Goal: Information Seeking & Learning: Learn about a topic

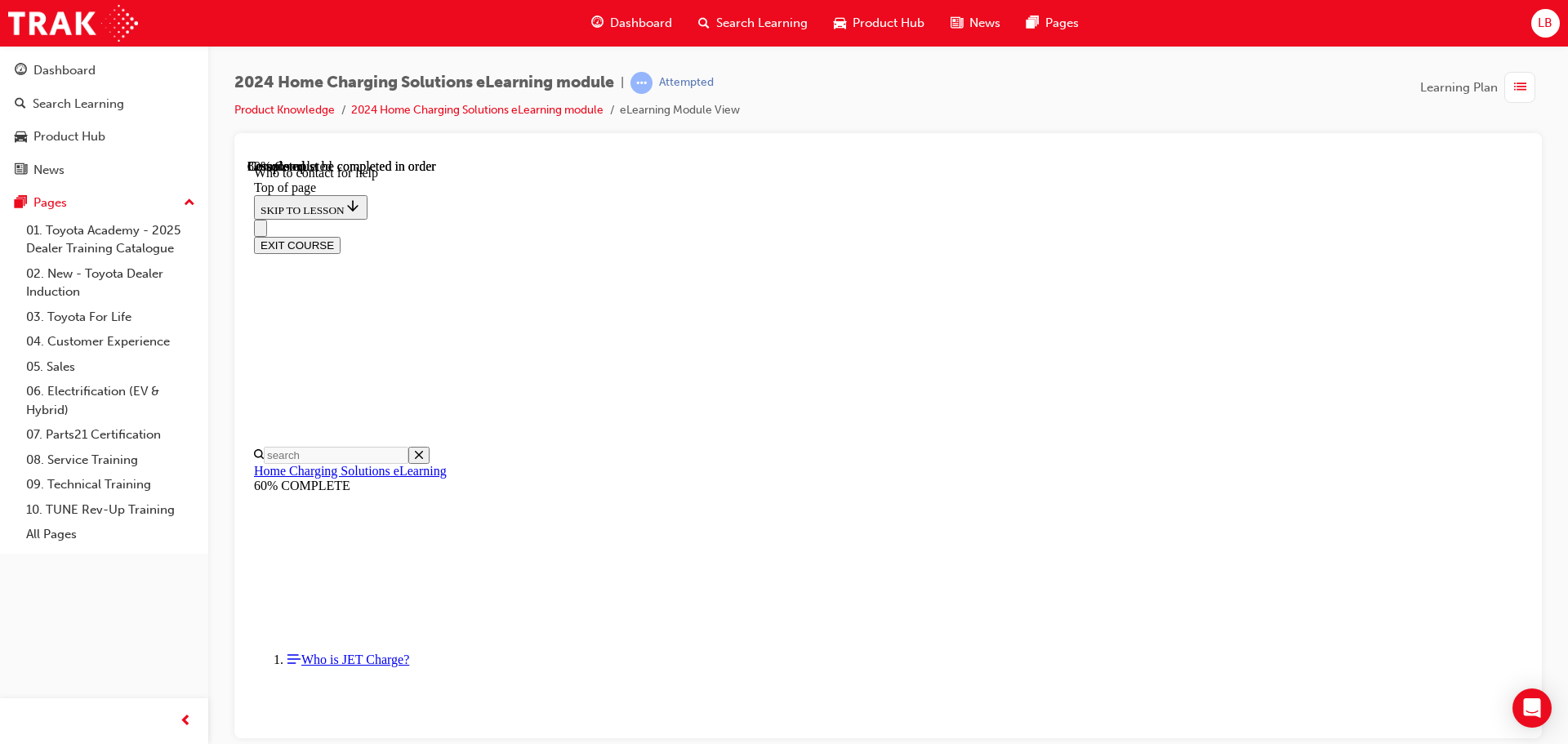
scroll to position [1902, 0]
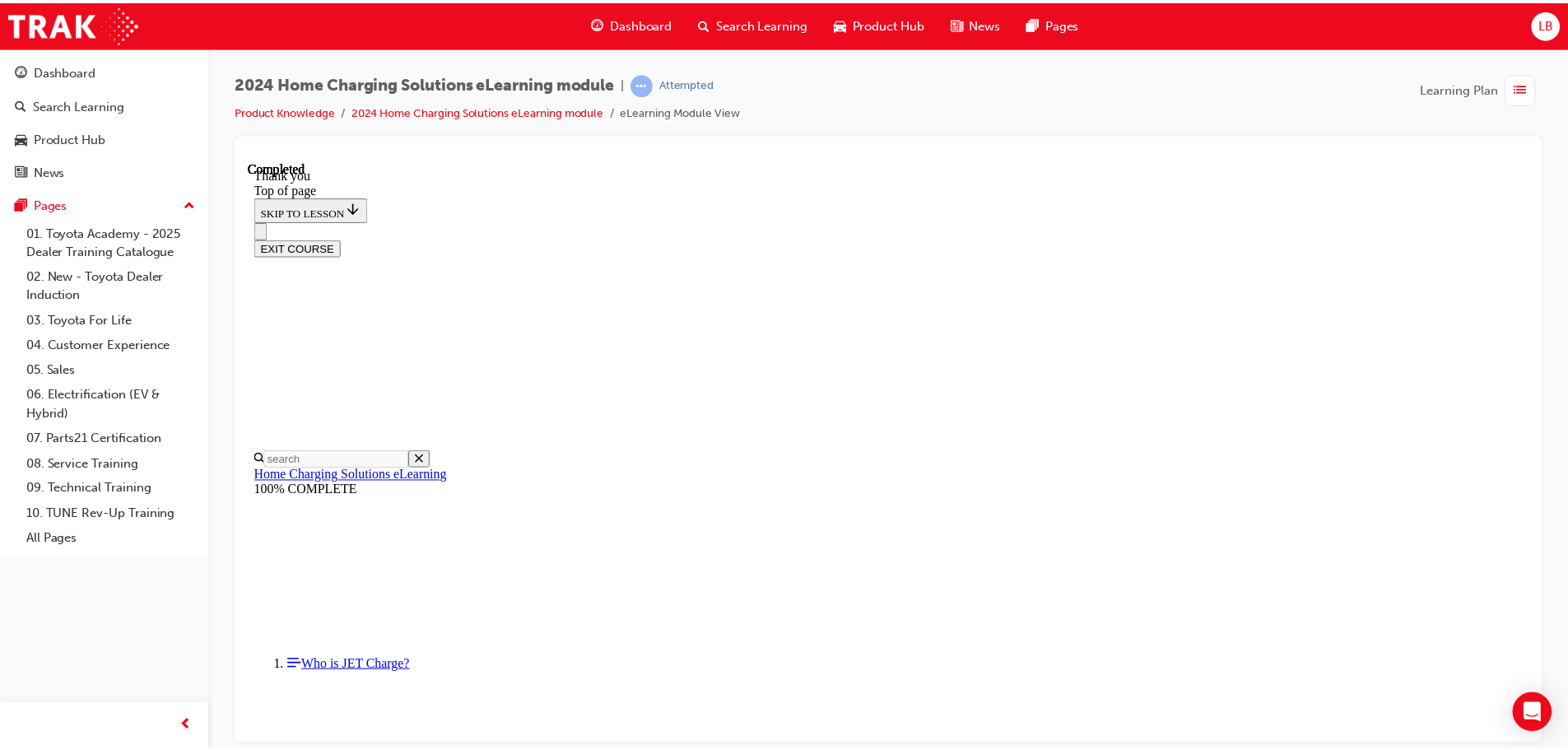
scroll to position [493, 0]
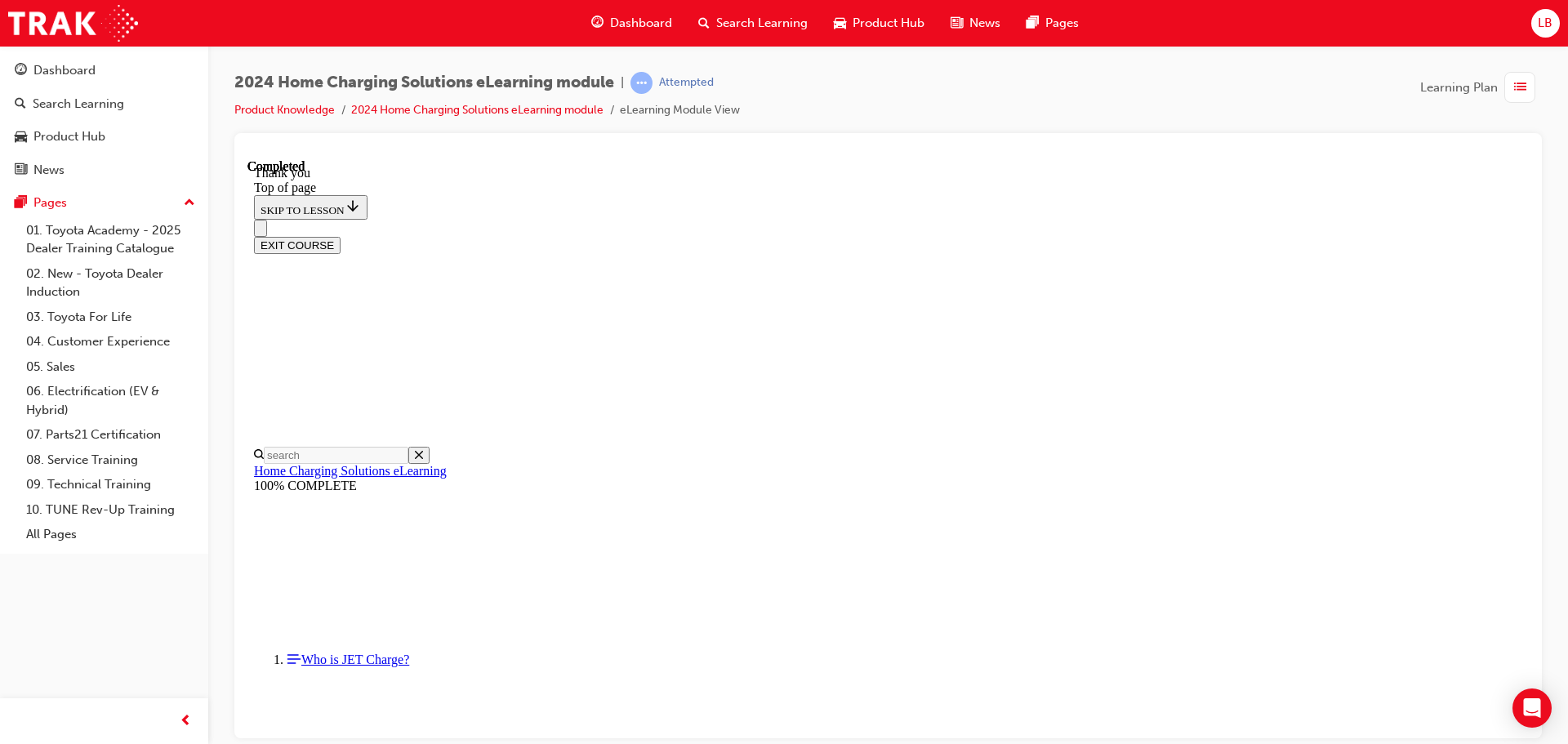
click at [340, 236] on button "EXIT COURSE" at bounding box center [296, 245] width 87 height 17
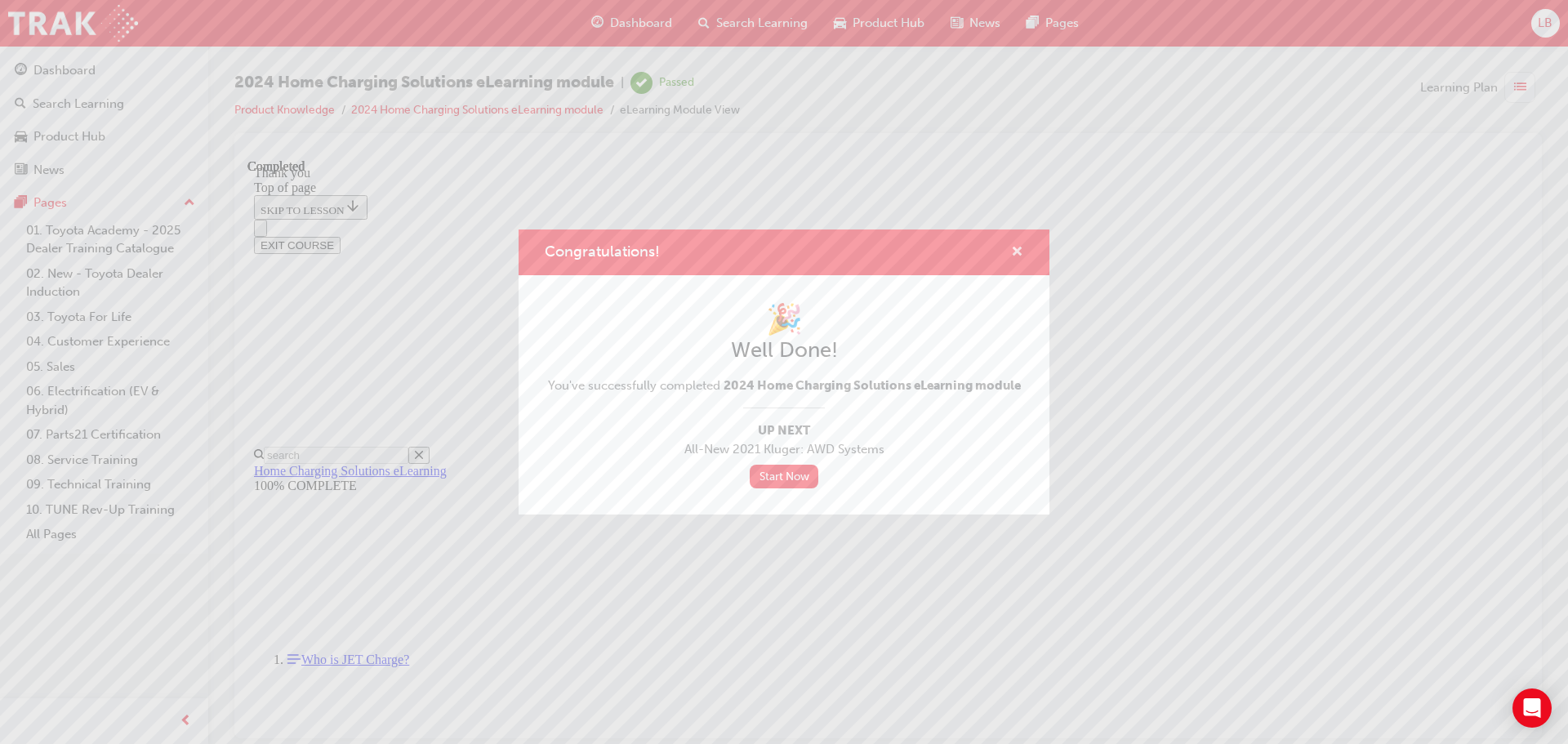
click at [1022, 251] on span "cross-icon" at bounding box center [1017, 253] width 12 height 15
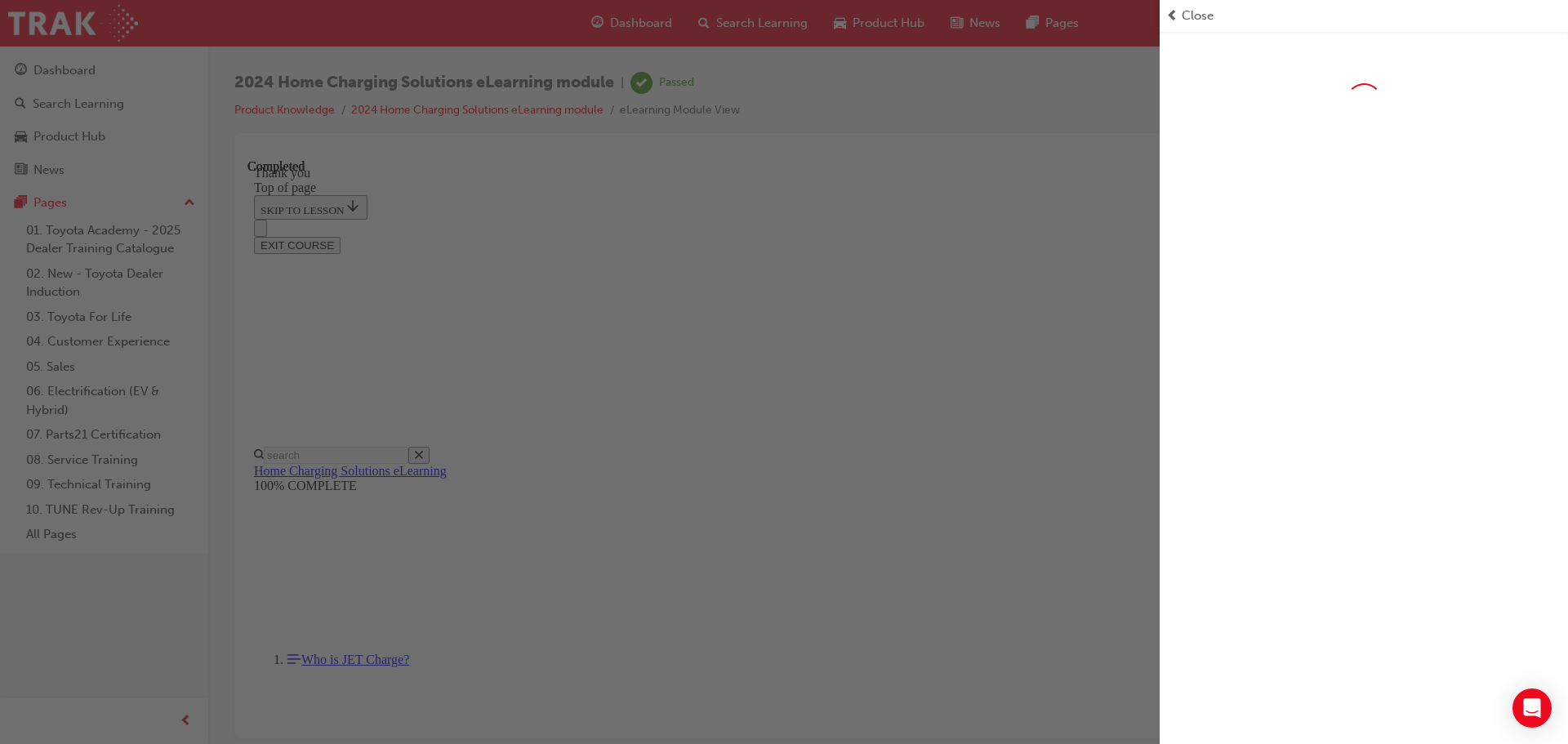
click at [86, 131] on div "button" at bounding box center [580, 372] width 1160 height 744
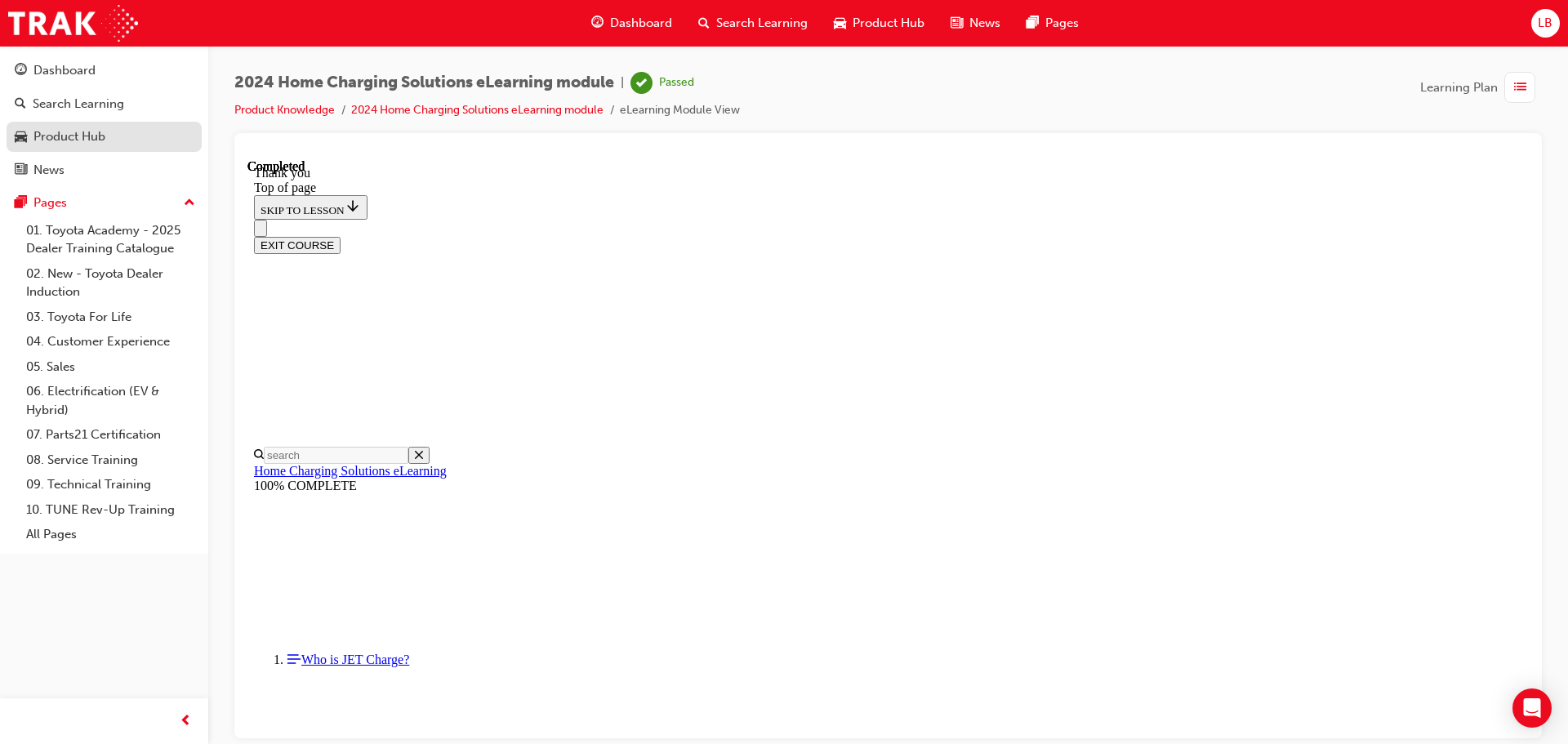
click at [44, 125] on link "Product Hub" at bounding box center [103, 136] width 195 height 31
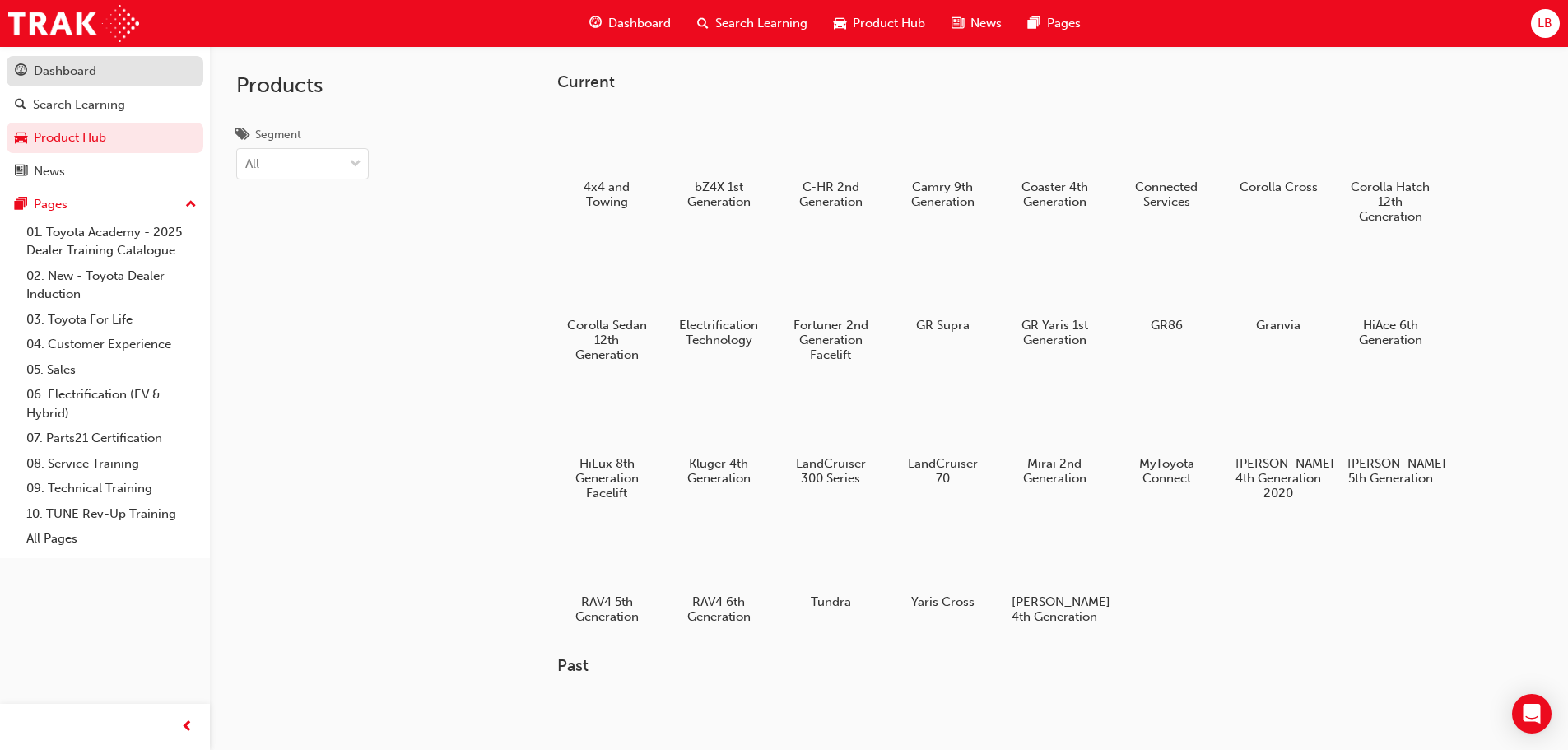
click at [62, 80] on div "Dashboard" at bounding box center [64, 71] width 63 height 19
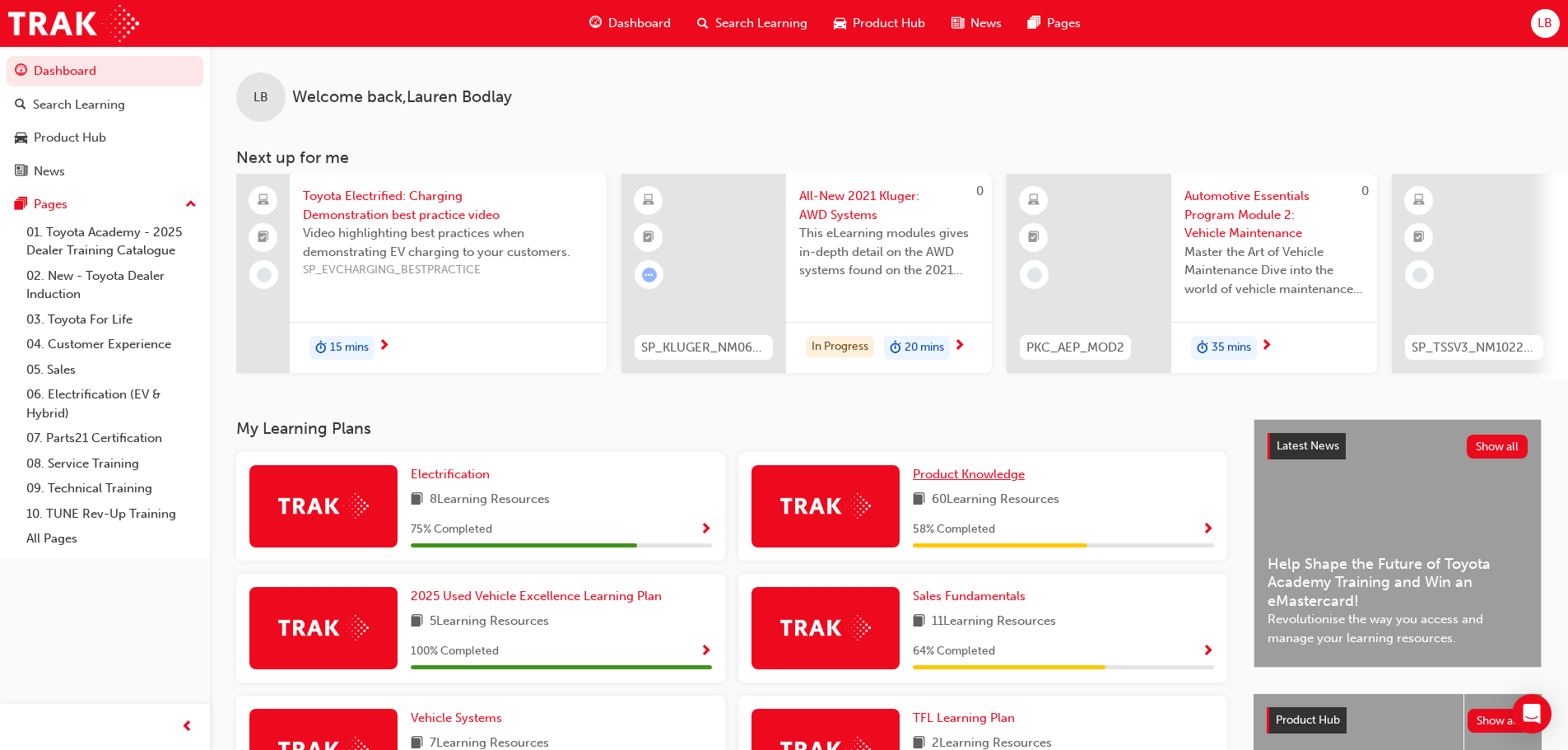
click at [989, 481] on span "Product Knowledge" at bounding box center [968, 473] width 112 height 15
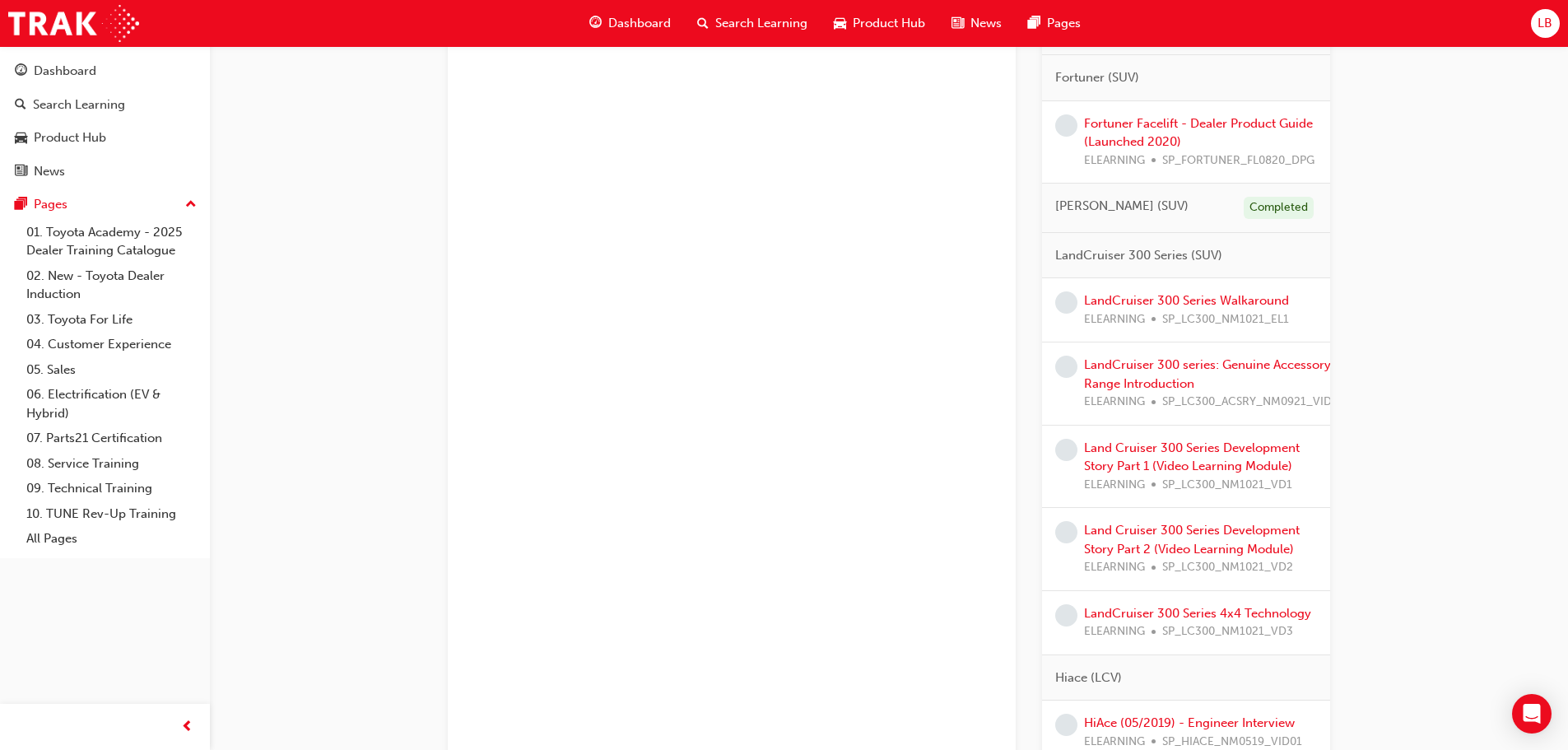
scroll to position [658, 0]
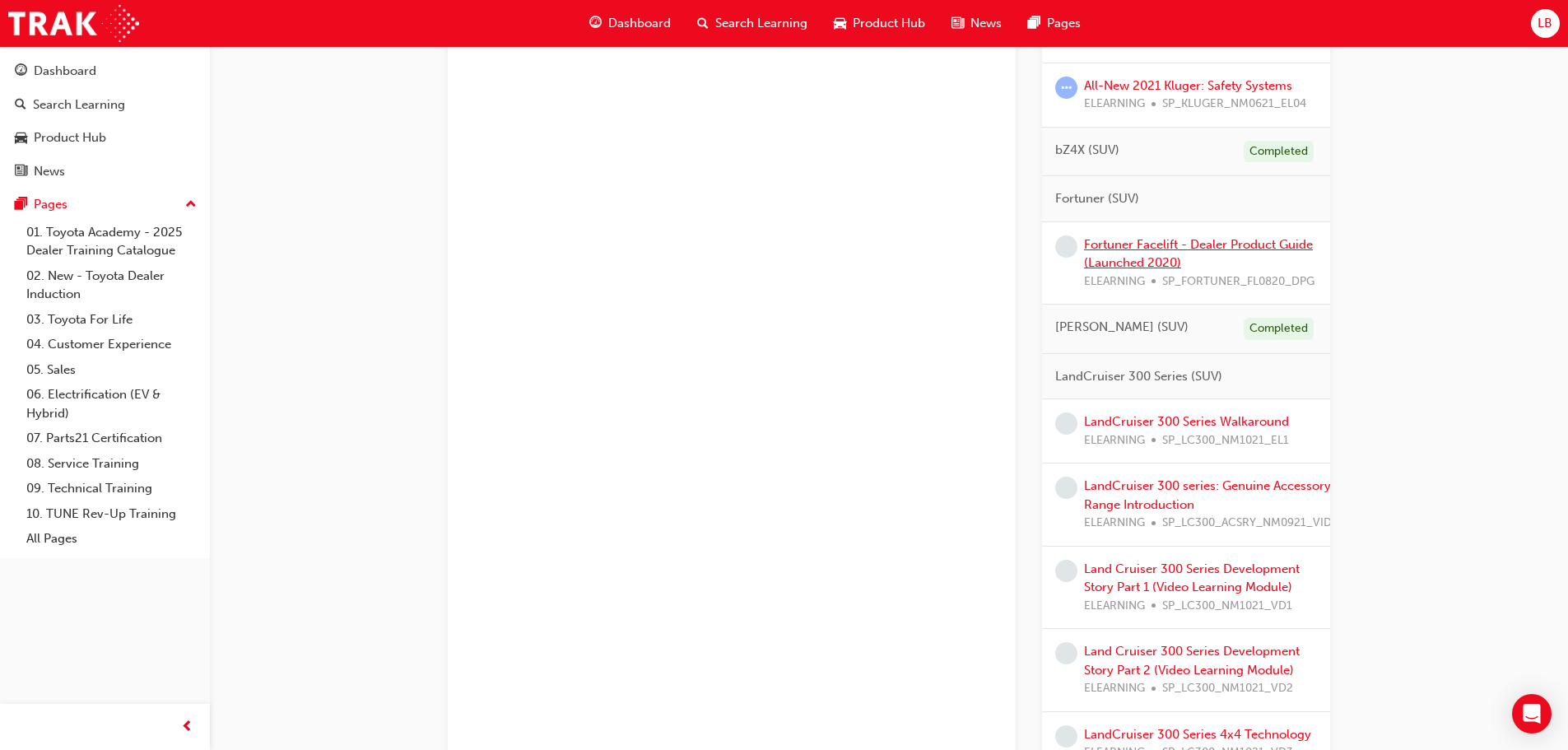
click at [1151, 256] on link "Fortuner Facelift - Dealer Product Guide (Launched 2020)" at bounding box center [1199, 254] width 229 height 33
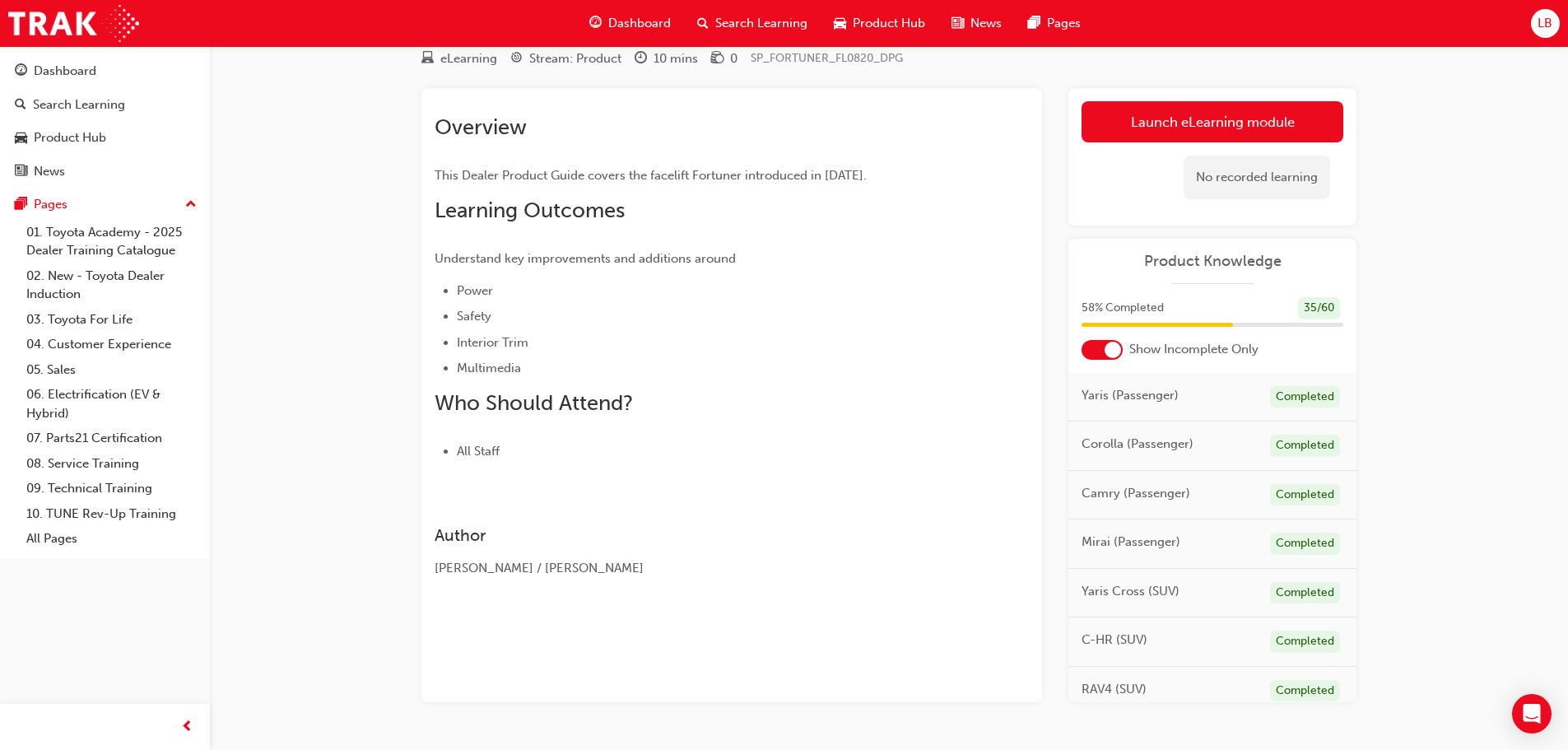
scroll to position [106, 0]
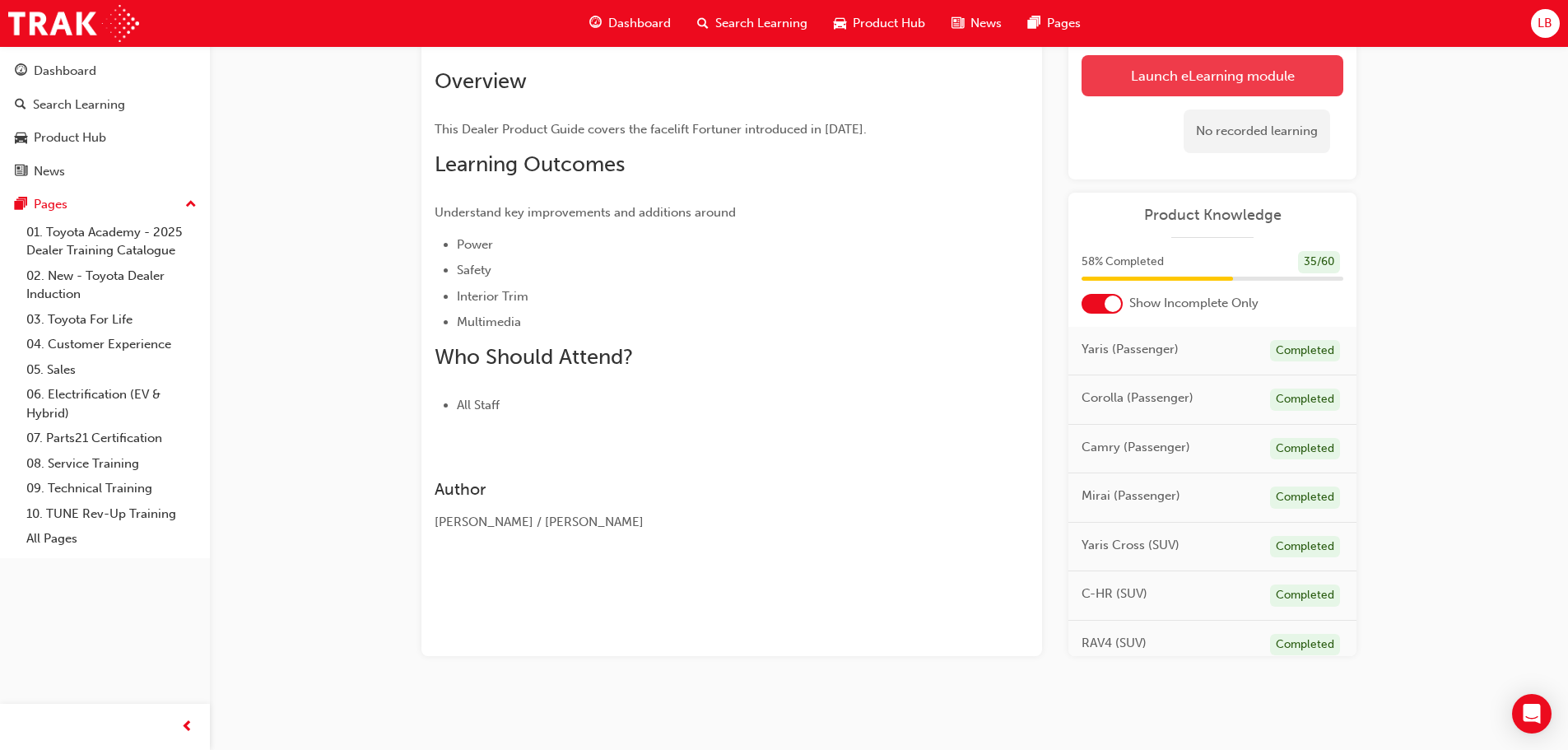
click at [1156, 69] on link "Launch eLearning module" at bounding box center [1212, 76] width 262 height 41
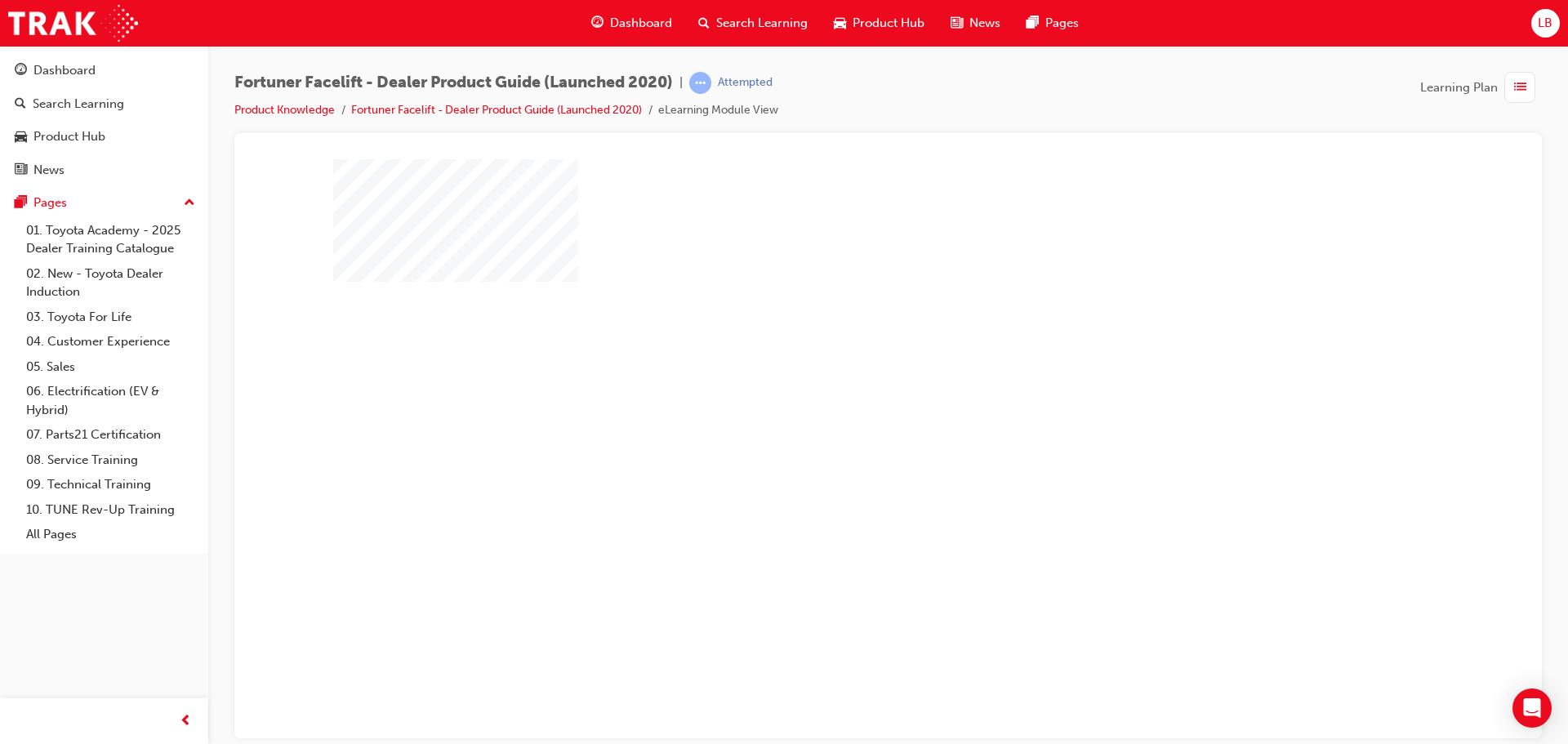
click at [841, 400] on div "play" at bounding box center [841, 400] width 0 height 0
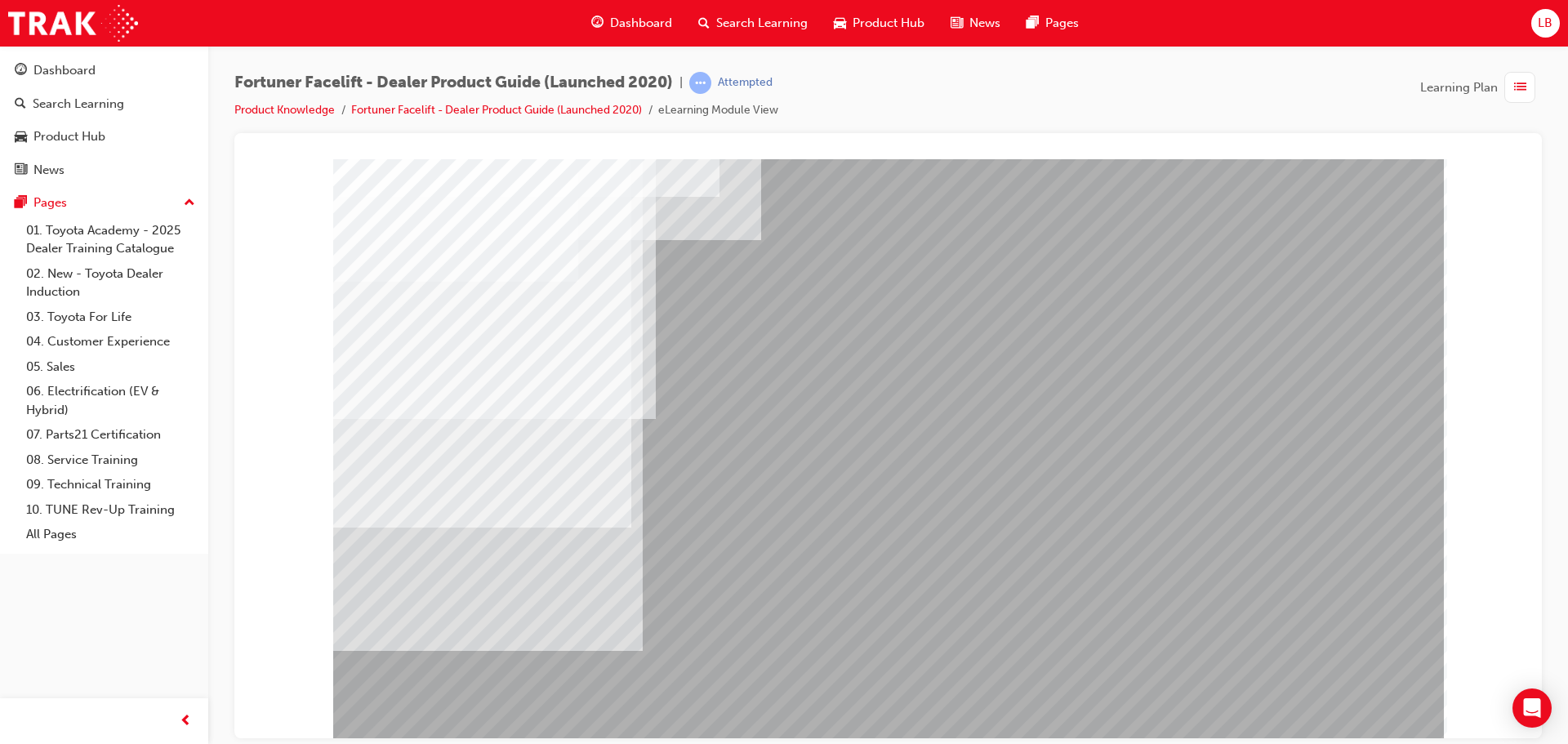
scroll to position [33, 0]
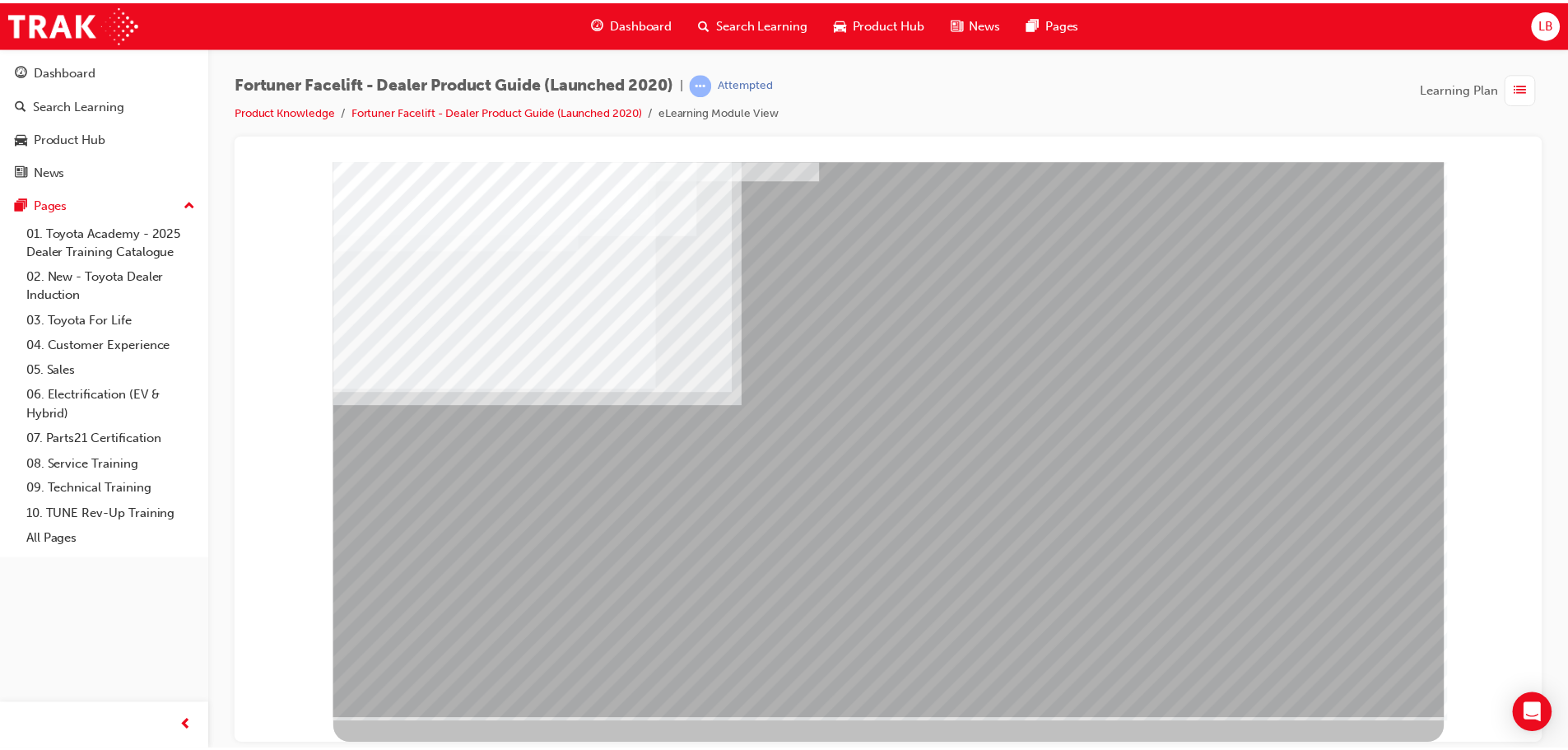
scroll to position [0, 0]
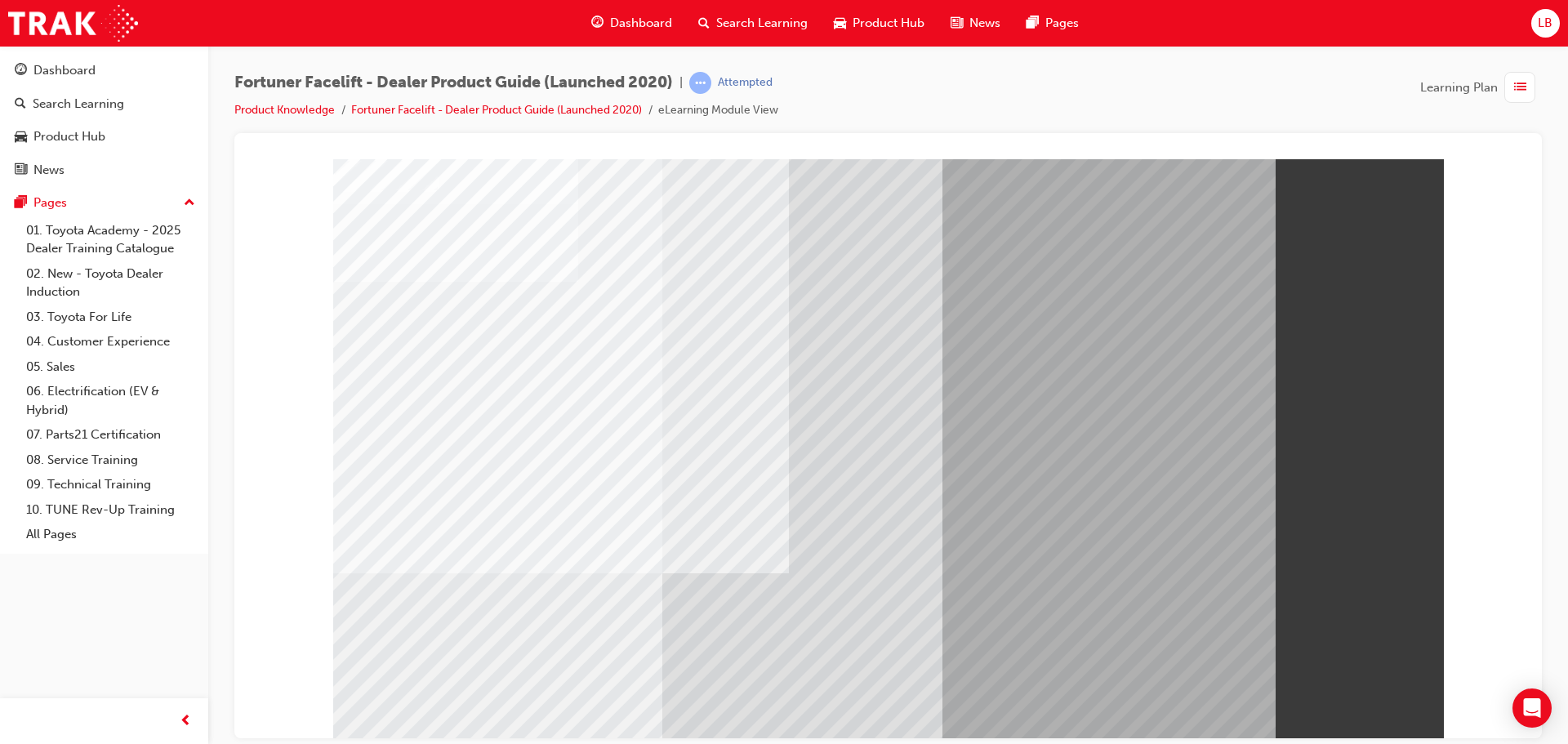
click at [79, 73] on div "Dashboard" at bounding box center [64, 70] width 62 height 18
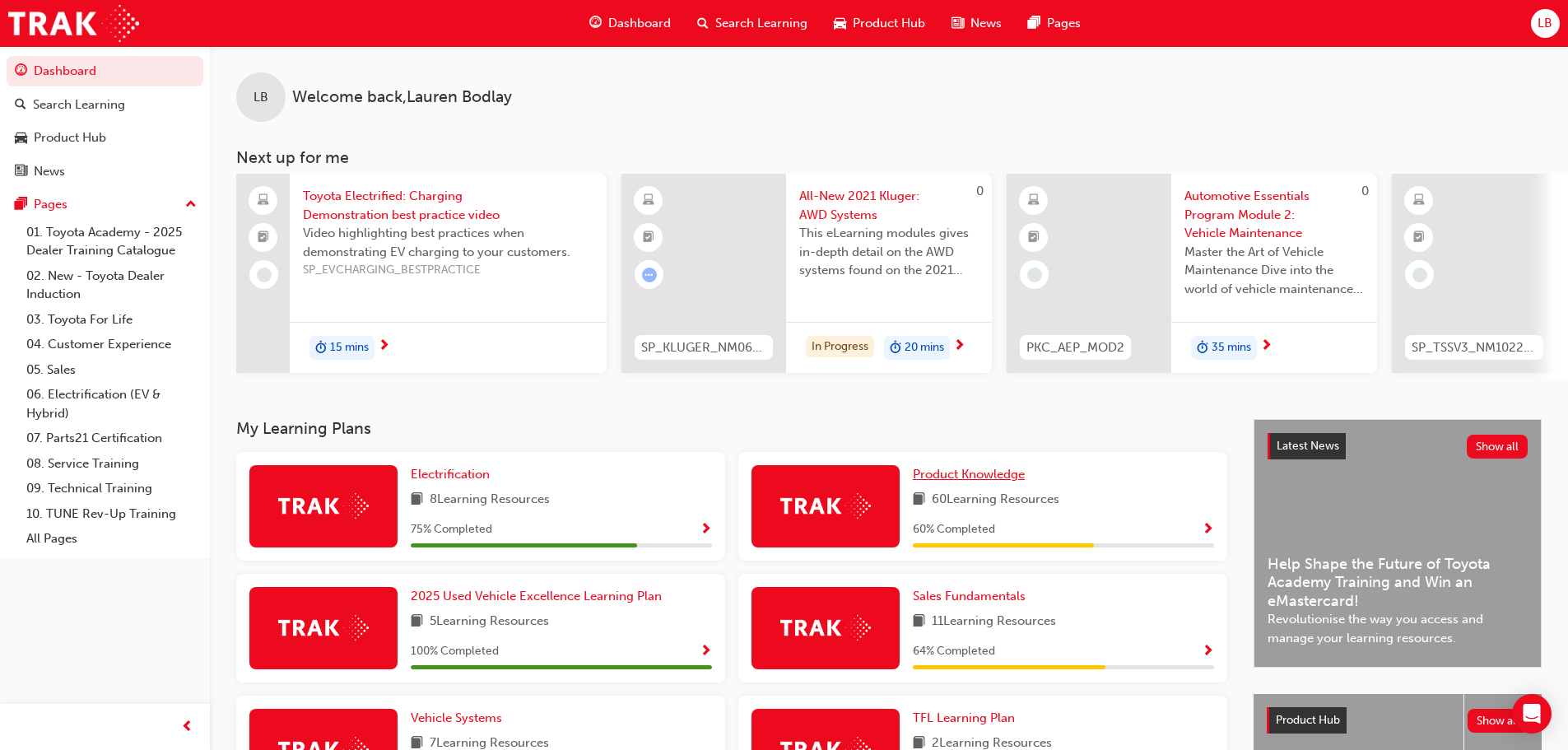
click at [962, 472] on link "Product Knowledge" at bounding box center [971, 474] width 118 height 19
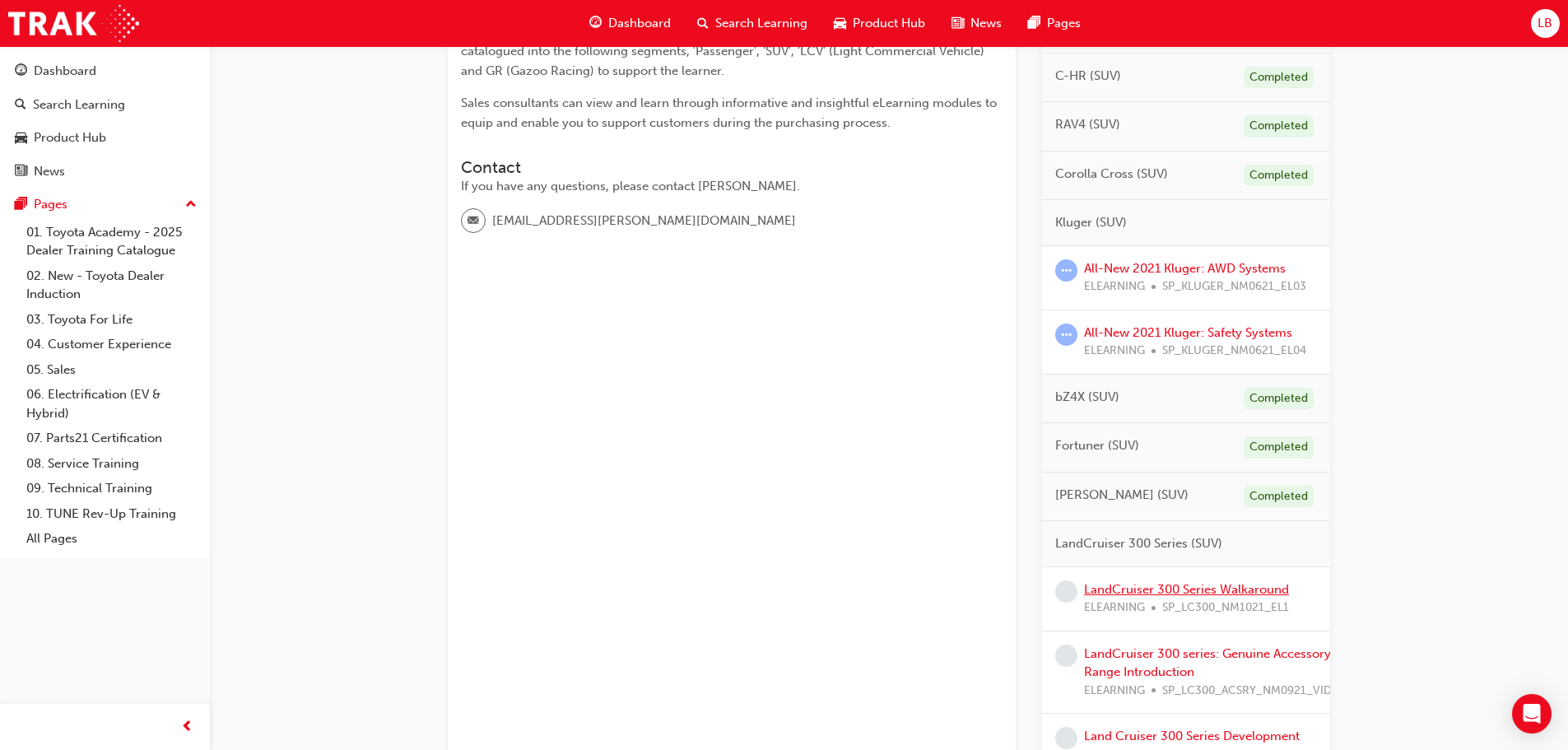
click at [1121, 584] on link "LandCruiser 300 Series Walkaround" at bounding box center [1186, 589] width 204 height 15
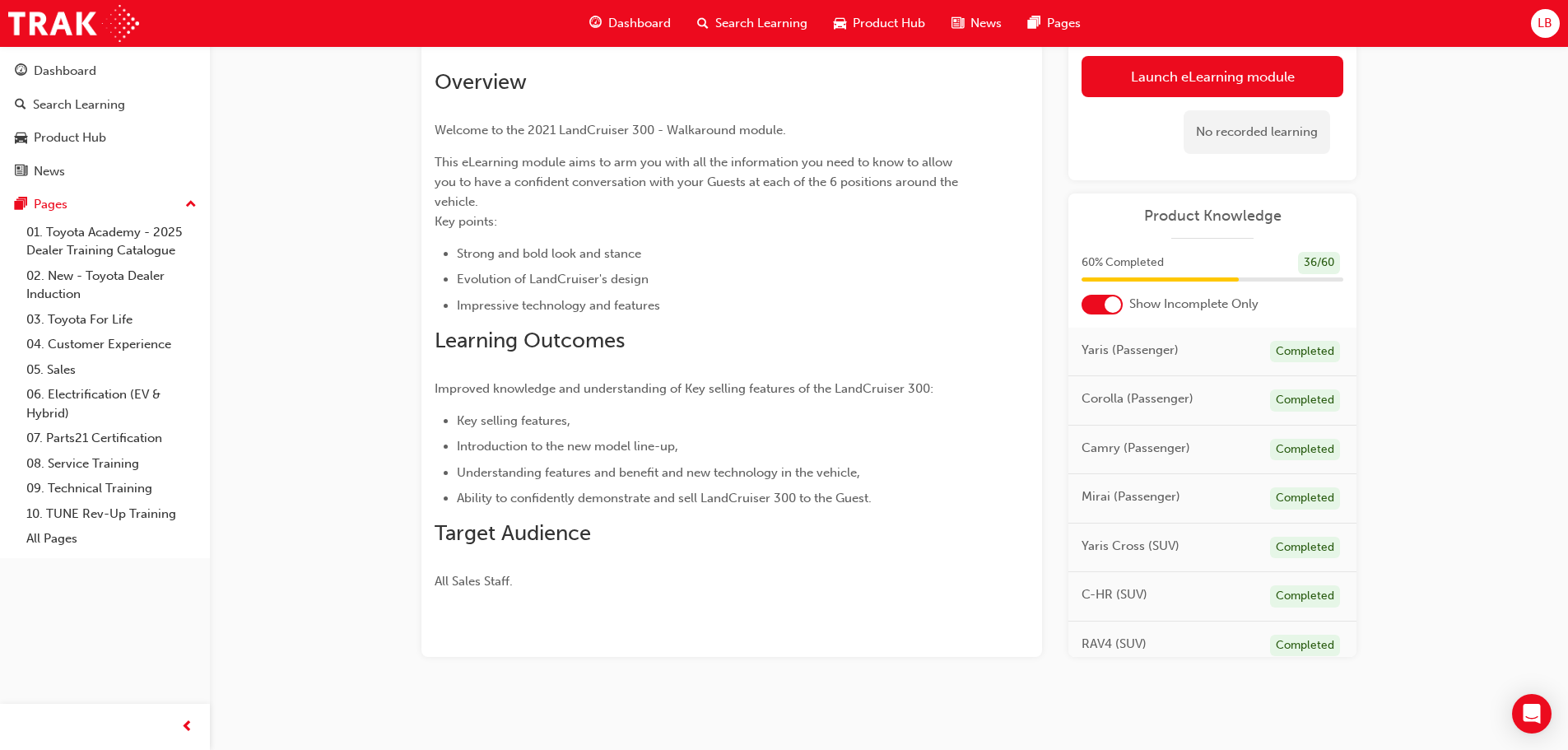
scroll to position [106, 0]
click at [1163, 95] on div "Launch eLearning module Learning Plan No recorded learning" at bounding box center [1212, 111] width 288 height 137
click at [1169, 85] on link "Launch eLearning module" at bounding box center [1212, 76] width 262 height 41
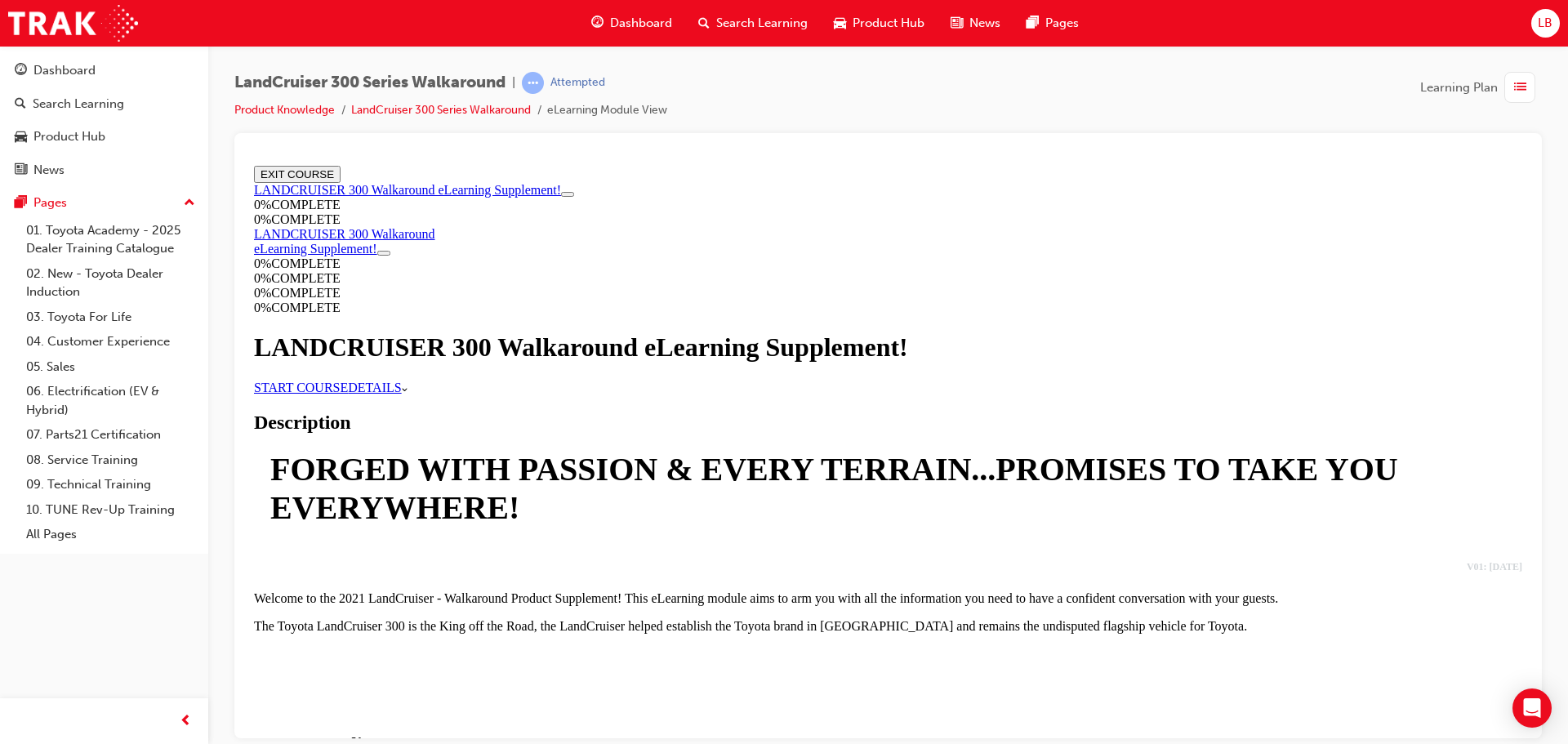
click at [348, 393] on link "START COURSE" at bounding box center [300, 386] width 94 height 14
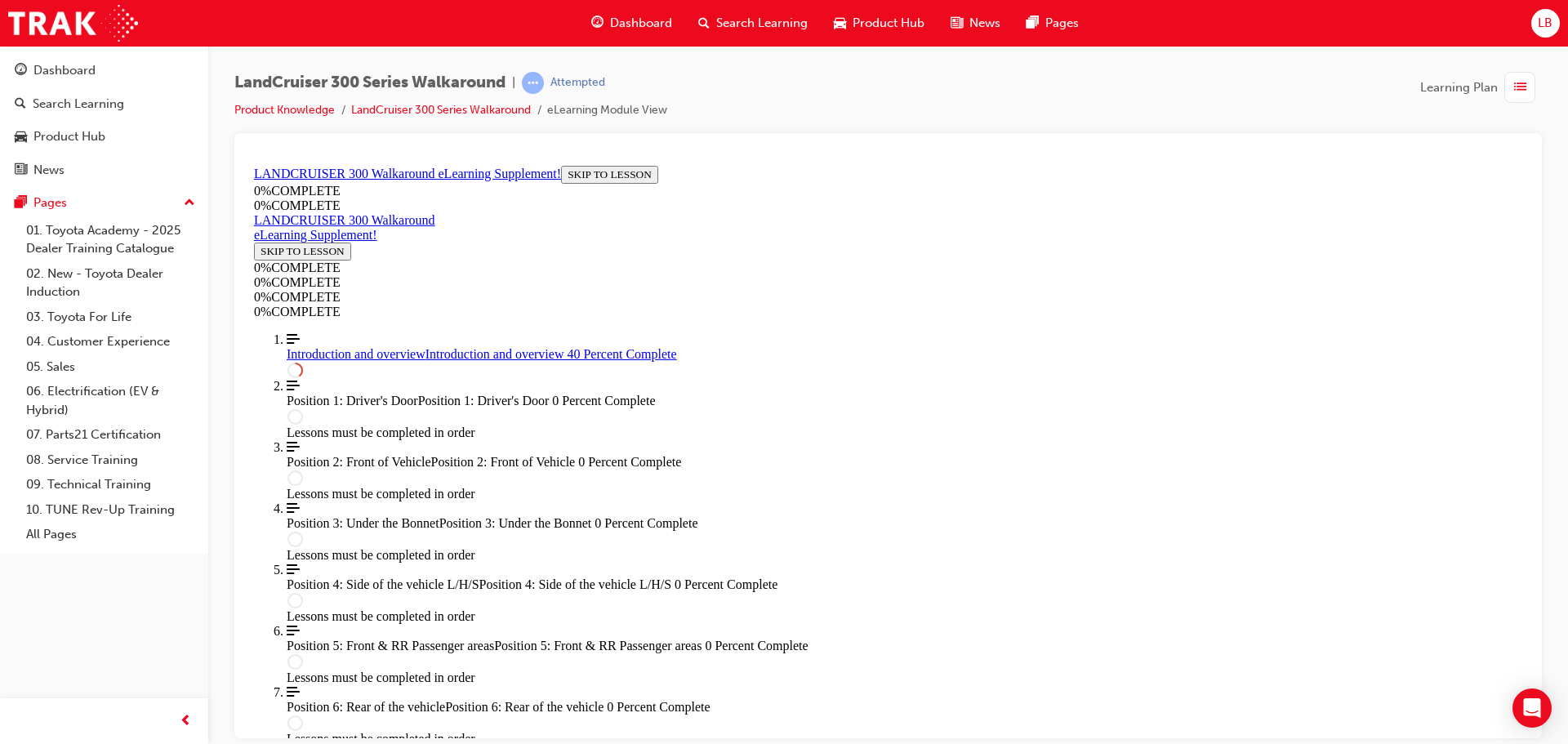
scroll to position [873, 0]
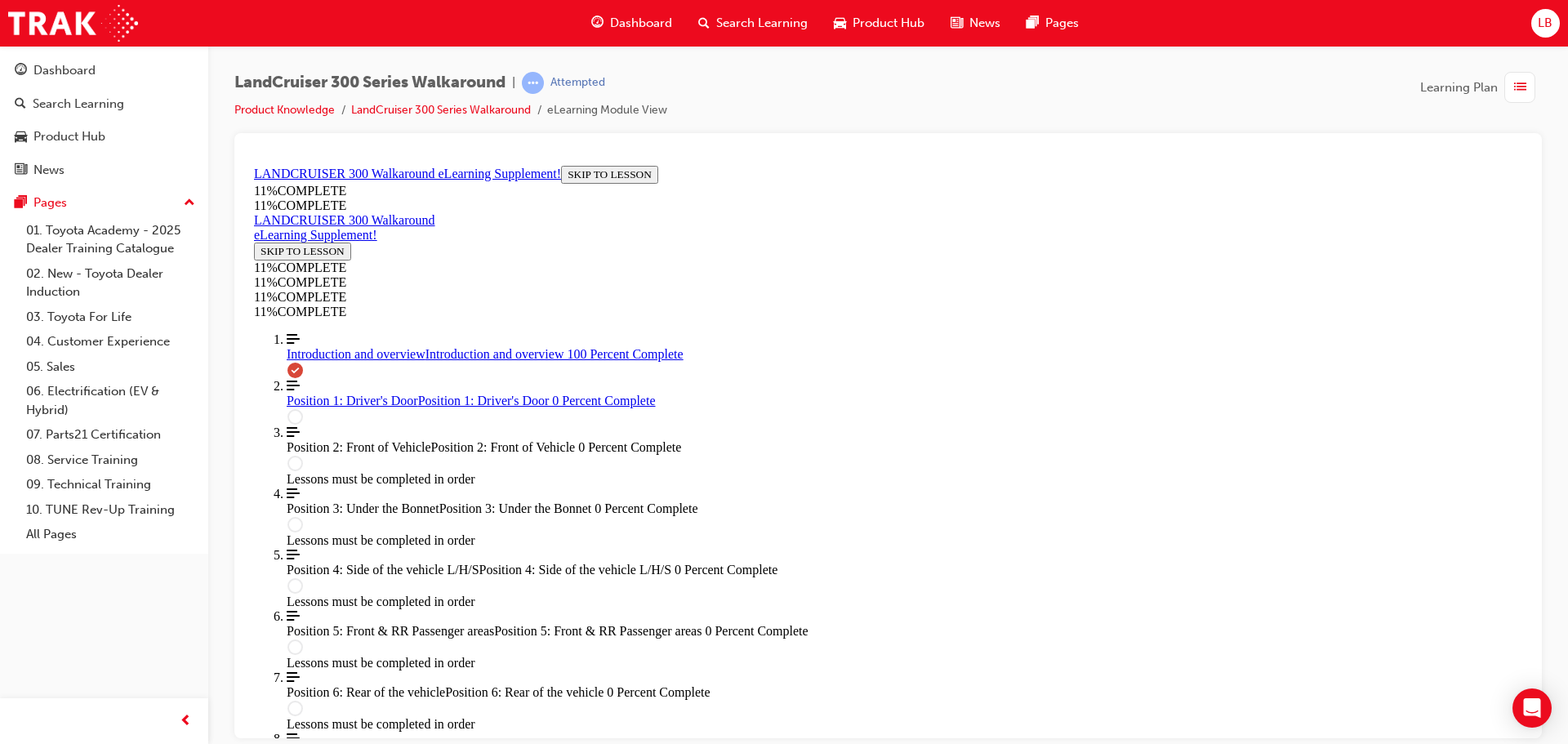
scroll to position [2082, 0]
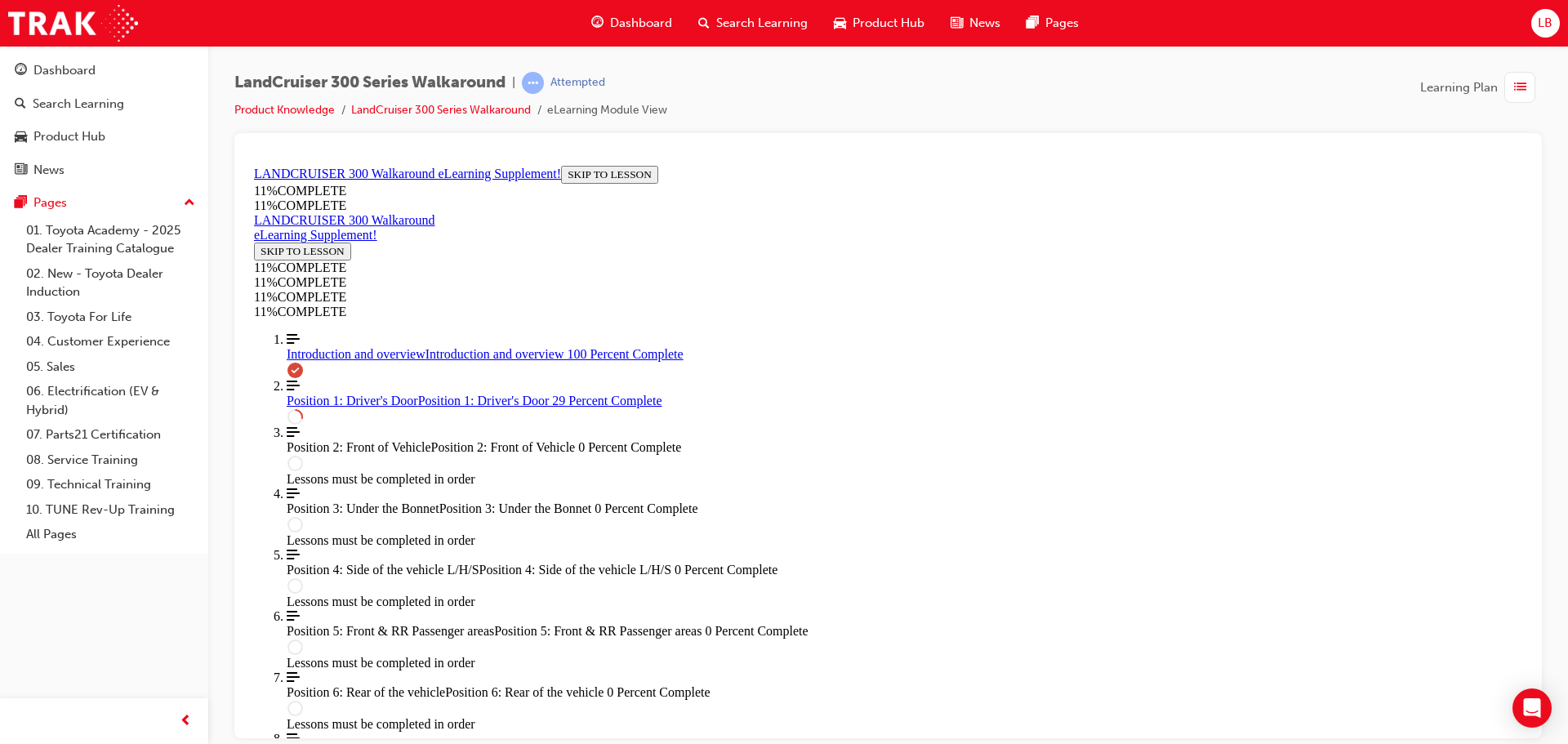
scroll to position [942, 0]
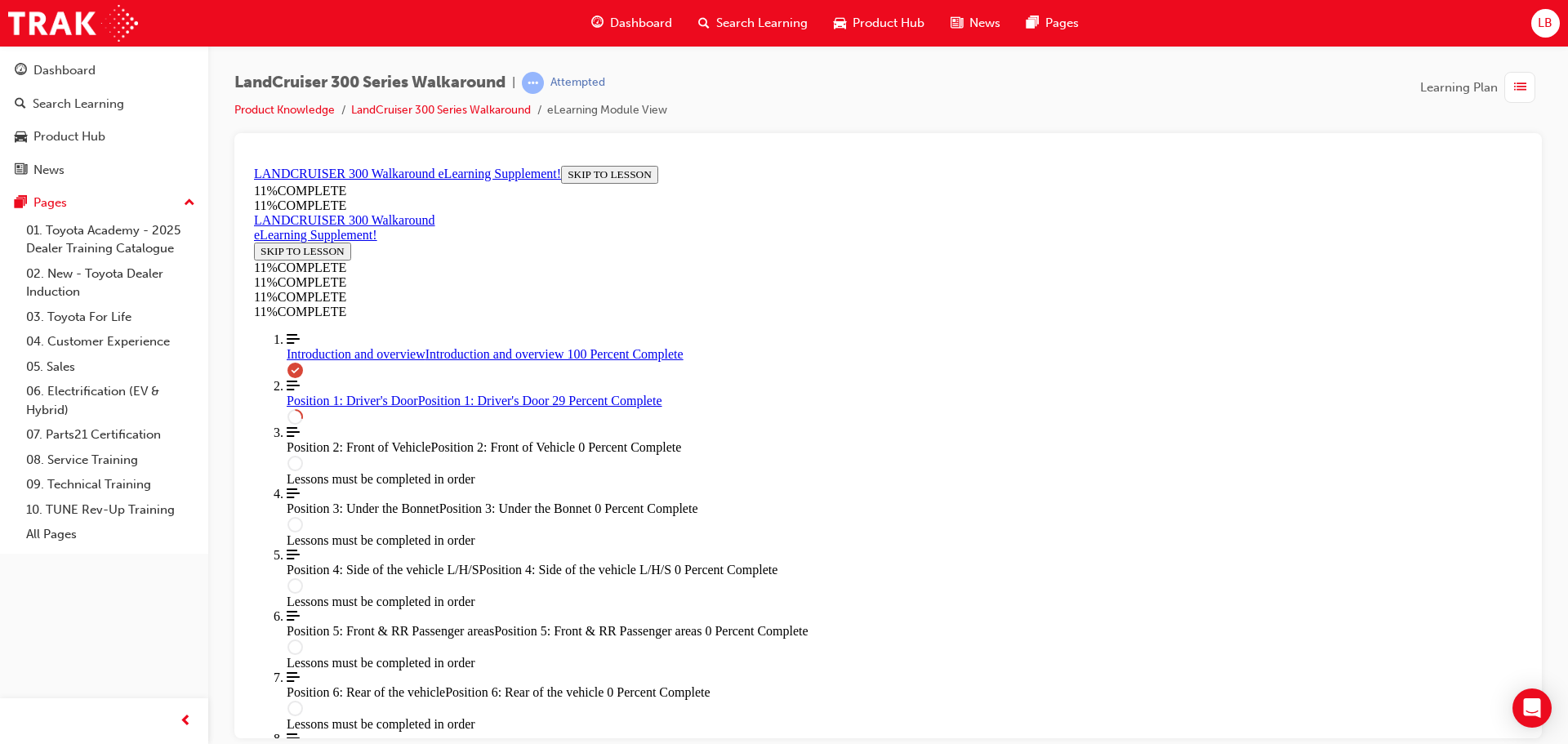
scroll to position [326, 0]
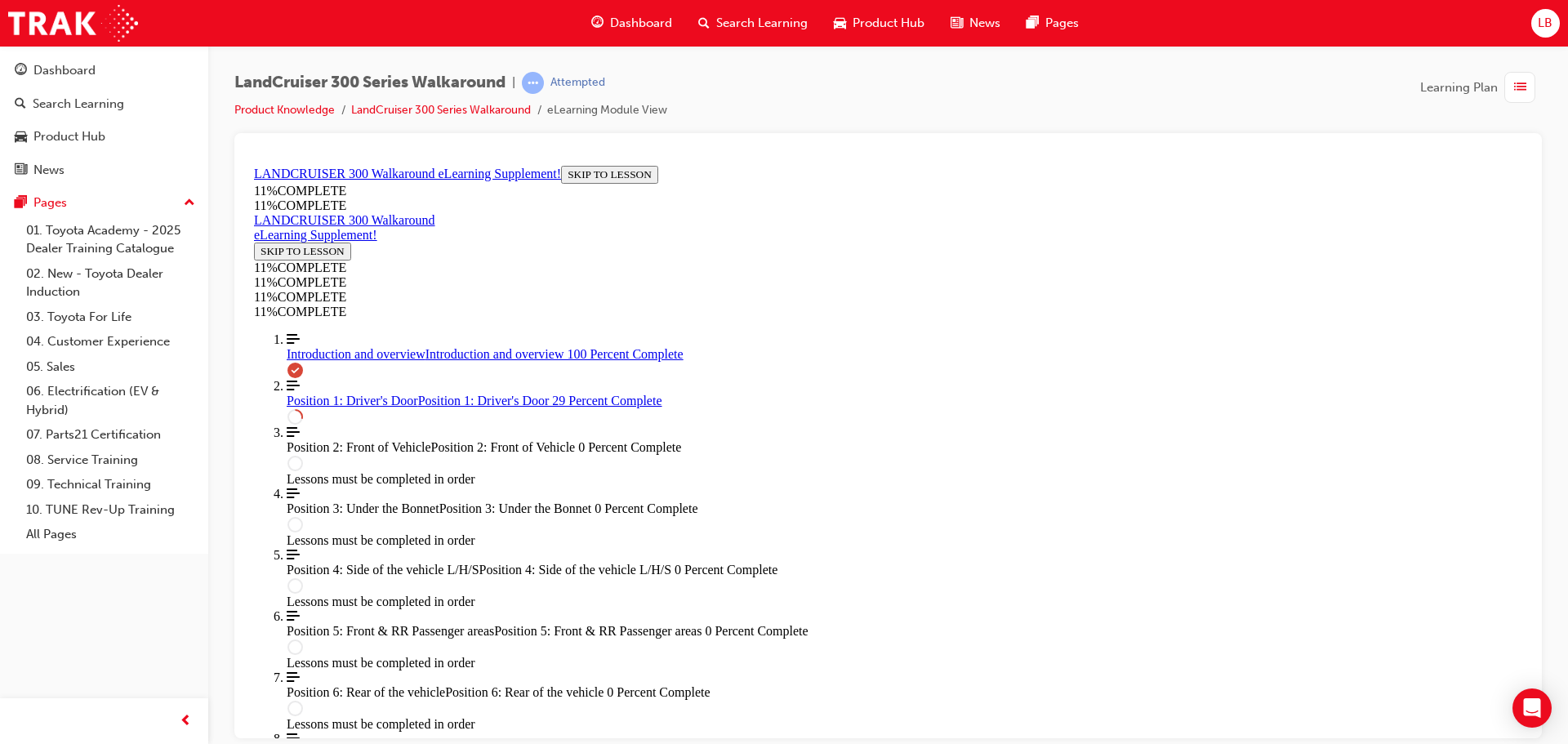
scroll to position [678, 0]
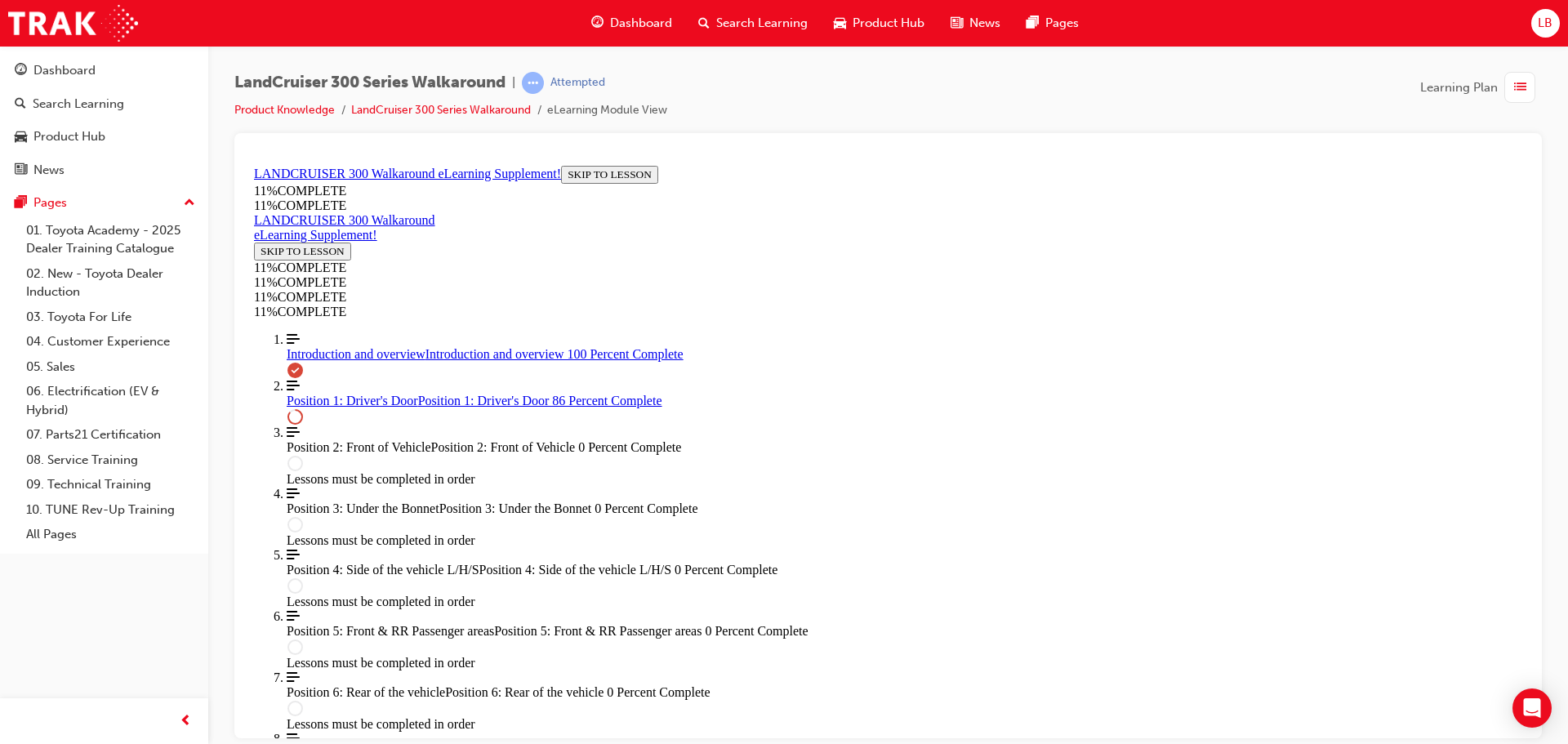
scroll to position [1751, 0]
drag, startPoint x: 868, startPoint y: 384, endPoint x: 999, endPoint y: 540, distance: 203.7
drag, startPoint x: 847, startPoint y: 376, endPoint x: 919, endPoint y: 370, distance: 72.2
drag, startPoint x: 837, startPoint y: 439, endPoint x: 974, endPoint y: 481, distance: 143.3
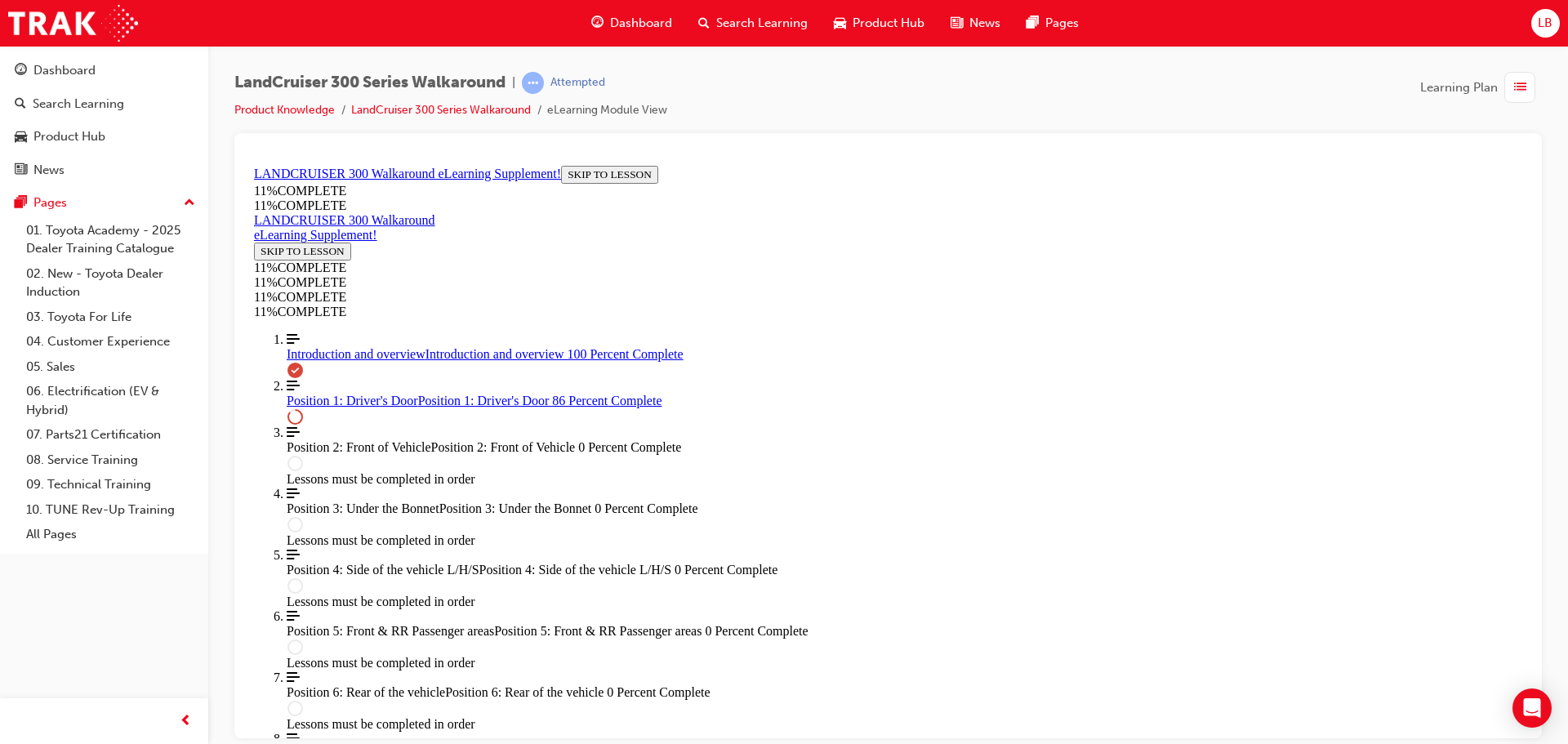
drag, startPoint x: 937, startPoint y: 464, endPoint x: 1022, endPoint y: 465, distance: 85.0
drag, startPoint x: 1005, startPoint y: 499, endPoint x: 1031, endPoint y: 453, distance: 52.8
drag, startPoint x: 925, startPoint y: 520, endPoint x: 1003, endPoint y: 522, distance: 78.0
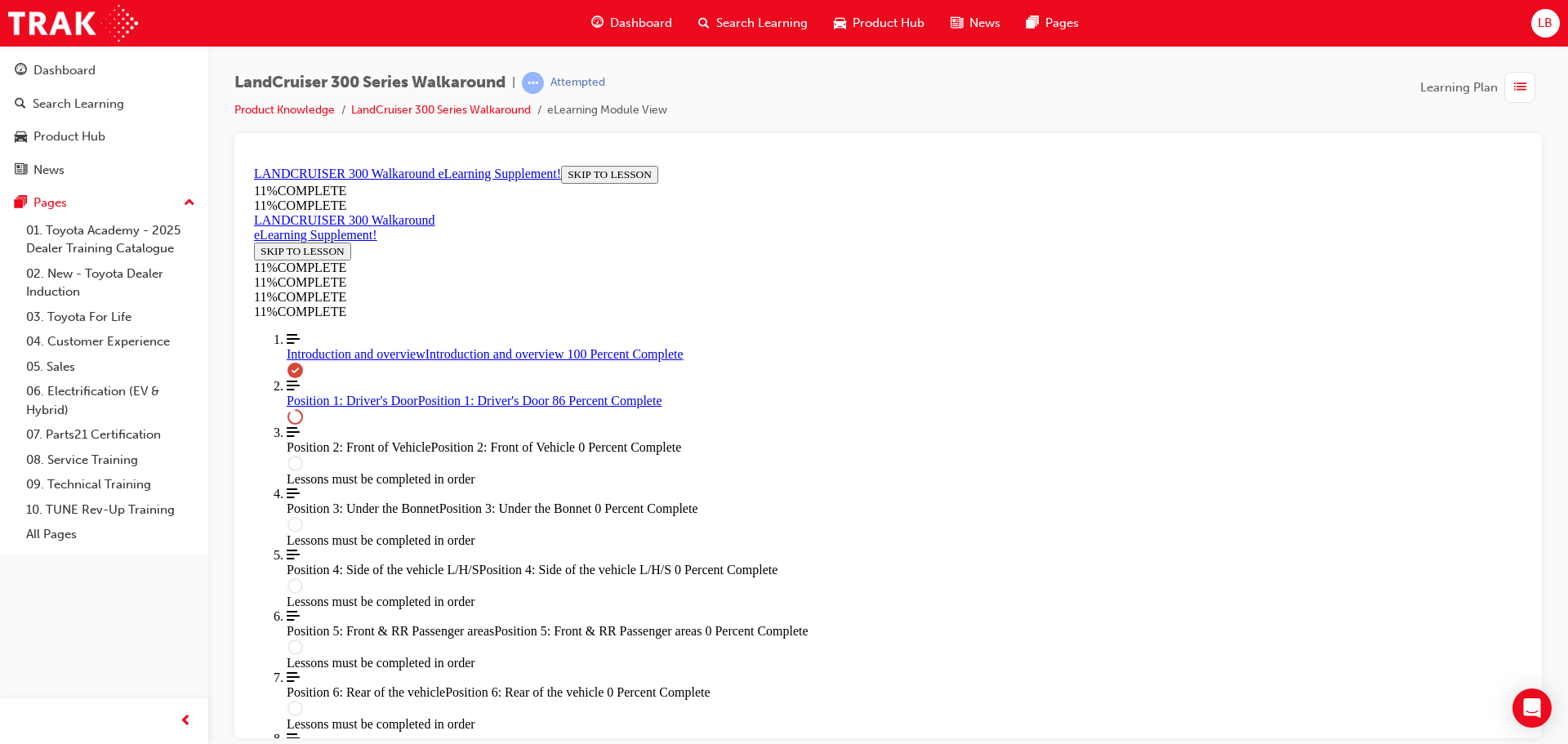
drag, startPoint x: 893, startPoint y: 302, endPoint x: 1065, endPoint y: 389, distance: 192.8
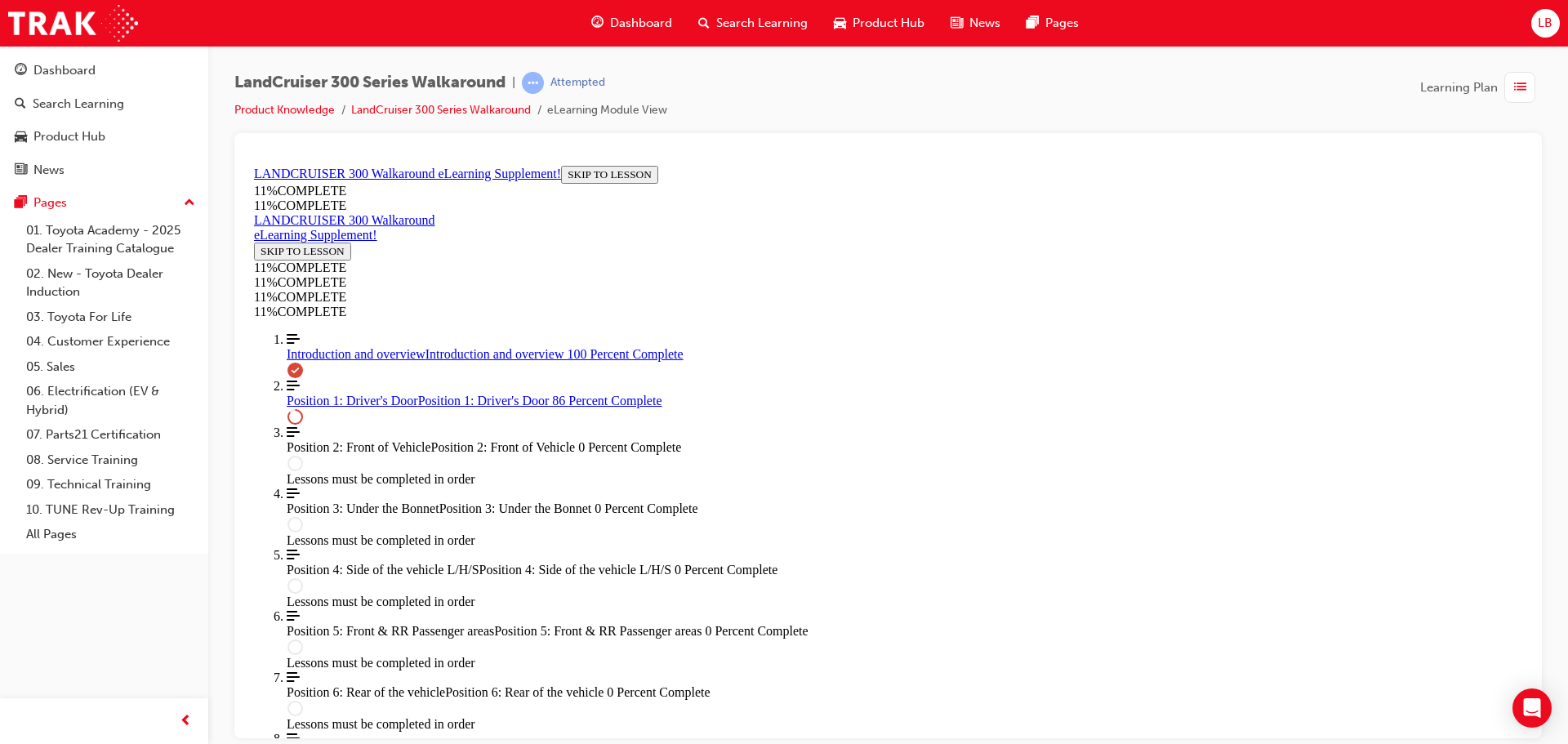
drag, startPoint x: 922, startPoint y: 462, endPoint x: 1075, endPoint y: 296, distance: 225.8
drag, startPoint x: 843, startPoint y: 454, endPoint x: 911, endPoint y: 449, distance: 68.2
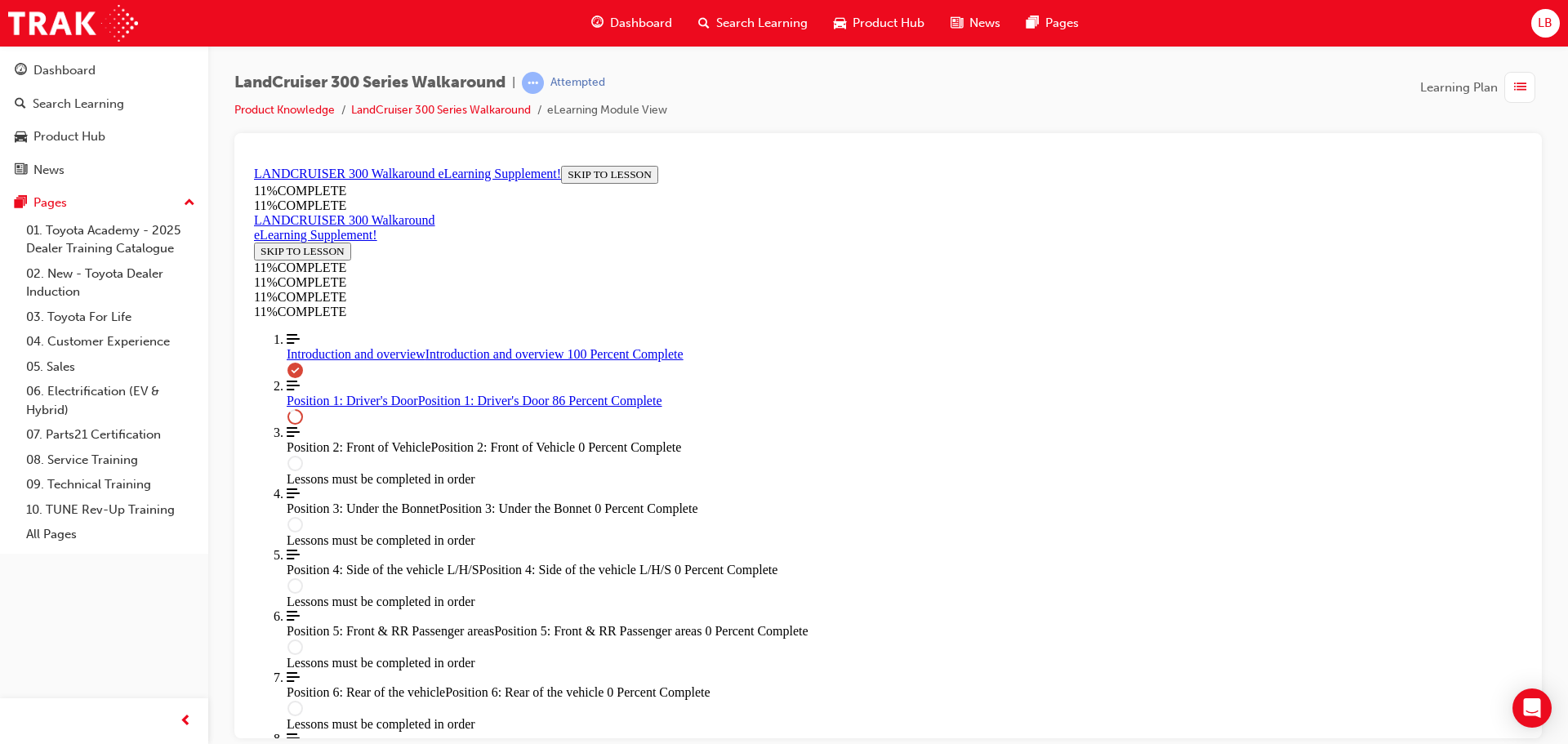
drag, startPoint x: 868, startPoint y: 457, endPoint x: 945, endPoint y: 455, distance: 77.0
drag, startPoint x: 883, startPoint y: 376, endPoint x: 1015, endPoint y: 302, distance: 151.3
drag, startPoint x: 916, startPoint y: 358, endPoint x: 994, endPoint y: 362, distance: 78.1
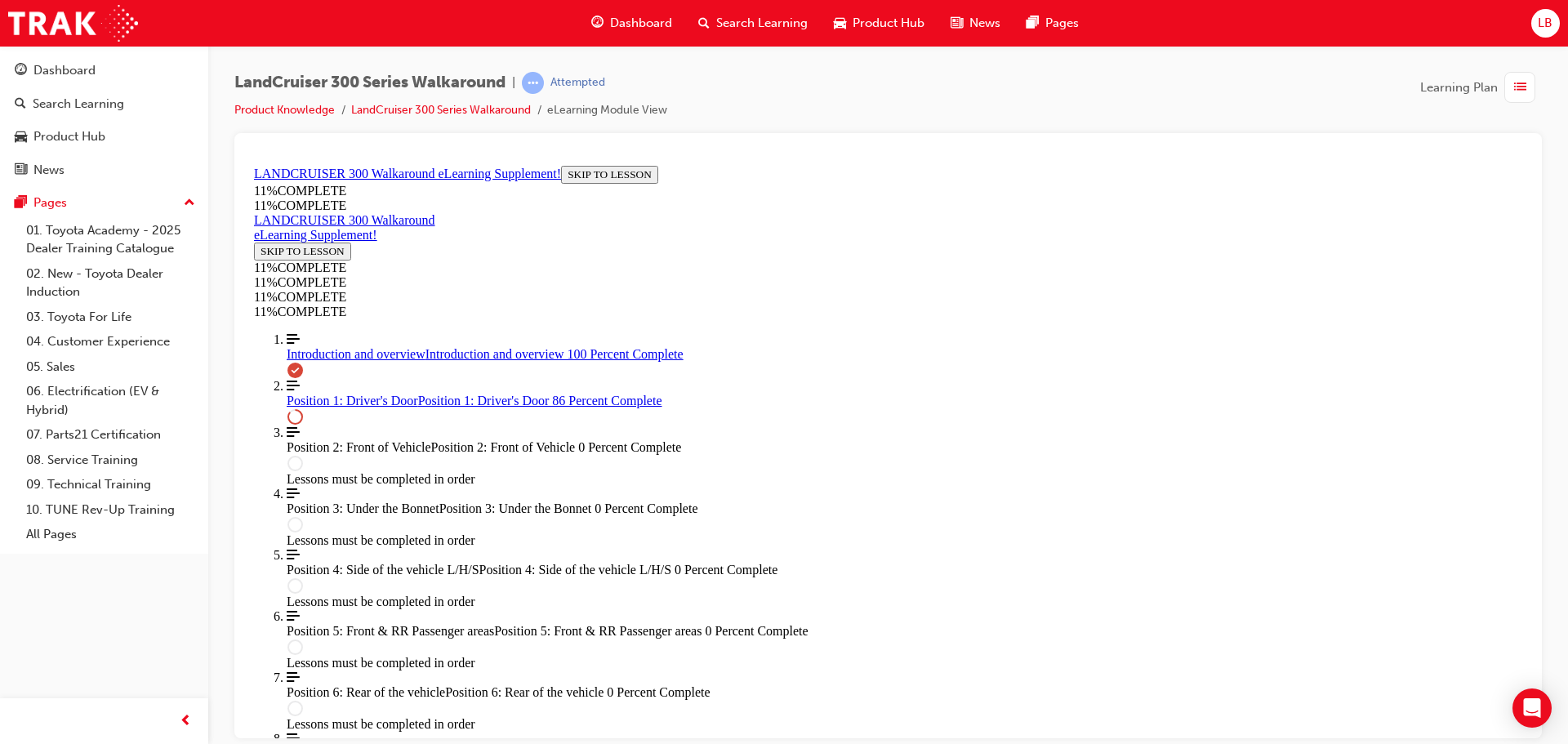
drag, startPoint x: 900, startPoint y: 293, endPoint x: 989, endPoint y: 362, distance: 112.6
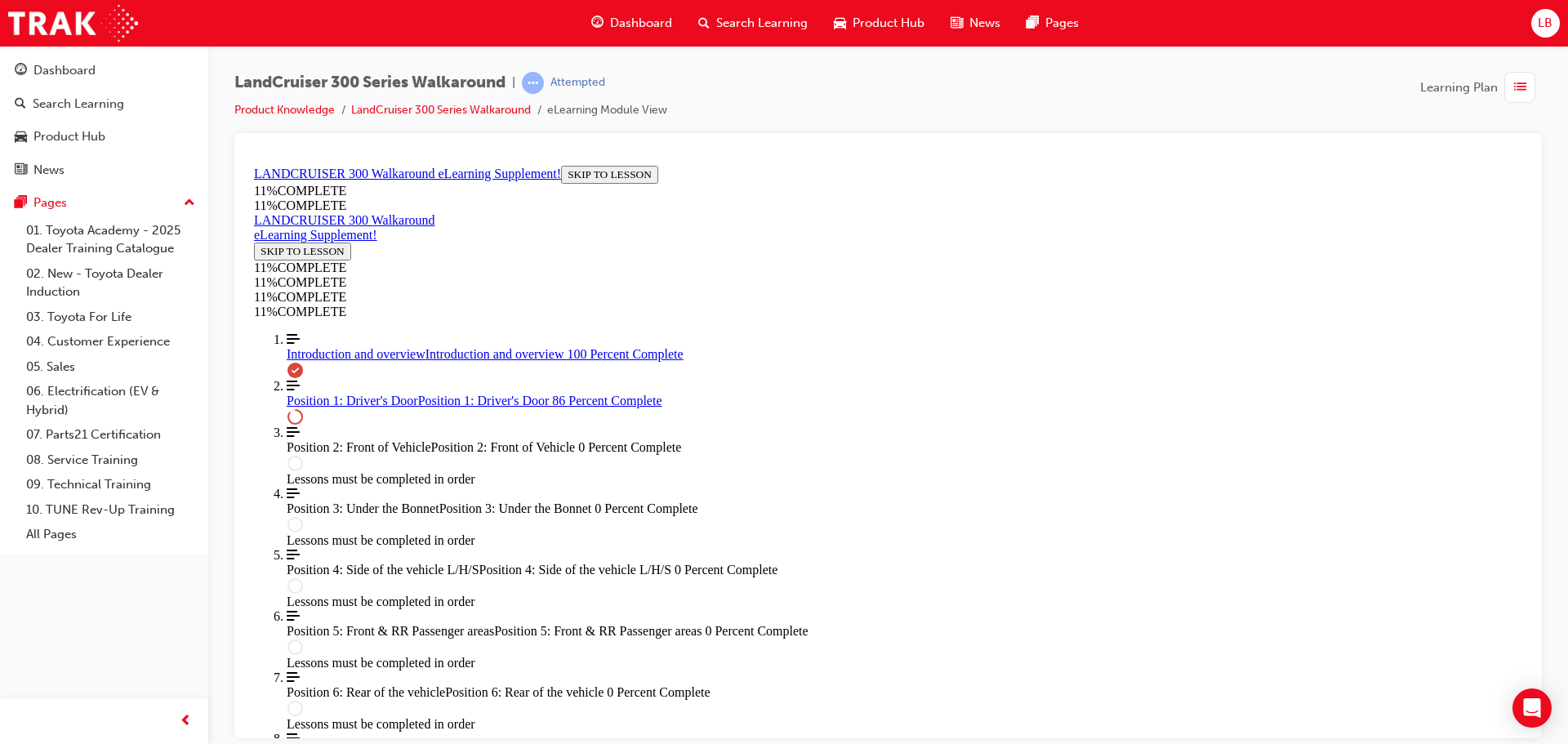
drag, startPoint x: 879, startPoint y: 275, endPoint x: 993, endPoint y: 282, distance: 114.2
drag, startPoint x: 918, startPoint y: 453, endPoint x: 1007, endPoint y: 464, distance: 89.7
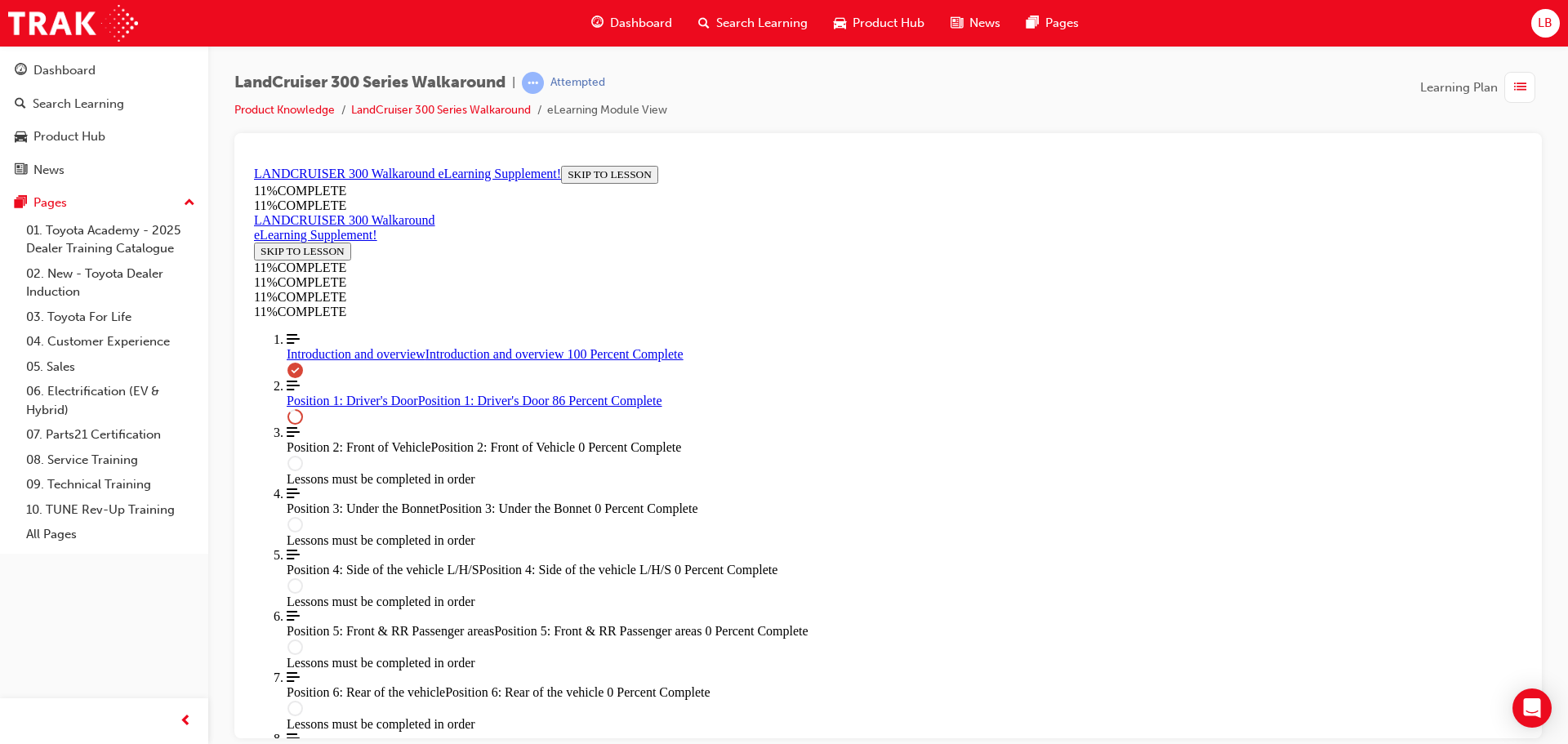
drag, startPoint x: 902, startPoint y: 367, endPoint x: 1001, endPoint y: 449, distance: 128.5
drag, startPoint x: 914, startPoint y: 380, endPoint x: 995, endPoint y: 379, distance: 81.0
drag, startPoint x: 924, startPoint y: 316, endPoint x: 1026, endPoint y: 332, distance: 103.2
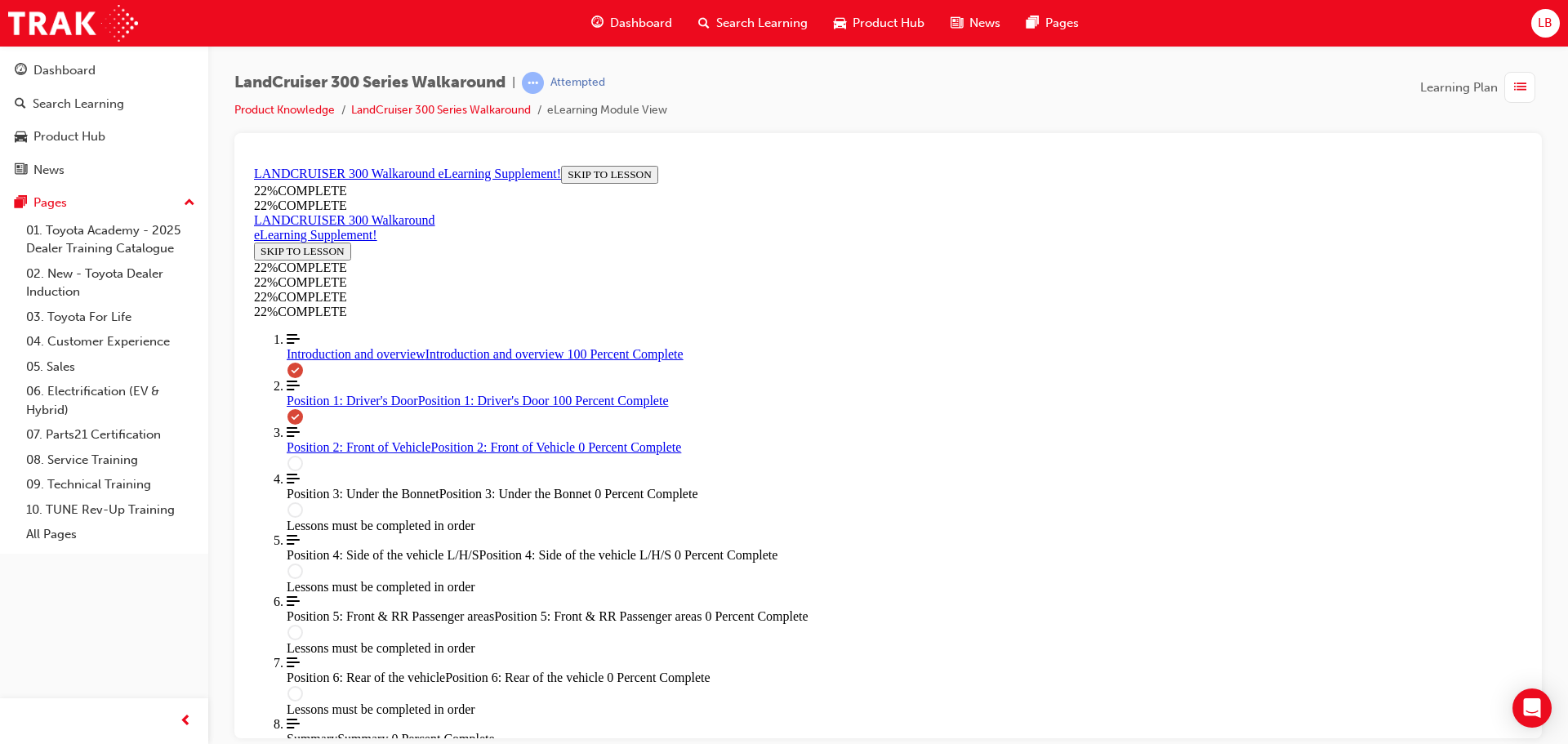
scroll to position [2450, 0]
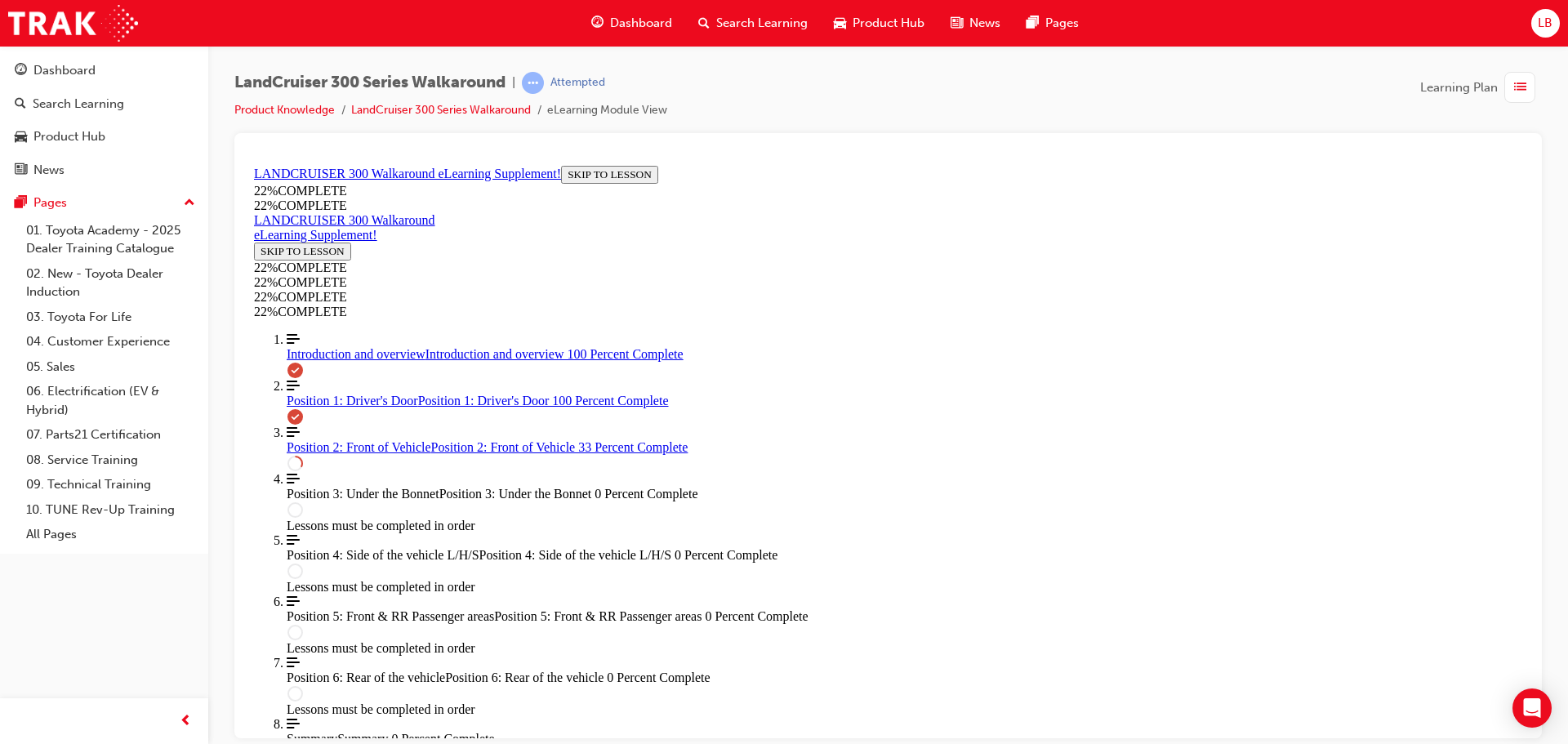
scroll to position [205, 0]
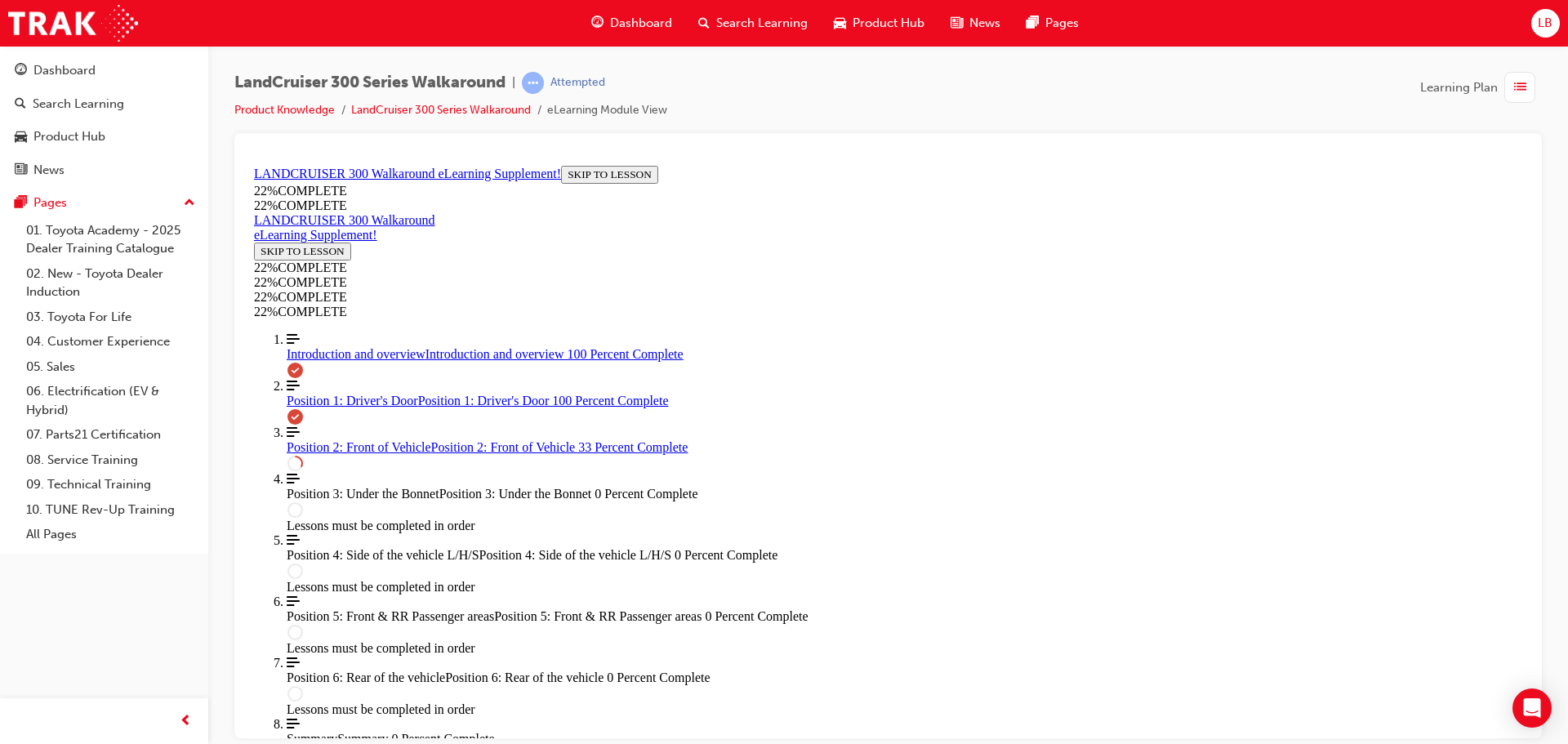
scroll to position [694, 0]
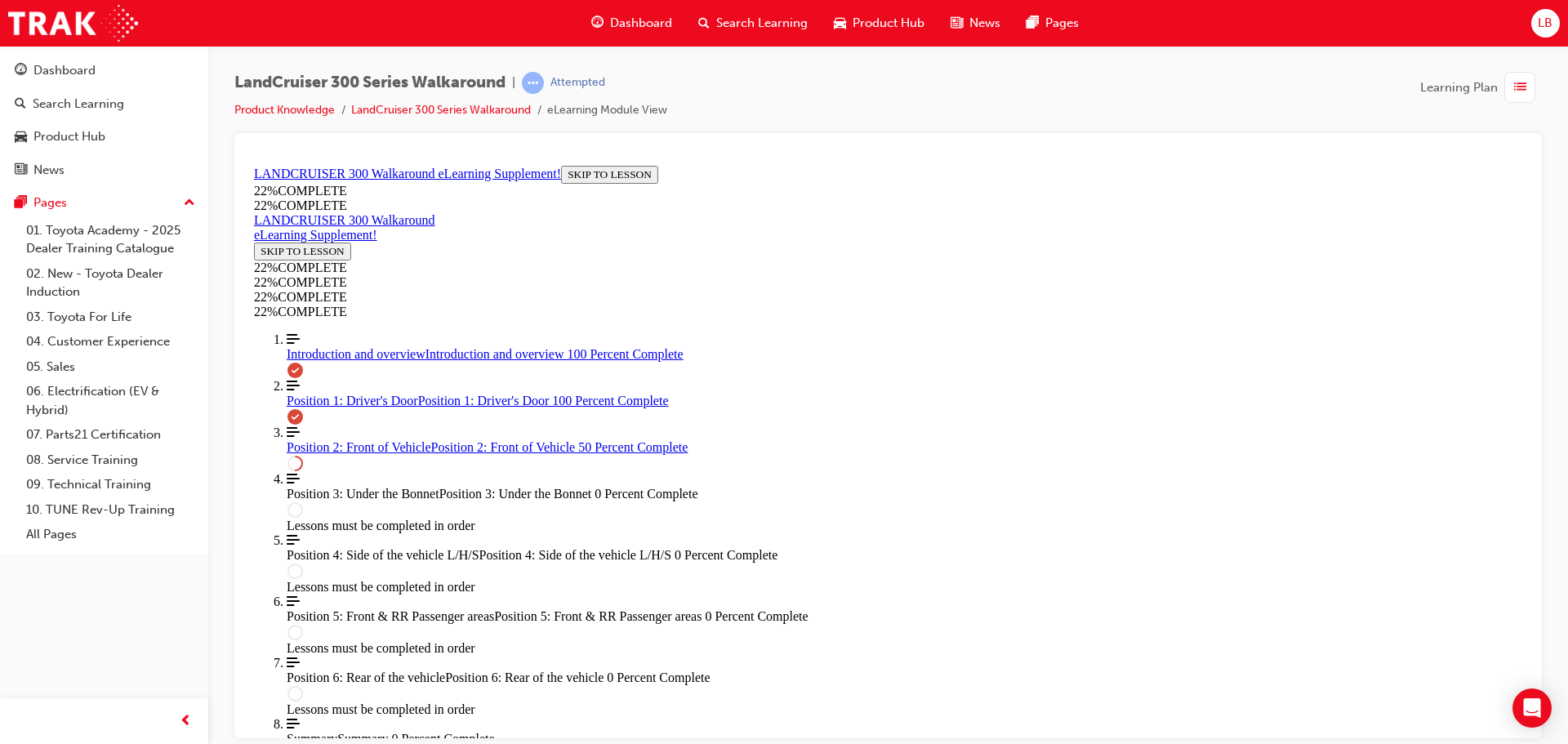
scroll to position [707, 0]
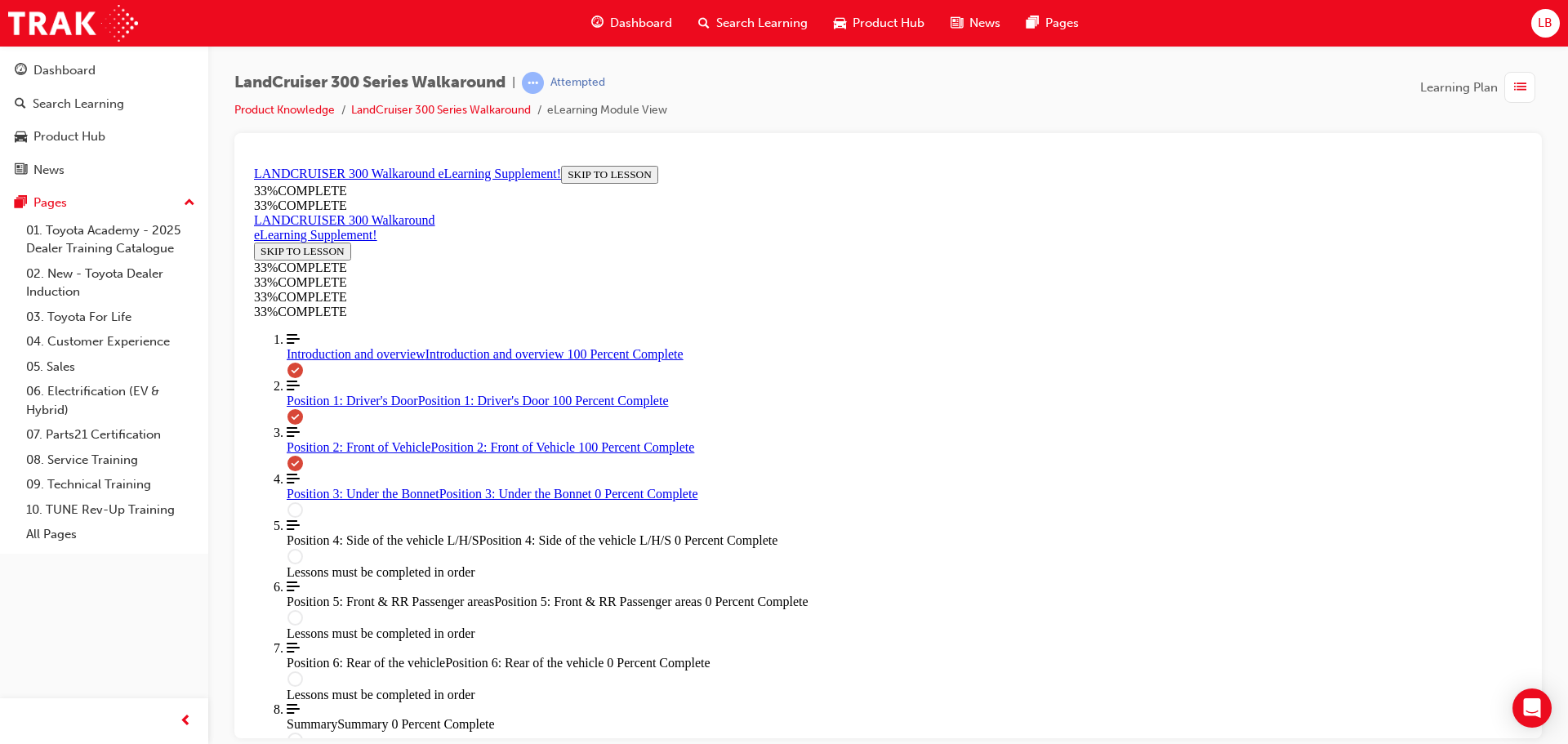
scroll to position [2173, 0]
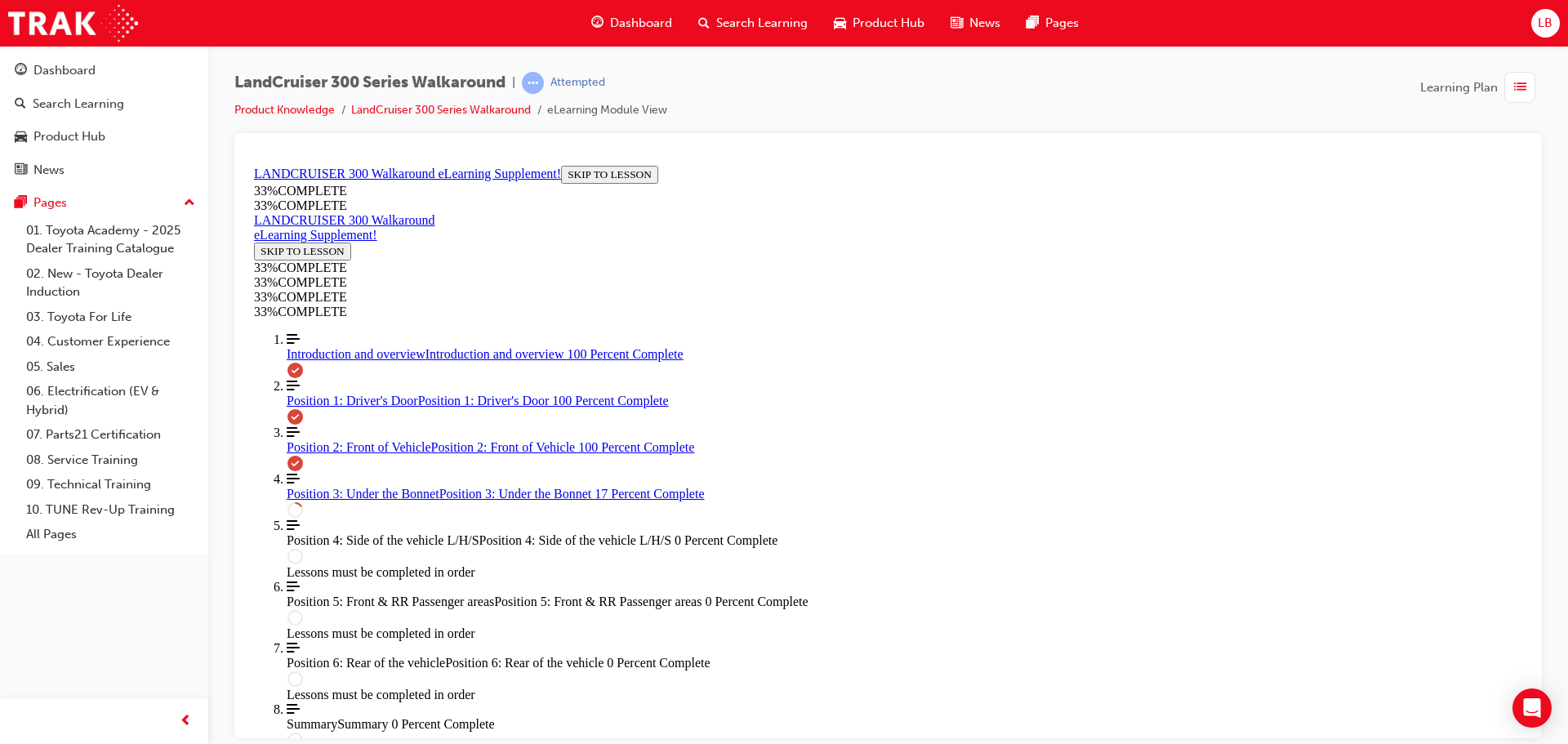
scroll to position [1036, 0]
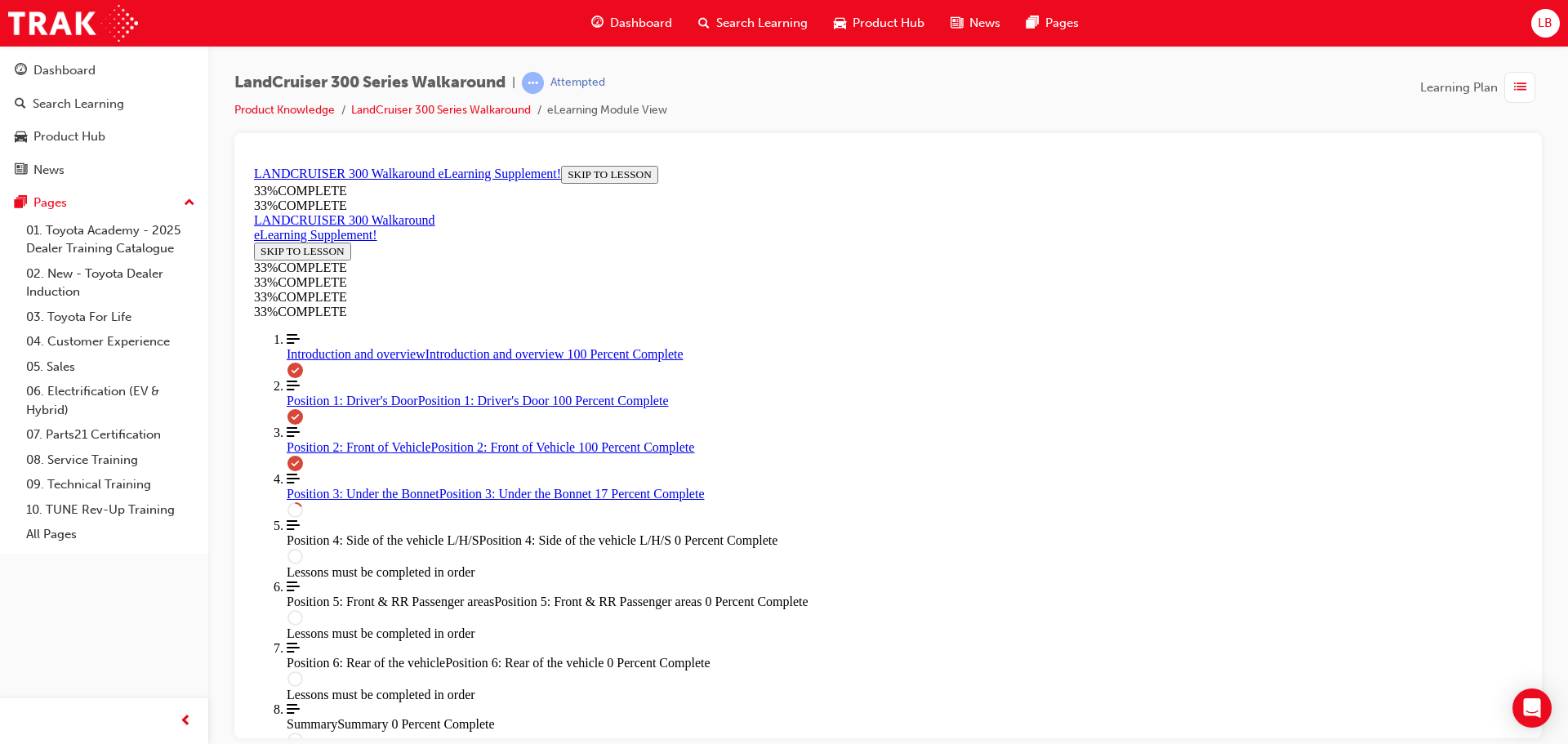
scroll to position [0, 379]
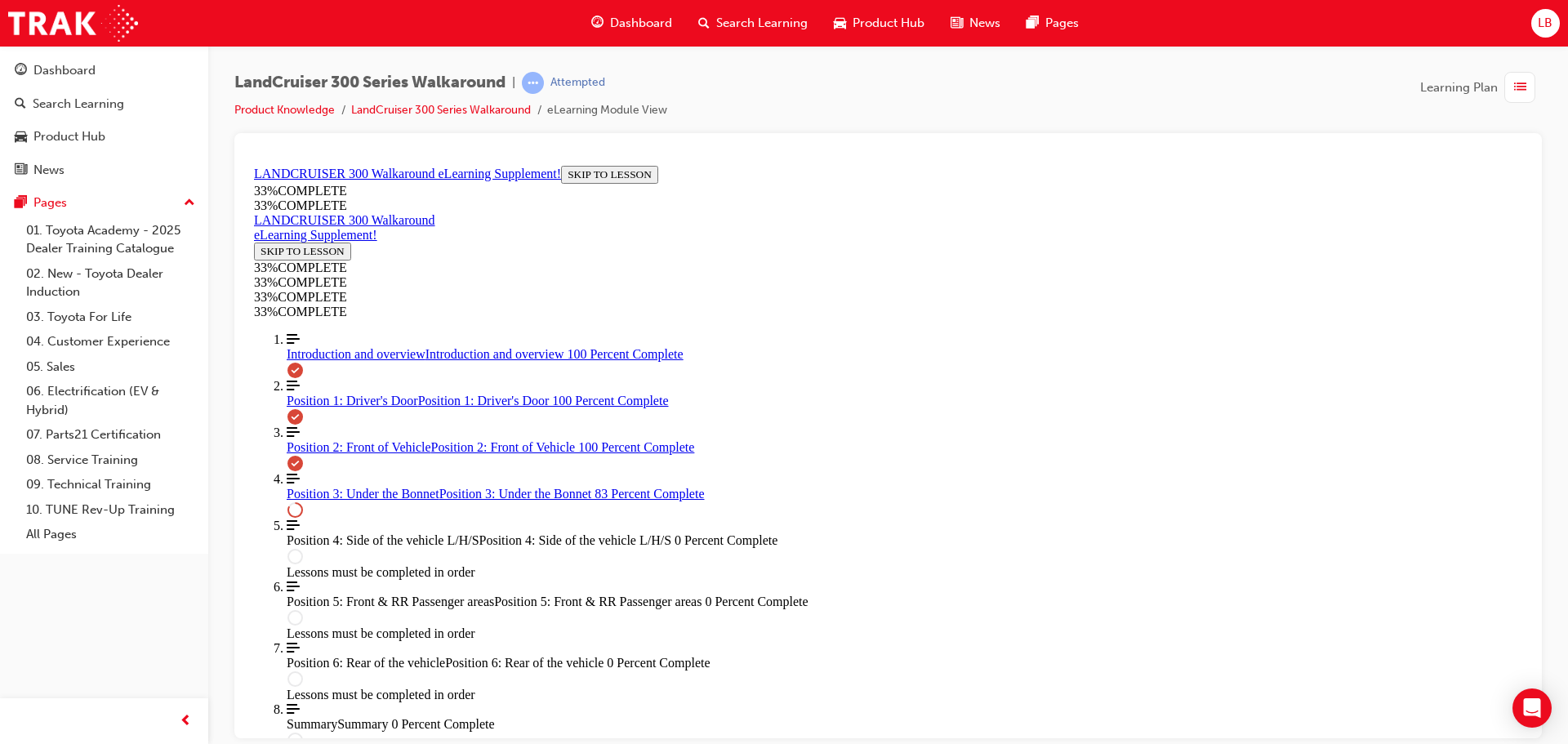
scroll to position [2913, 0]
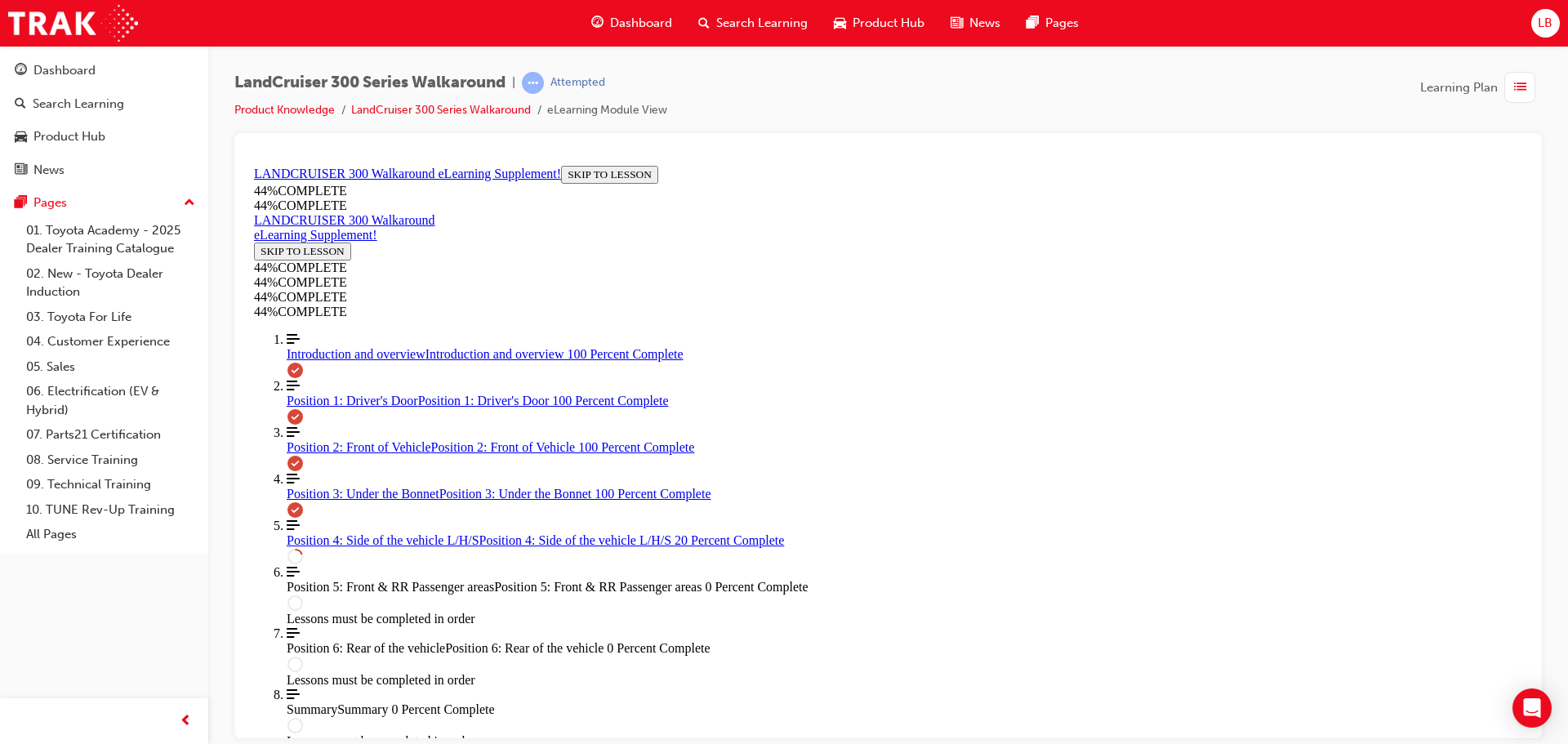
scroll to position [397, 0]
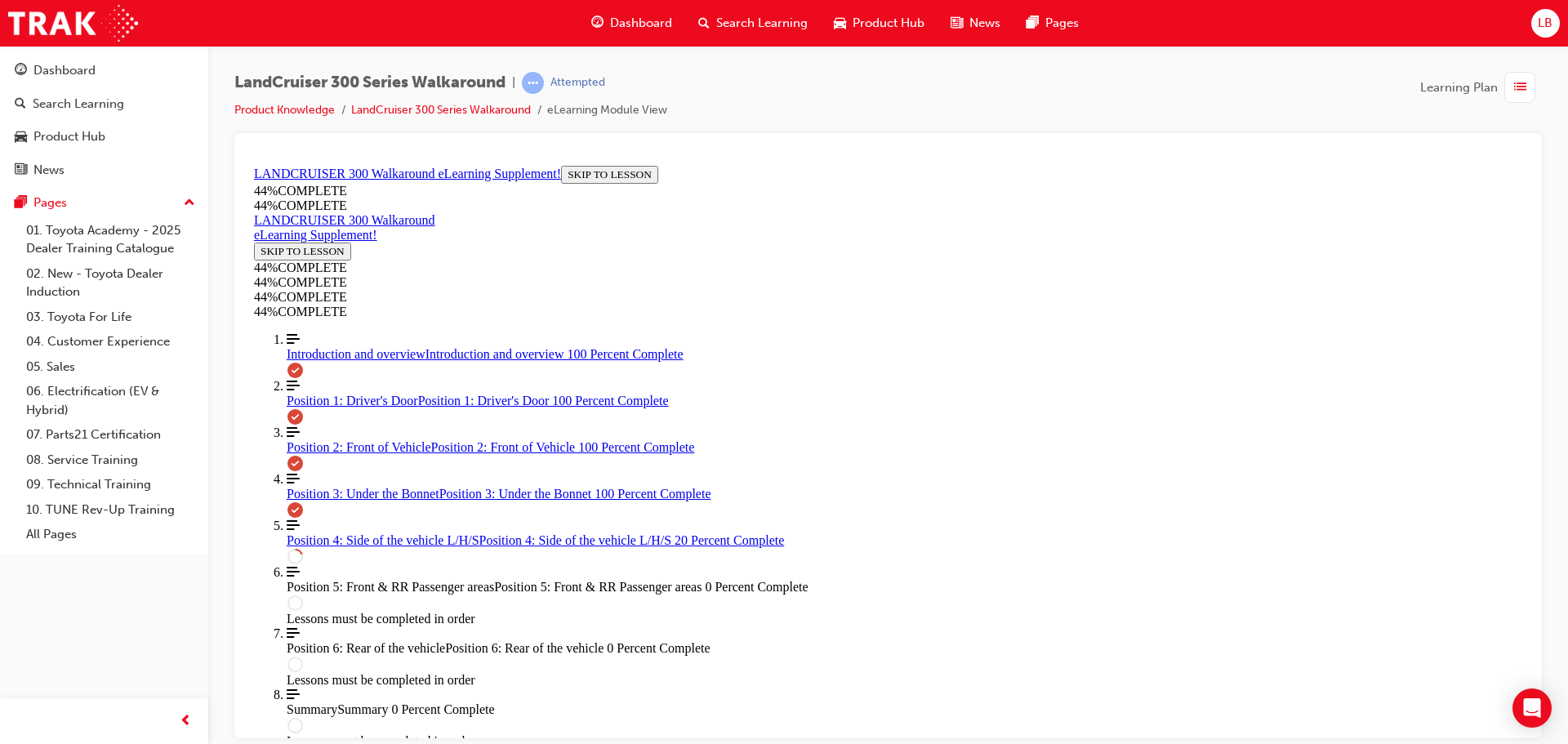
scroll to position [706, 0]
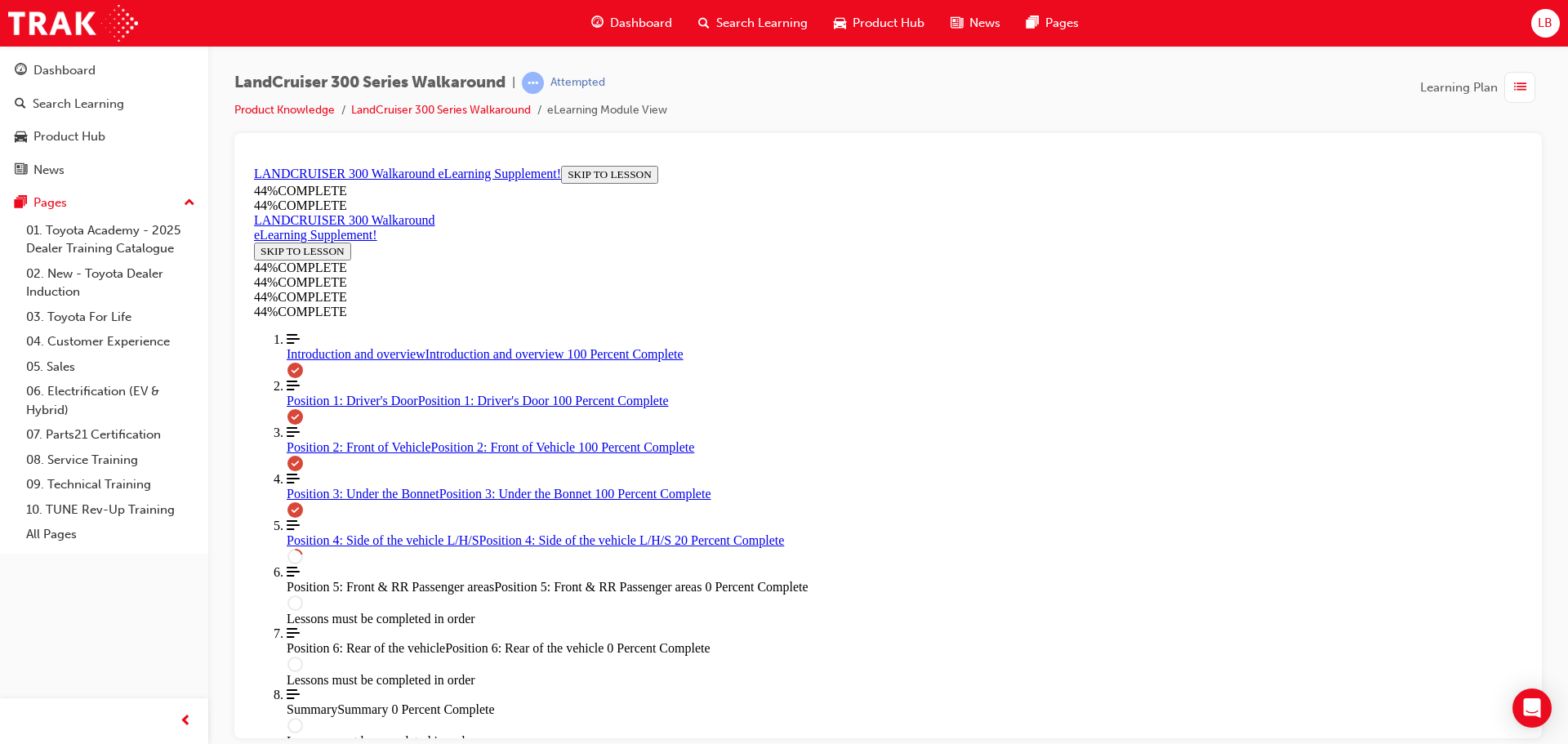
scroll to position [421, 0]
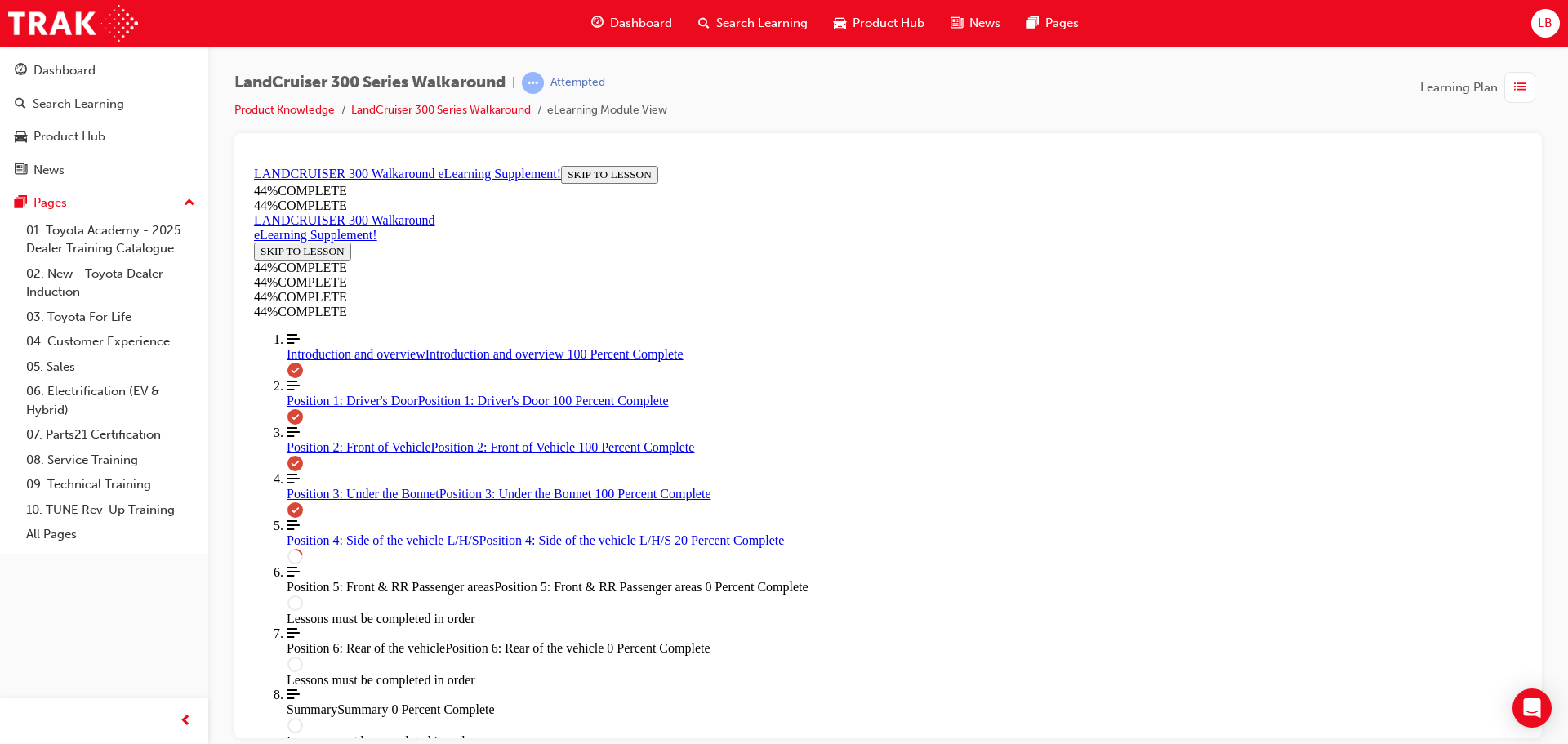
scroll to position [254, 0]
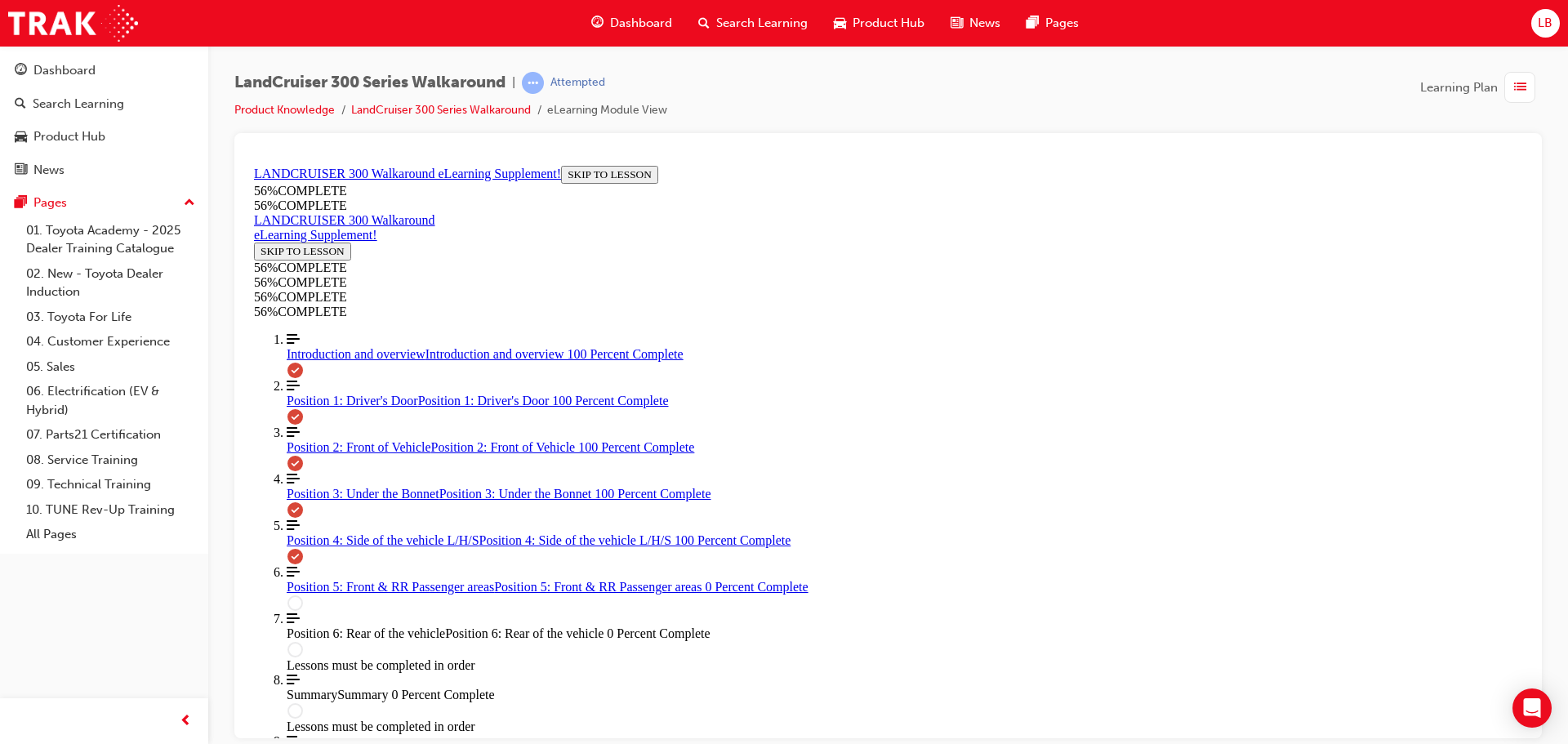
drag, startPoint x: 1014, startPoint y: 695, endPoint x: 1027, endPoint y: 726, distance: 33.6
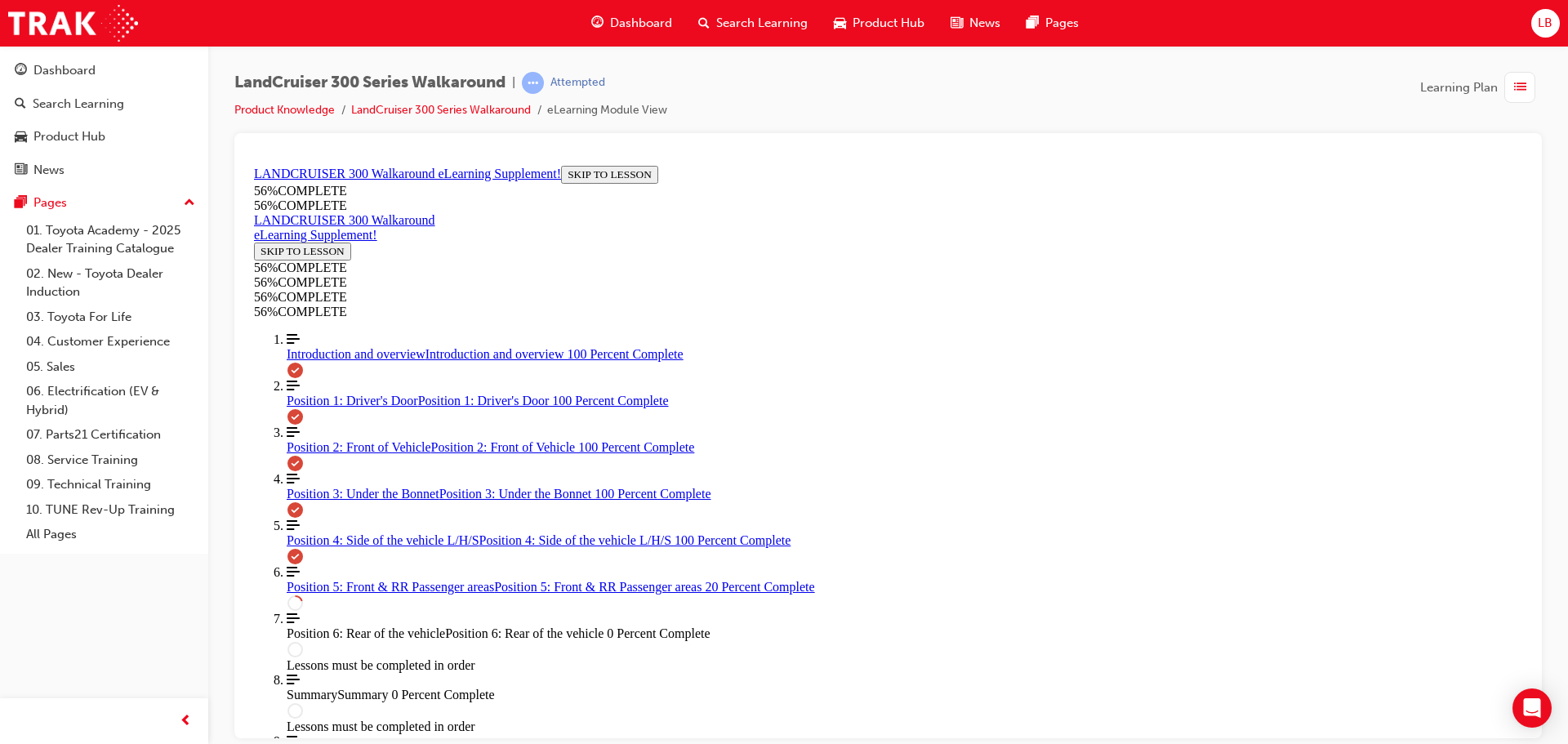
scroll to position [439, 0]
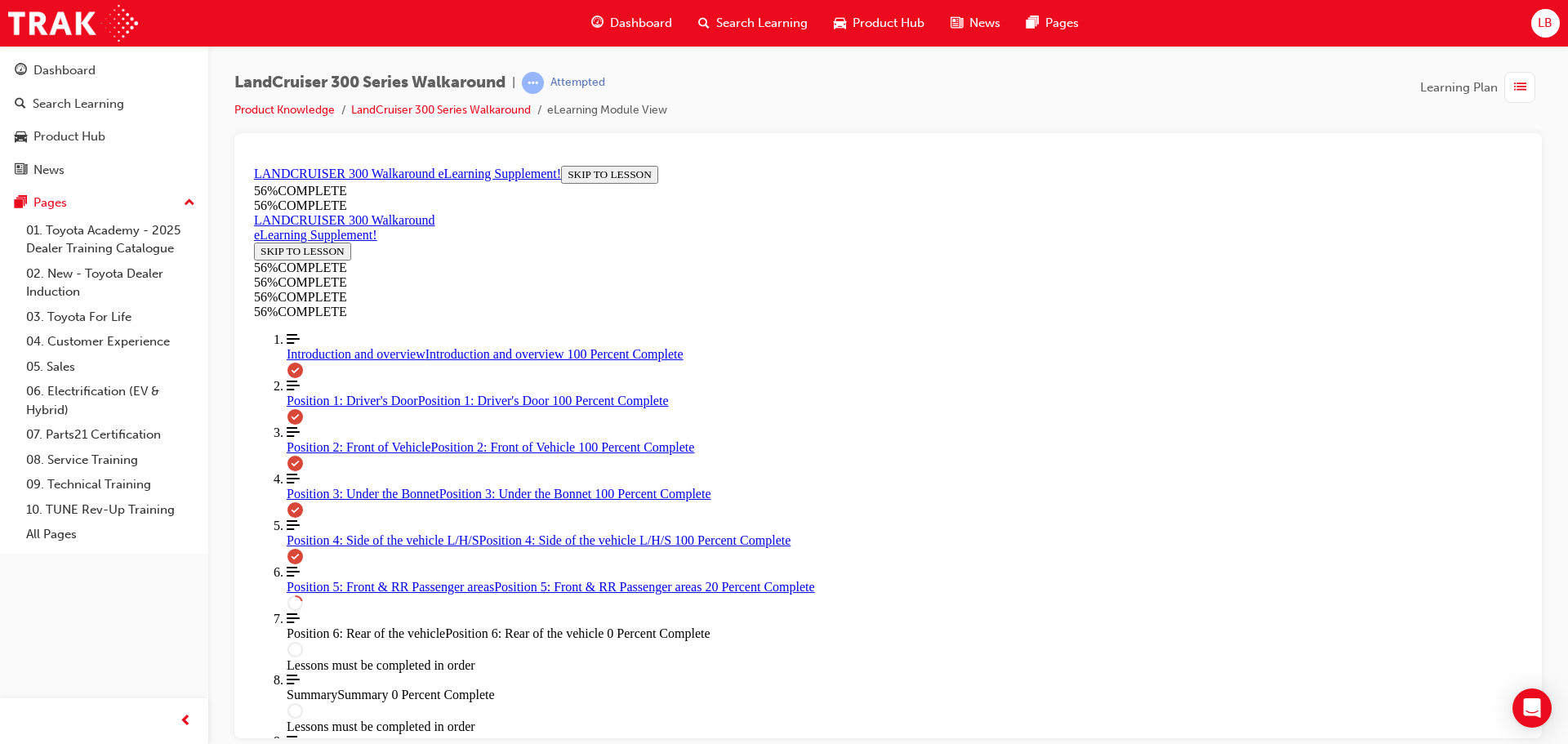
scroll to position [490, 0]
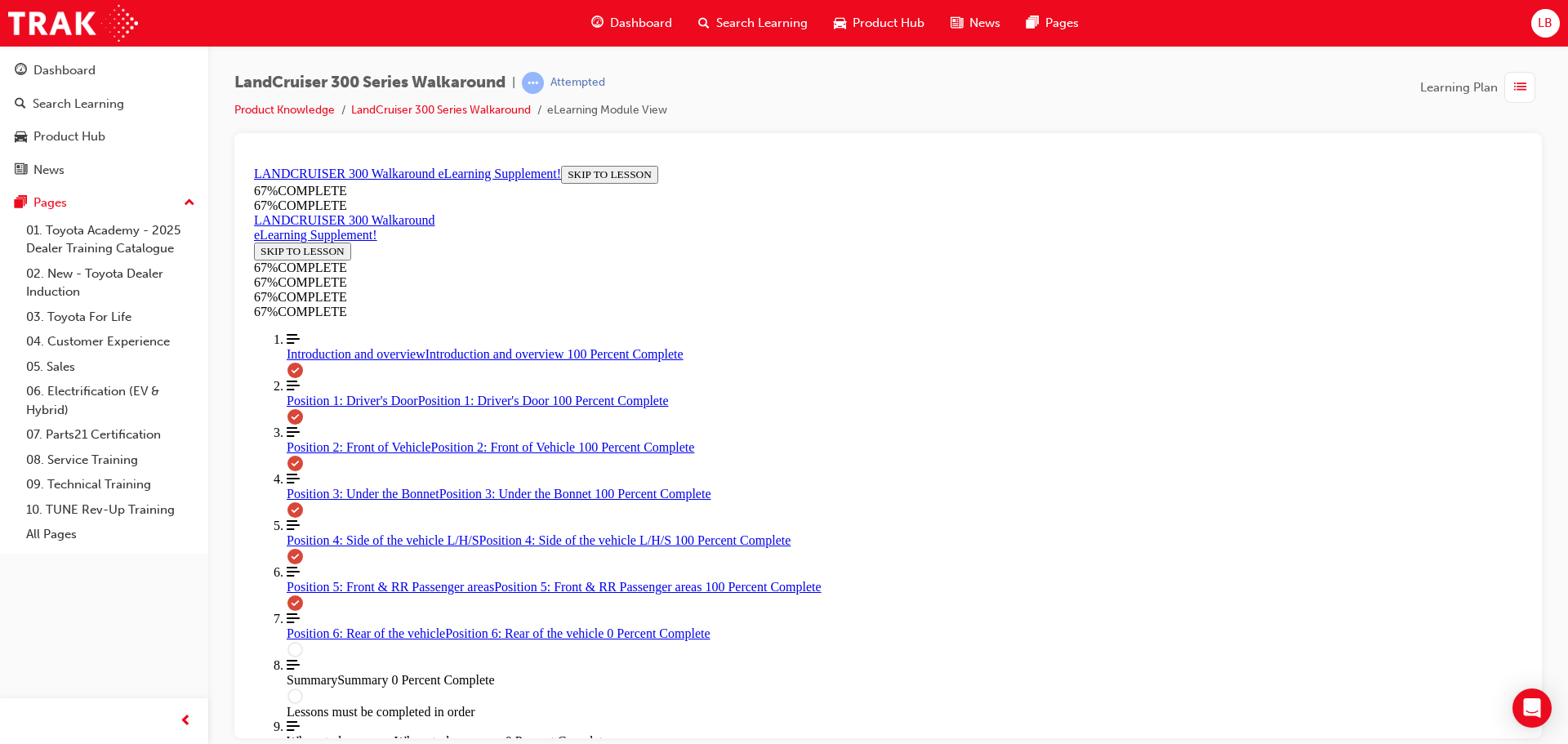
scroll to position [1576, 0]
drag, startPoint x: 895, startPoint y: 415, endPoint x: 1054, endPoint y: 351, distance: 171.4
drag, startPoint x: 902, startPoint y: 481, endPoint x: 1008, endPoint y: 547, distance: 124.9
drag, startPoint x: 944, startPoint y: 501, endPoint x: 1045, endPoint y: 505, distance: 101.1
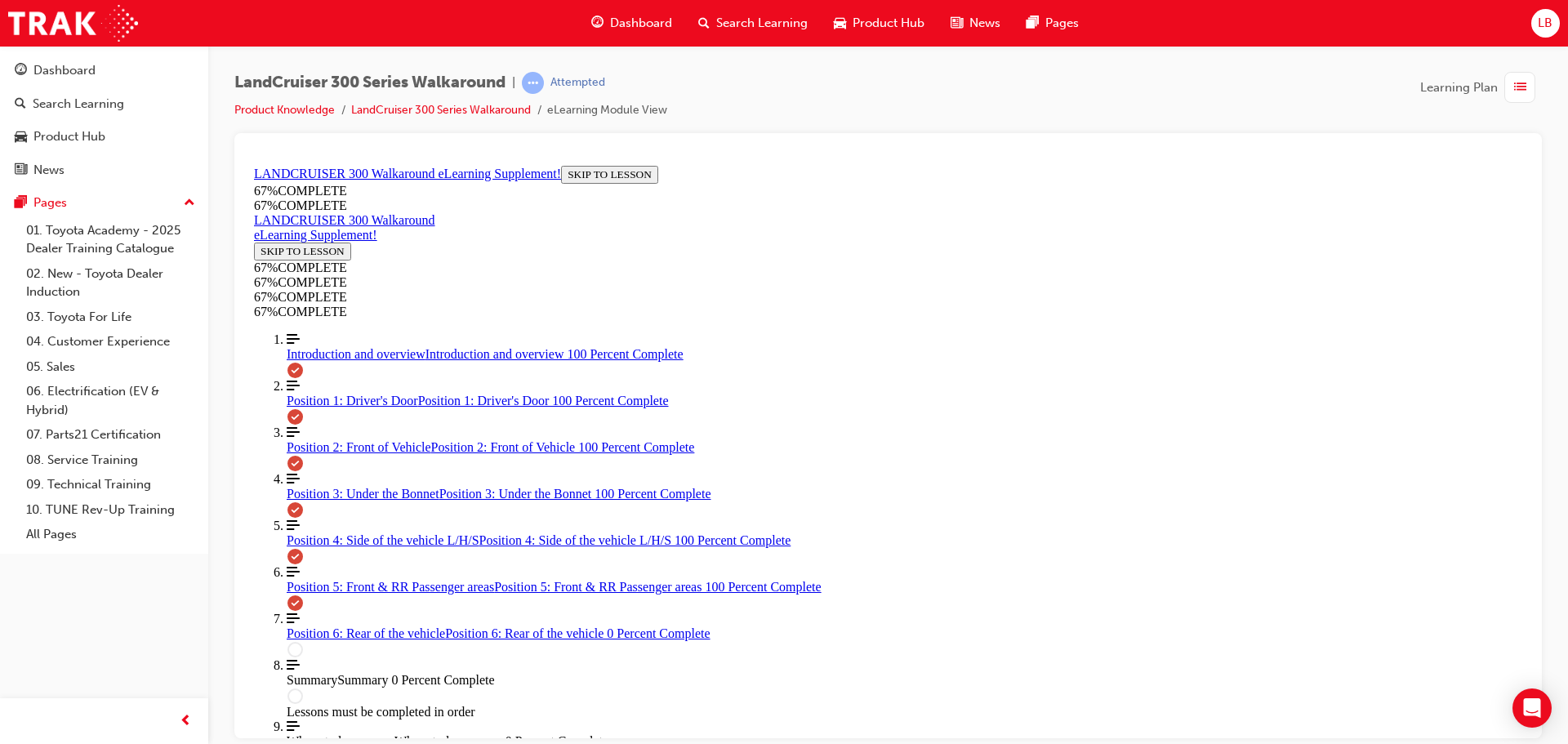
drag, startPoint x: 947, startPoint y: 427, endPoint x: 1042, endPoint y: 438, distance: 95.6
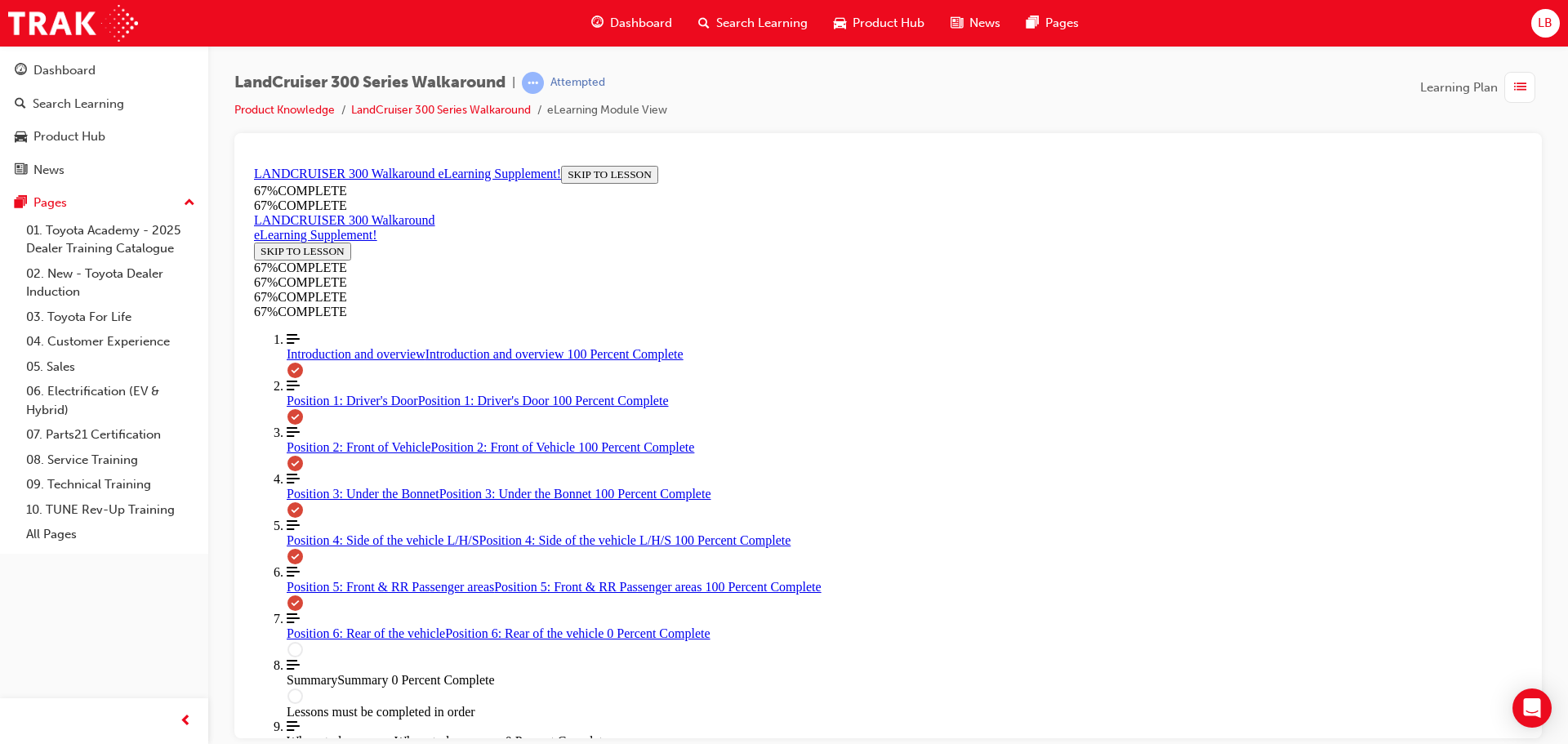
drag, startPoint x: 869, startPoint y: 365, endPoint x: 1015, endPoint y: 558, distance: 242.0
drag, startPoint x: 925, startPoint y: 501, endPoint x: 1012, endPoint y: 362, distance: 164.0
drag, startPoint x: 896, startPoint y: 504, endPoint x: 955, endPoint y: 483, distance: 62.6
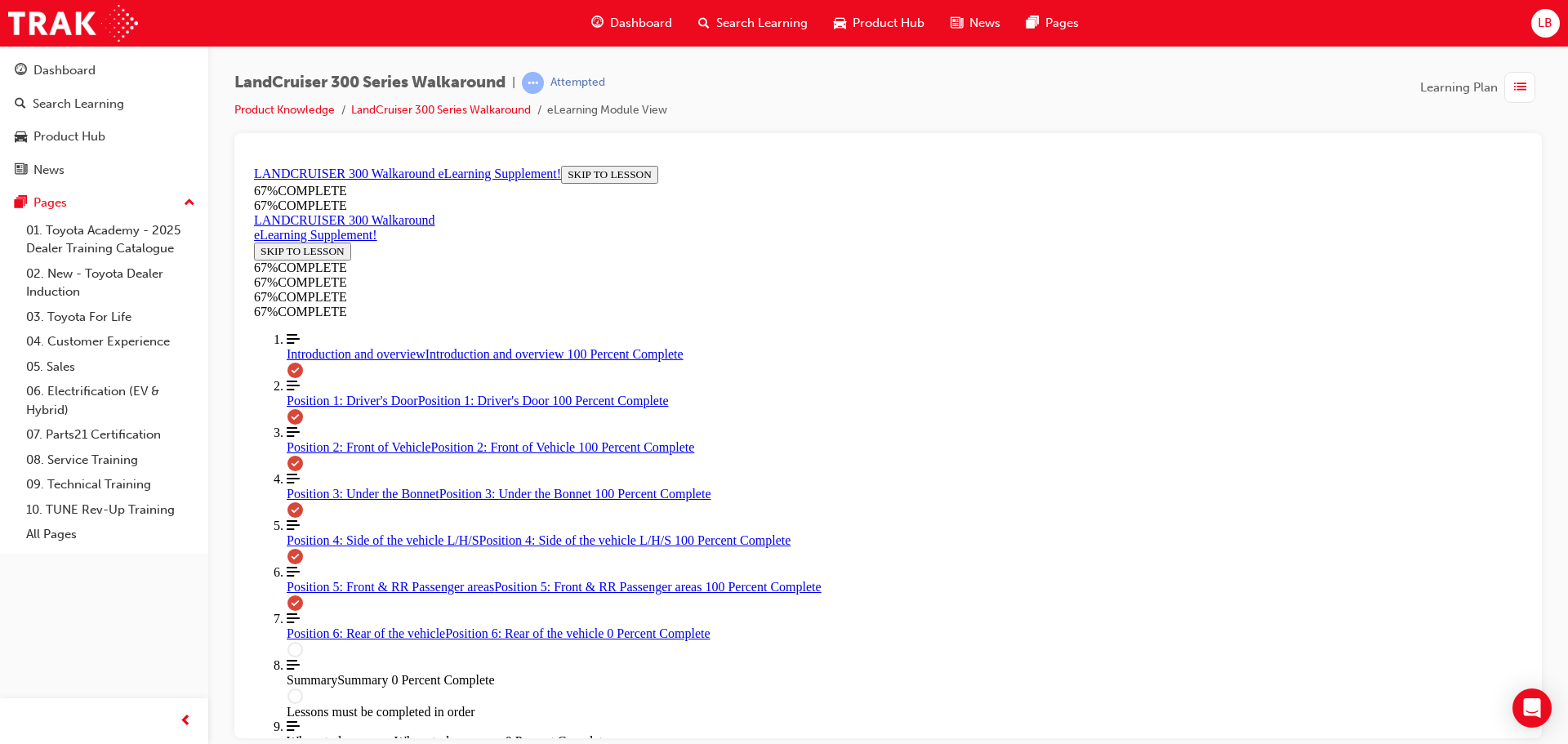
drag, startPoint x: 909, startPoint y: 442, endPoint x: 994, endPoint y: 436, distance: 85.2
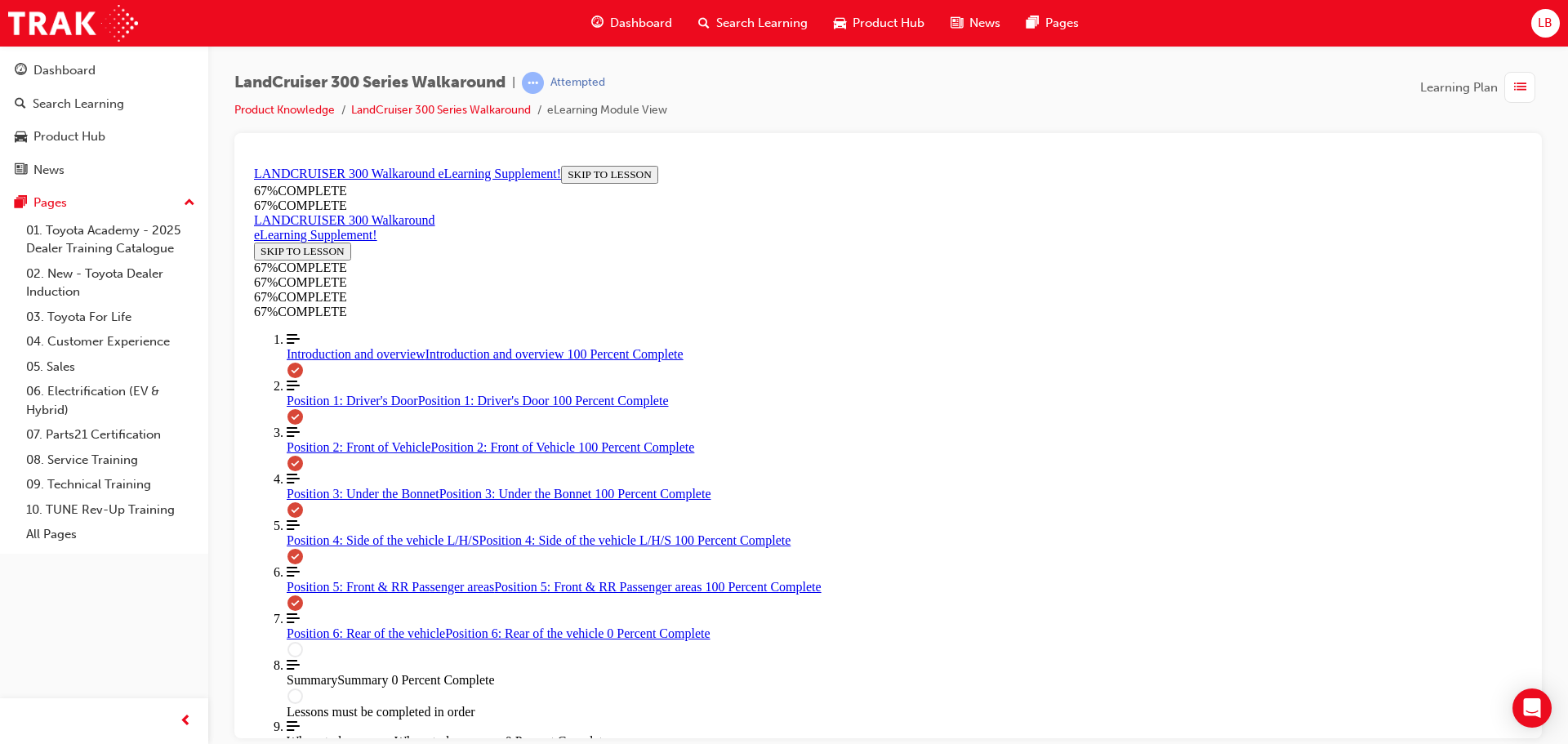
drag, startPoint x: 828, startPoint y: 344, endPoint x: 961, endPoint y: 476, distance: 187.4
drag, startPoint x: 884, startPoint y: 417, endPoint x: 959, endPoint y: 422, distance: 75.2
drag, startPoint x: 888, startPoint y: 348, endPoint x: 991, endPoint y: 285, distance: 120.7
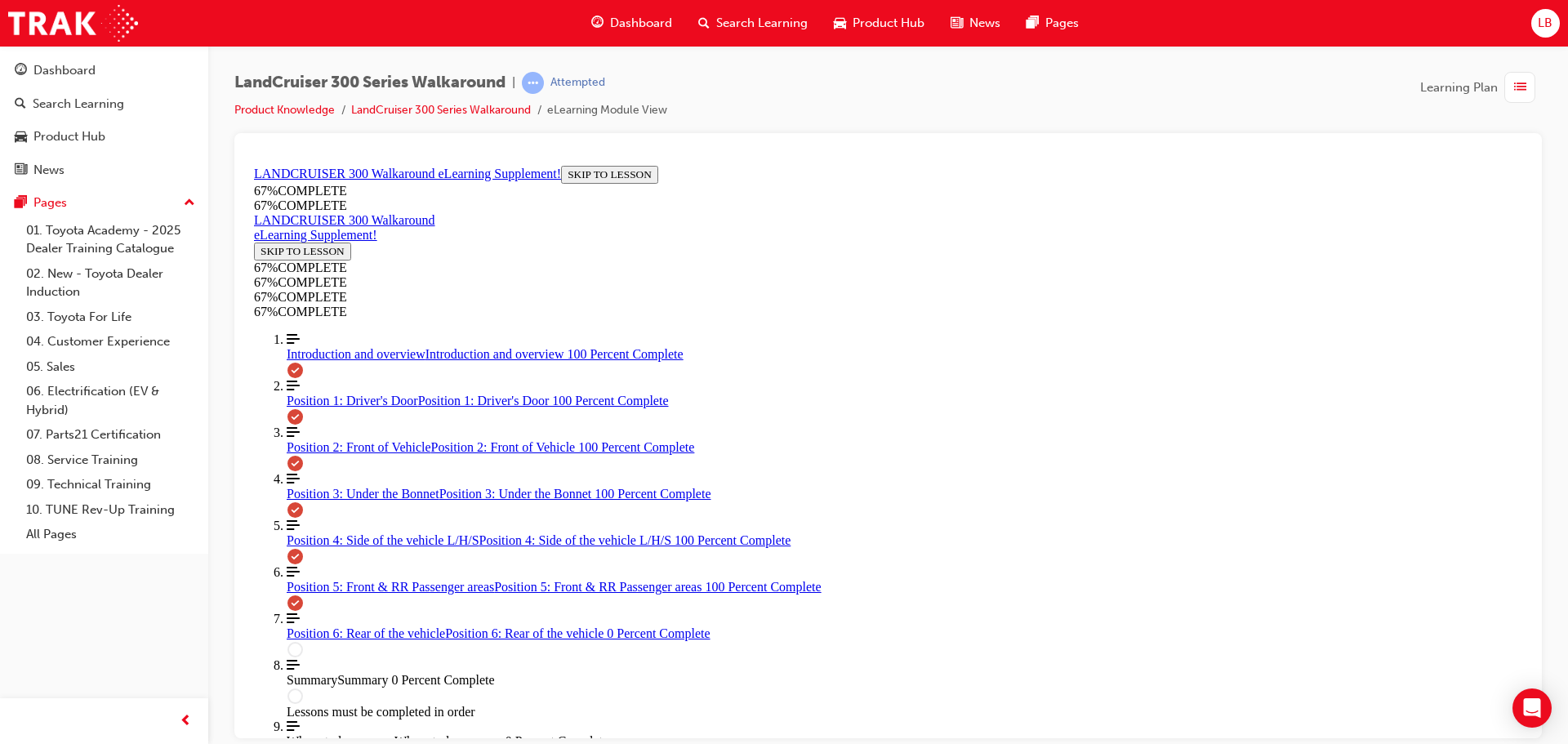
drag, startPoint x: 931, startPoint y: 358, endPoint x: 1012, endPoint y: 371, distance: 82.0
drag, startPoint x: 961, startPoint y: 354, endPoint x: 1033, endPoint y: 289, distance: 97.0
drag, startPoint x: 961, startPoint y: 362, endPoint x: 1054, endPoint y: 361, distance: 93.0
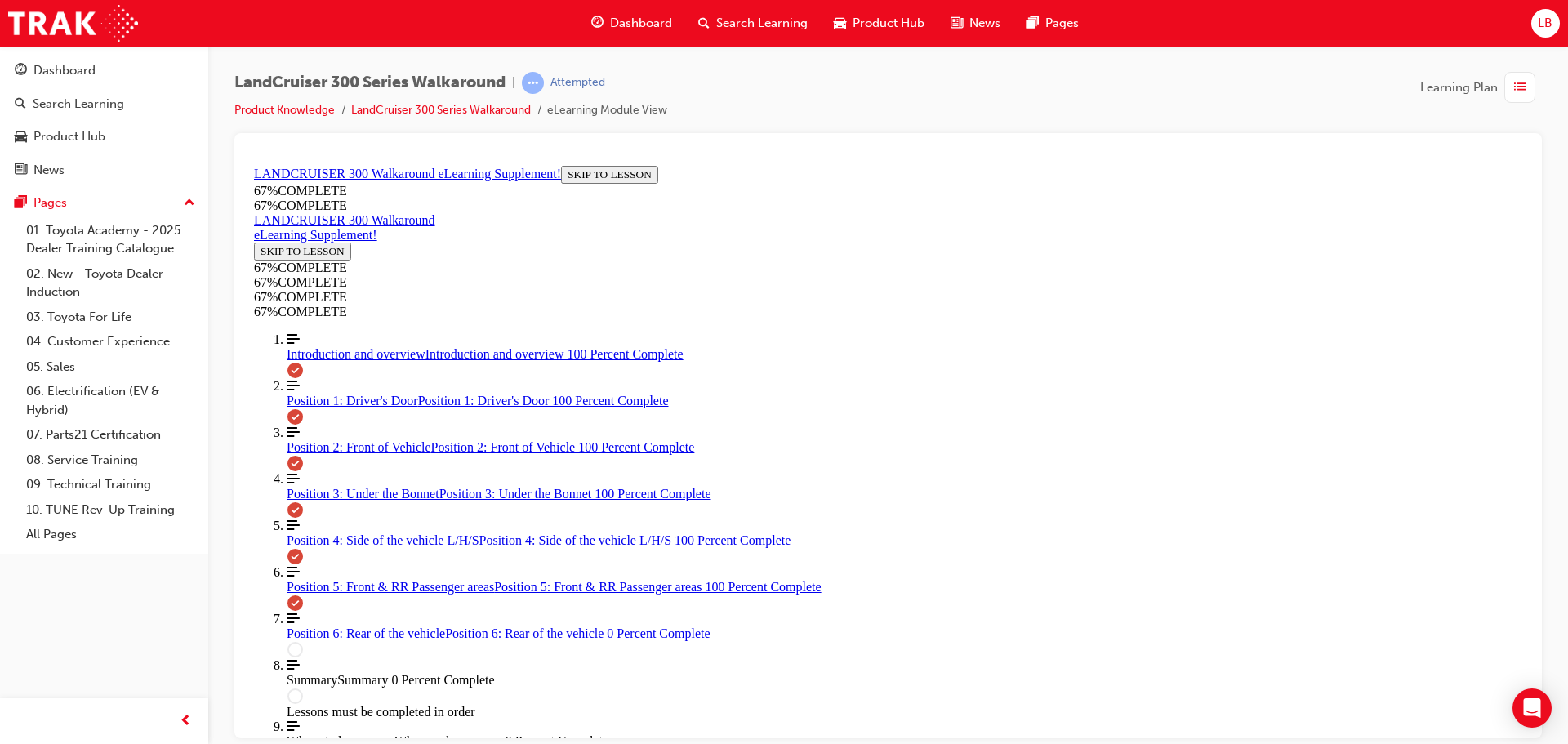
drag, startPoint x: 870, startPoint y: 413, endPoint x: 938, endPoint y: 401, distance: 69.1
drag, startPoint x: 850, startPoint y: 330, endPoint x: 855, endPoint y: 344, distance: 14.9
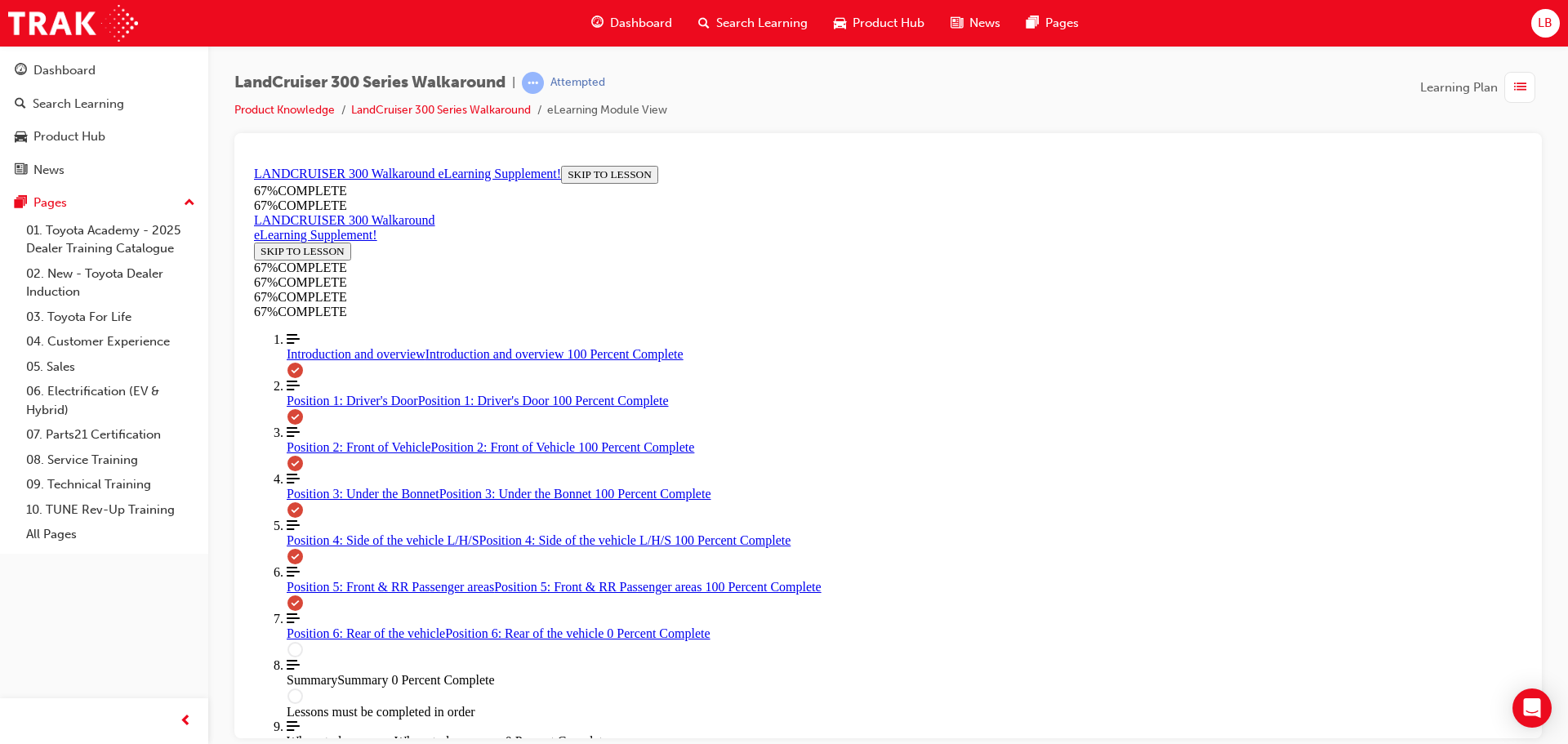
drag, startPoint x: 861, startPoint y: 353, endPoint x: 1035, endPoint y: 484, distance: 217.8
drag, startPoint x: 882, startPoint y: 367, endPoint x: 979, endPoint y: 375, distance: 97.3
drag, startPoint x: 851, startPoint y: 296, endPoint x: 965, endPoint y: 308, distance: 114.6
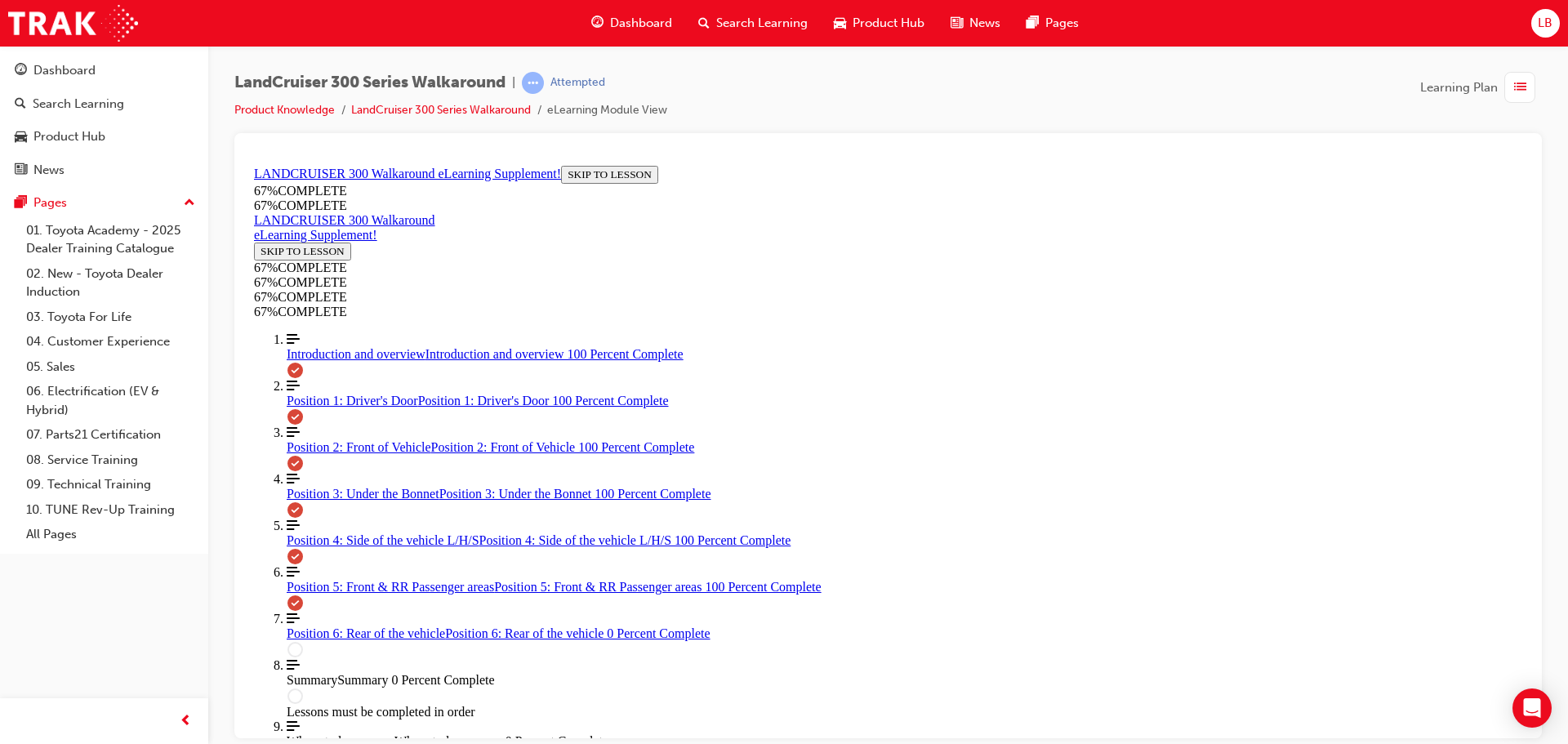
drag, startPoint x: 916, startPoint y: 430, endPoint x: 978, endPoint y: 358, distance: 95.0
drag, startPoint x: 873, startPoint y: 504, endPoint x: 948, endPoint y: 296, distance: 221.1
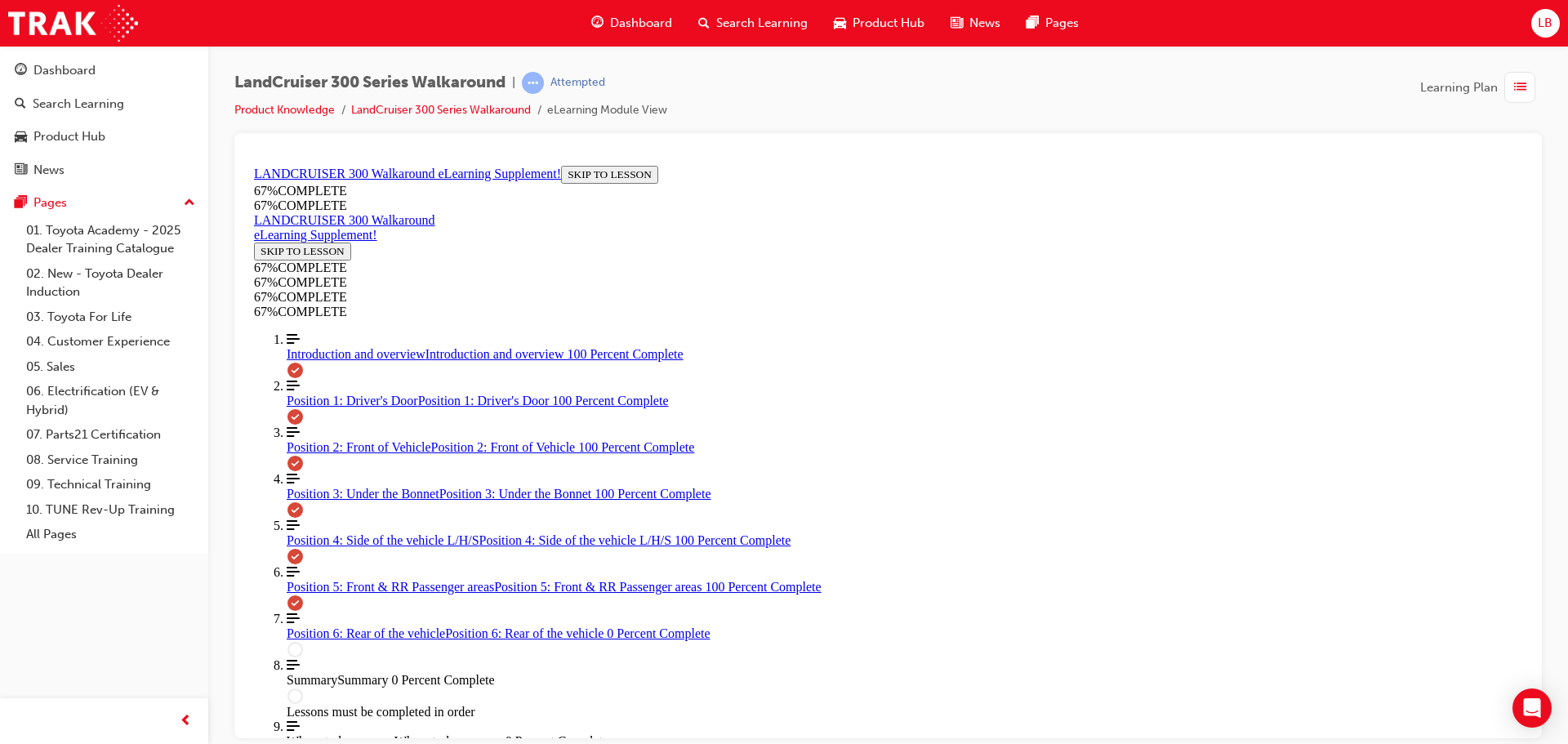
drag, startPoint x: 909, startPoint y: 446, endPoint x: 965, endPoint y: 435, distance: 57.1
drag, startPoint x: 921, startPoint y: 438, endPoint x: 977, endPoint y: 444, distance: 56.3
drag, startPoint x: 951, startPoint y: 490, endPoint x: 1005, endPoint y: 497, distance: 54.5
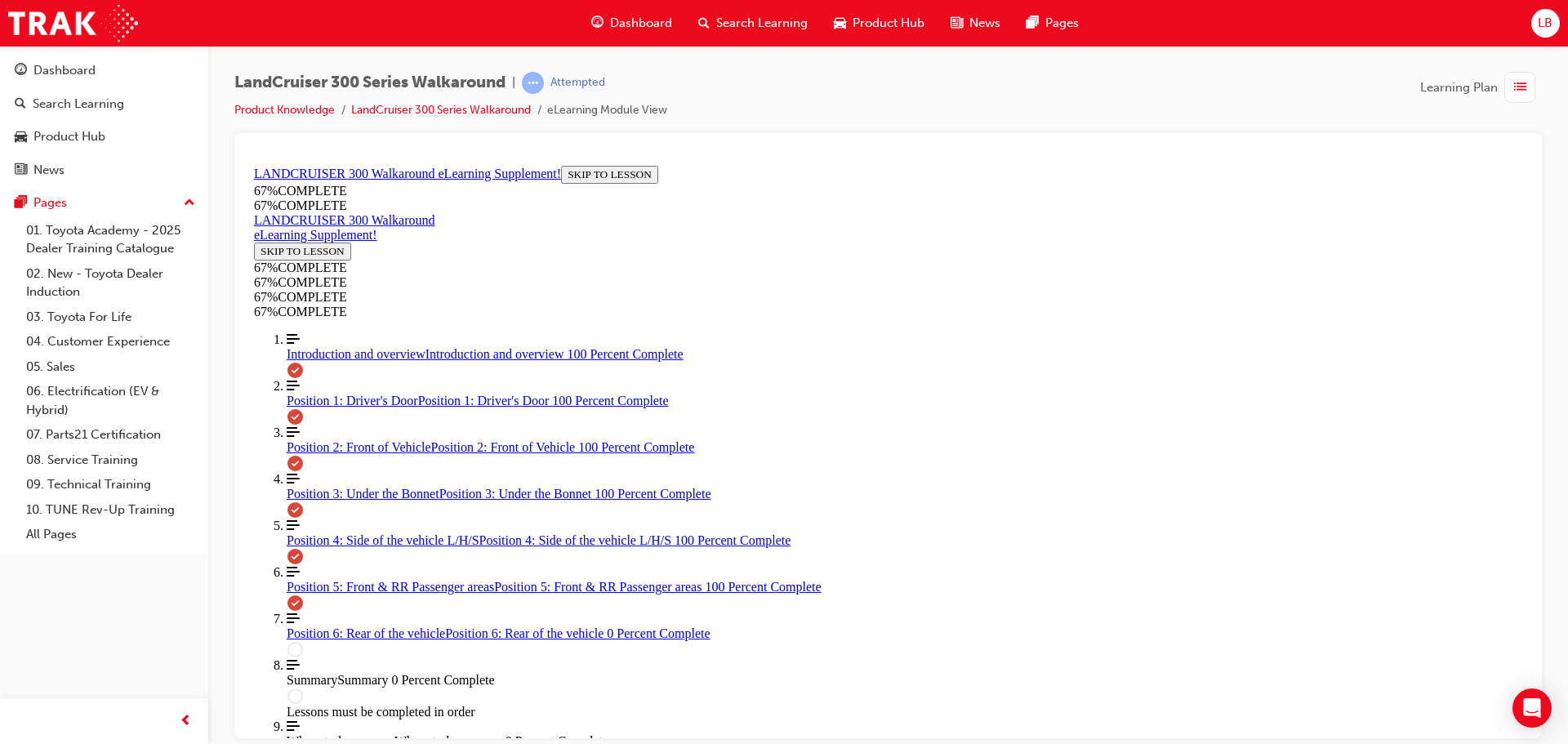
drag, startPoint x: 868, startPoint y: 303, endPoint x: 978, endPoint y: 302, distance: 110.0
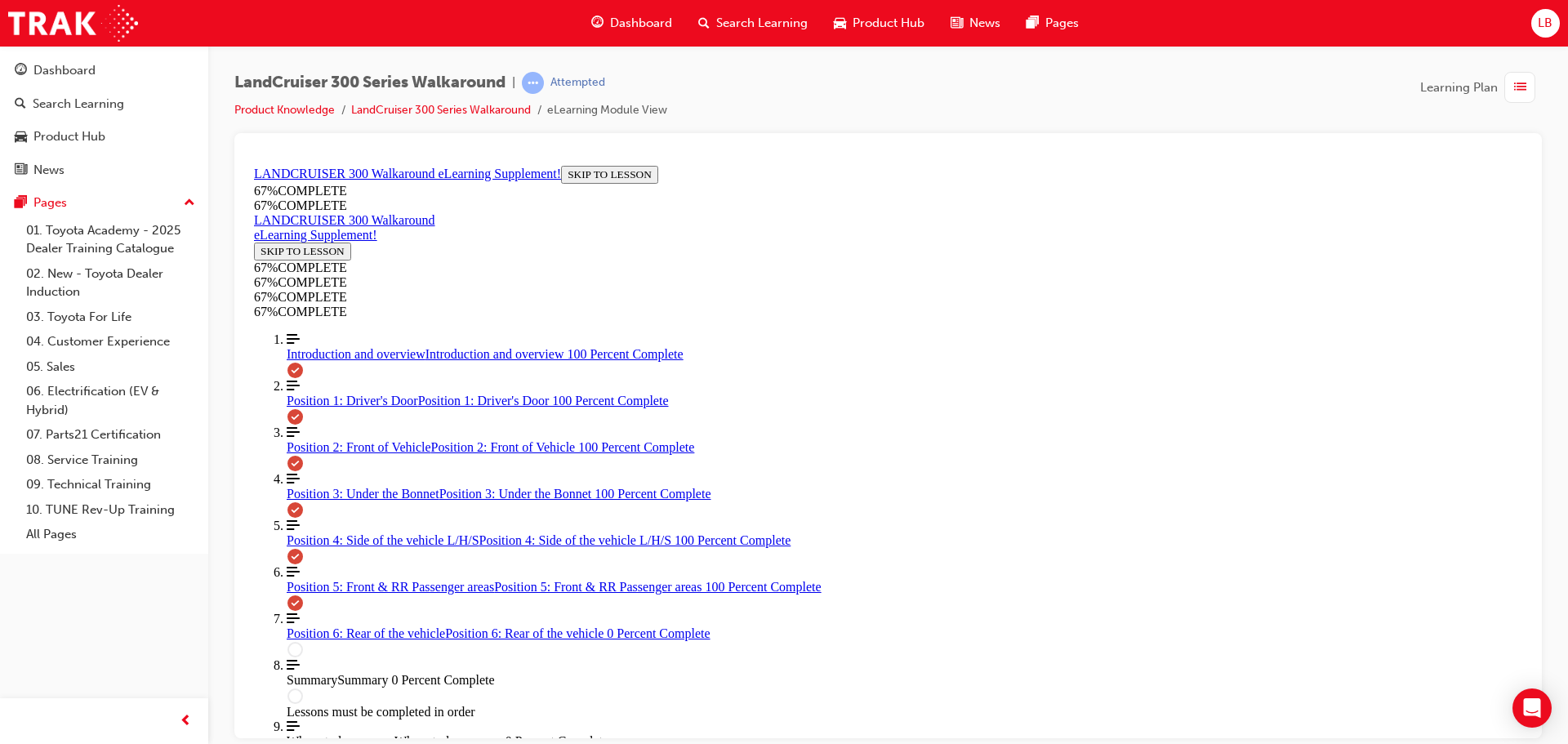
drag, startPoint x: 916, startPoint y: 495, endPoint x: 1017, endPoint y: 363, distance: 166.2
drag, startPoint x: 936, startPoint y: 486, endPoint x: 1016, endPoint y: 442, distance: 91.3
drag, startPoint x: 947, startPoint y: 498, endPoint x: 1017, endPoint y: 501, distance: 70.1
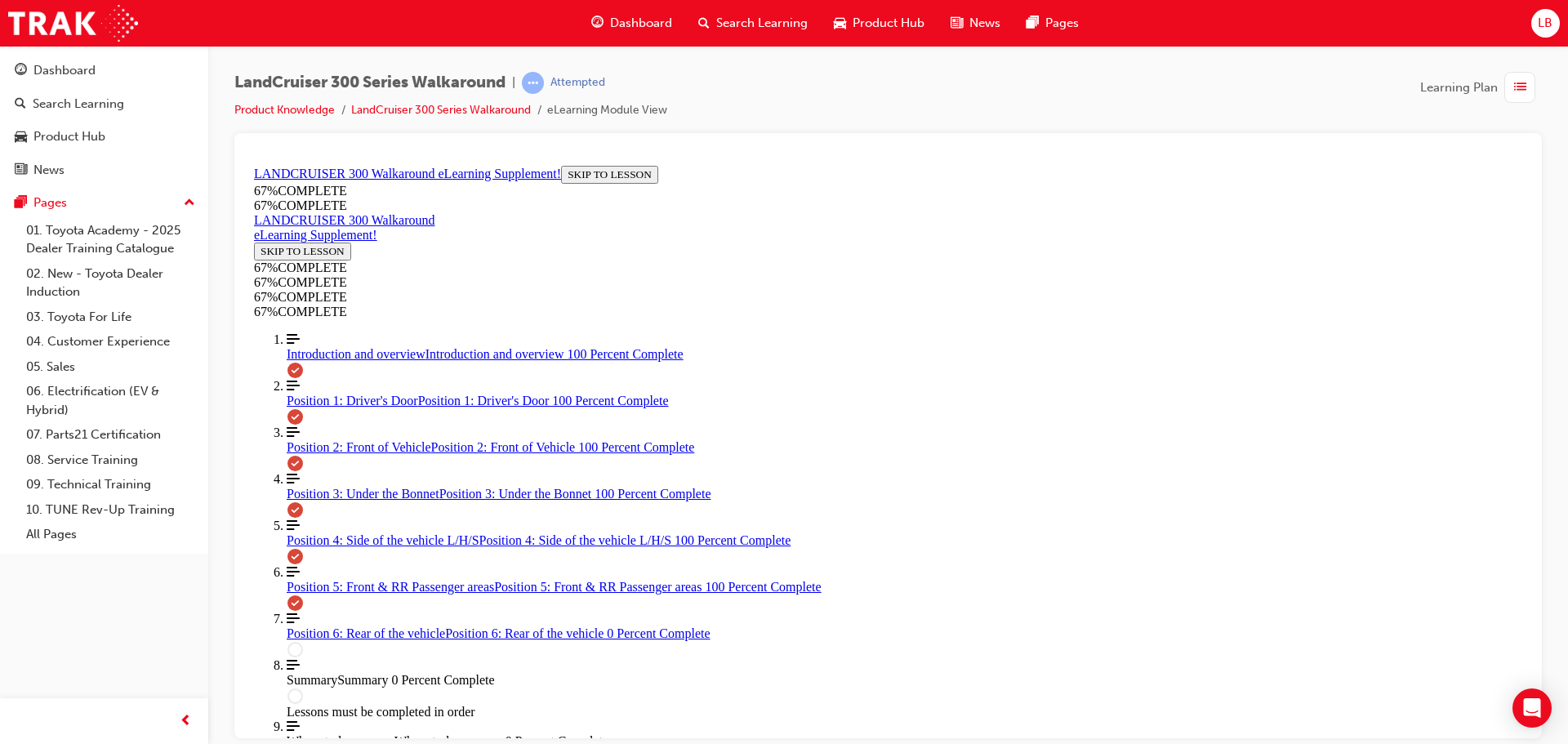
scroll to position [1724, 0]
drag, startPoint x: 864, startPoint y: 448, endPoint x: 964, endPoint y: 244, distance: 227.2
drag, startPoint x: 938, startPoint y: 297, endPoint x: 997, endPoint y: 296, distance: 59.0
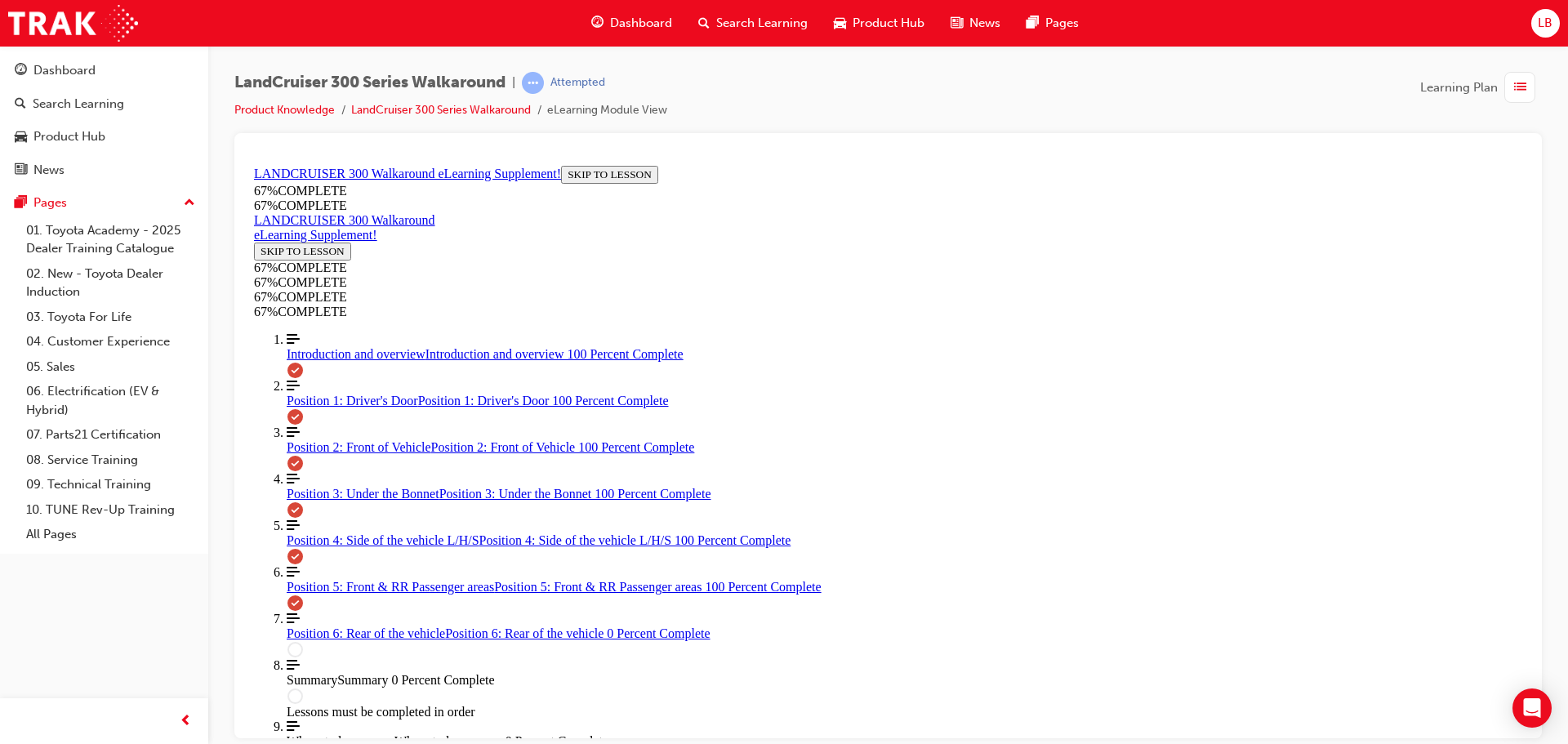
drag, startPoint x: 923, startPoint y: 359, endPoint x: 992, endPoint y: 392, distance: 76.5
drag, startPoint x: 933, startPoint y: 448, endPoint x: 1035, endPoint y: 446, distance: 102.0
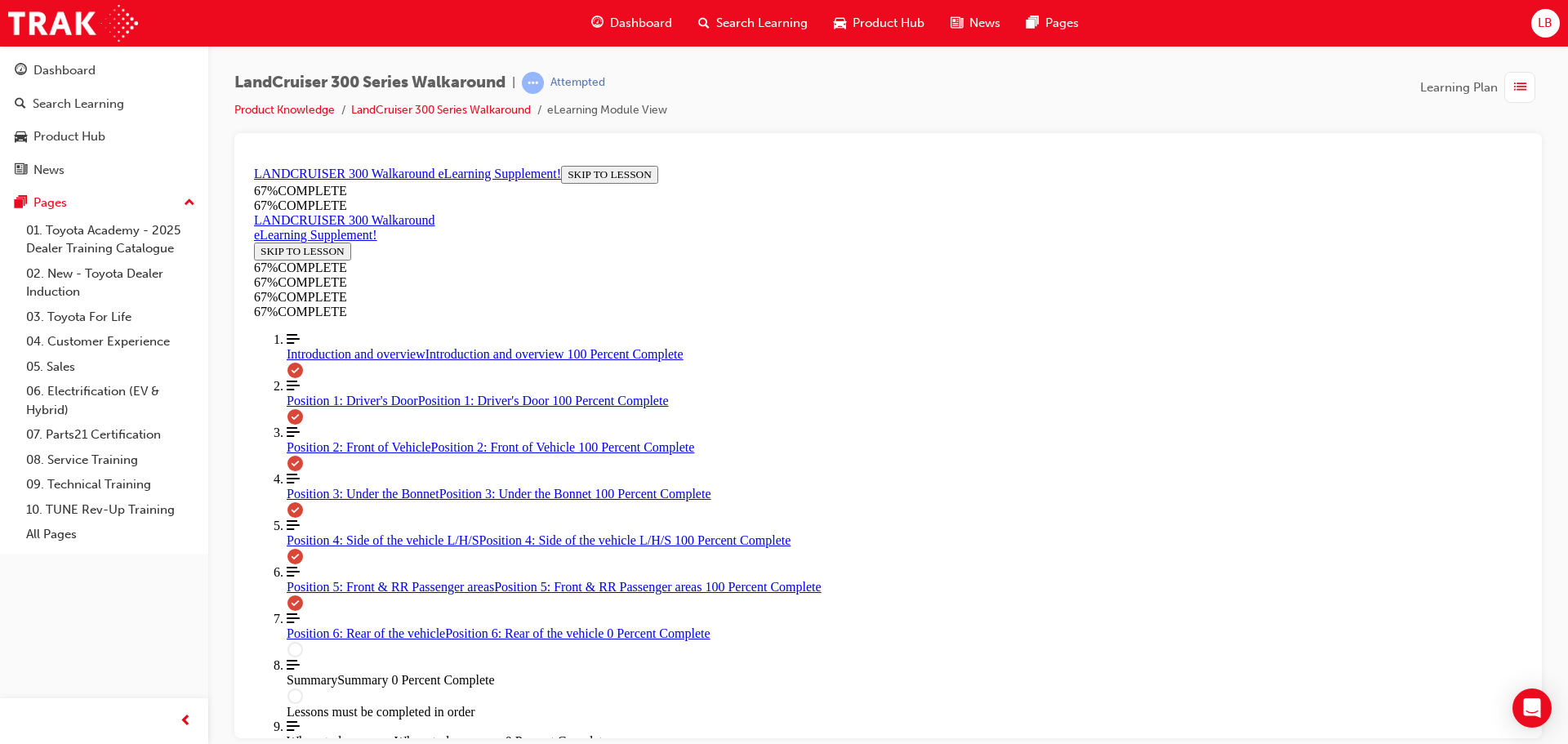
drag, startPoint x: 893, startPoint y: 421, endPoint x: 1007, endPoint y: 212, distance: 238.1
drag, startPoint x: 919, startPoint y: 430, endPoint x: 1014, endPoint y: 301, distance: 160.2
drag, startPoint x: 949, startPoint y: 376, endPoint x: 996, endPoint y: 378, distance: 47.0
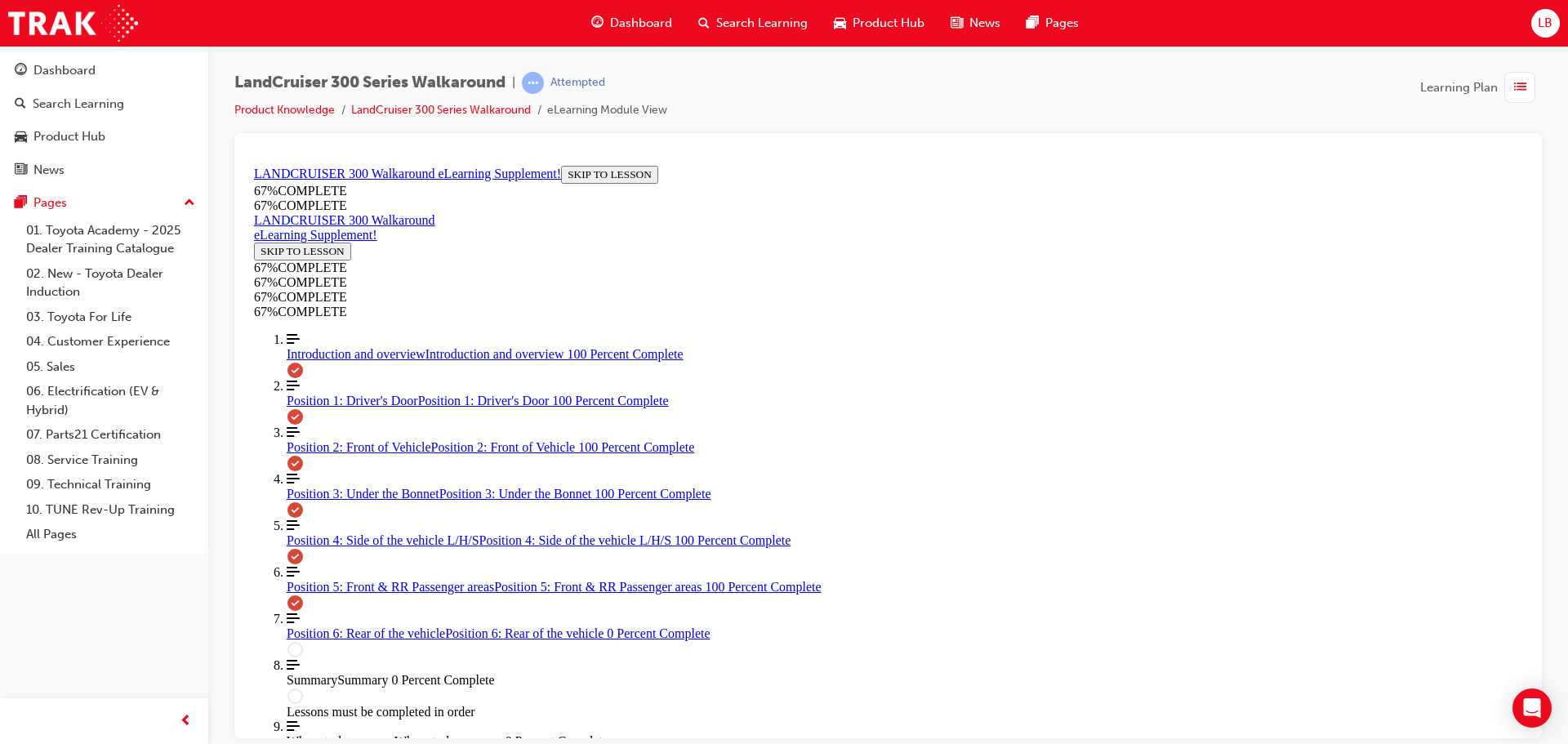
drag, startPoint x: 933, startPoint y: 437, endPoint x: 1005, endPoint y: 452, distance: 73.5
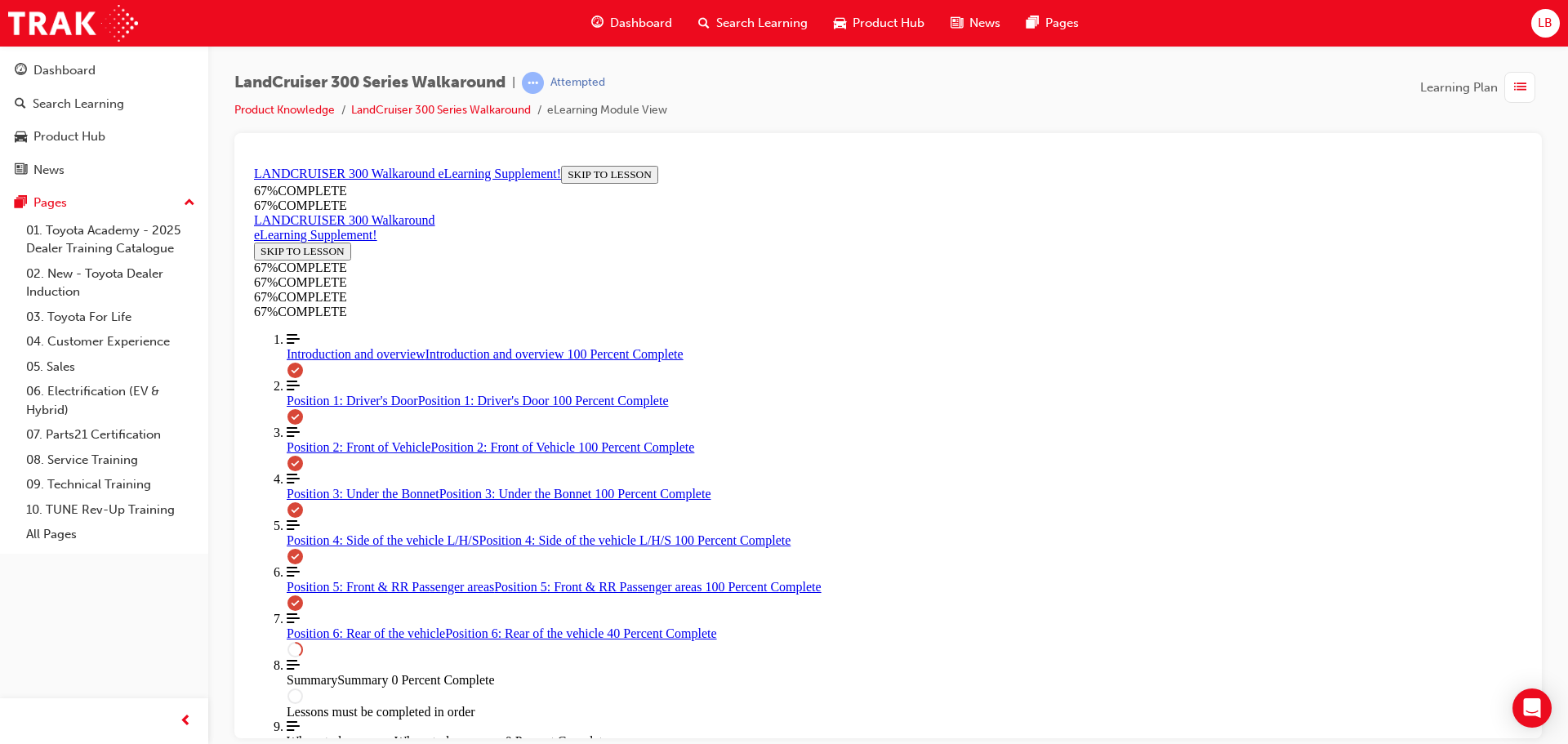
scroll to position [250, 0]
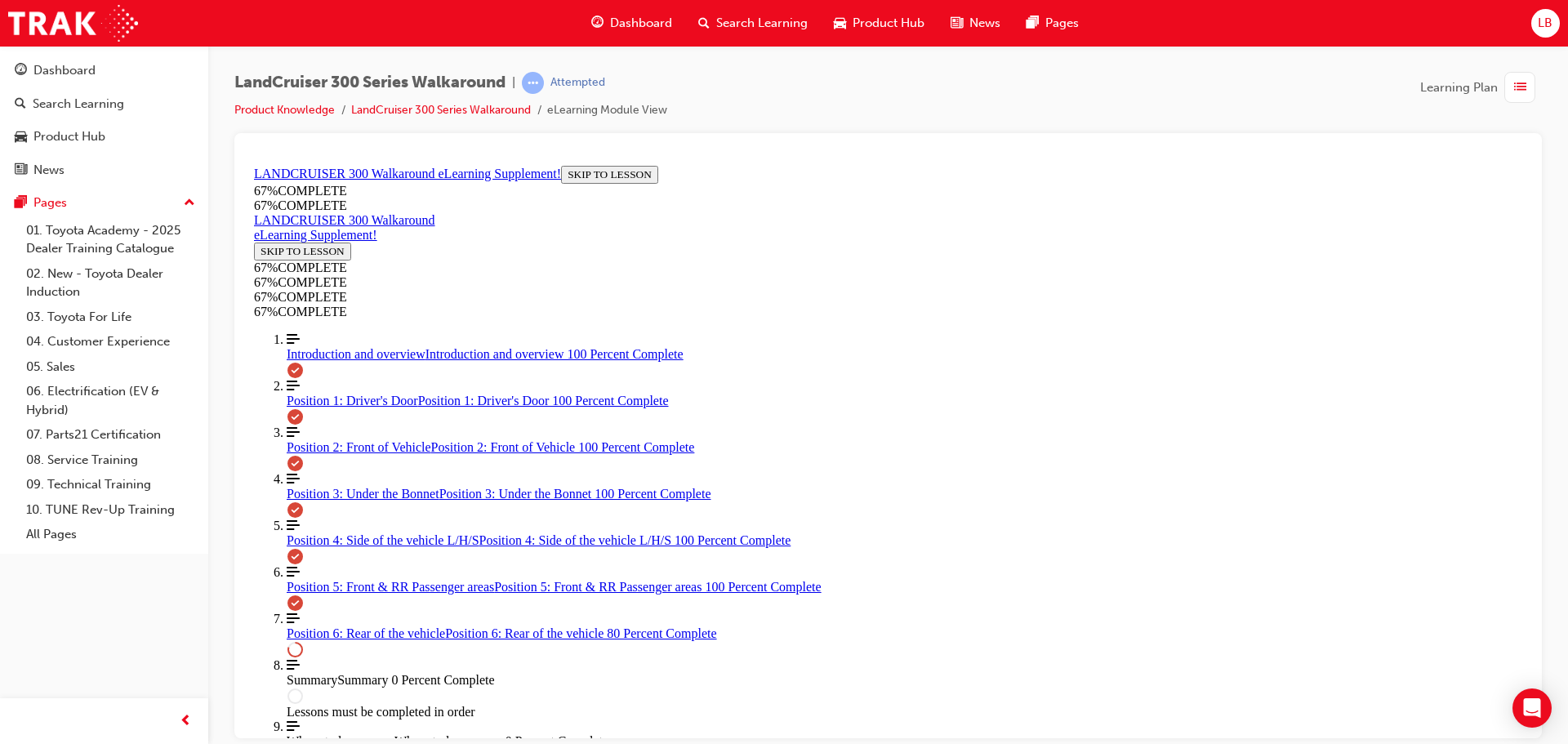
scroll to position [1124, 0]
drag, startPoint x: 770, startPoint y: 373, endPoint x: 819, endPoint y: 393, distance: 52.9
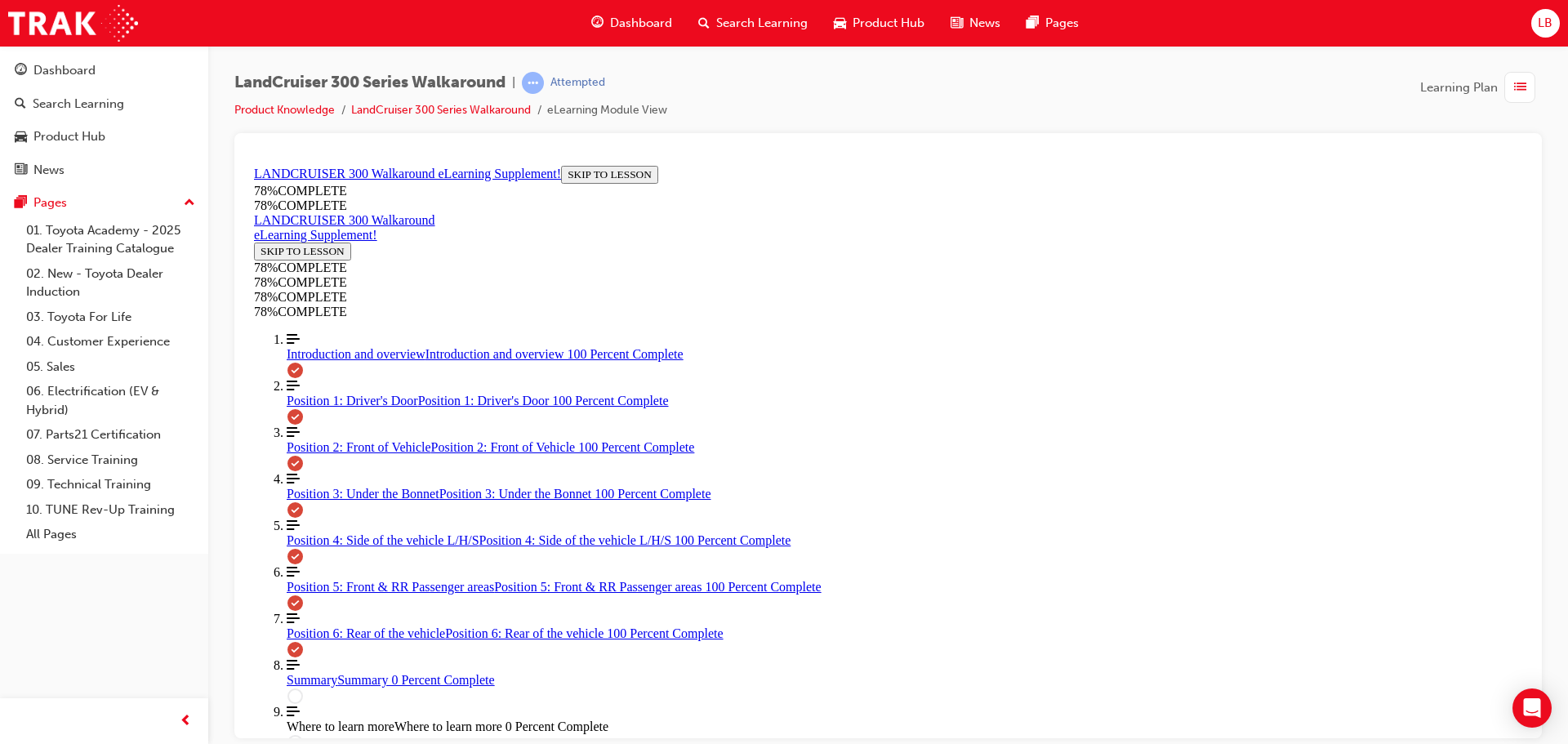
scroll to position [1695, 0]
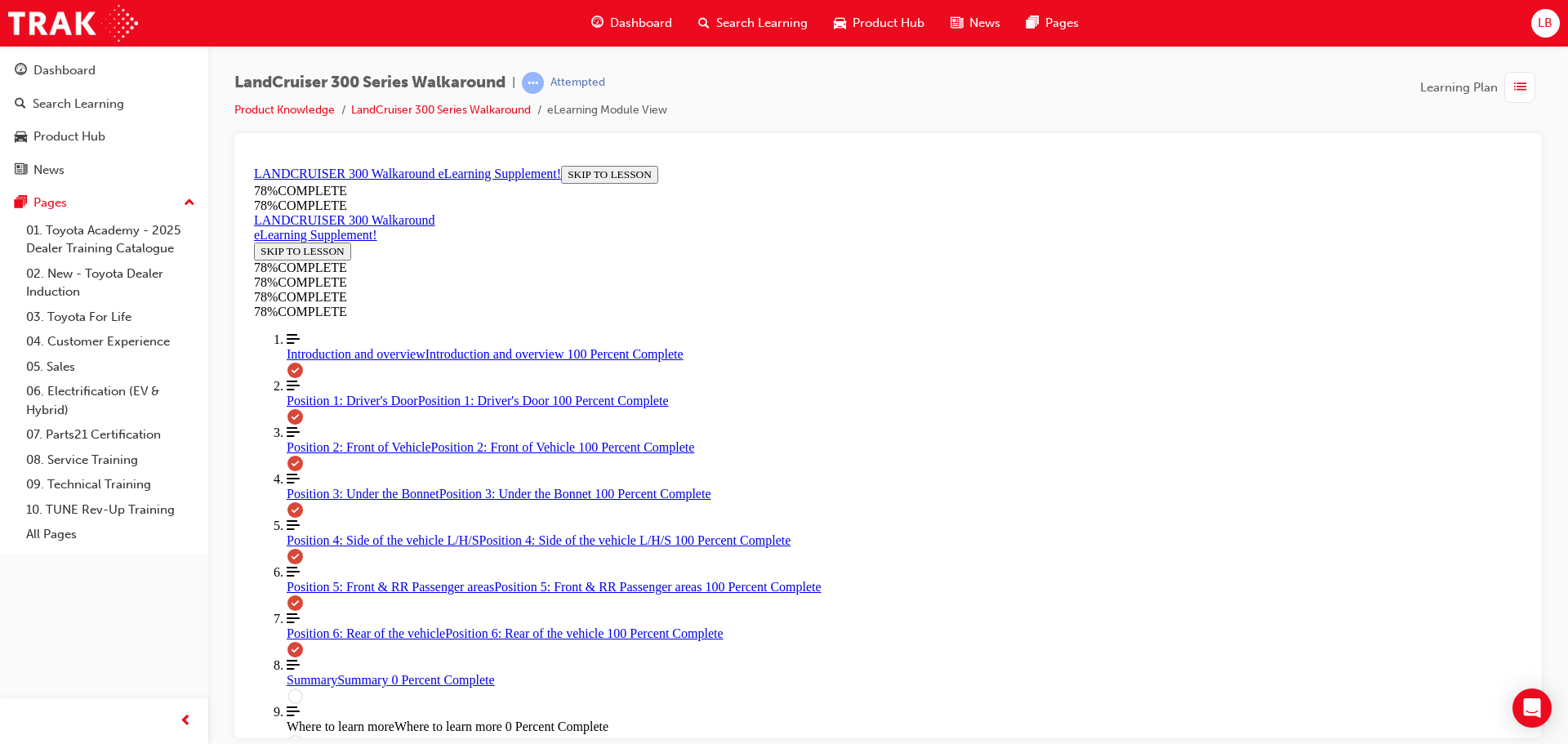
scroll to position [1845, 0]
drag, startPoint x: 942, startPoint y: 483, endPoint x: 965, endPoint y: 495, distance: 25.9
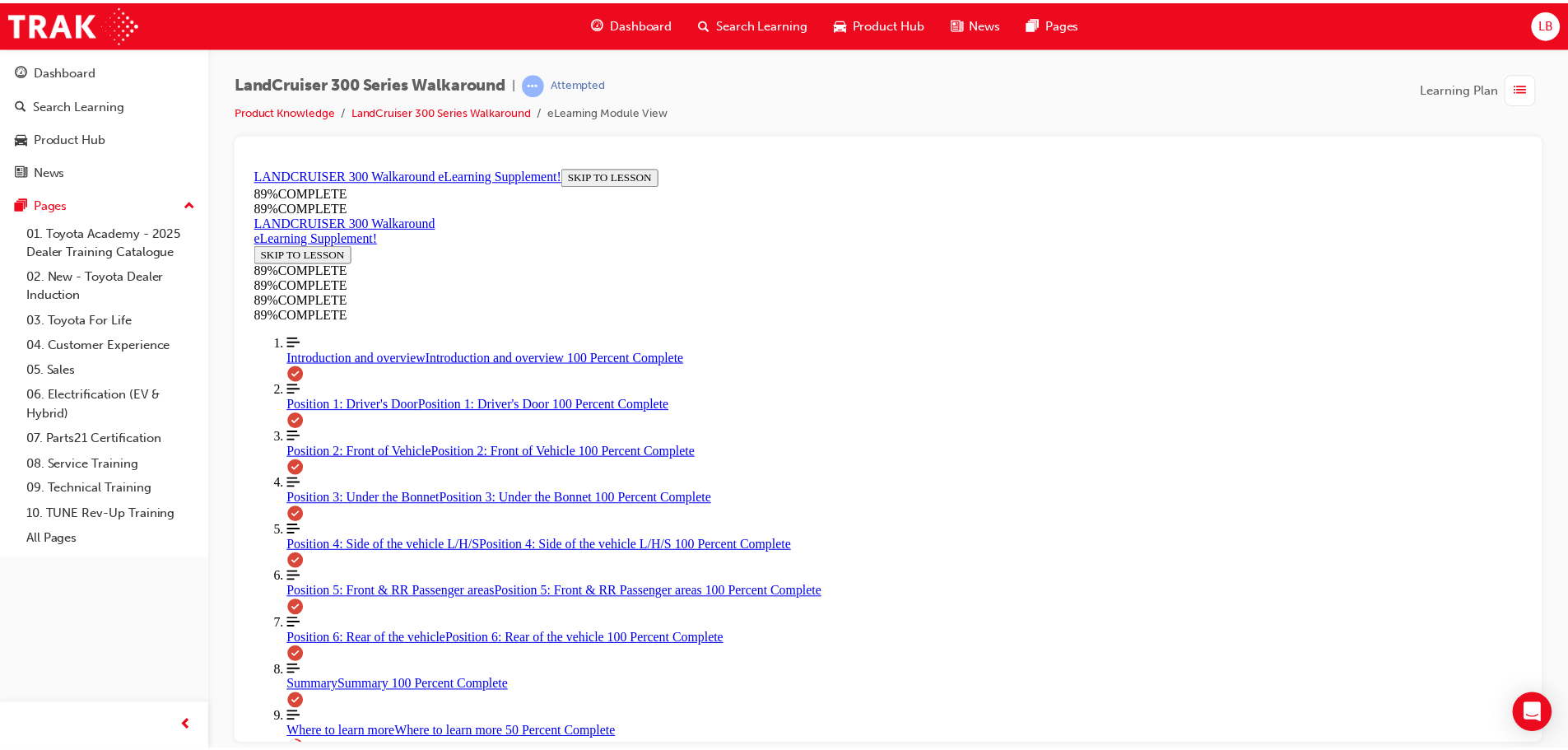
scroll to position [657, 0]
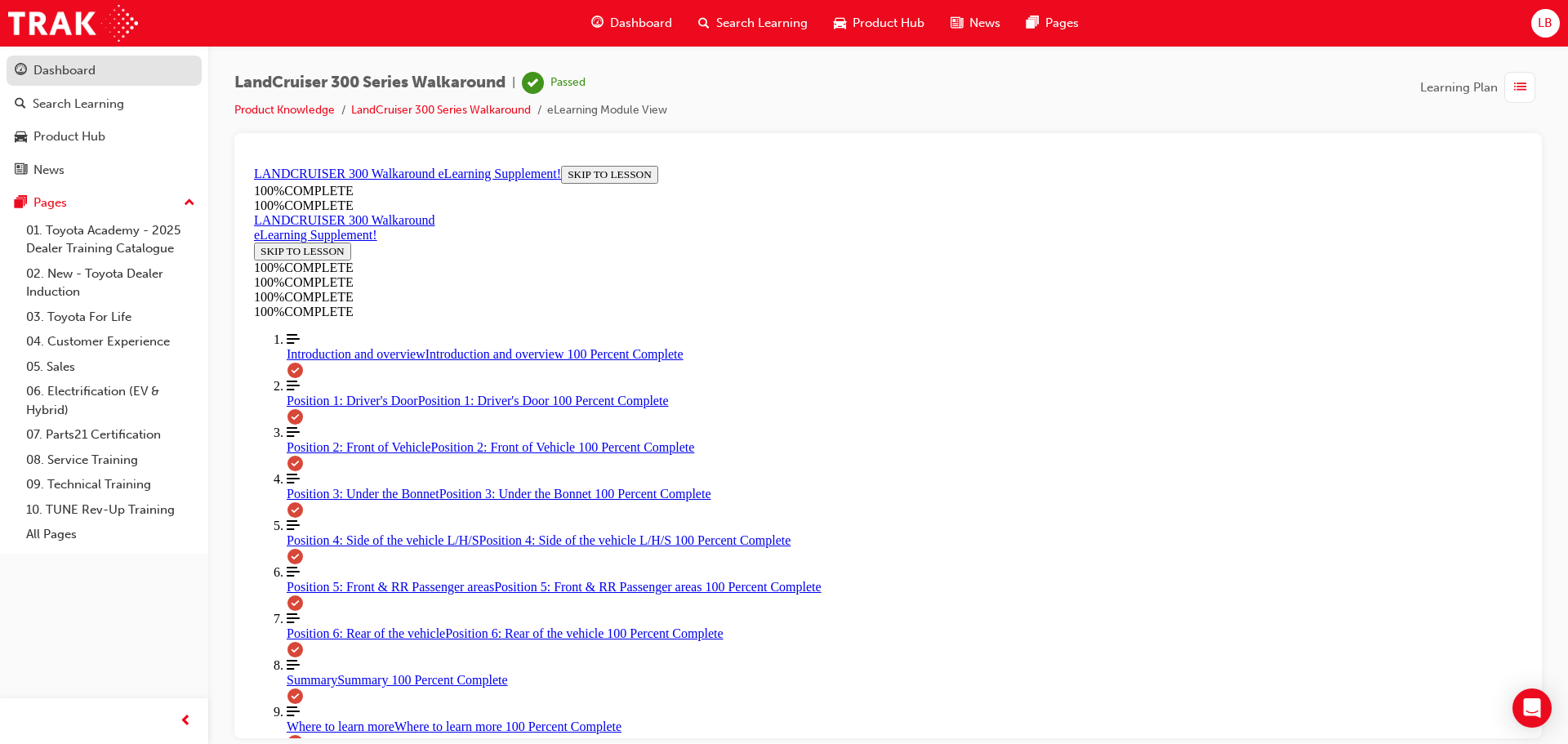
click at [55, 68] on div "Dashboard" at bounding box center [64, 70] width 62 height 18
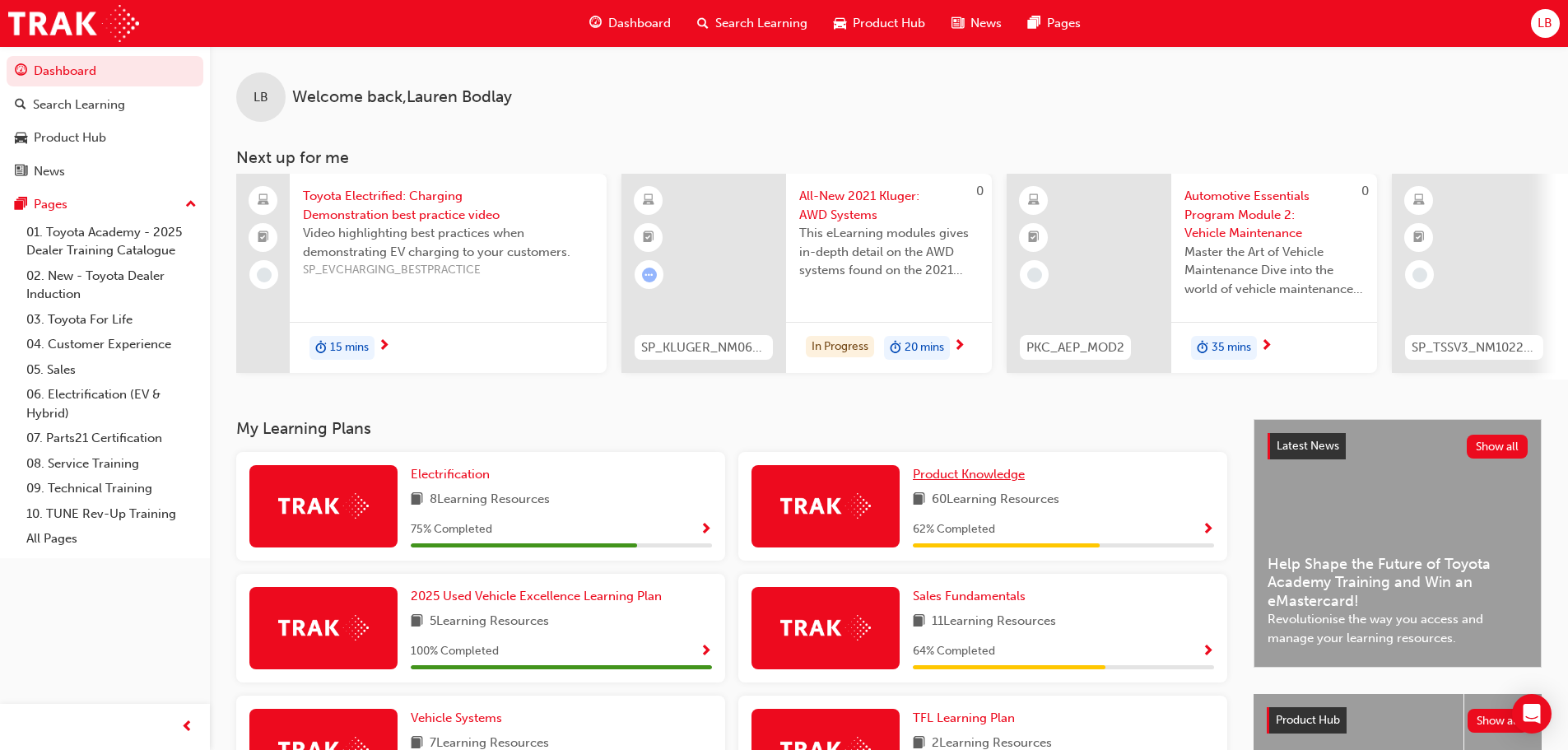
click at [963, 481] on span "Product Knowledge" at bounding box center [968, 473] width 112 height 15
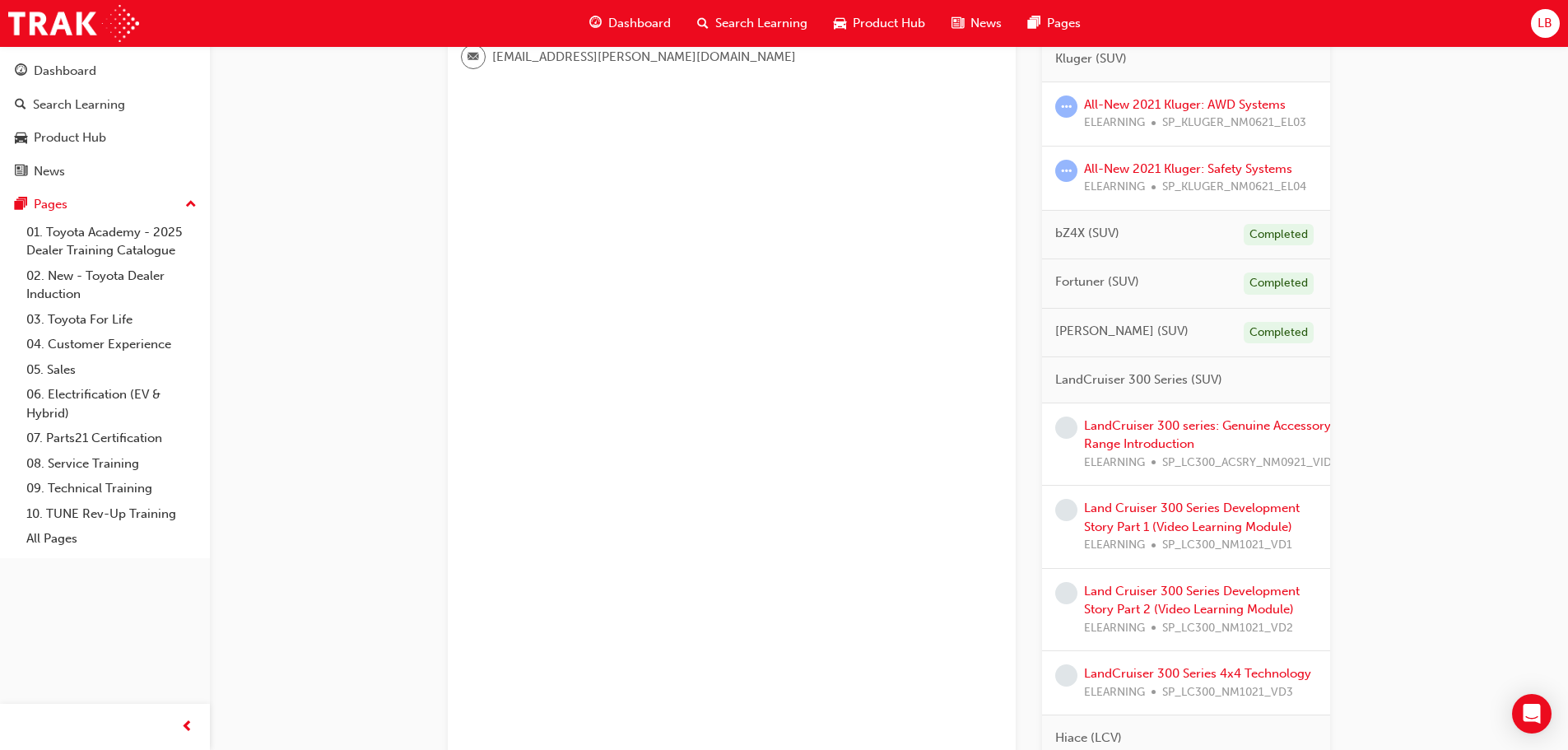
scroll to position [576, 0]
click at [1148, 427] on link "LandCruiser 300 series: Genuine Accessory Range Introduction" at bounding box center [1208, 434] width 247 height 33
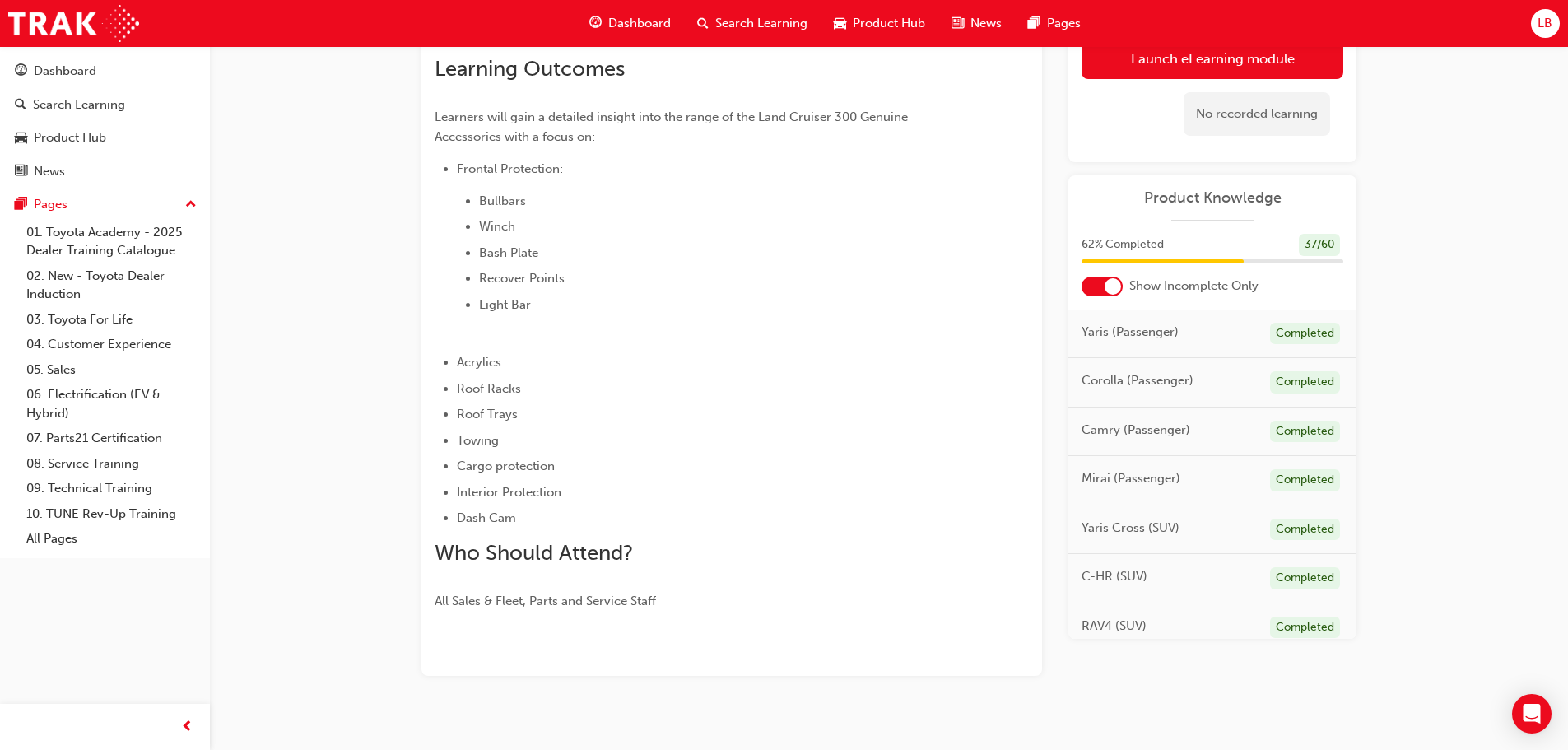
scroll to position [219, 0]
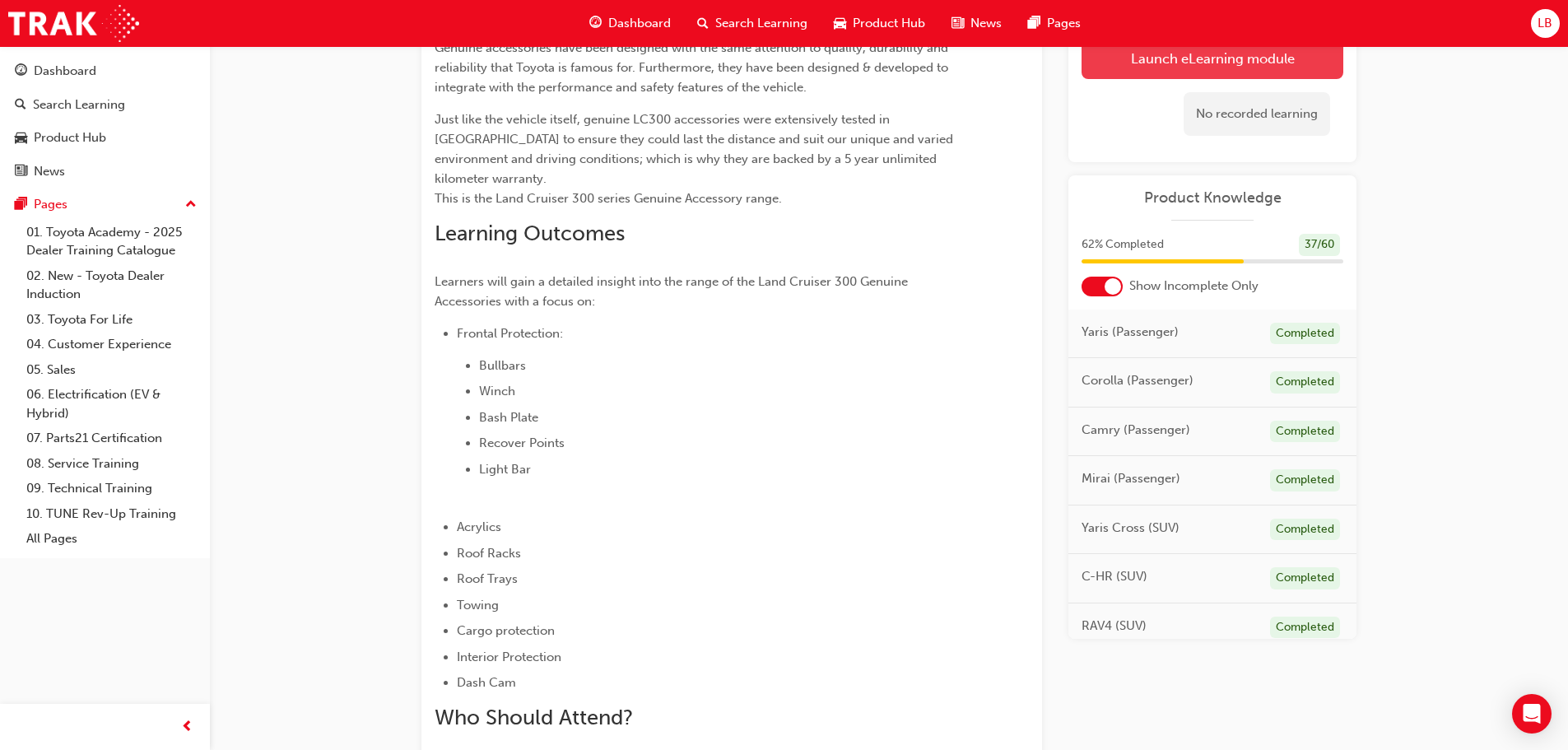
click at [1160, 69] on link "Launch eLearning module" at bounding box center [1212, 58] width 262 height 41
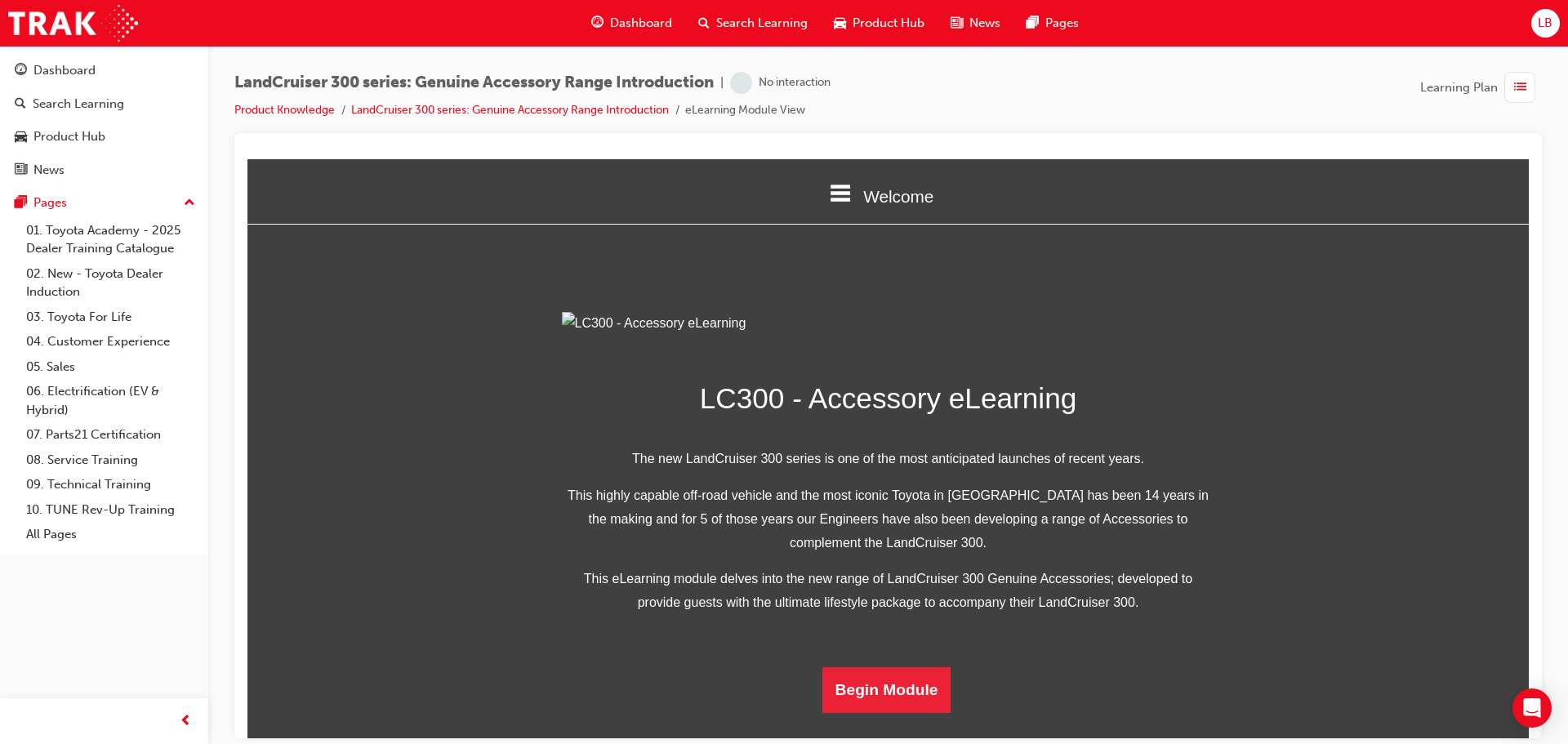
scroll to position [318, 0]
click at [885, 699] on button "Begin Module" at bounding box center [887, 689] width 129 height 45
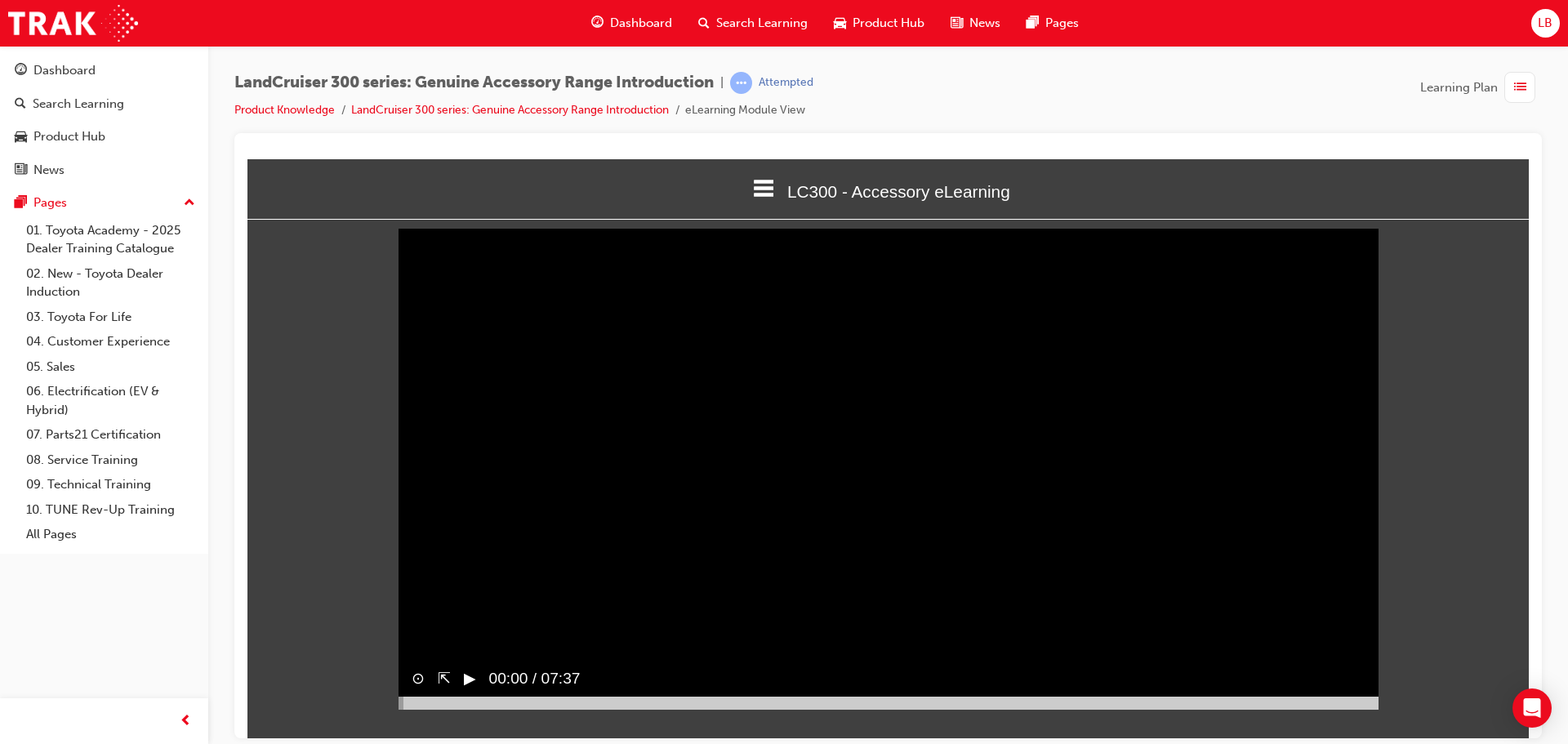
scroll to position [6, 0]
click at [470, 688] on button "▶︎" at bounding box center [470, 676] width 12 height 24
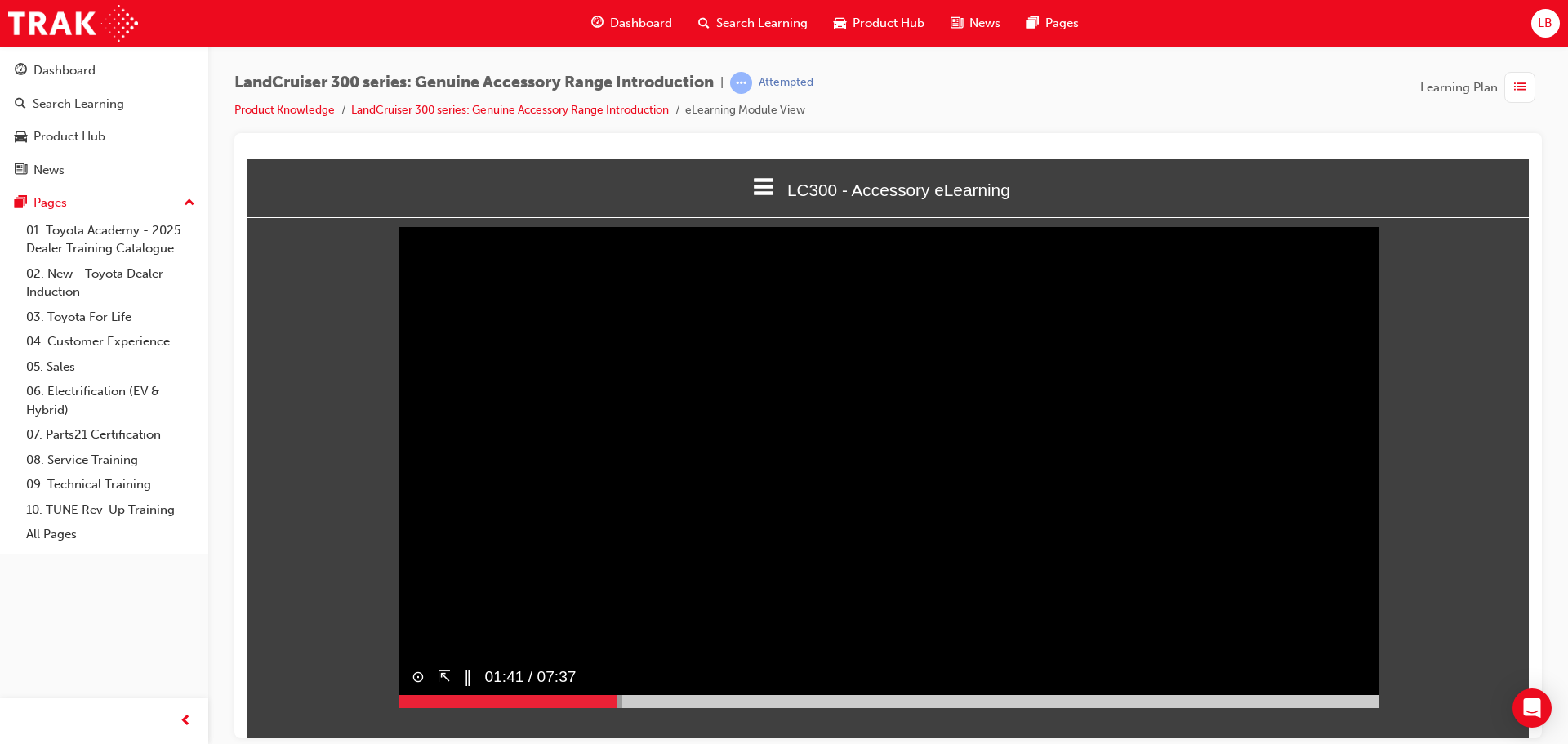
click at [465, 688] on button "‖" at bounding box center [467, 676] width 8 height 24
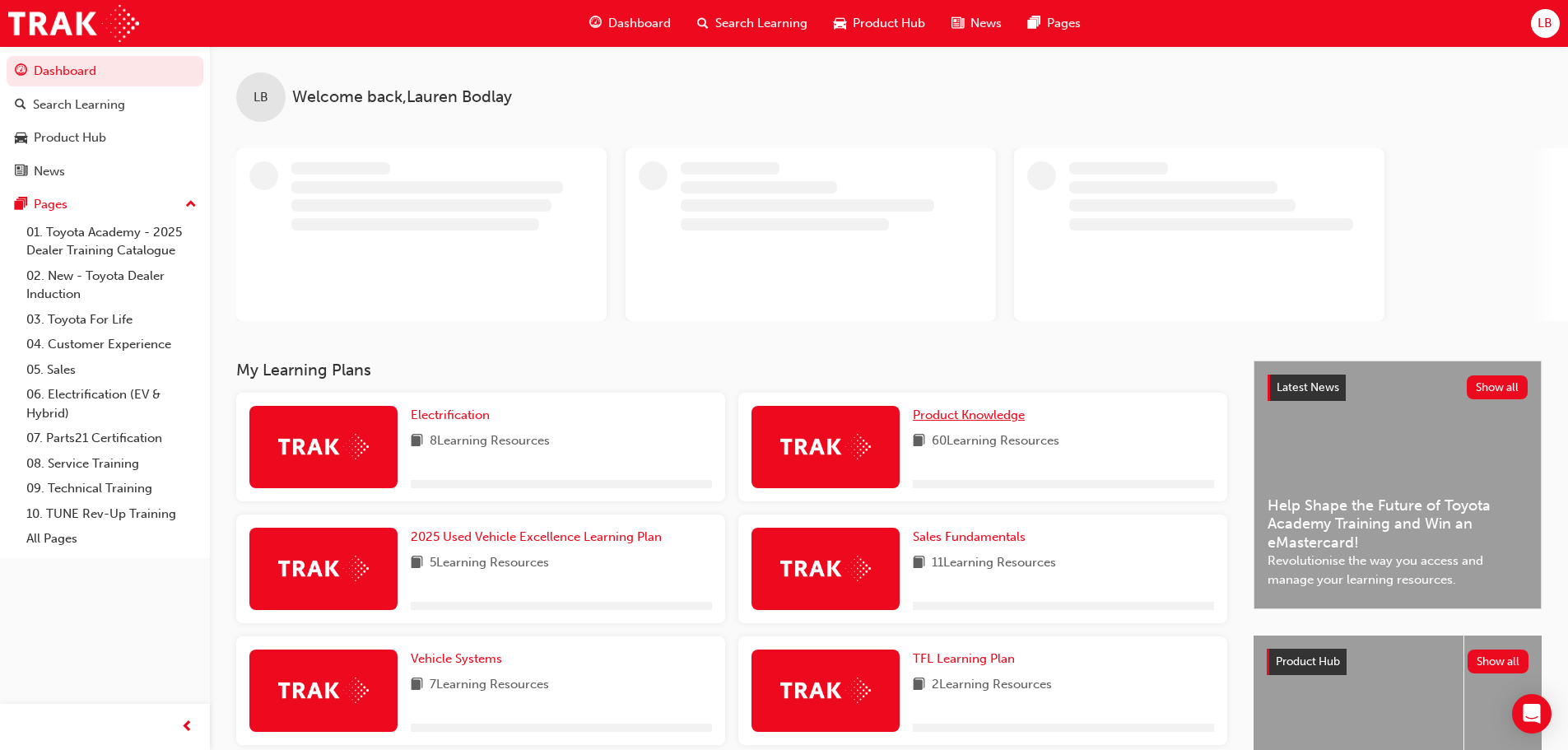
click at [968, 407] on span "Product Knowledge" at bounding box center [968, 414] width 112 height 15
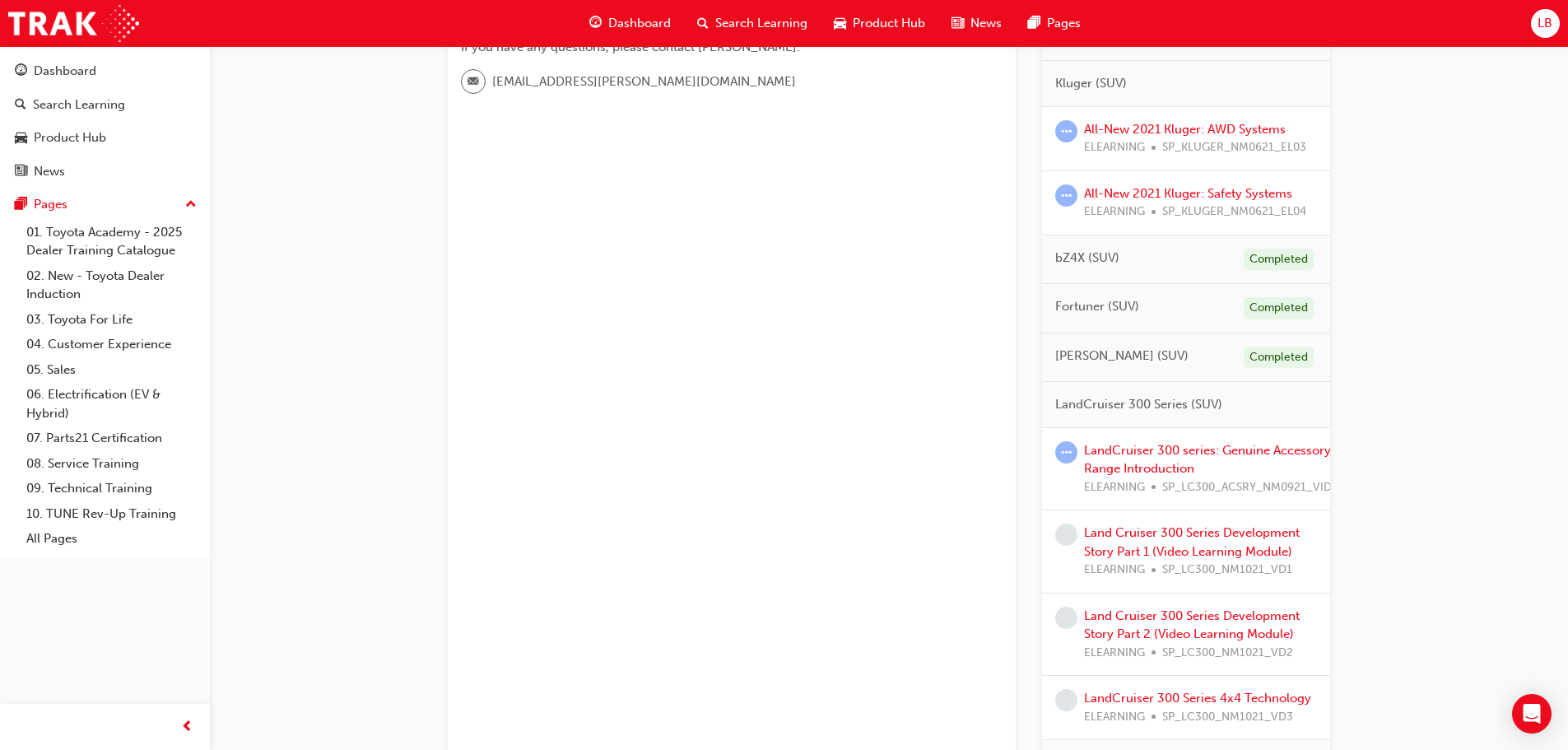
scroll to position [576, 0]
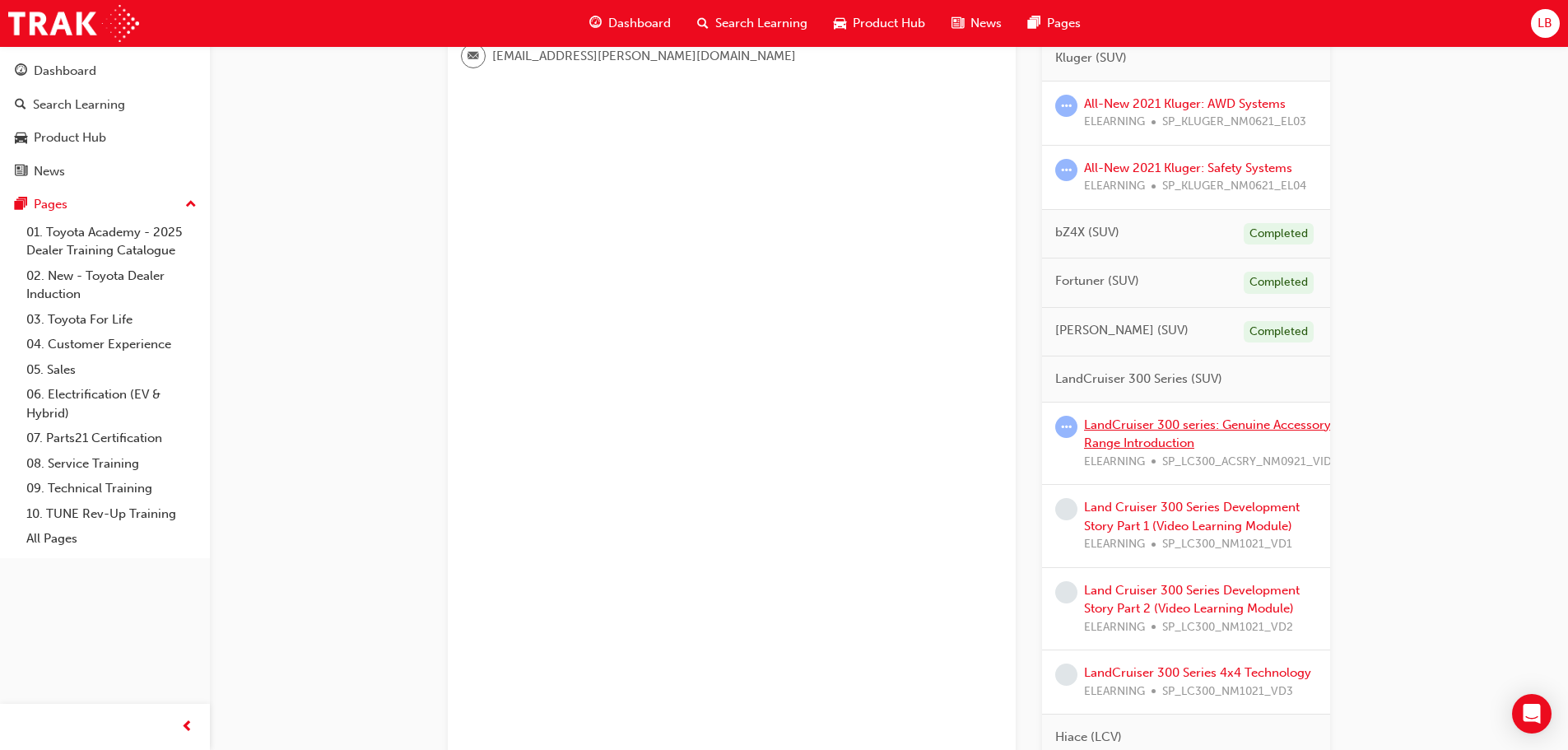
click at [1165, 431] on link "LandCruiser 300 series: Genuine Accessory Range Introduction" at bounding box center [1208, 434] width 247 height 33
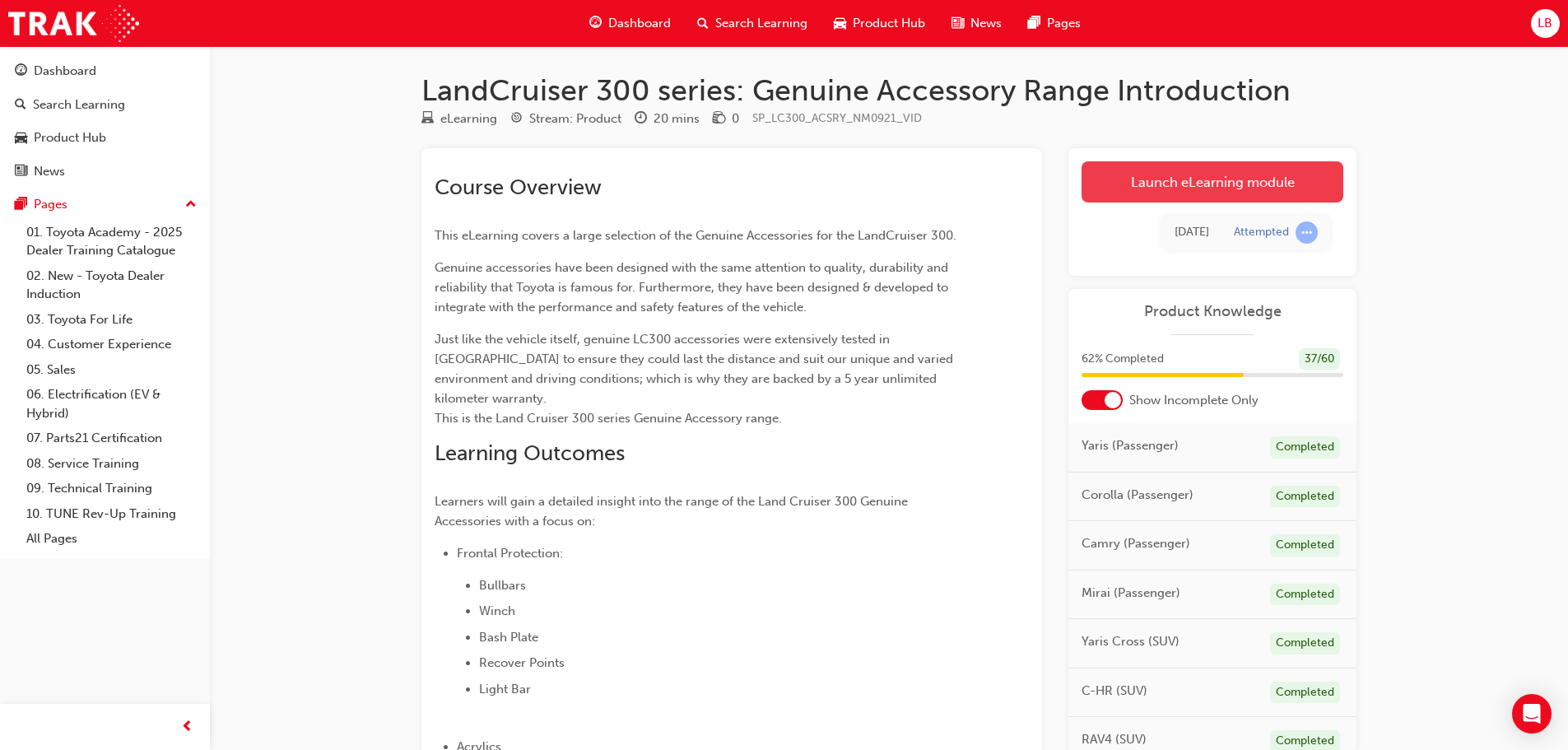
click at [1160, 182] on link "Launch eLearning module" at bounding box center [1212, 182] width 262 height 41
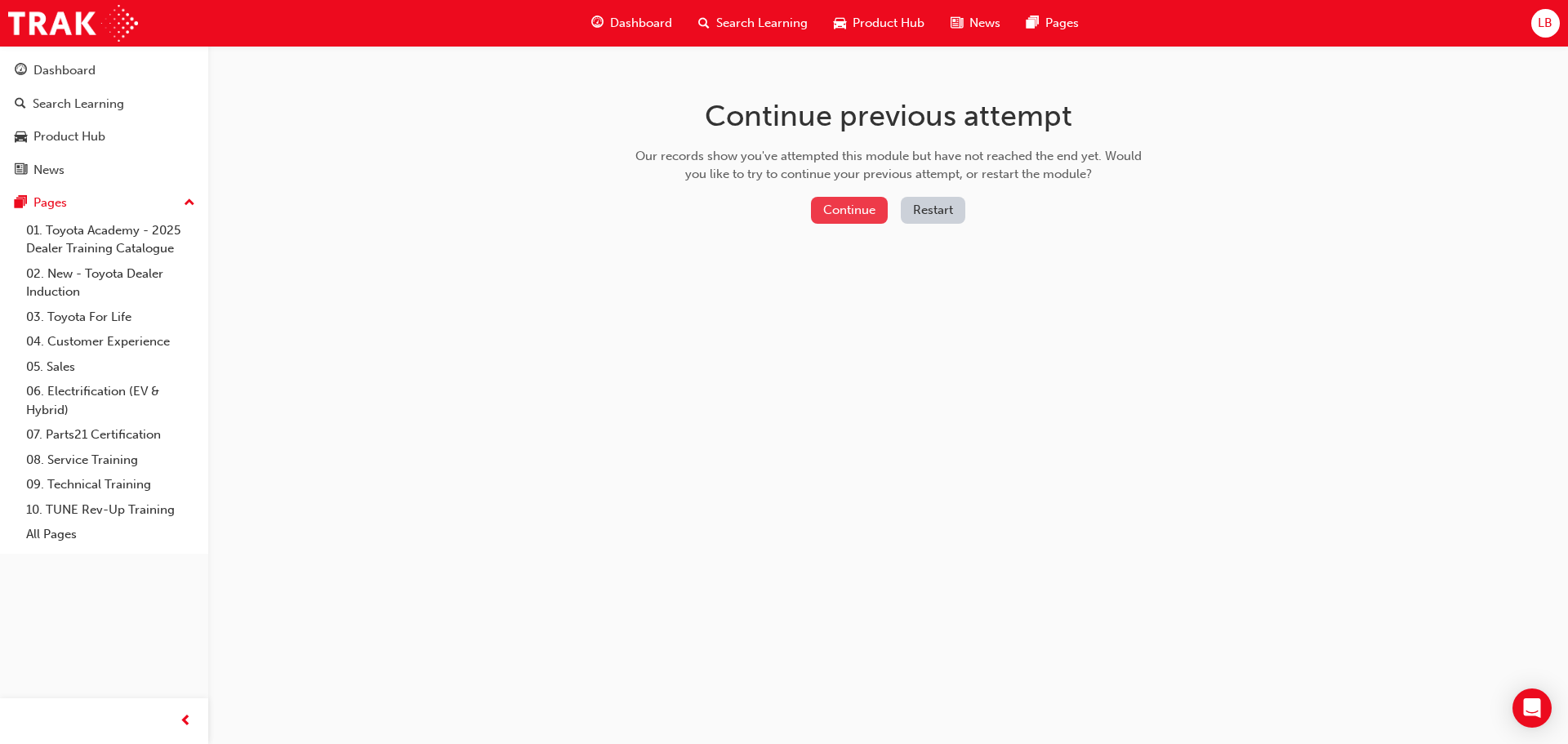
click at [859, 216] on button "Continue" at bounding box center [849, 210] width 77 height 27
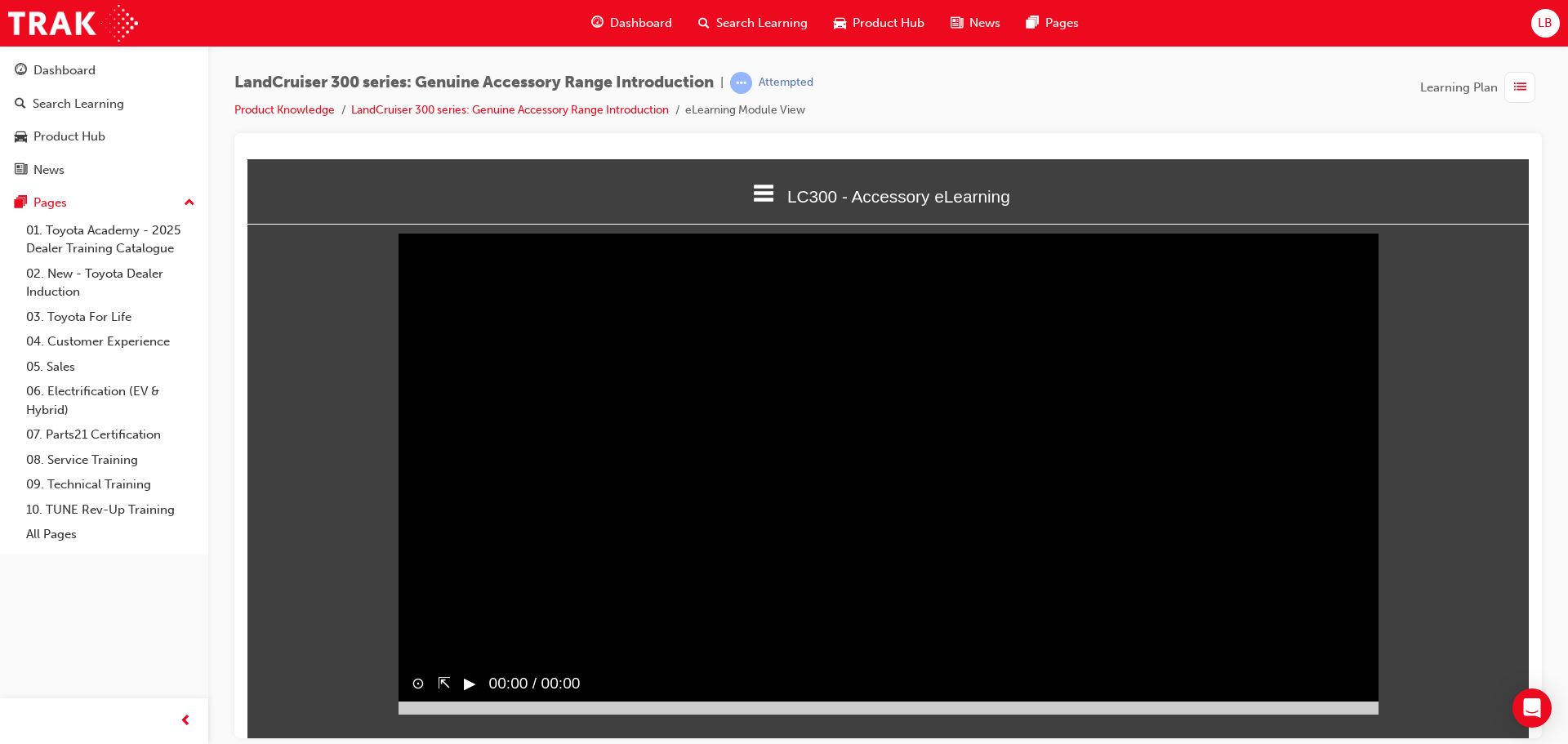
click at [473, 671] on button "▶︎" at bounding box center [470, 682] width 12 height 24
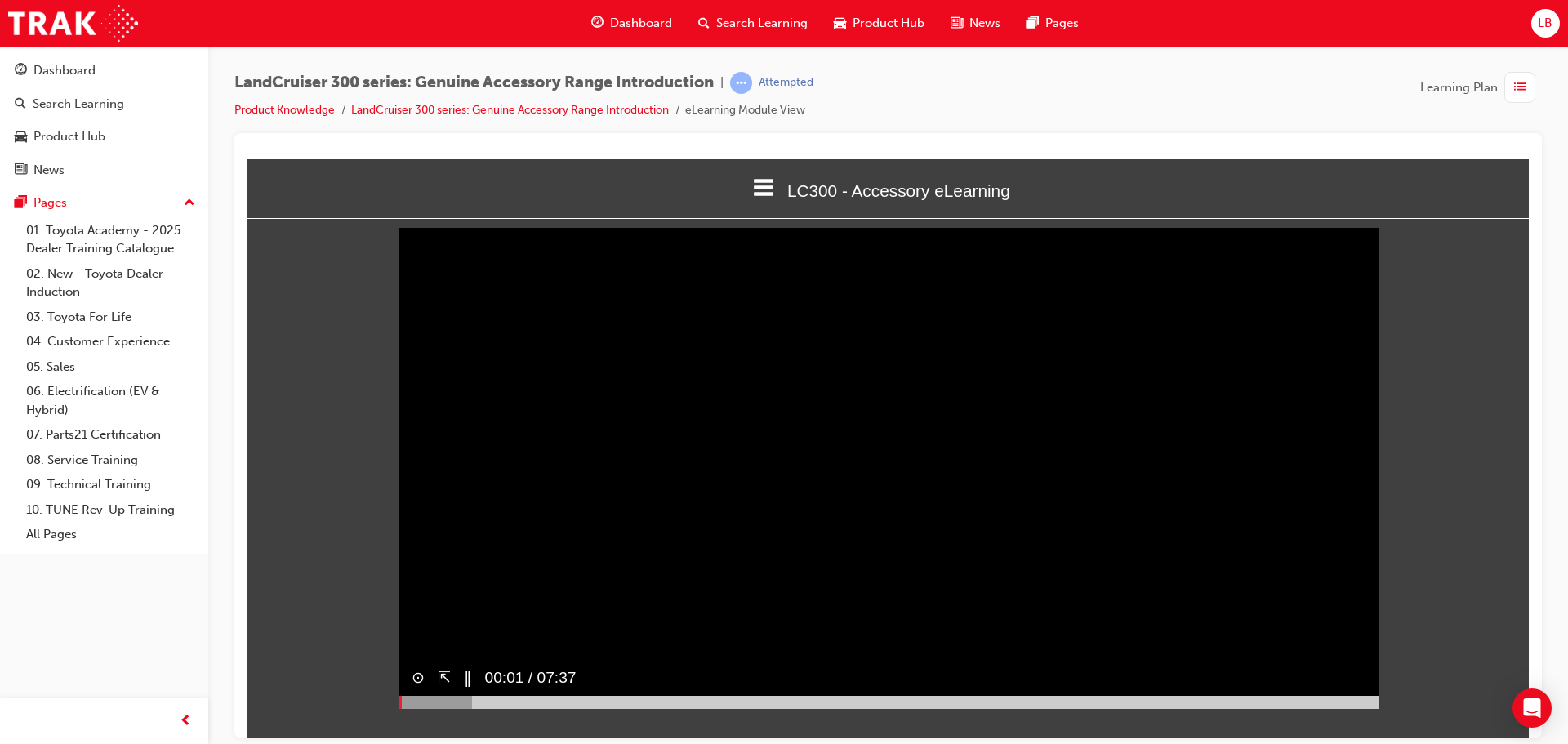
scroll to position [6, 0]
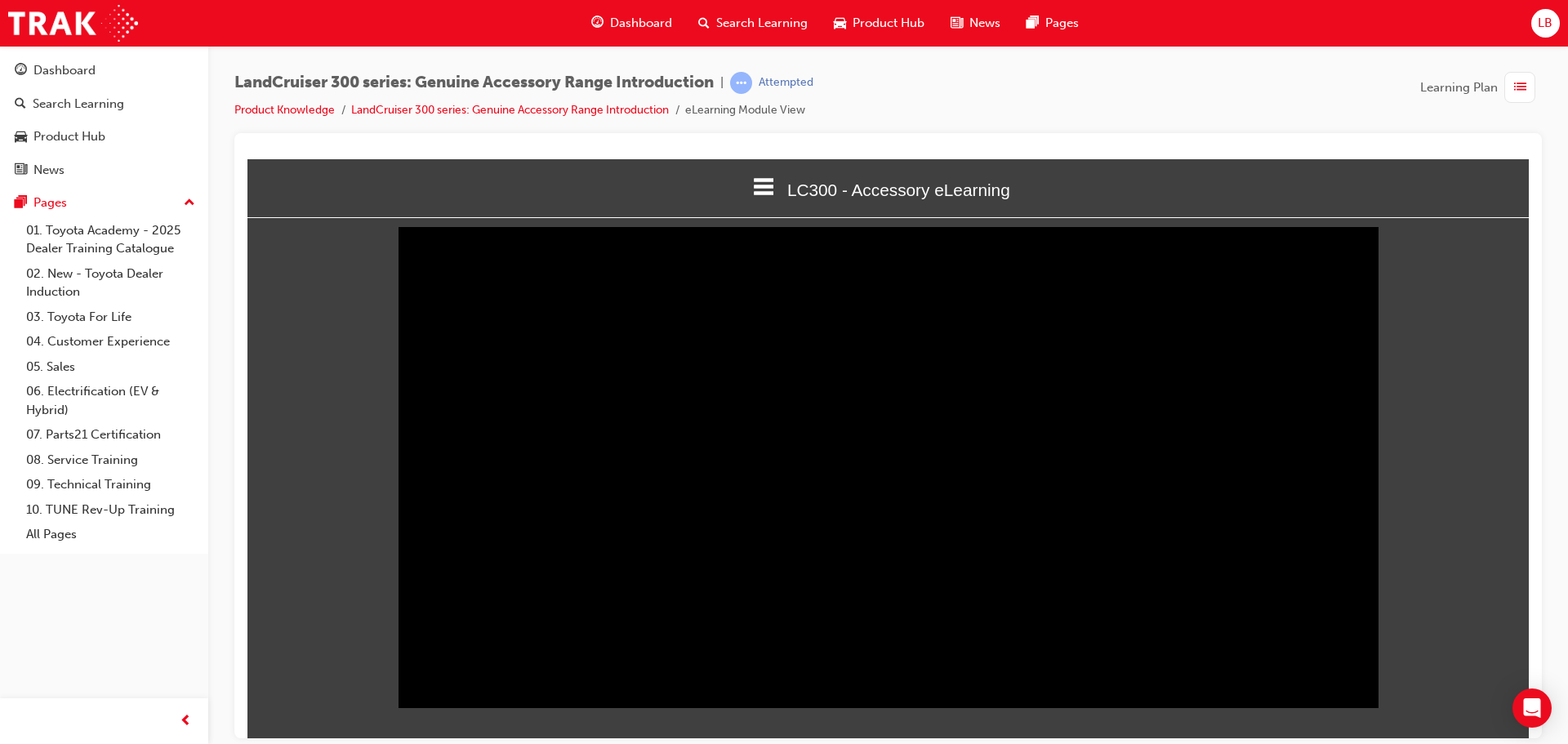
click at [472, 695] on span "00:24 / 07:37" at bounding box center [525, 677] width 105 height 37
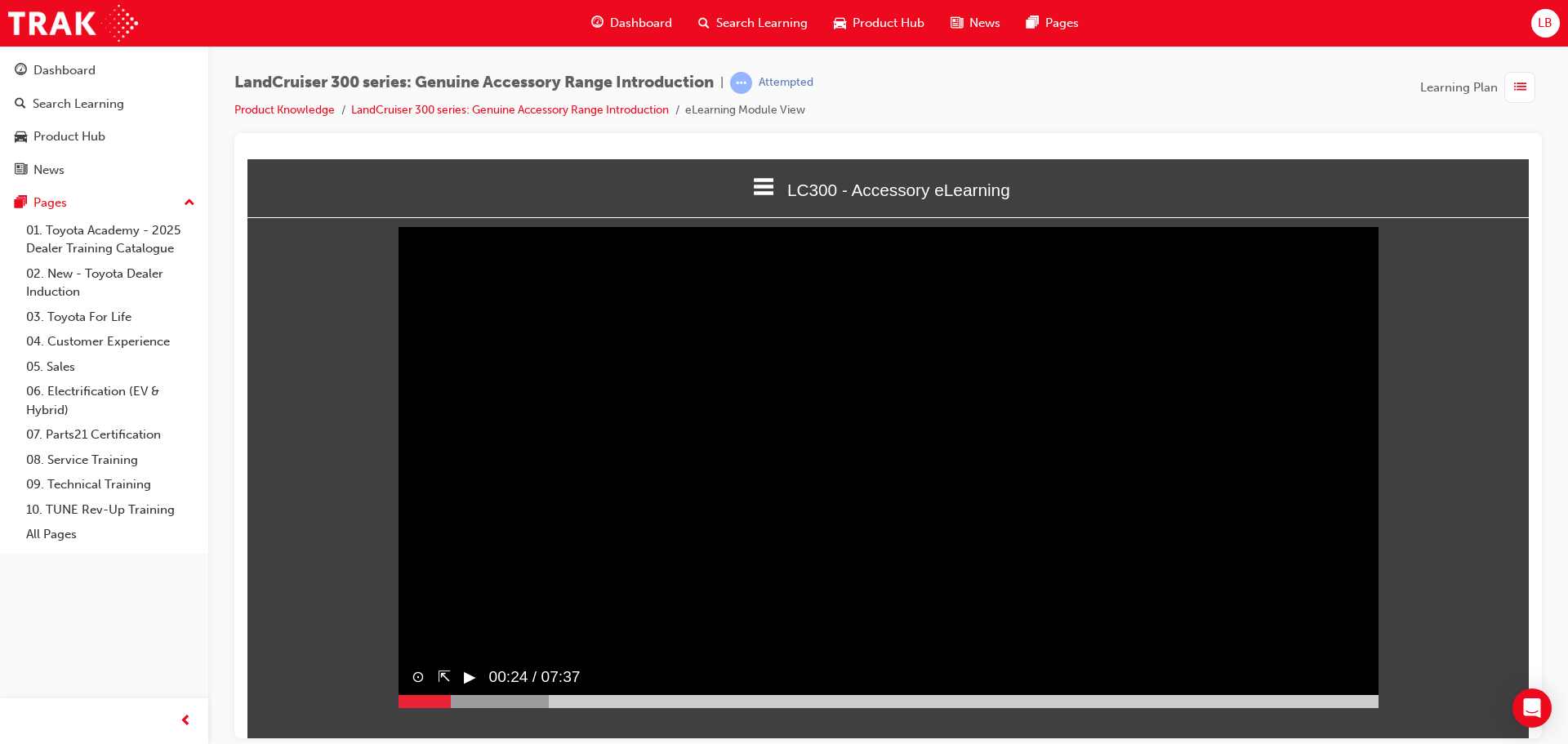
click at [478, 695] on span "00:24 / 07:37" at bounding box center [528, 677] width 105 height 37
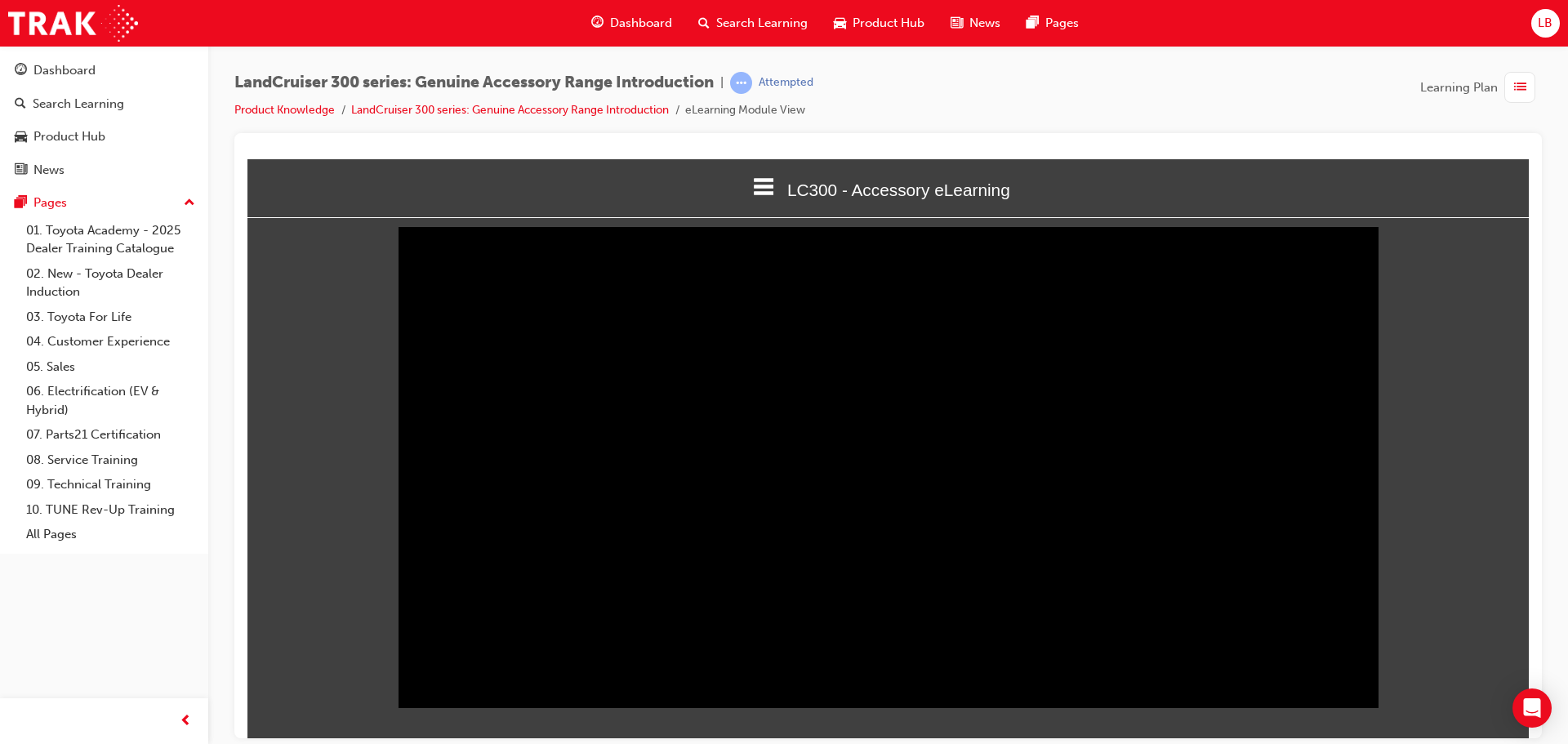
click at [473, 695] on span "00:35 / 07:37" at bounding box center [525, 677] width 105 height 37
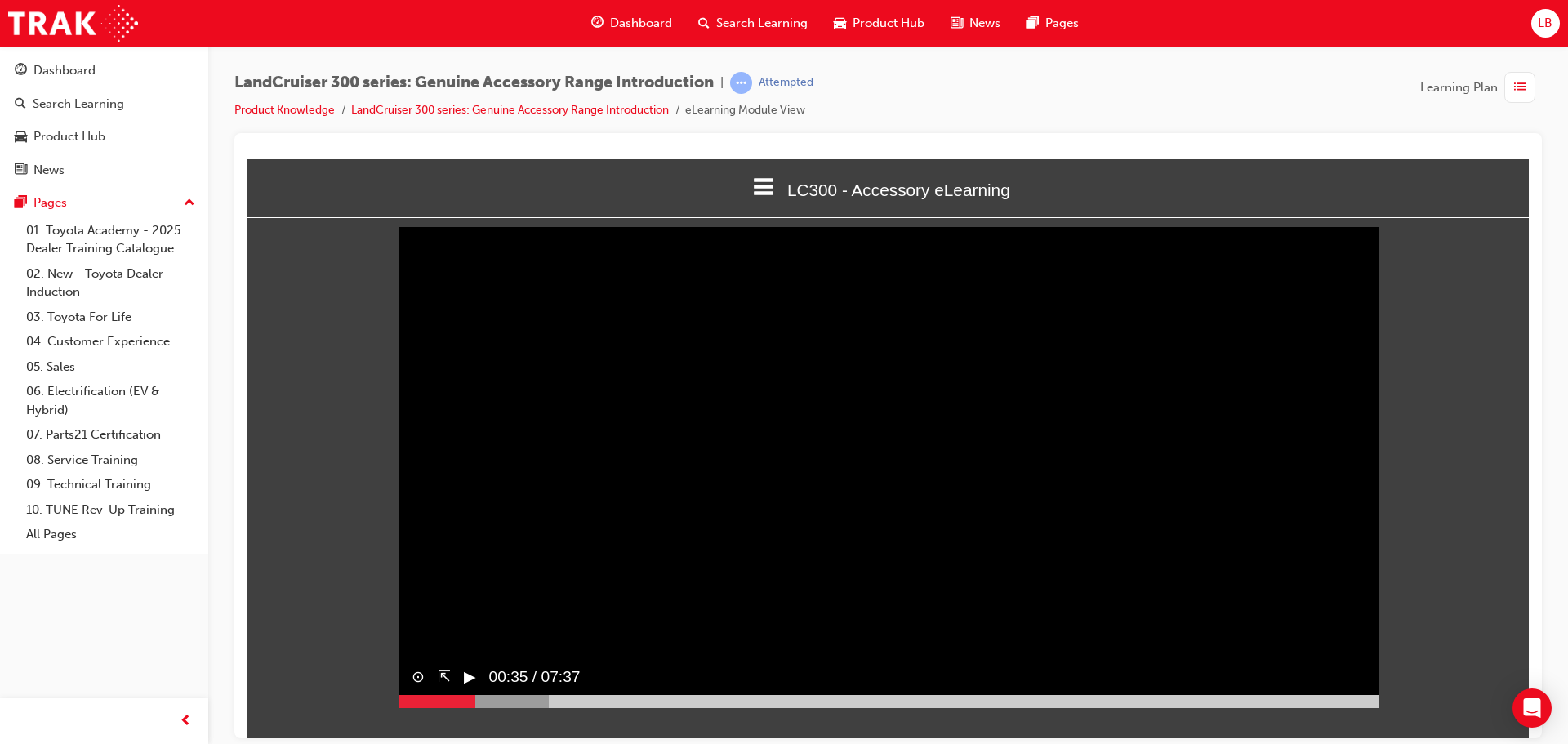
click at [470, 688] on button "▶︎" at bounding box center [470, 676] width 12 height 24
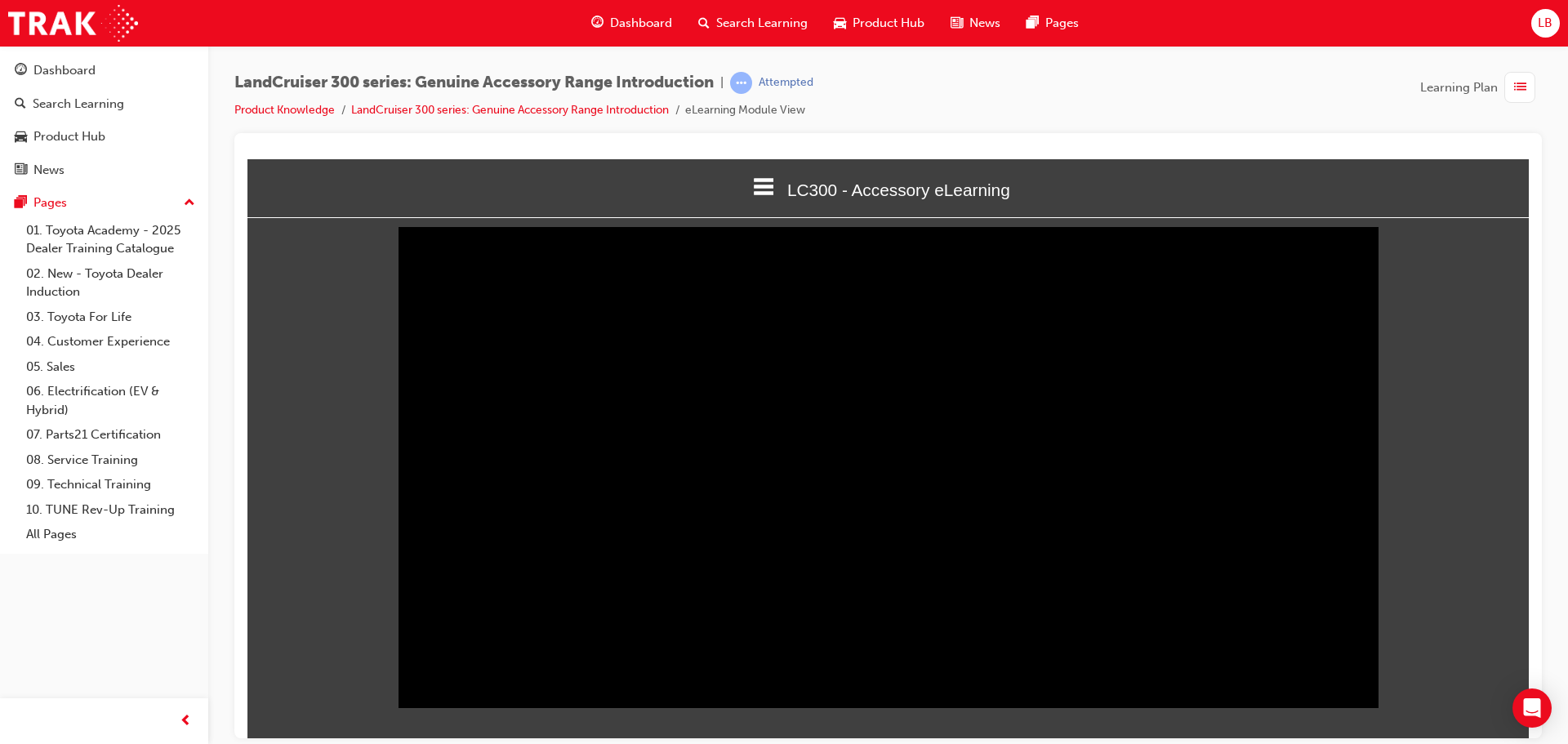
click at [1555, 104] on div "LandCruiser 300 series: Genuine Accessory Range Introduction | Attempted Produc…" at bounding box center [888, 374] width 1360 height 657
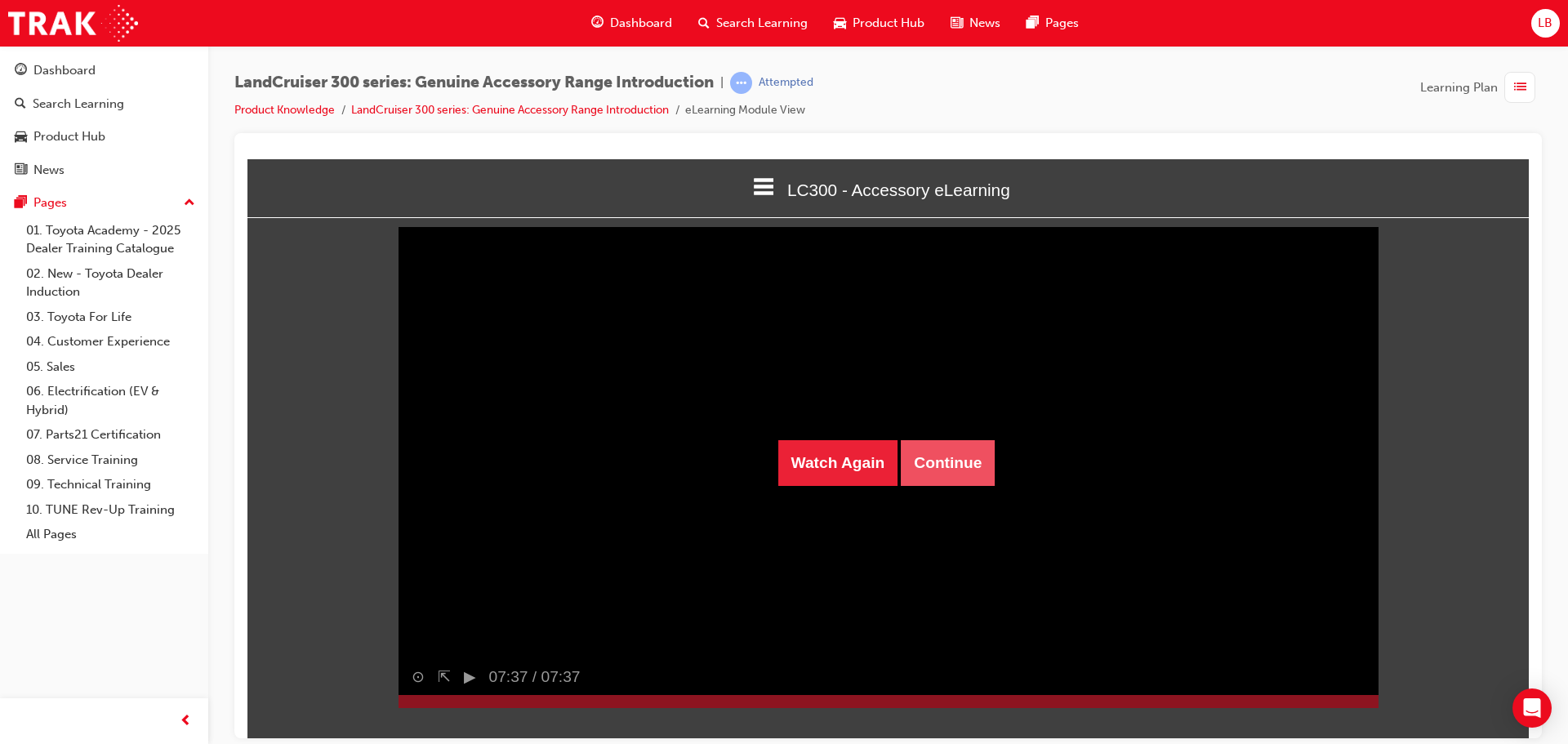
click at [975, 459] on button "Continue" at bounding box center [947, 462] width 94 height 45
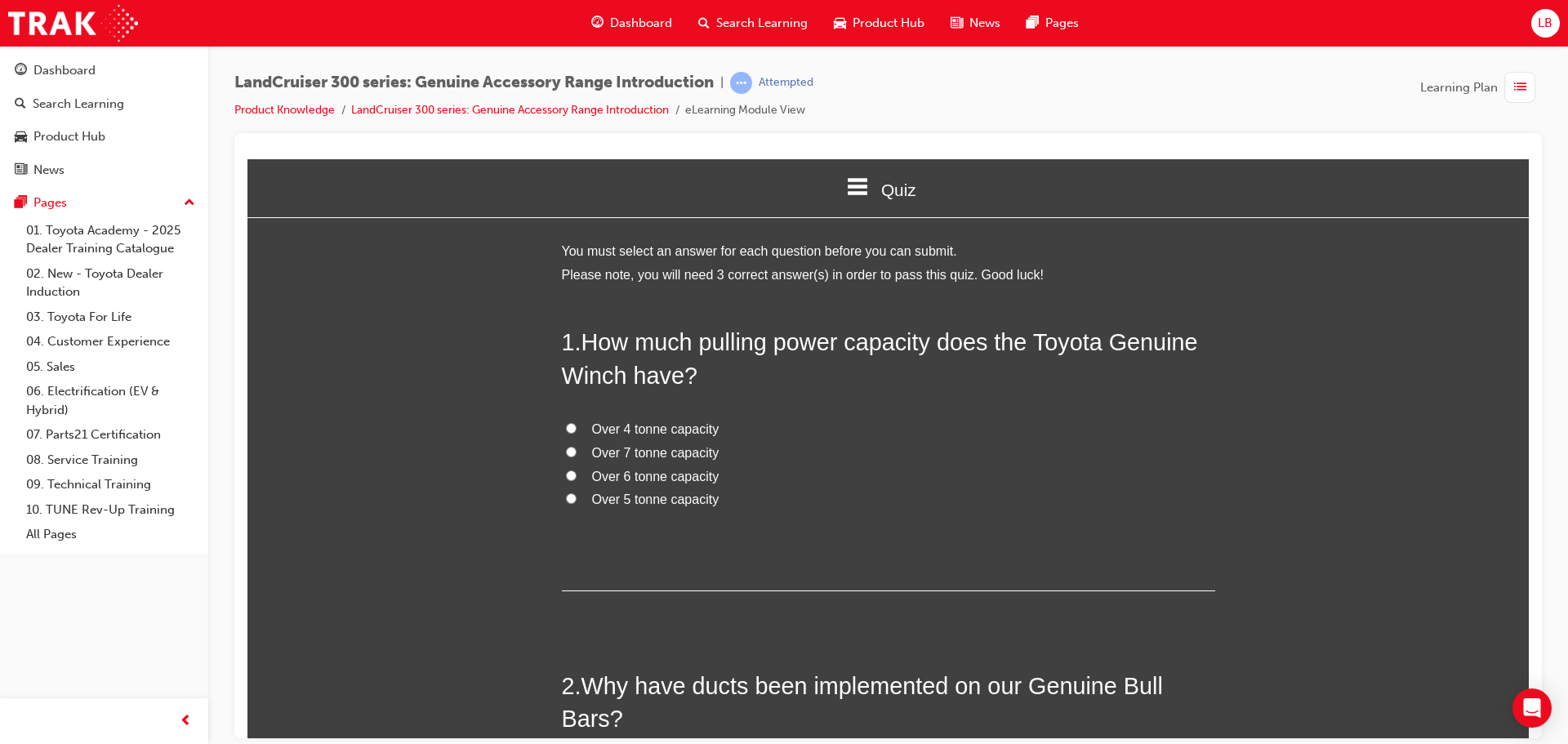
scroll to position [0, 0]
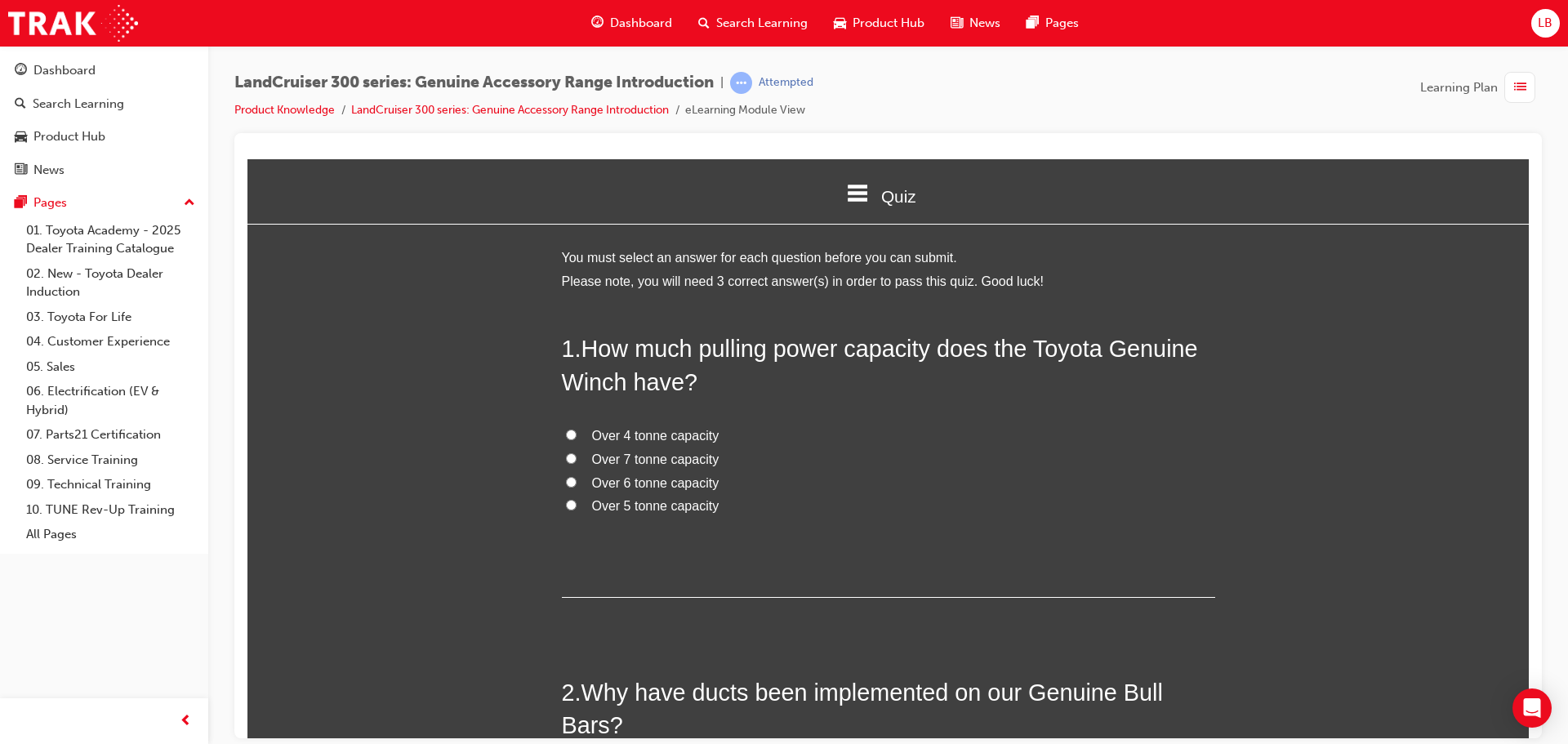
click at [569, 510] on label "Over 5 tonne capacity" at bounding box center [888, 505] width 653 height 24
click at [569, 510] on input "Over 5 tonne capacity" at bounding box center [571, 504] width 10 height 10
radio input "true"
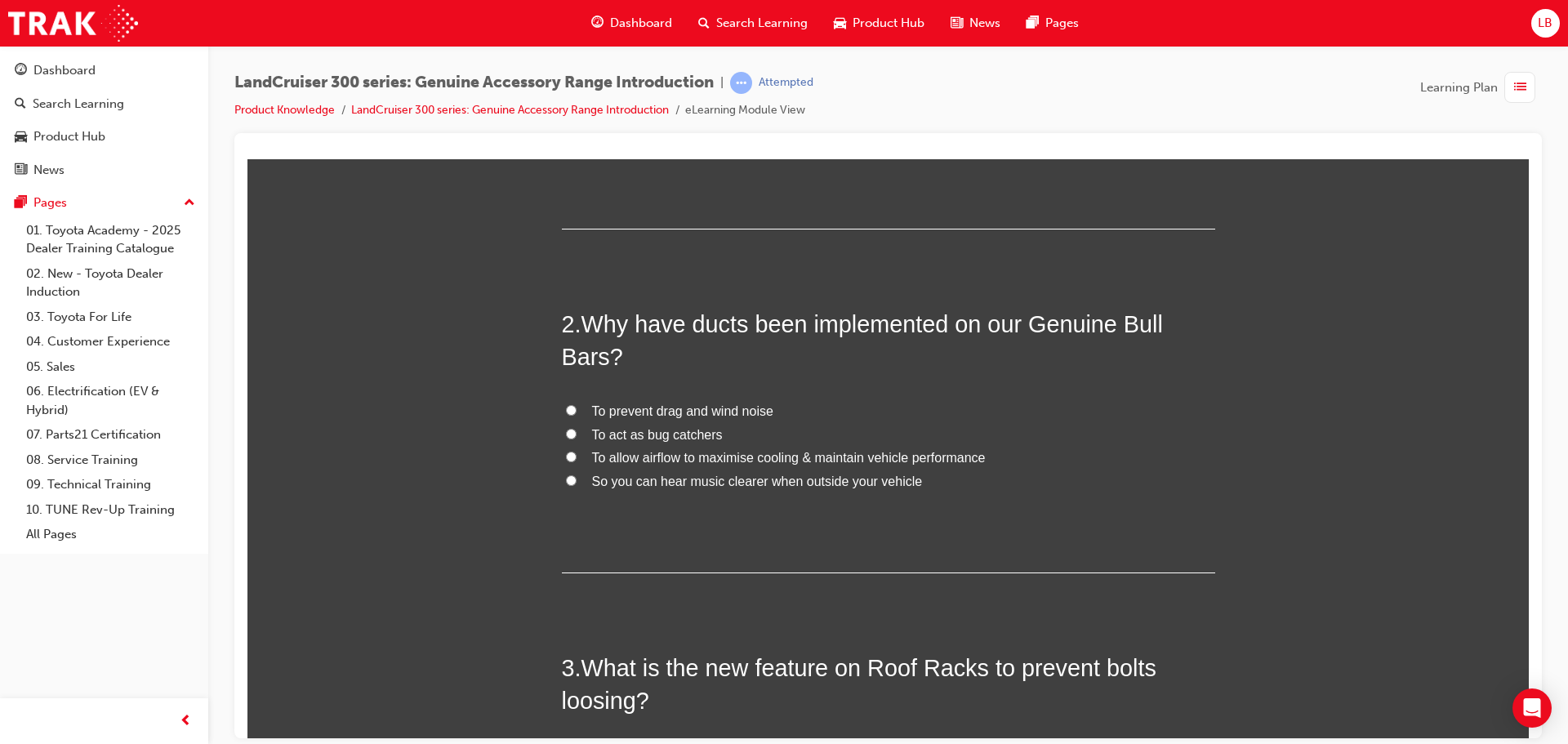
scroll to position [425, 0]
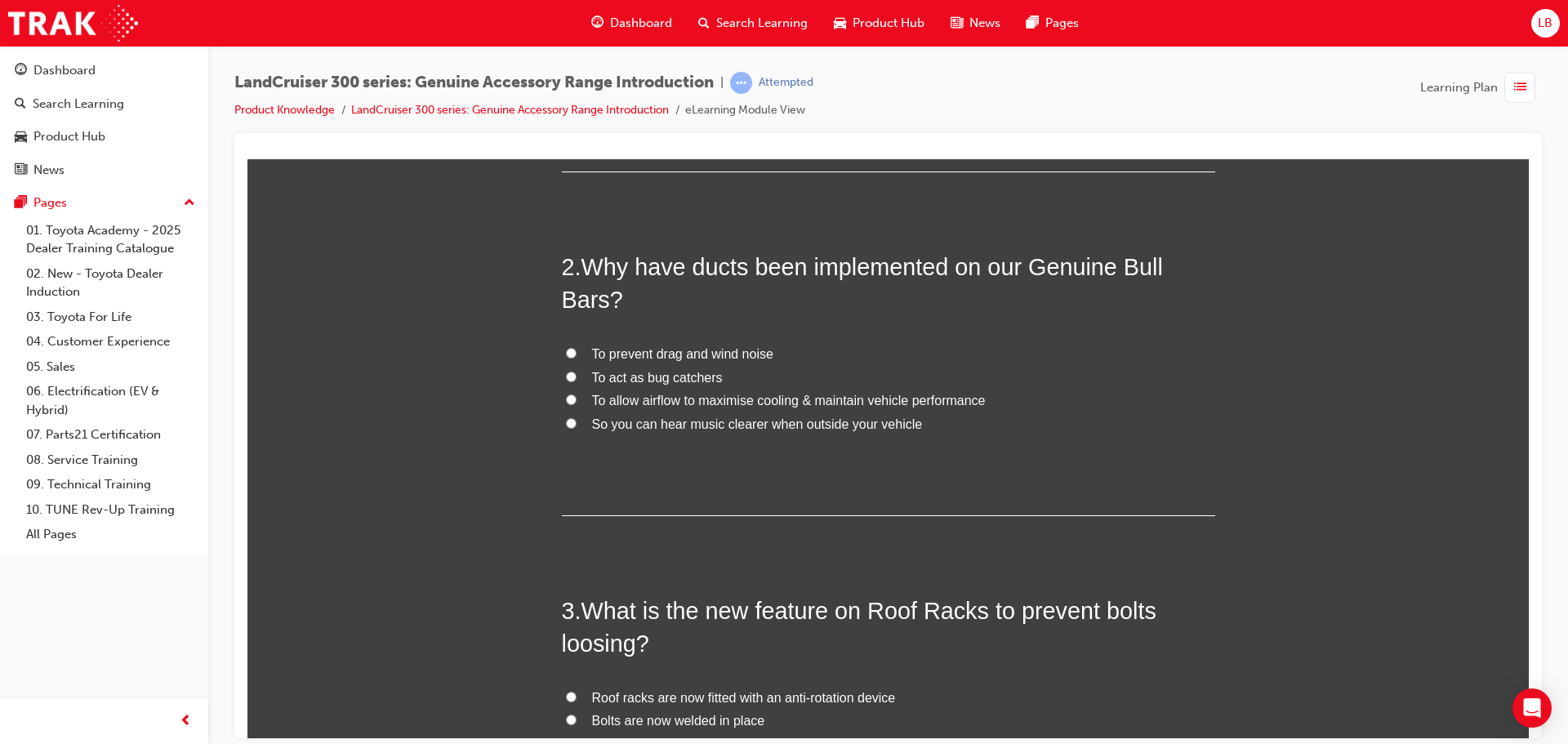
click at [566, 348] on input "To prevent drag and wind noise" at bounding box center [571, 352] width 10 height 10
radio input "true"
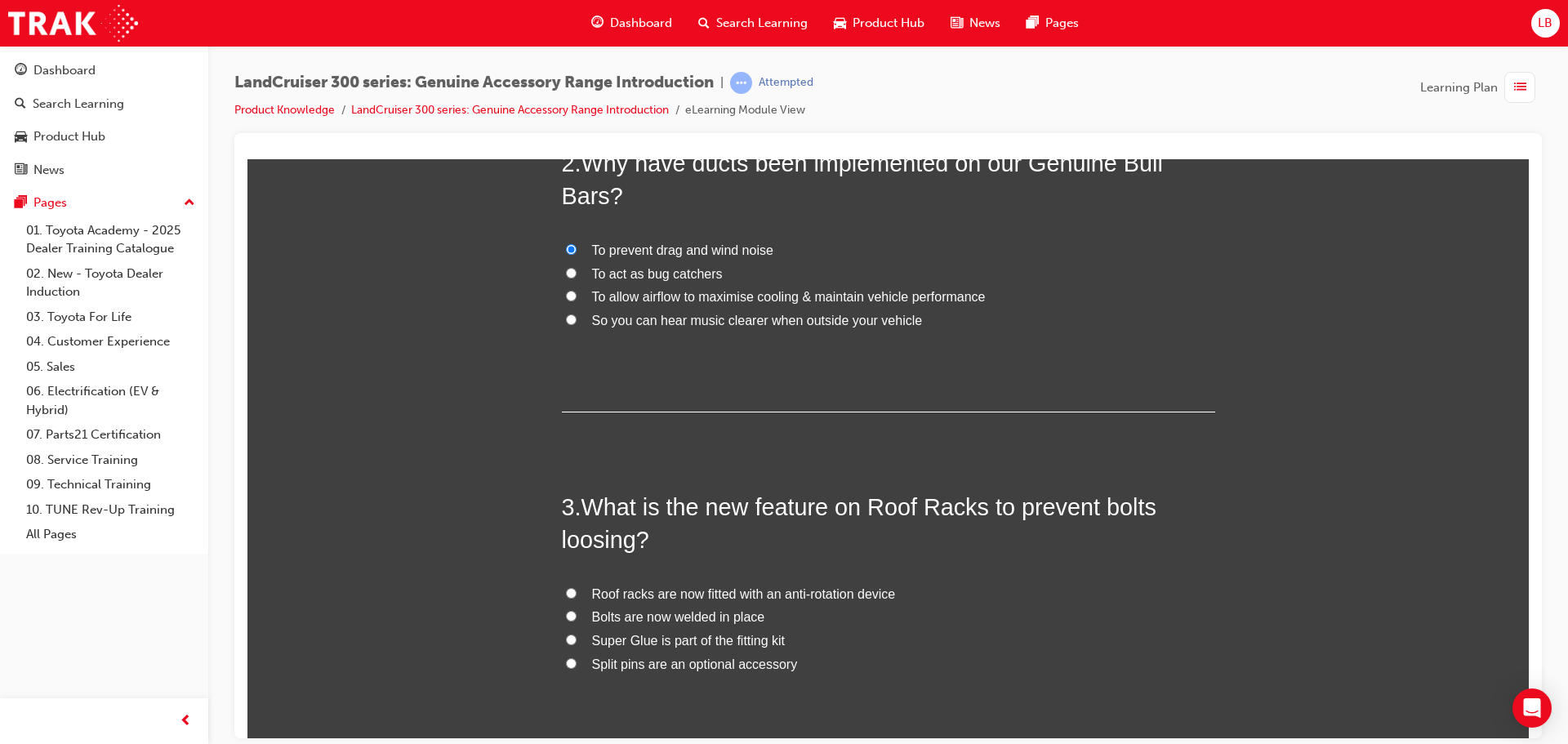
scroll to position [671, 0]
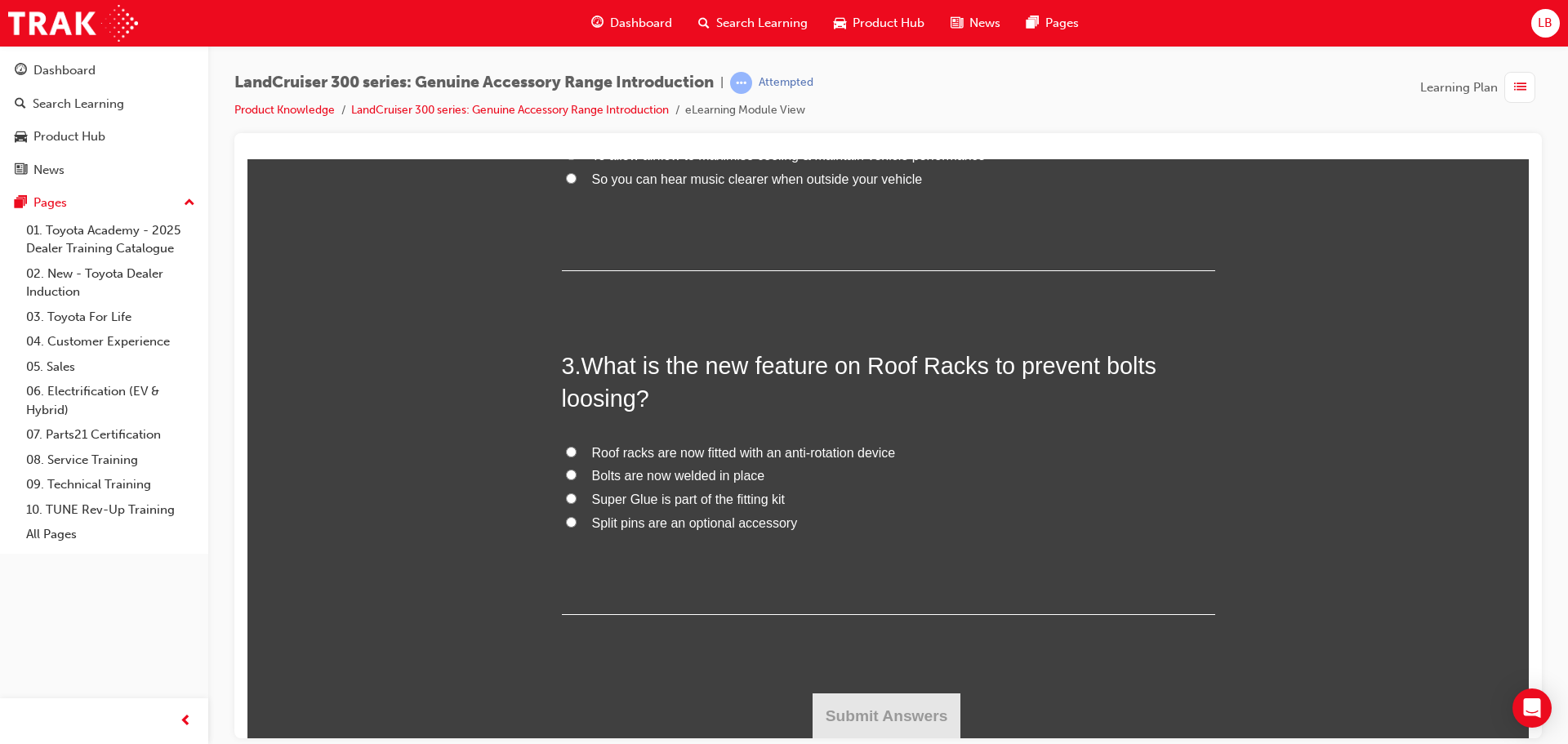
click at [566, 448] on input "Roof racks are now fitted with an anti-rotation device" at bounding box center [571, 451] width 10 height 10
radio input "true"
click at [566, 475] on input "Bolts are now welded in place" at bounding box center [571, 474] width 10 height 10
radio input "true"
click at [566, 460] on label "Roof racks are now fitted with an anti-rotation device" at bounding box center [888, 452] width 653 height 24
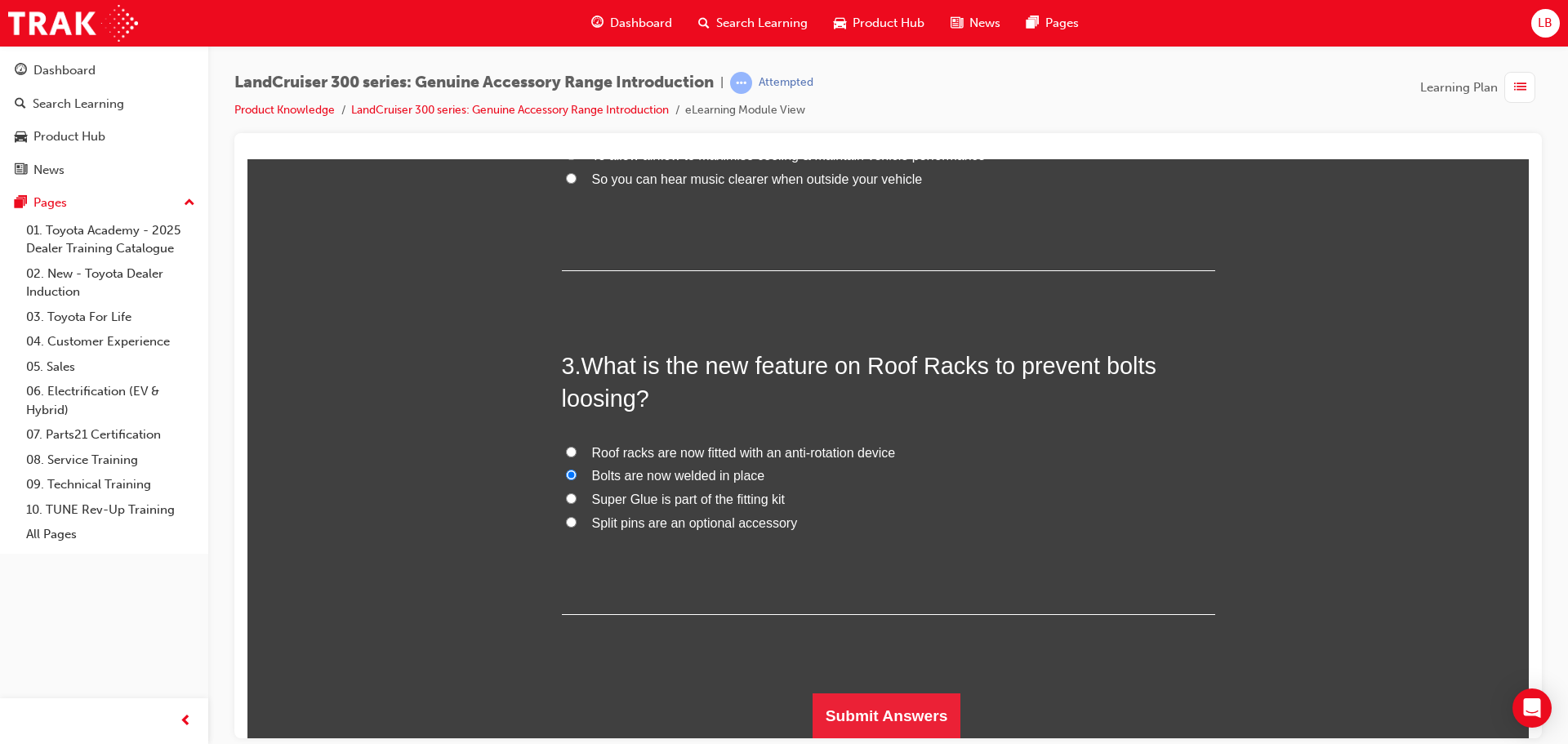
click at [566, 456] on input "Roof racks are now fitted with an anti-rotation device" at bounding box center [571, 451] width 10 height 10
radio input "true"
click at [898, 710] on button "Submit Answers" at bounding box center [887, 715] width 149 height 45
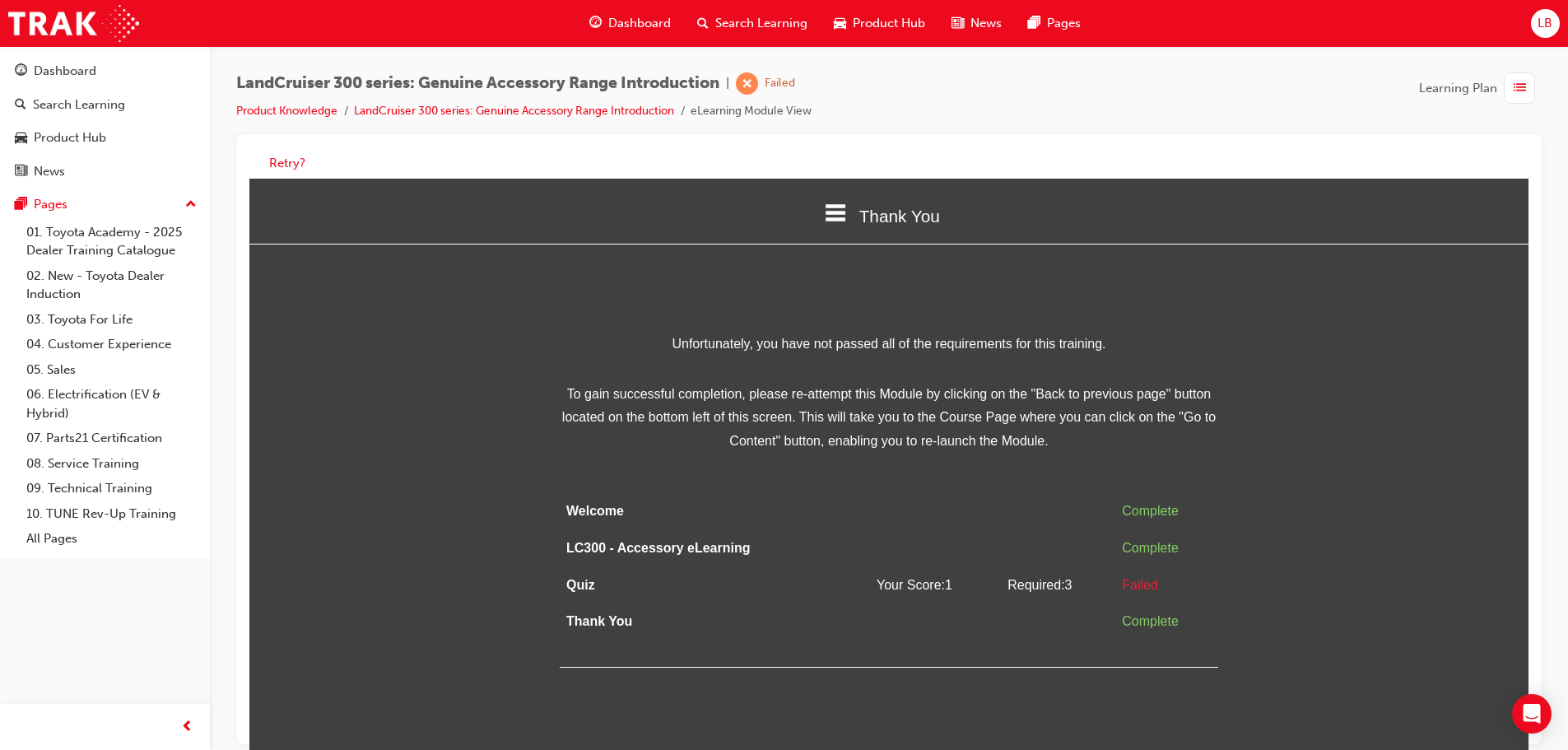
scroll to position [12, 0]
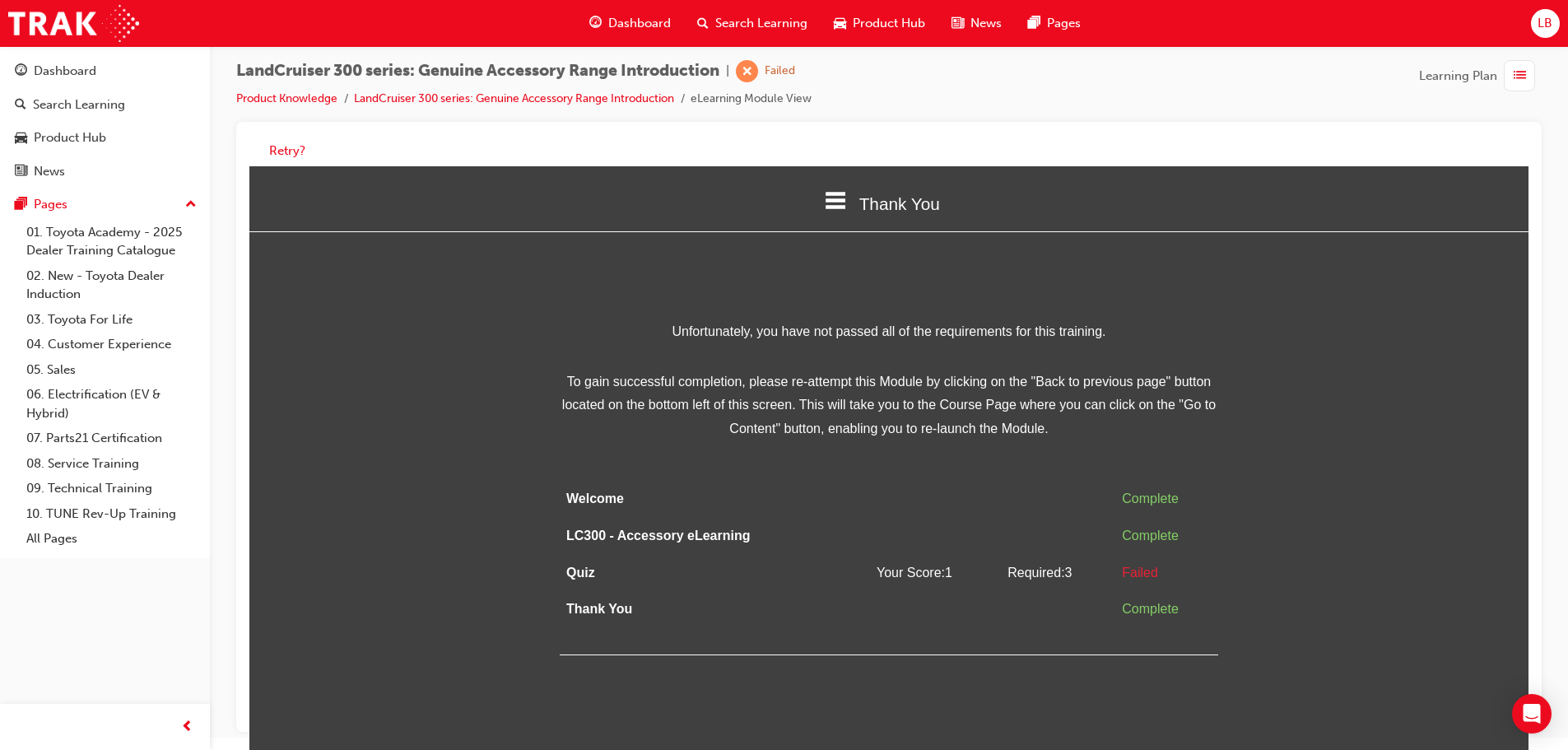
click at [833, 194] on icon at bounding box center [836, 201] width 21 height 18
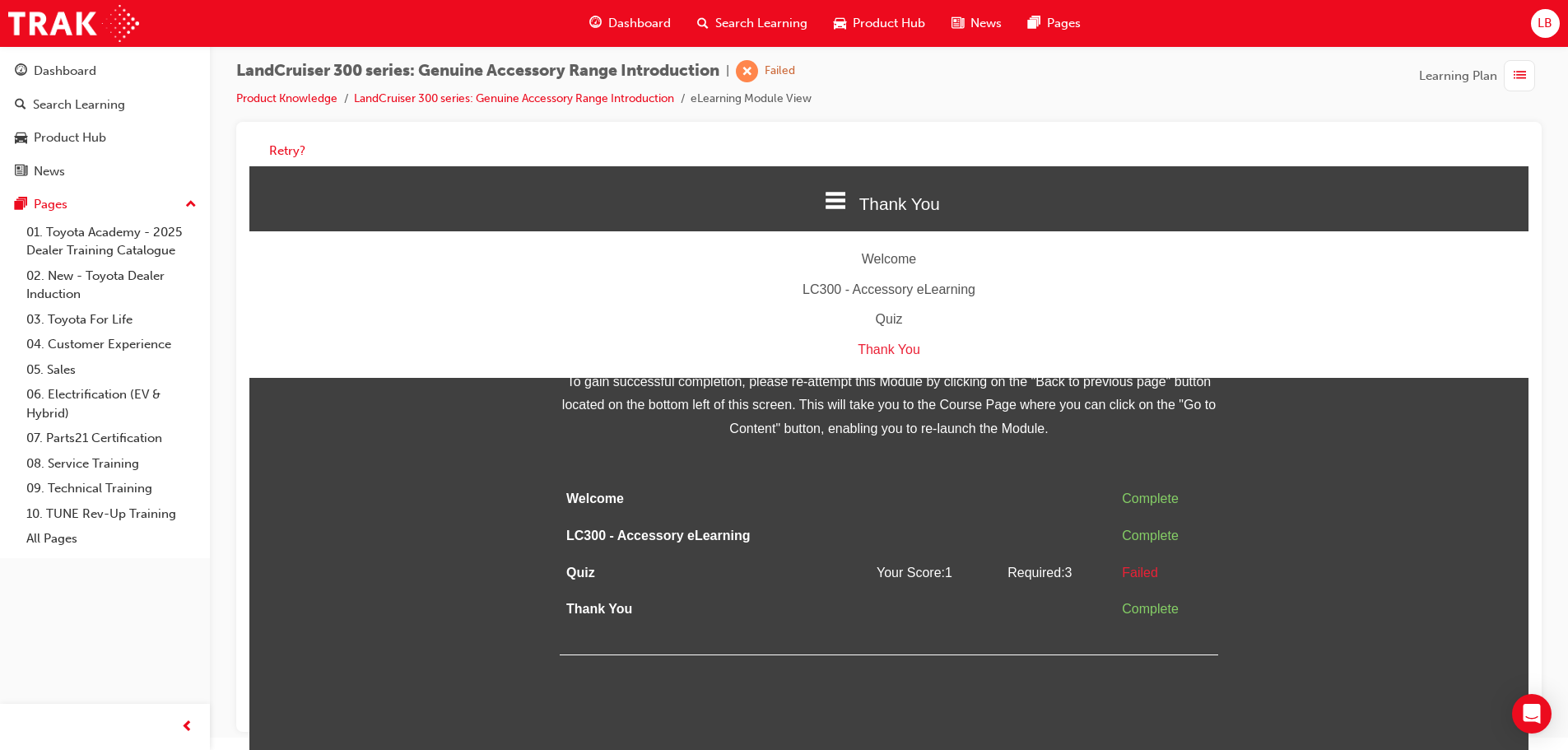
click at [883, 315] on div "Quiz" at bounding box center [888, 319] width 1279 height 24
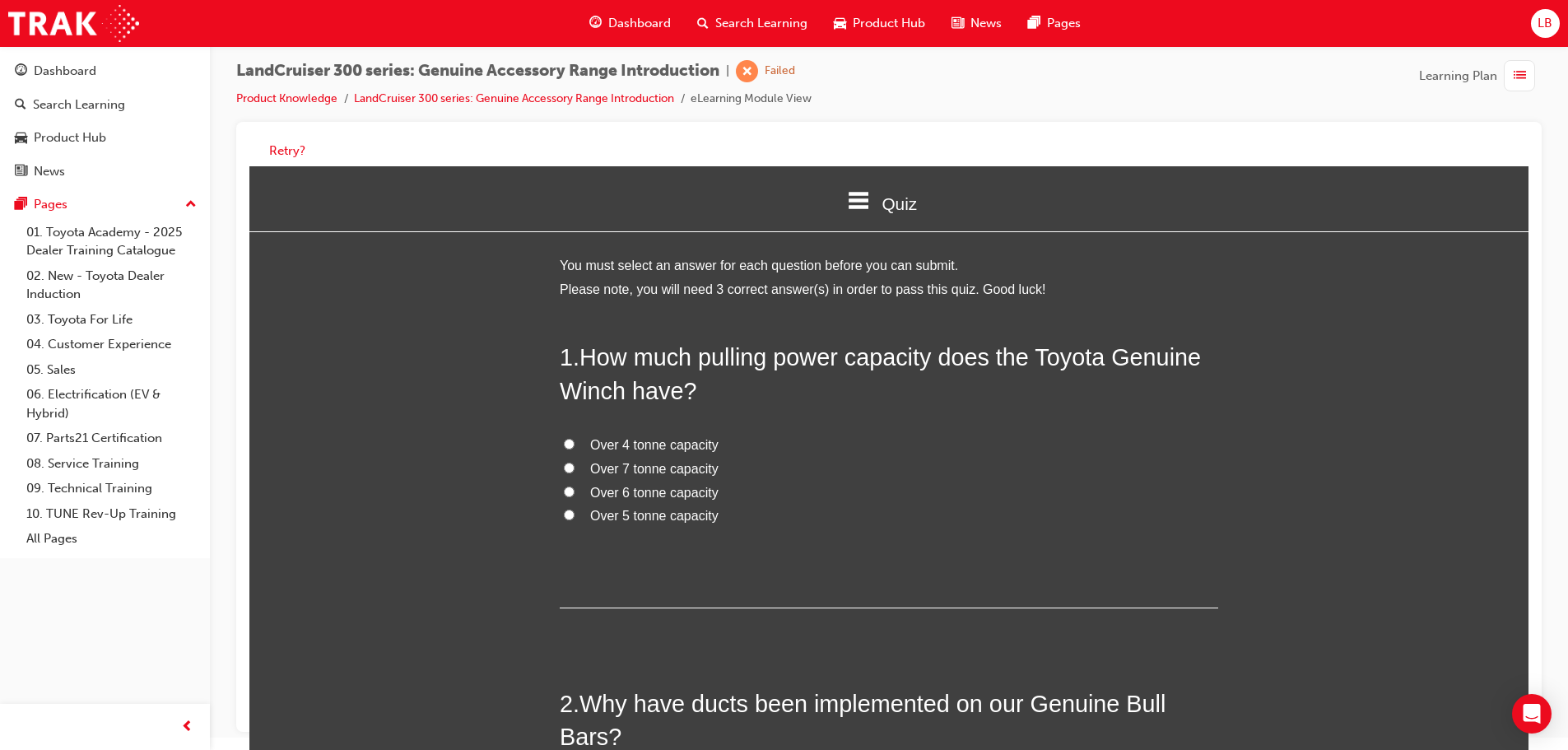
click at [565, 512] on input "Over 5 tonne capacity" at bounding box center [569, 515] width 11 height 11
radio input "true"
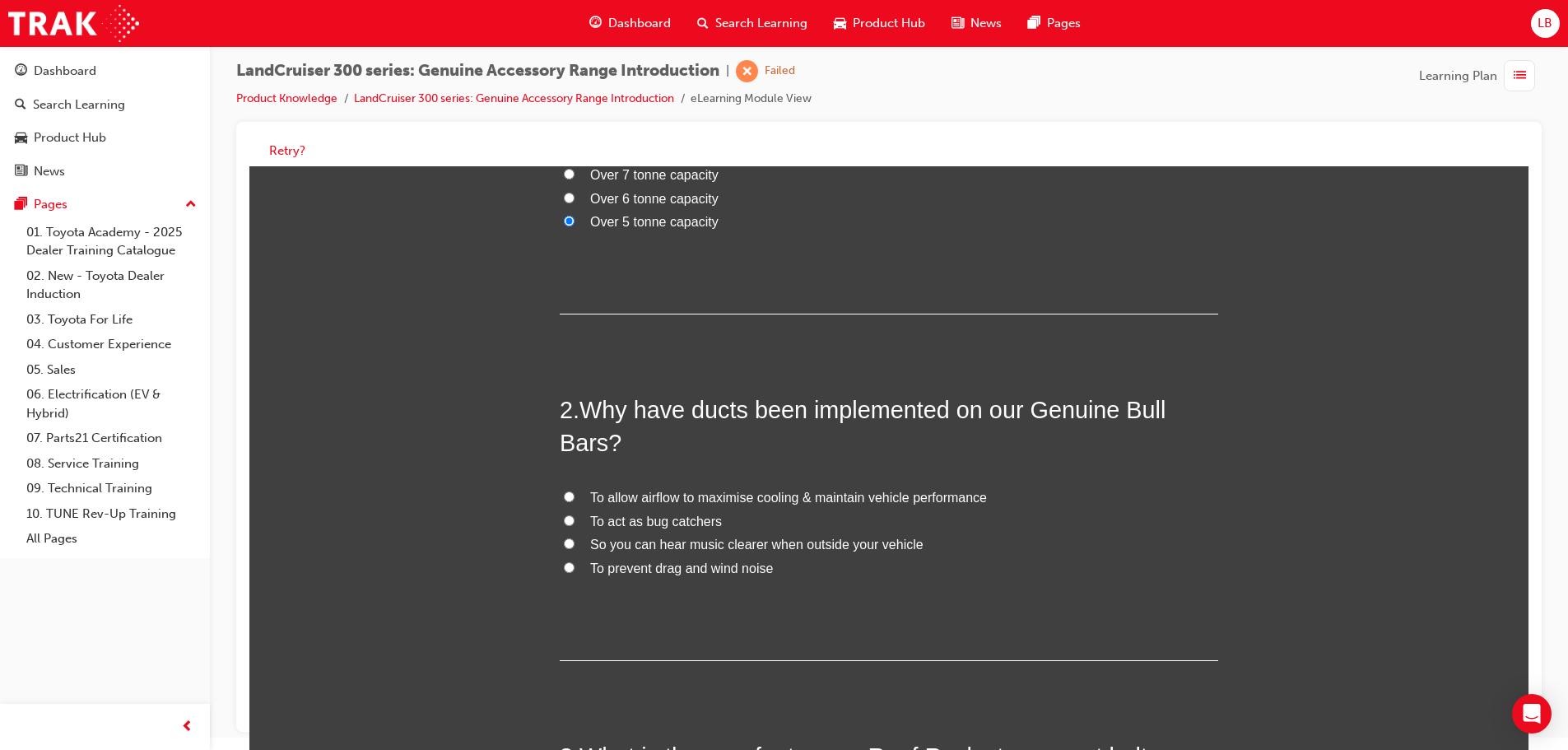
scroll to position [329, 0]
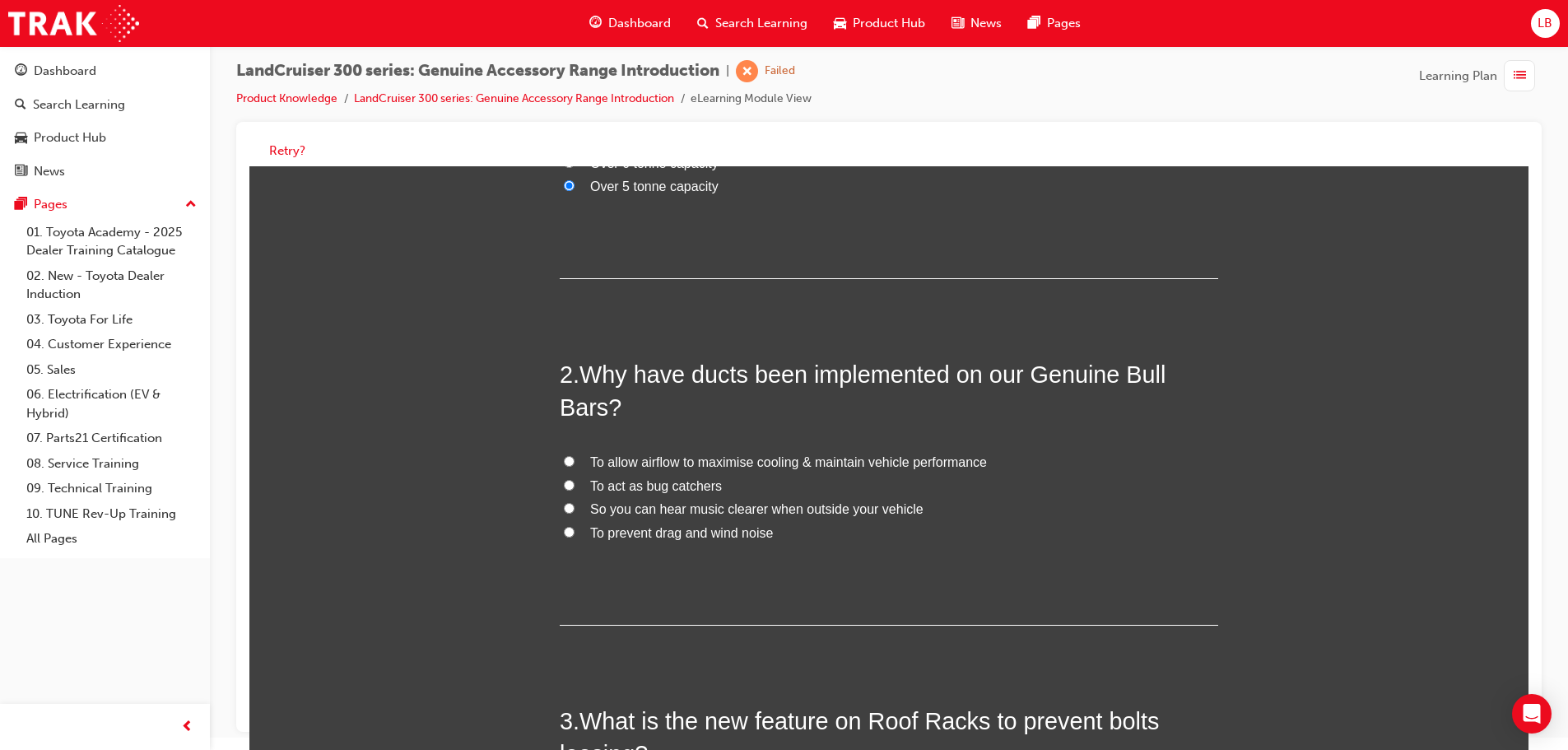
click at [566, 532] on input "To prevent drag and wind noise" at bounding box center [569, 532] width 11 height 11
radio input "true"
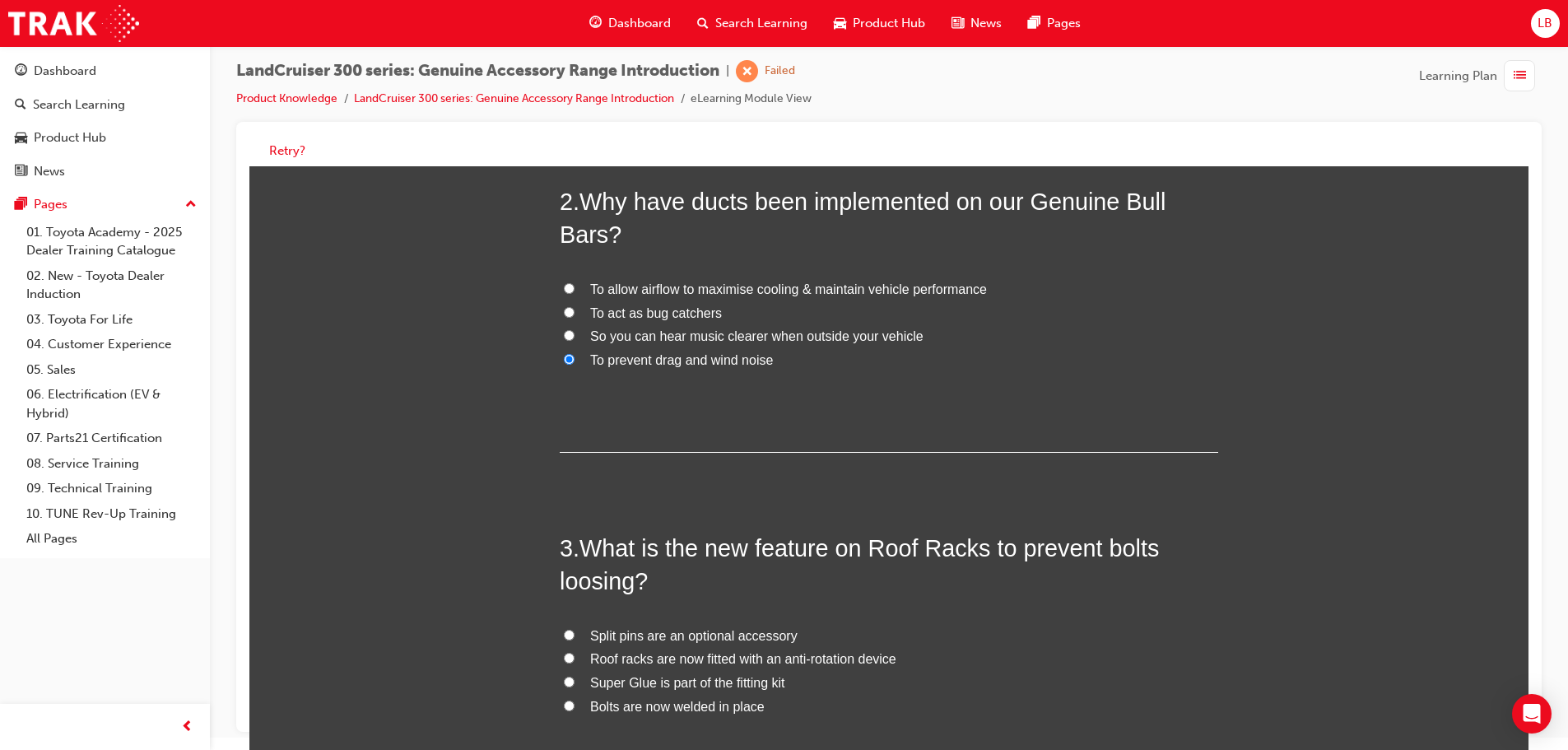
scroll to position [676, 0]
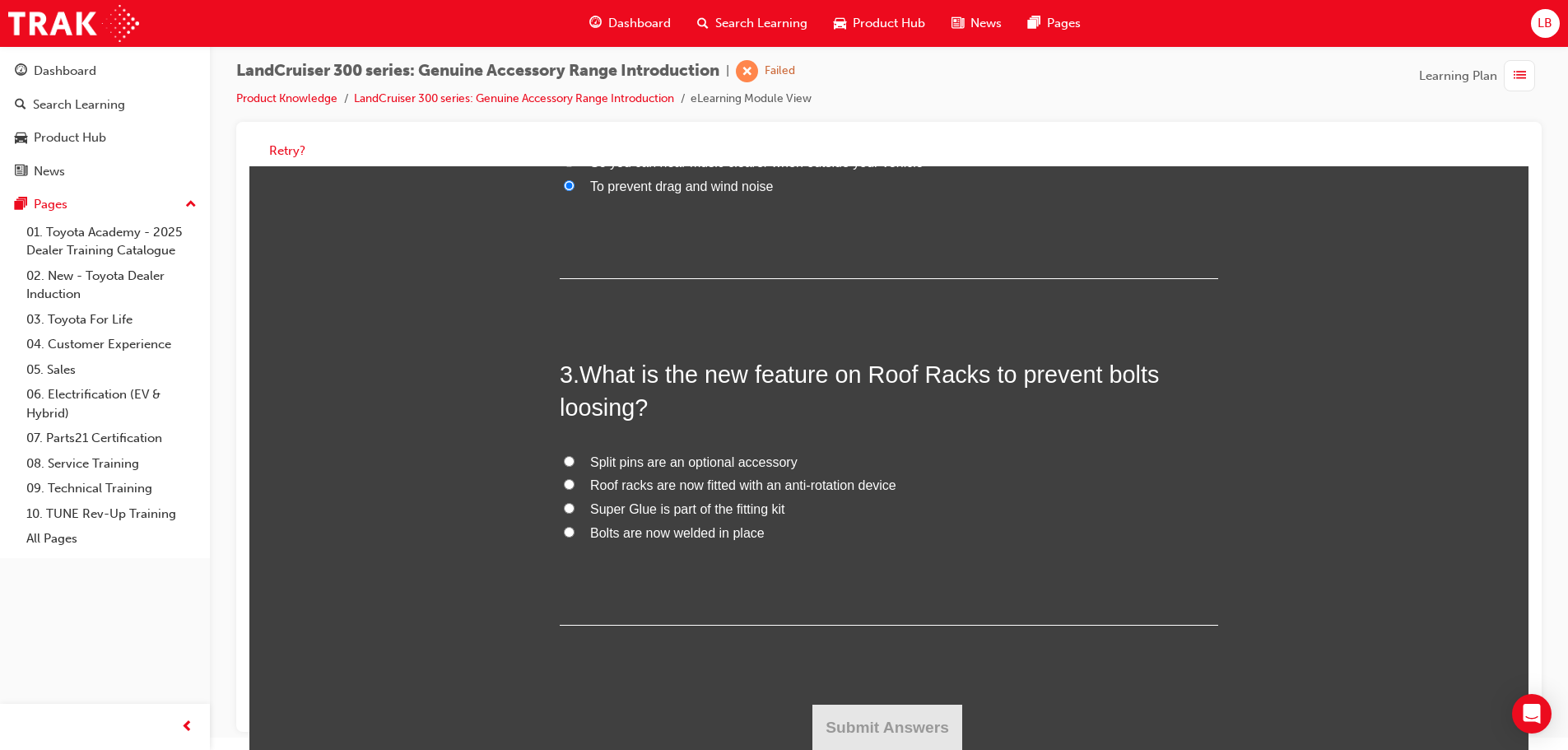
click at [564, 525] on label "Bolts are now welded in place" at bounding box center [888, 533] width 658 height 24
click at [564, 527] on input "Bolts are now welded in place" at bounding box center [569, 532] width 11 height 11
radio input "true"
click at [865, 732] on button "Submit Answers" at bounding box center [888, 727] width 150 height 46
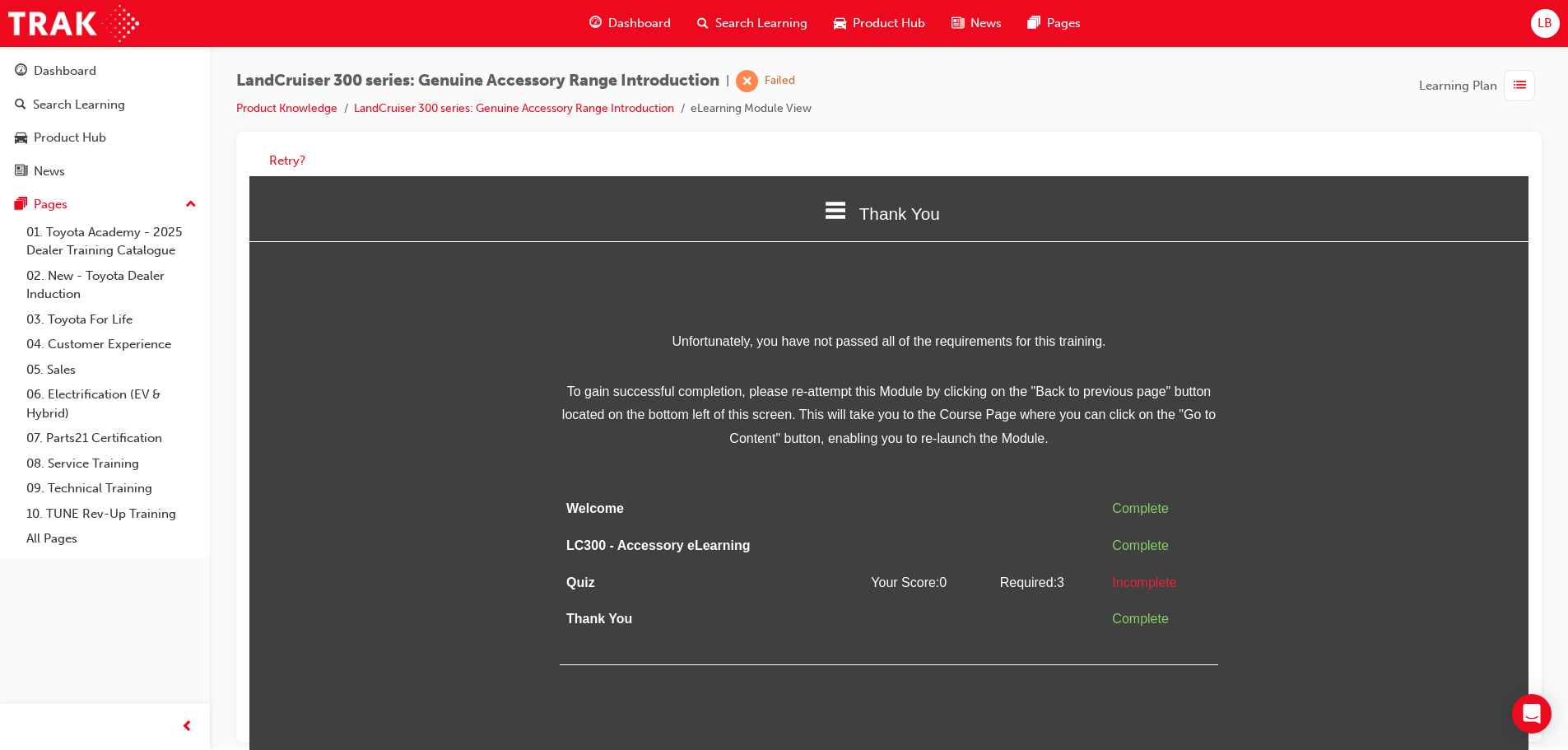
scroll to position [0, 0]
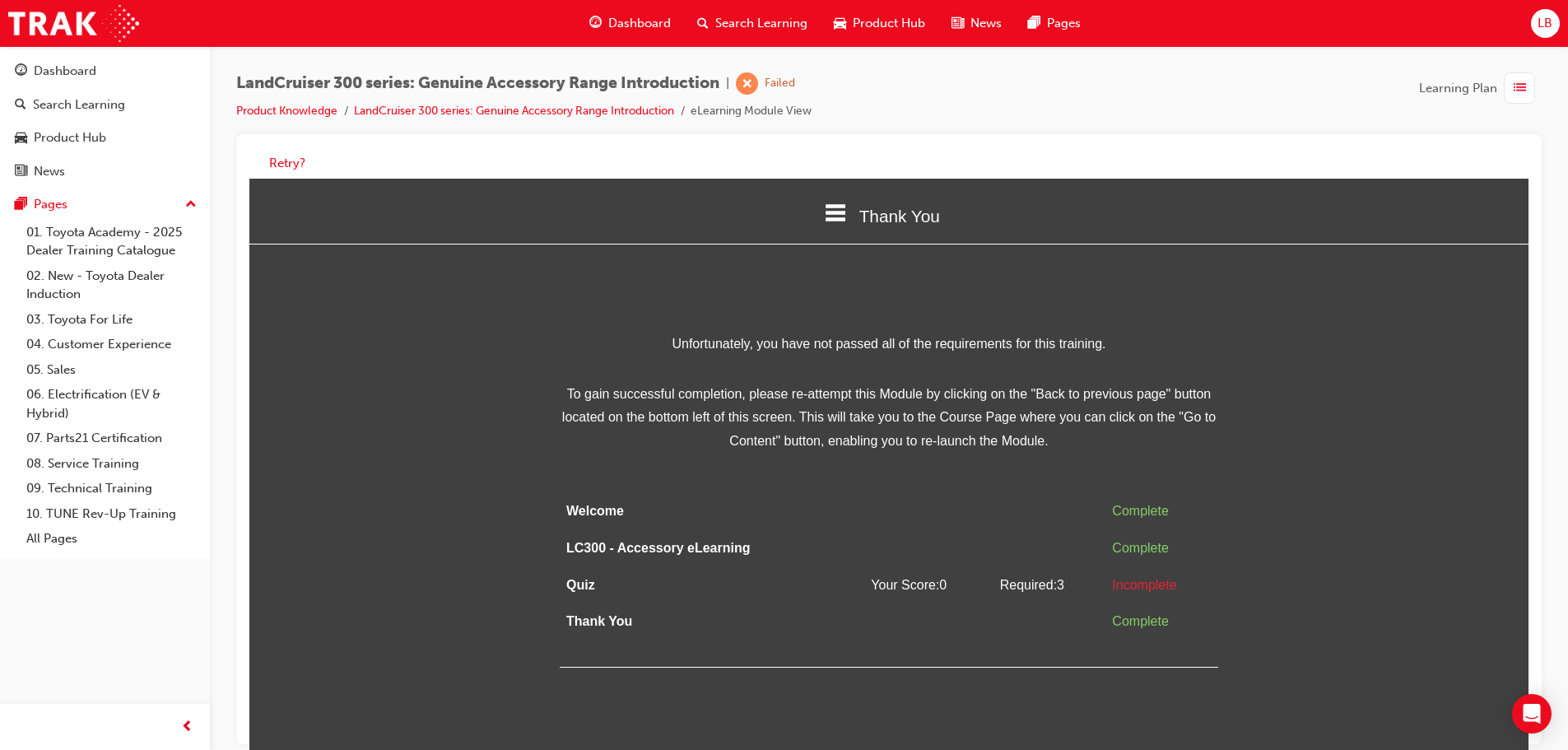
click at [834, 204] on icon at bounding box center [836, 213] width 21 height 21
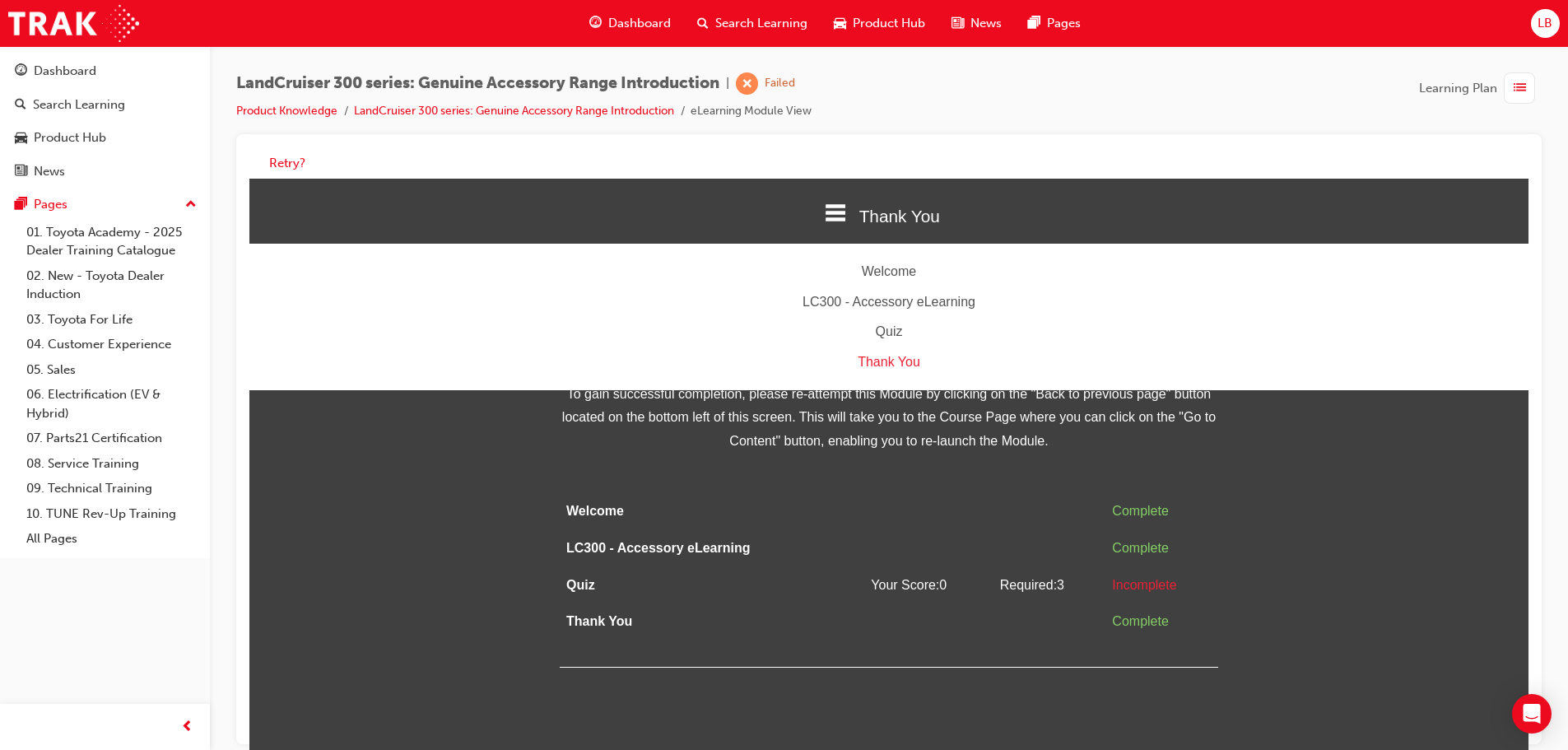
click at [890, 337] on div "Quiz" at bounding box center [888, 331] width 1279 height 24
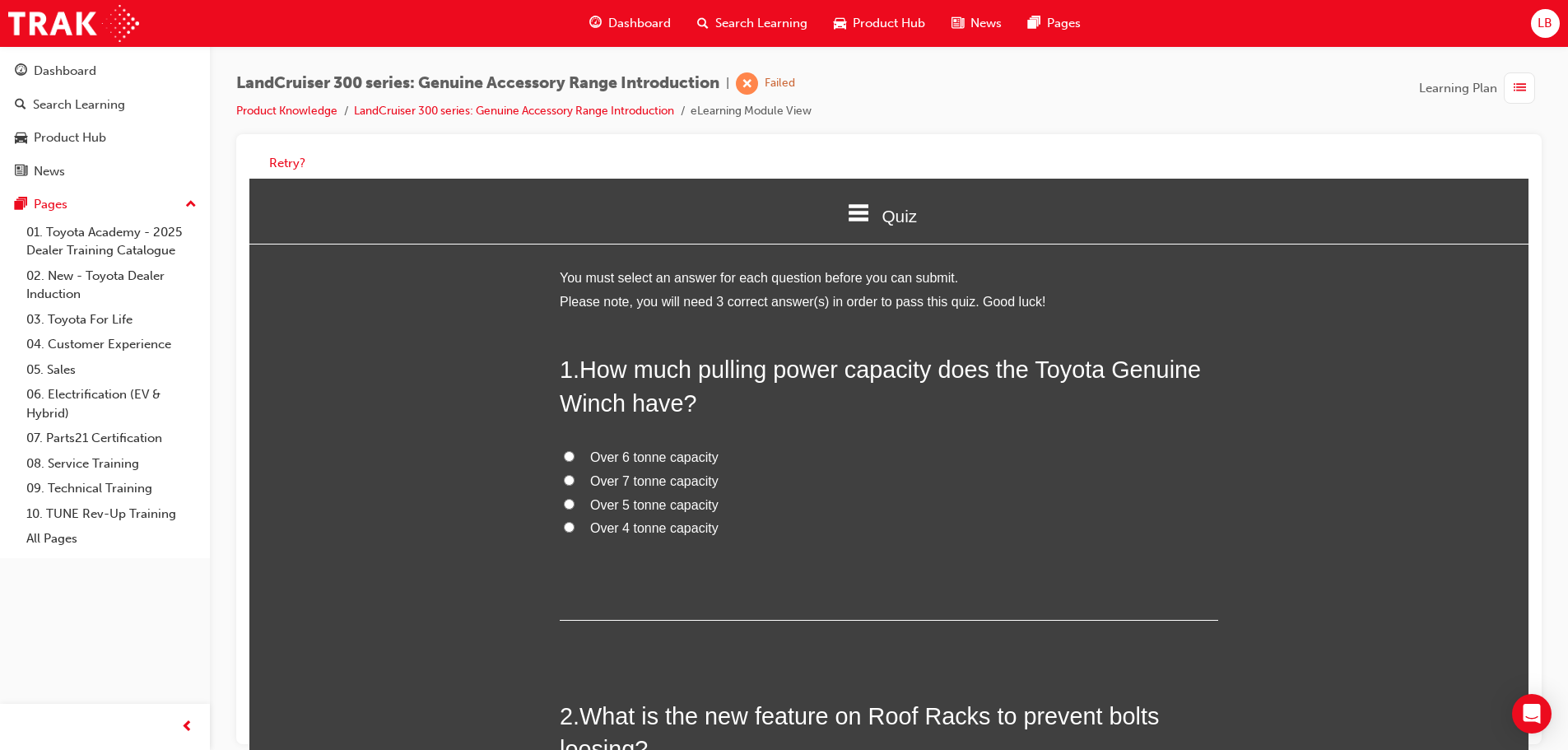
click at [561, 446] on label "Over 6 tonne capacity" at bounding box center [888, 457] width 658 height 24
click at [564, 451] on input "Over 6 tonne capacity" at bounding box center [569, 457] width 11 height 11
radio input "true"
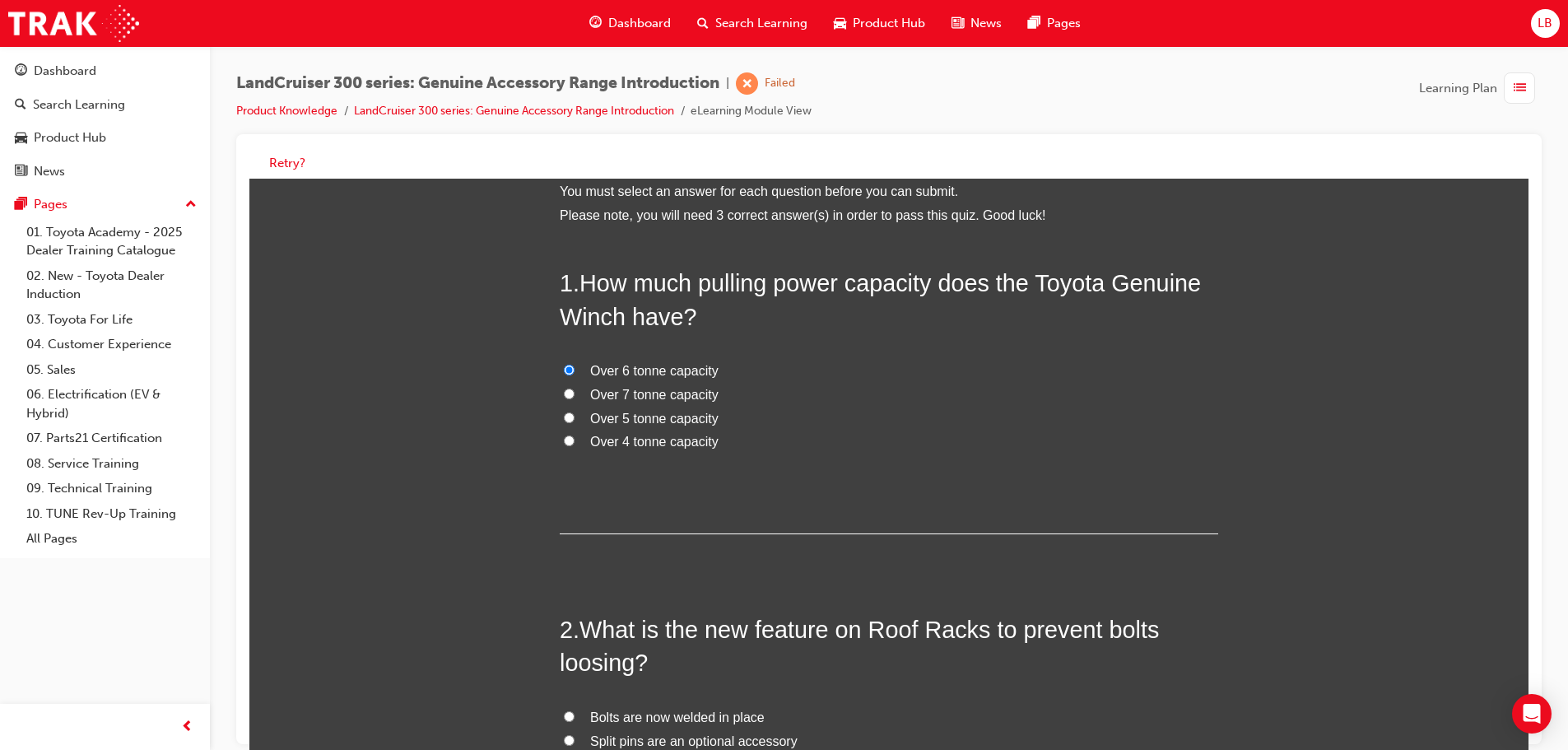
scroll to position [329, 0]
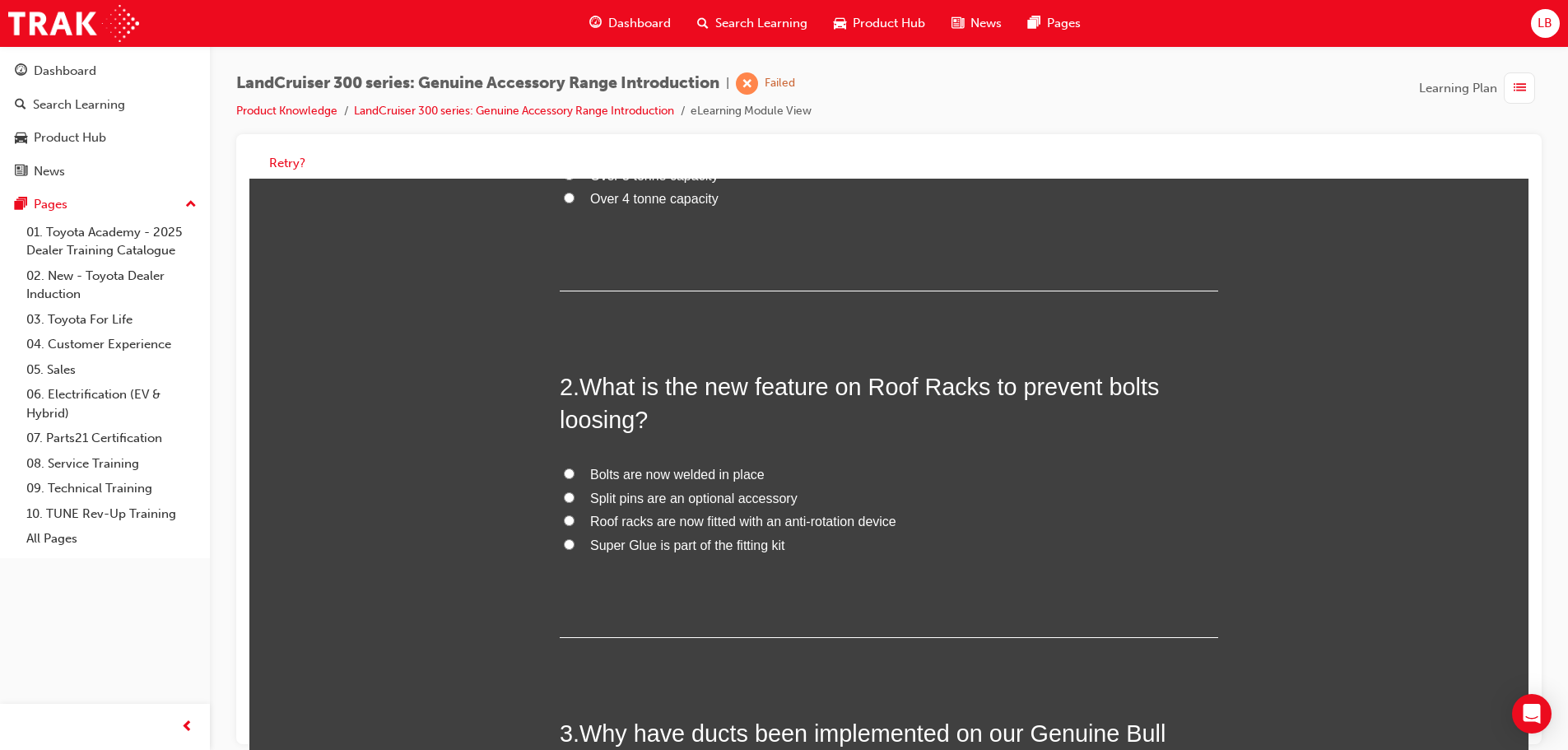
click at [560, 467] on label "Bolts are now welded in place" at bounding box center [888, 475] width 658 height 24
click at [564, 468] on input "Bolts are now welded in place" at bounding box center [569, 473] width 11 height 11
radio input "true"
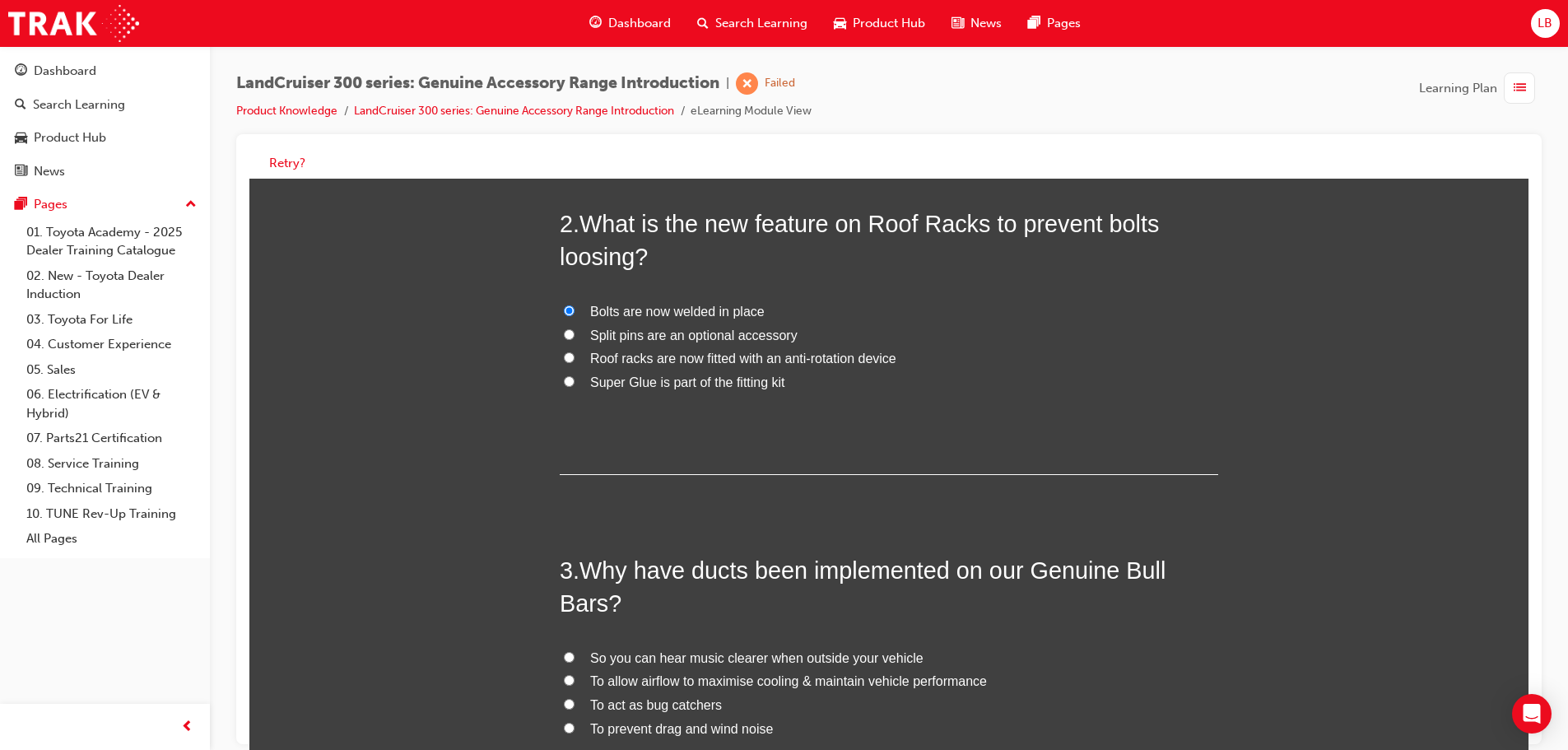
scroll to position [676, 0]
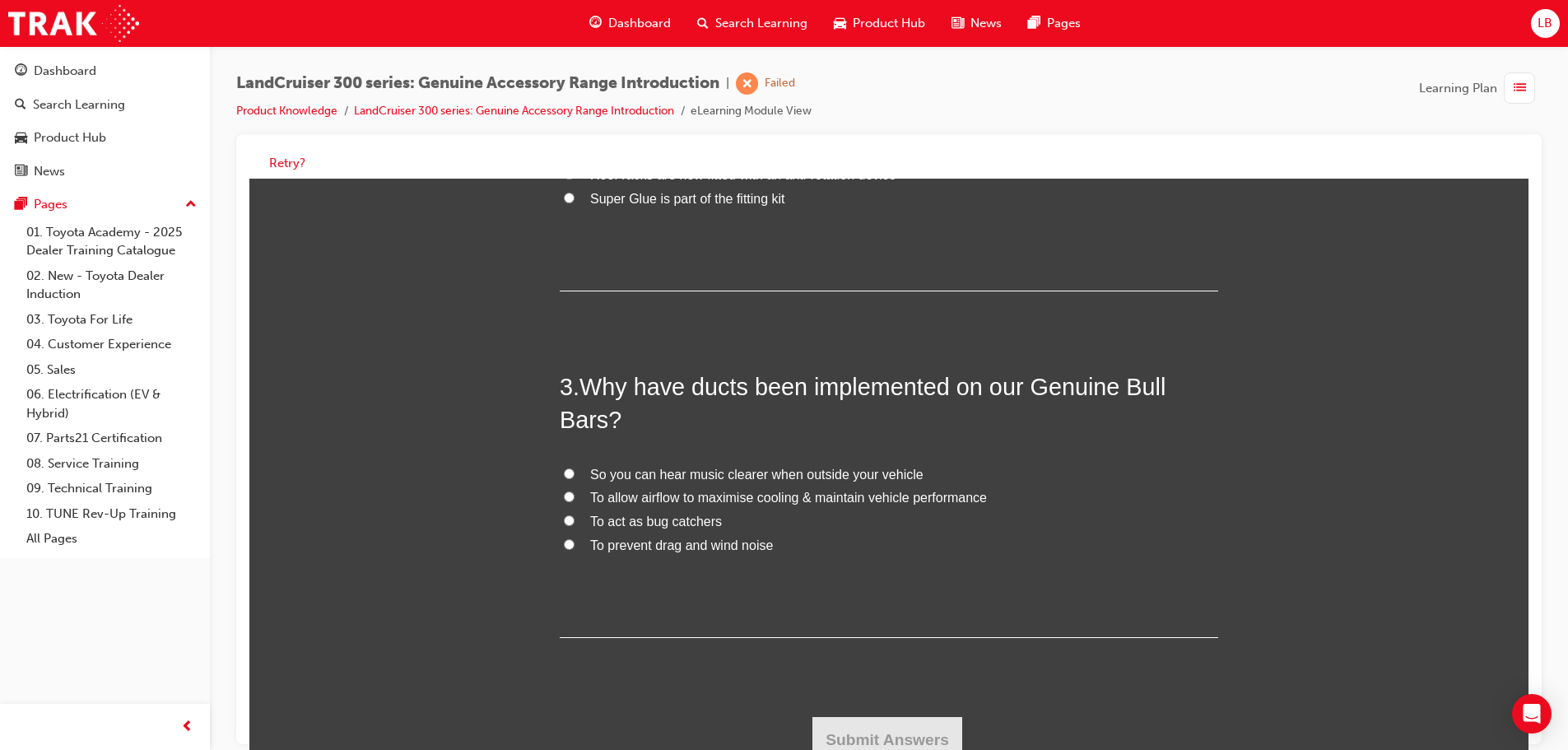
click at [564, 495] on input "To allow airflow to maximise cooling & maintain vehicle performance" at bounding box center [569, 496] width 11 height 11
radio input "true"
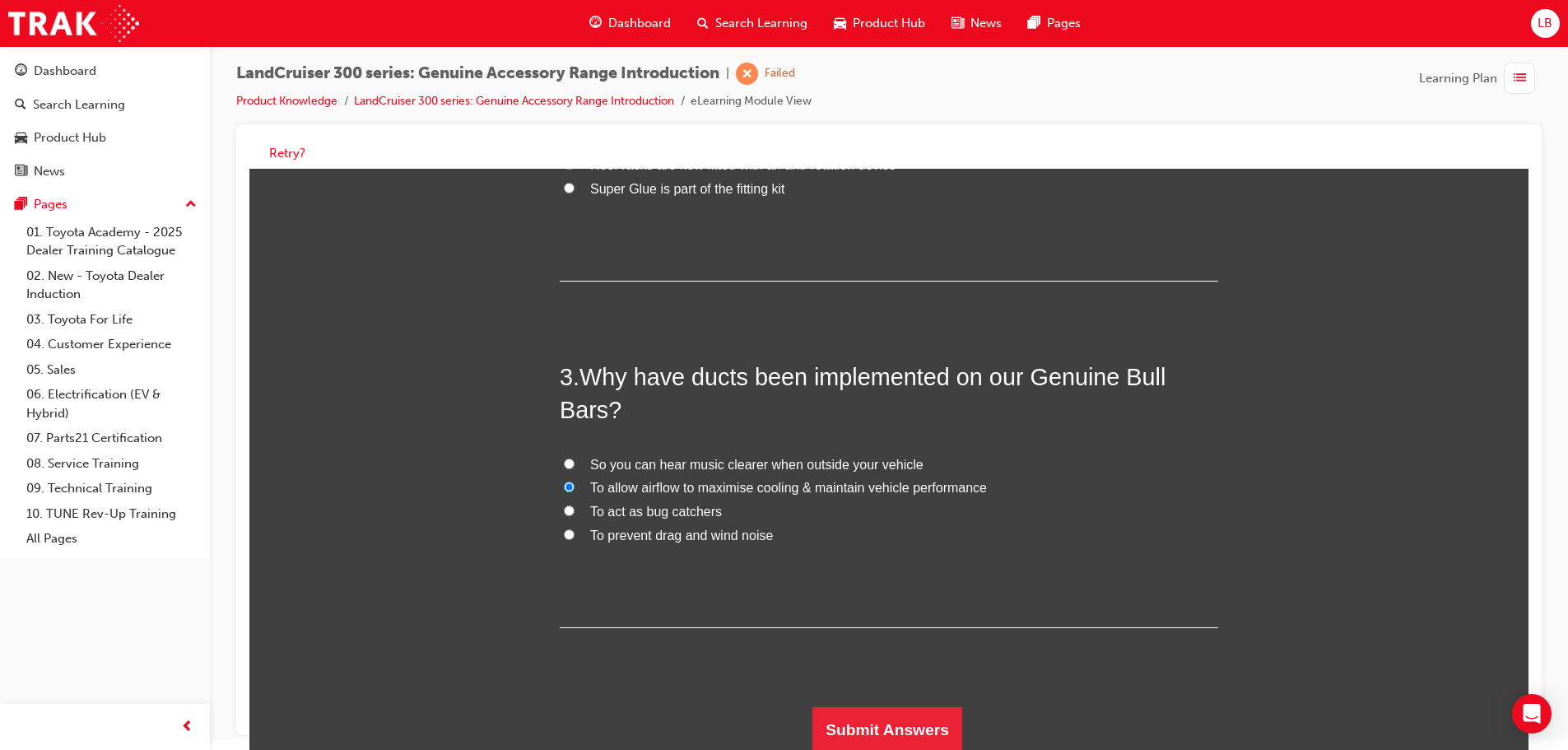
scroll to position [12, 0]
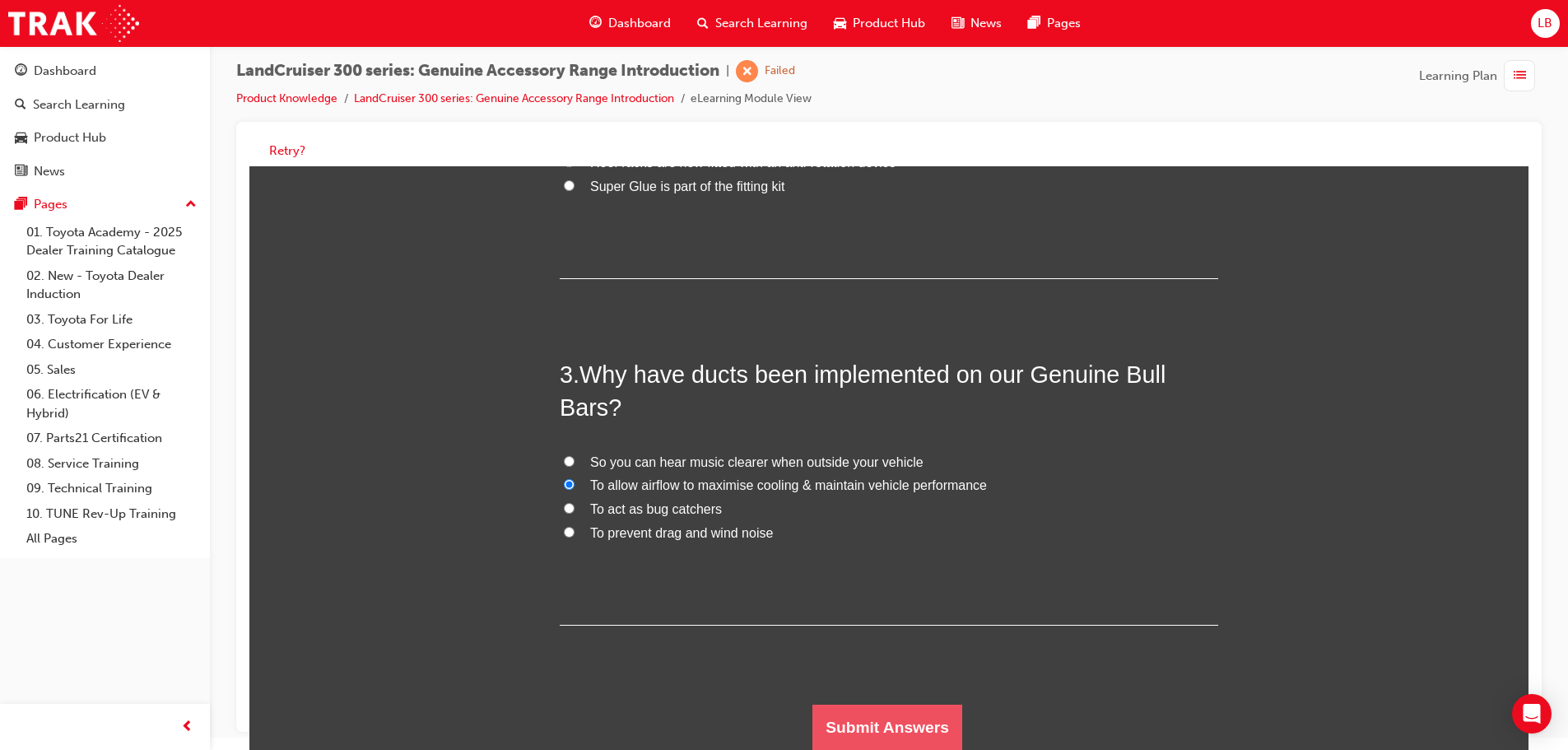
click at [888, 719] on button "Submit Answers" at bounding box center [888, 727] width 150 height 46
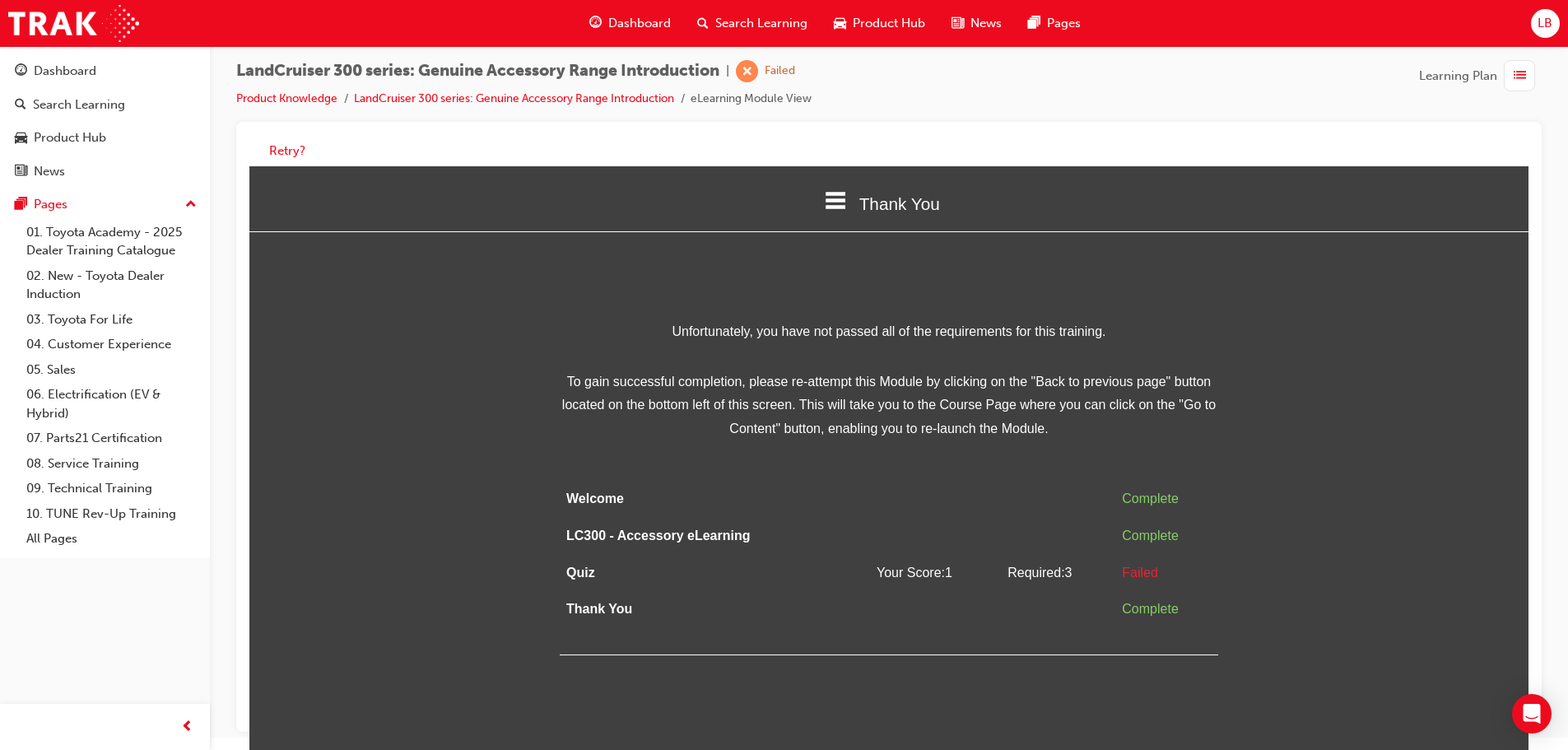
click at [840, 201] on icon at bounding box center [836, 201] width 21 height 18
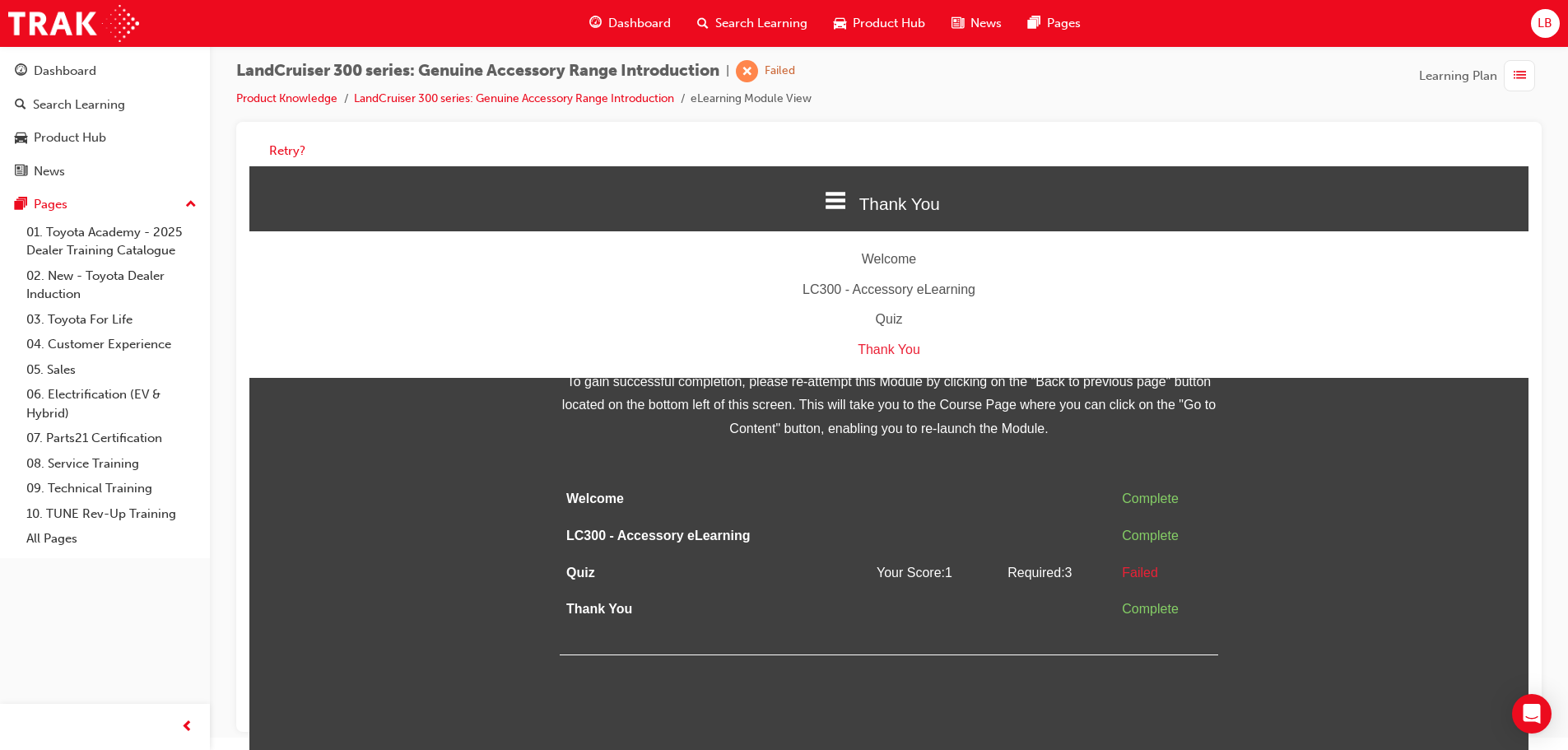
click at [894, 314] on div "Quiz" at bounding box center [888, 319] width 1279 height 24
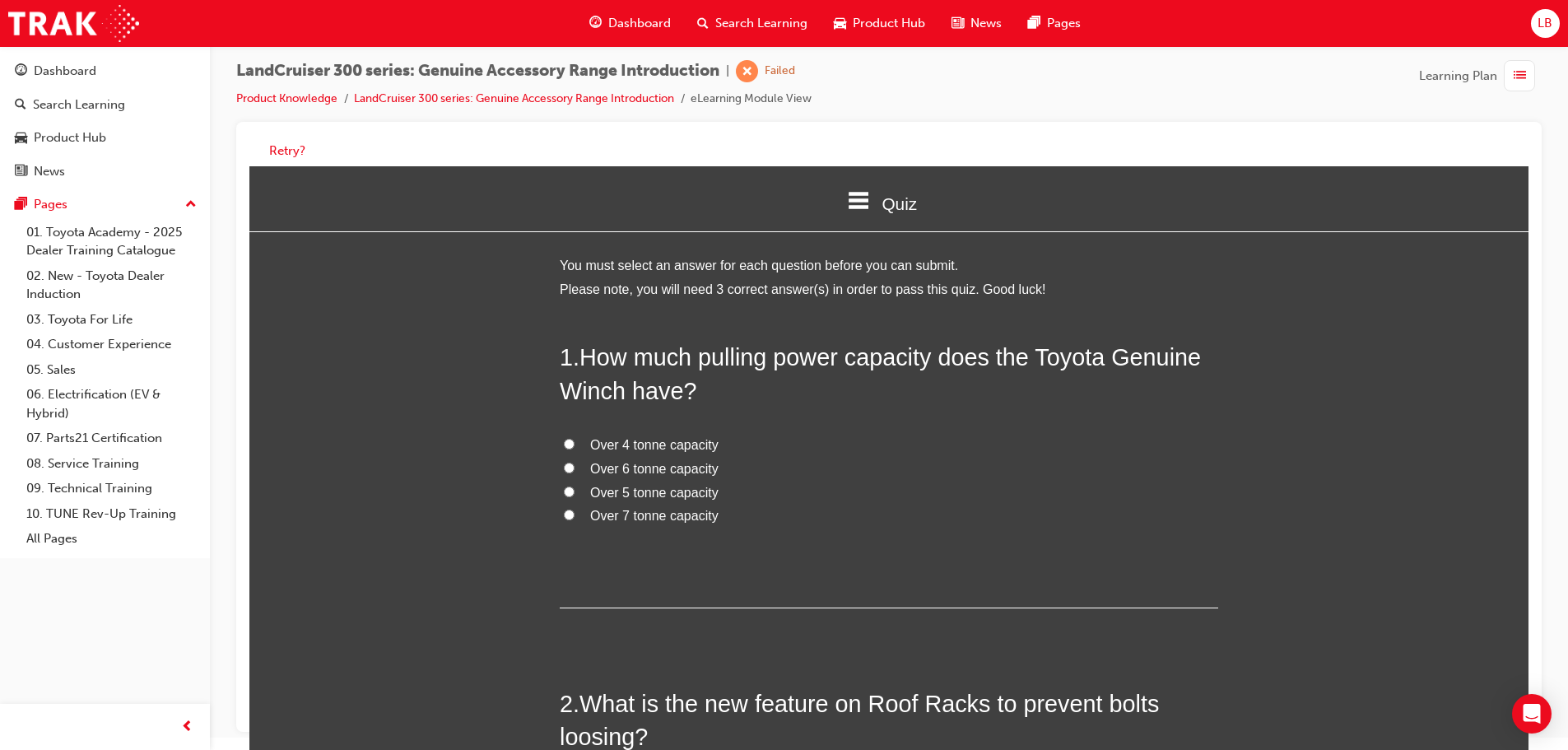
click at [566, 488] on input "Over 5 tonne capacity" at bounding box center [569, 492] width 11 height 11
radio input "true"
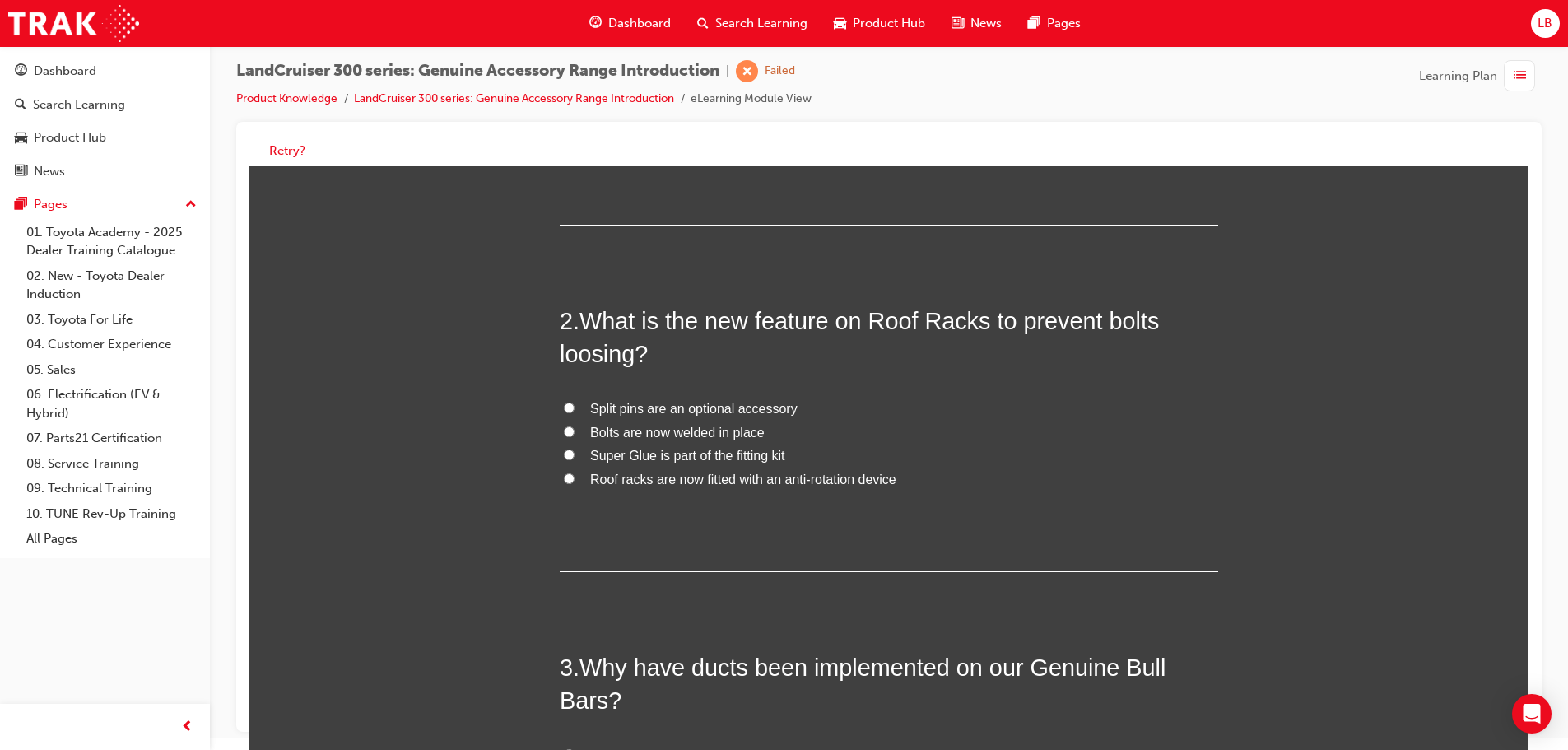
scroll to position [412, 0]
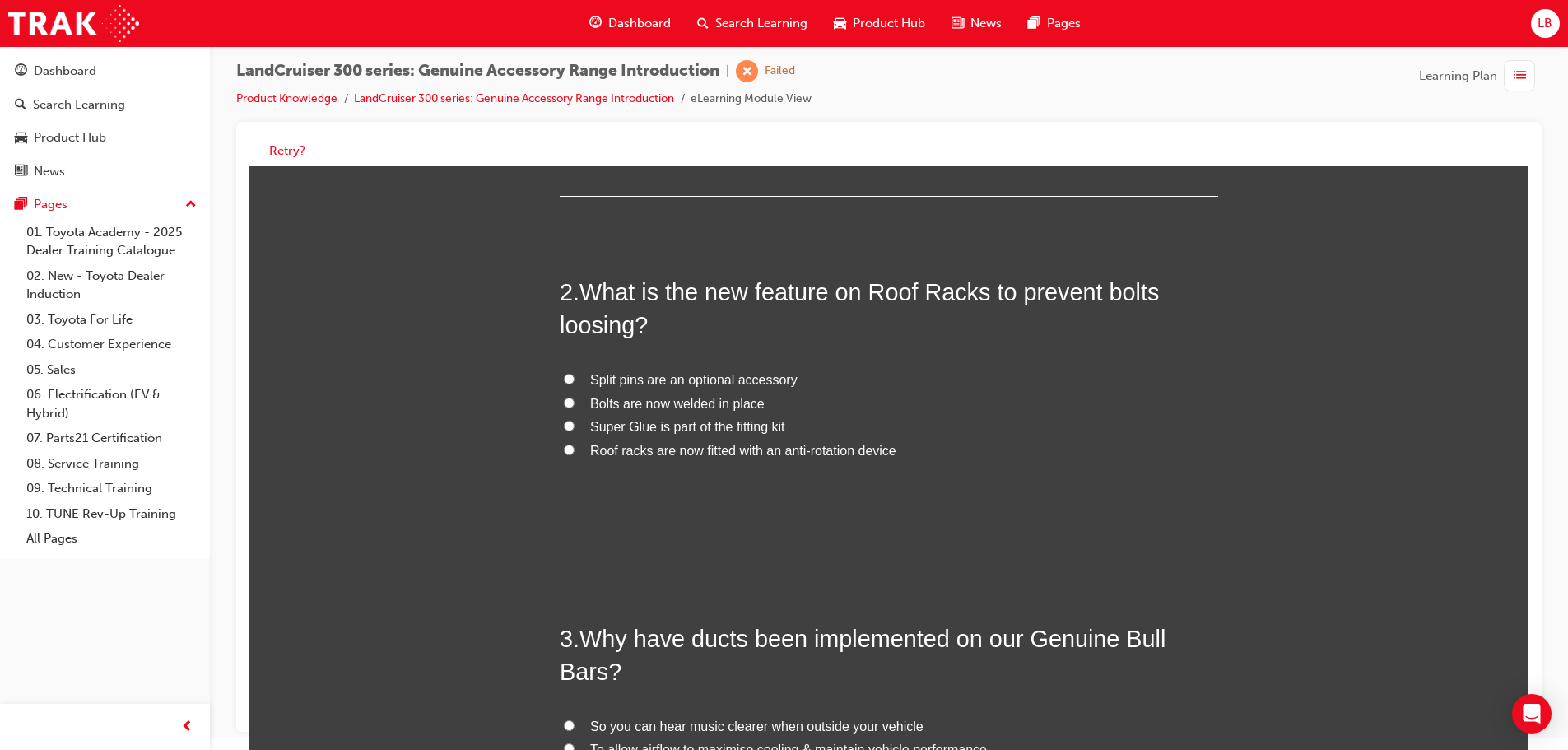
click at [569, 450] on label "Roof racks are now fitted with an anti-rotation device" at bounding box center [888, 451] width 658 height 24
click at [569, 450] on input "Roof racks are now fitted with an anti-rotation device" at bounding box center [569, 449] width 11 height 11
radio input "true"
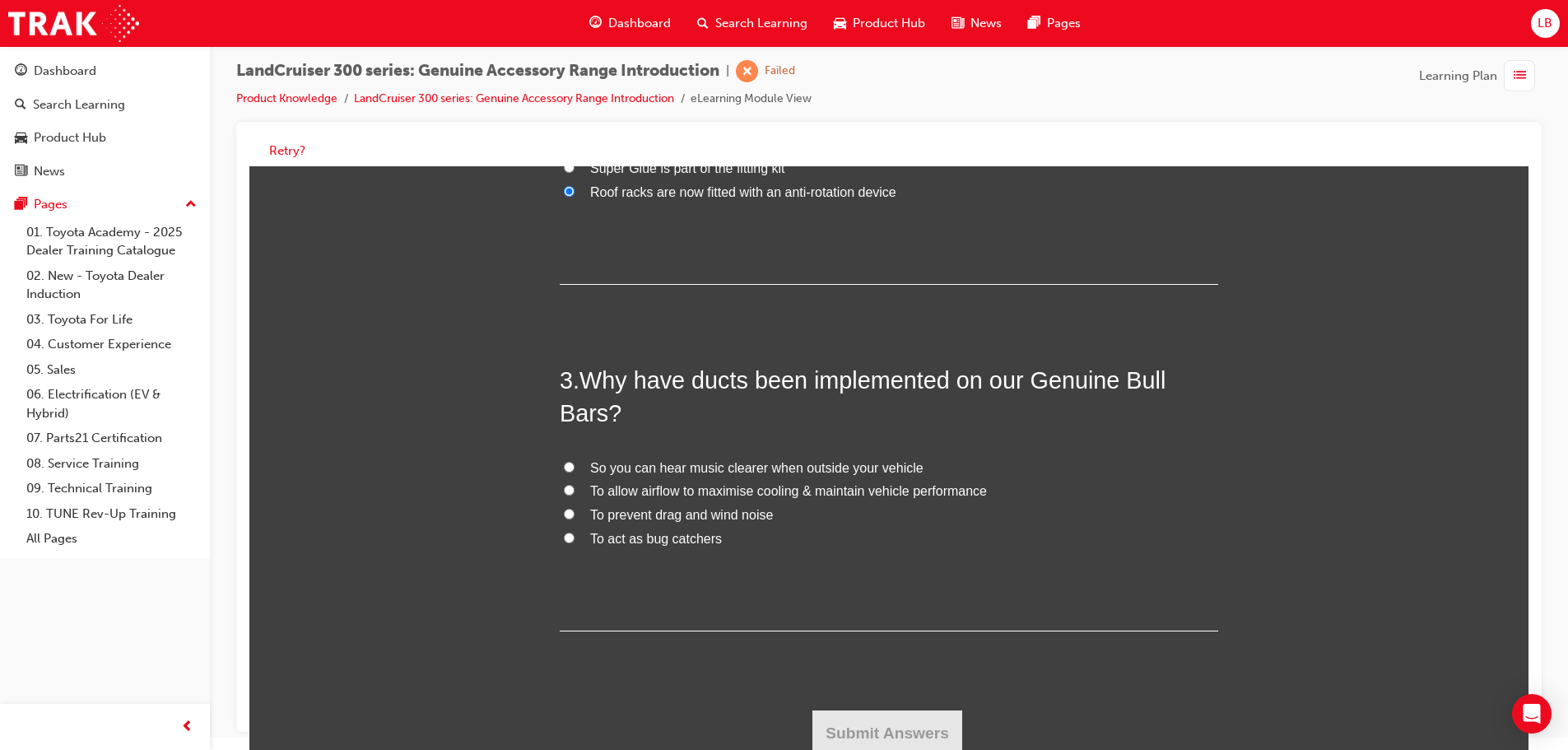
scroll to position [676, 0]
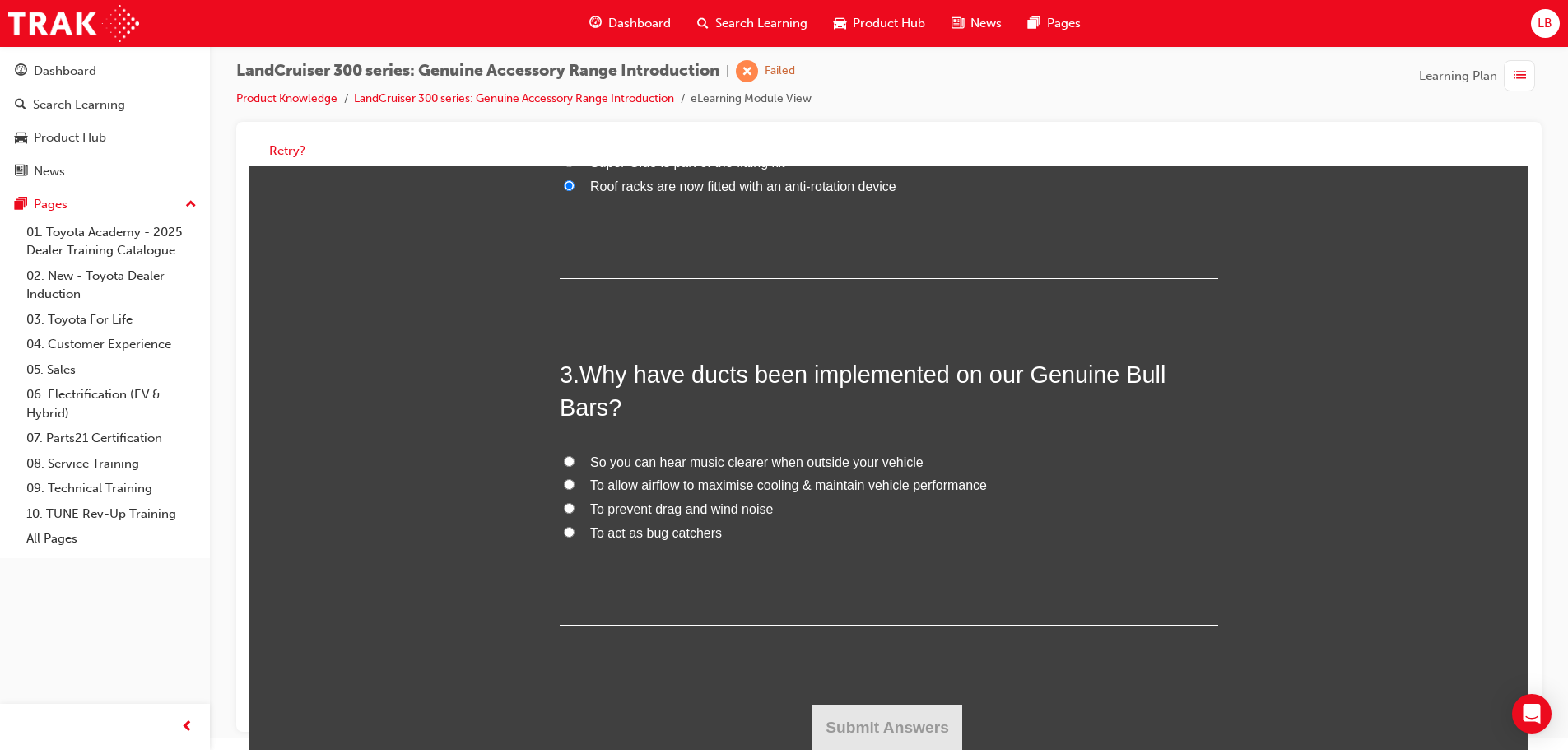
click at [563, 499] on label "To prevent drag and wind noise" at bounding box center [888, 509] width 658 height 24
click at [564, 502] on input "To prevent drag and wind noise" at bounding box center [569, 508] width 11 height 11
radio input "true"
click at [881, 714] on button "Submit Answers" at bounding box center [888, 727] width 150 height 46
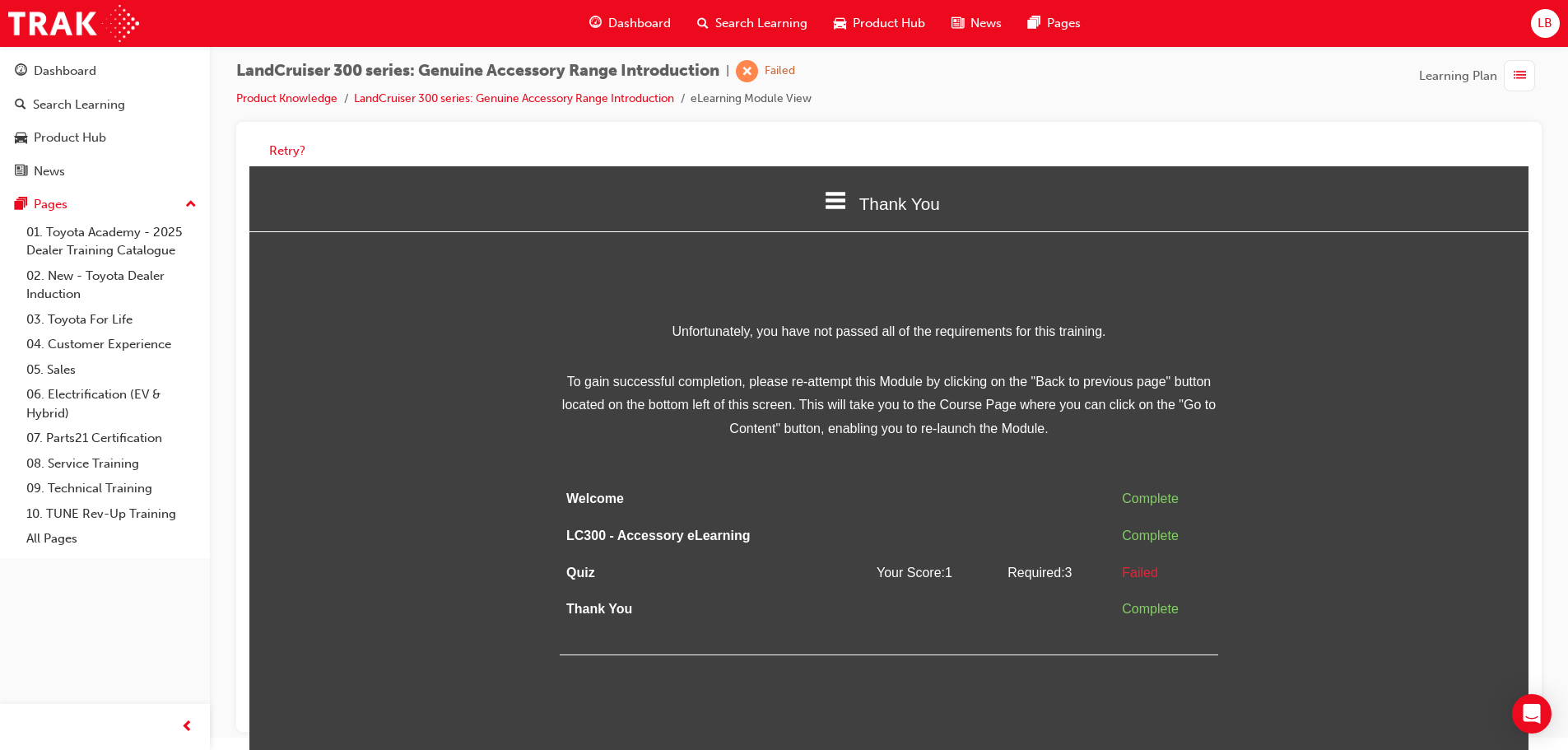
click at [840, 202] on icon at bounding box center [836, 201] width 21 height 18
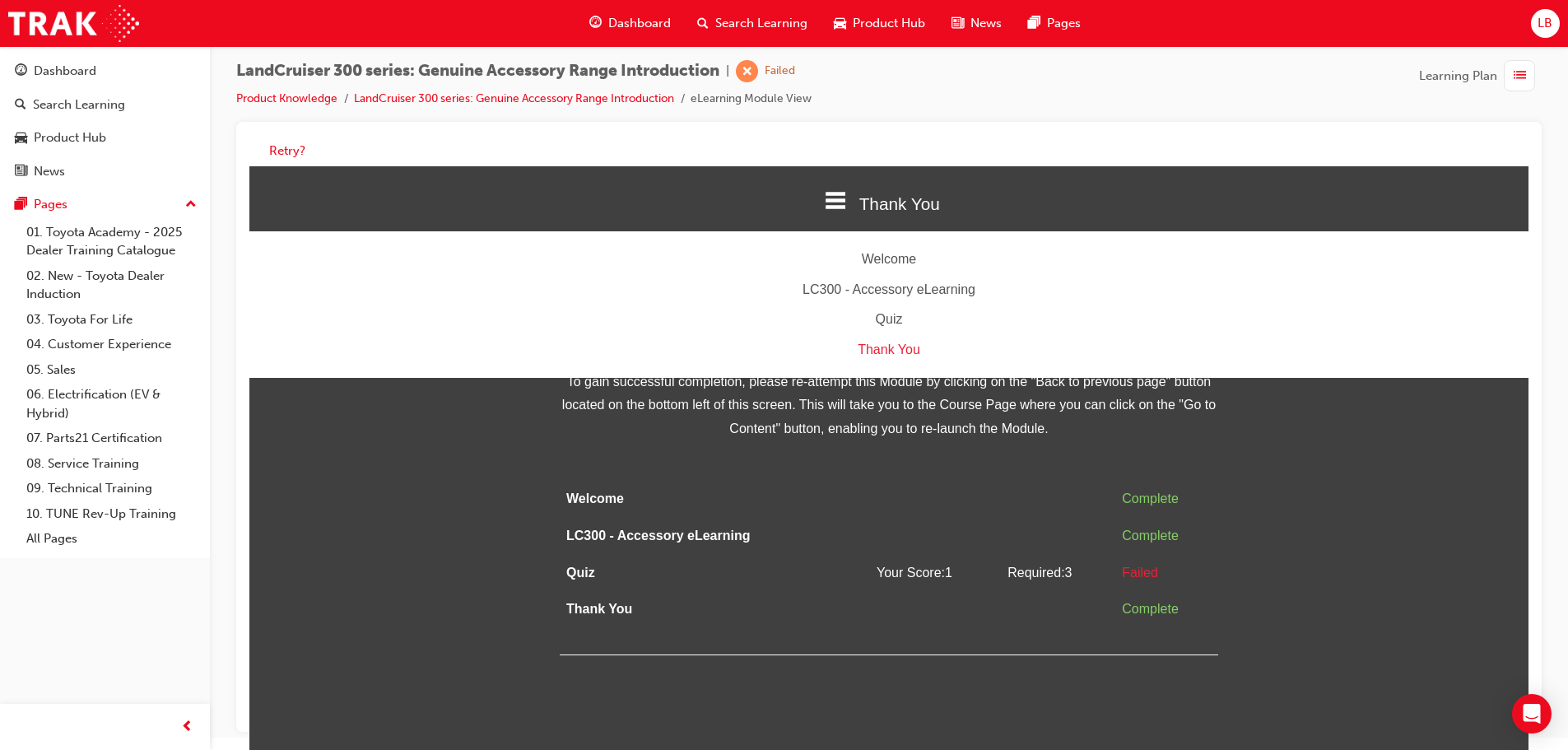
click at [892, 316] on div "Quiz" at bounding box center [888, 319] width 1279 height 24
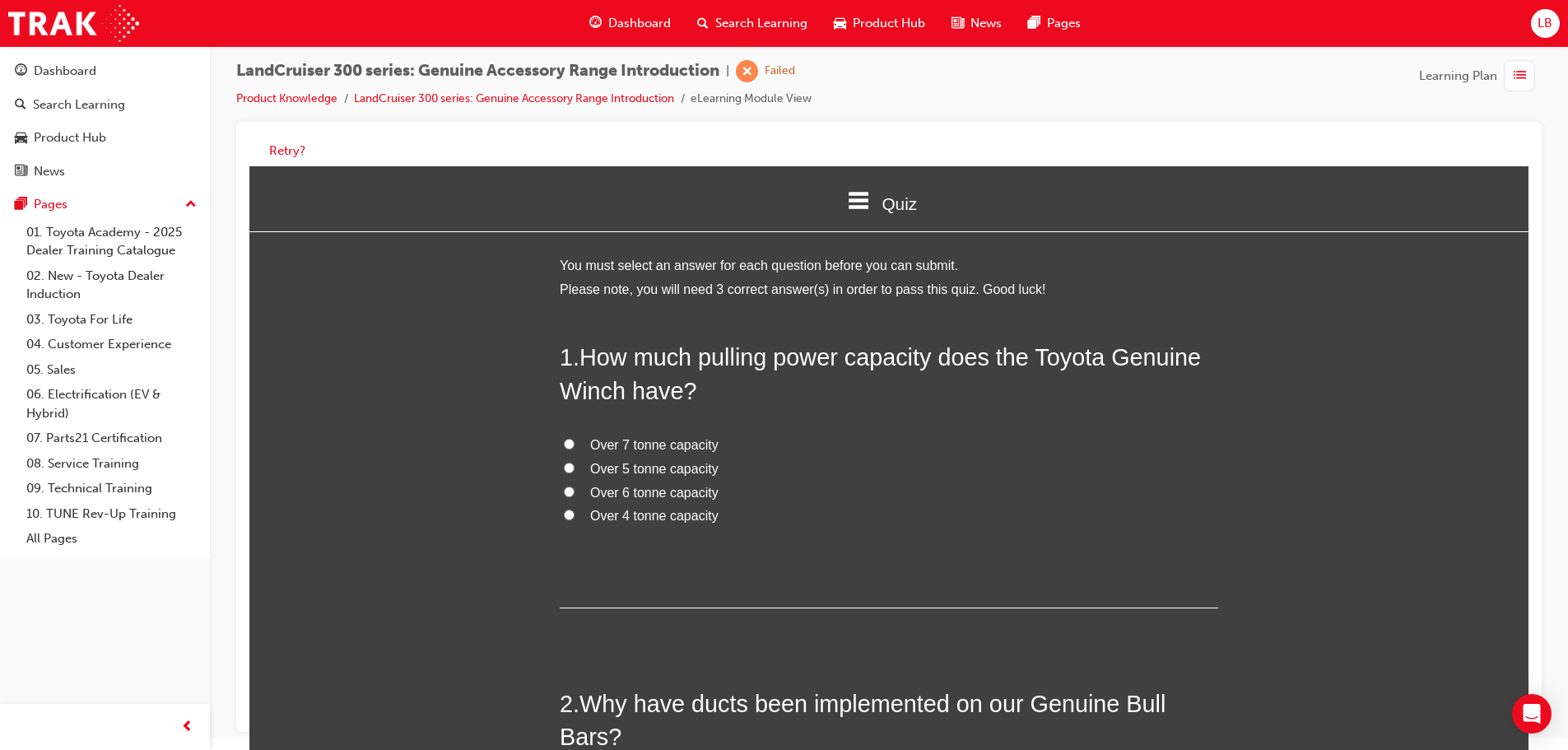
click at [568, 488] on input "Over 6 tonne capacity" at bounding box center [569, 492] width 11 height 11
radio input "true"
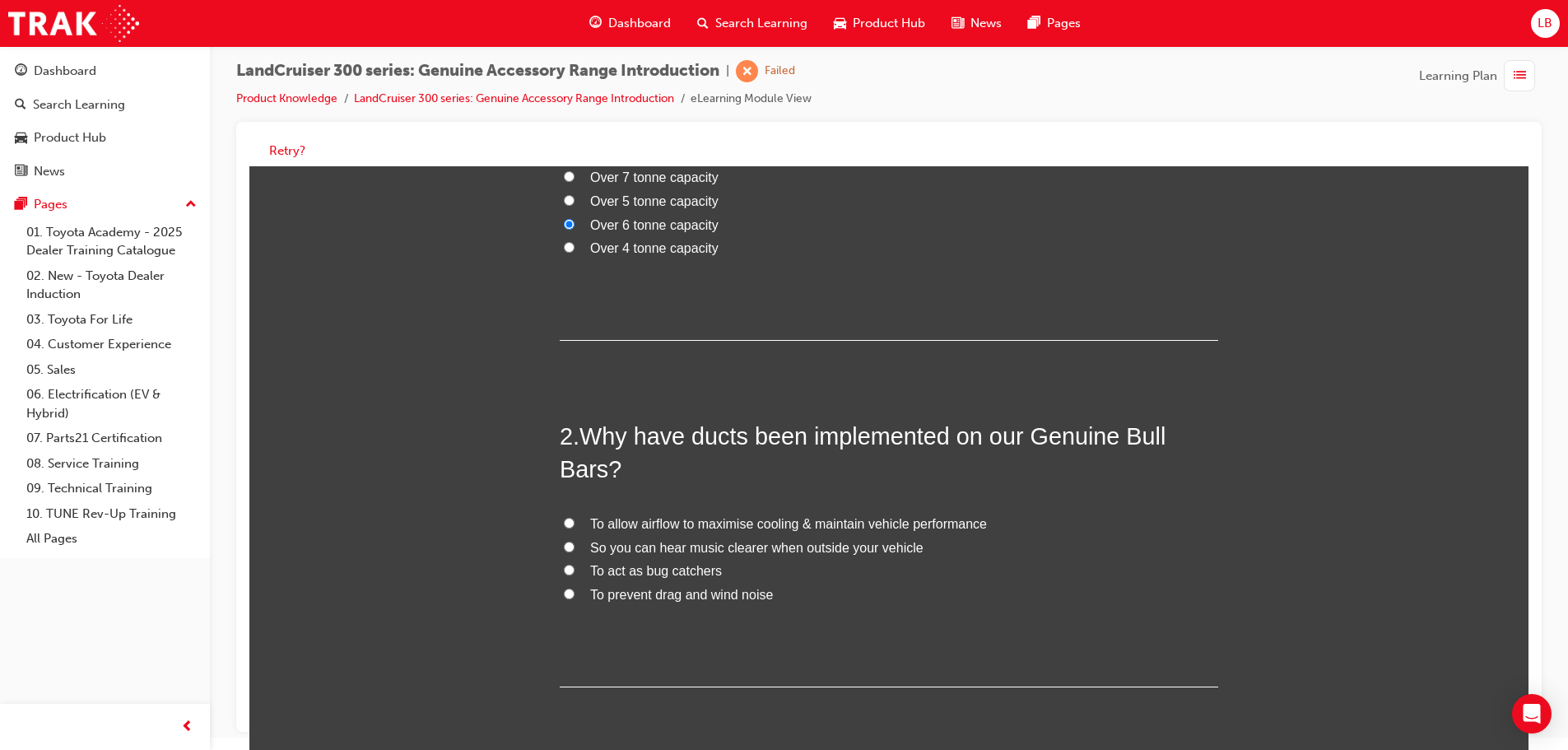
scroll to position [329, 0]
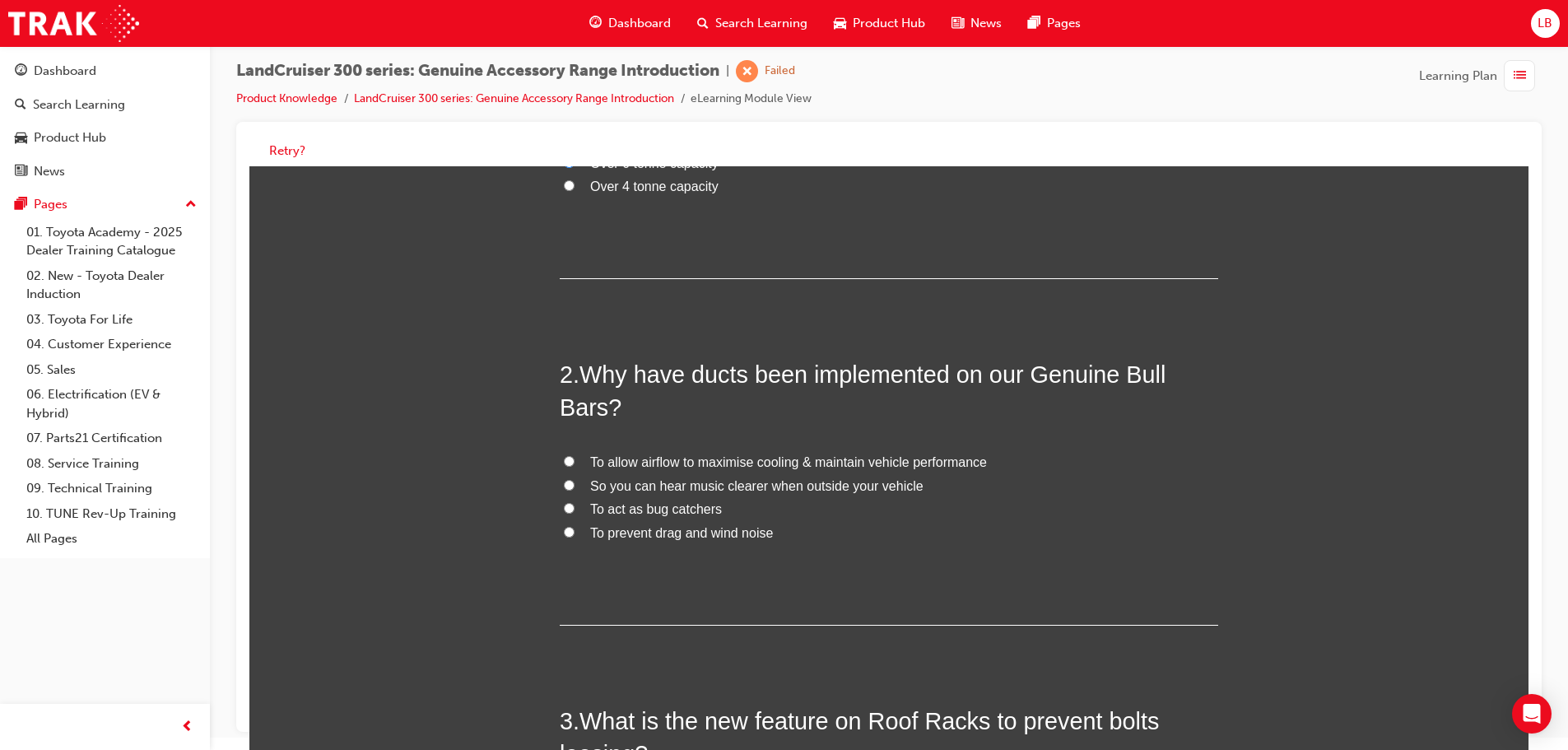
click at [551, 453] on div "You must select an answer for each question before you can submit. Please note,…" at bounding box center [888, 511] width 1279 height 1172
click at [544, 449] on div "You must select an answer for each question before you can submit. Please note,…" at bounding box center [888, 511] width 1279 height 1172
click at [562, 451] on label "To allow airflow to maximise cooling & maintain vehicle performance" at bounding box center [888, 463] width 658 height 24
click at [564, 456] on input "To allow airflow to maximise cooling & maintain vehicle performance" at bounding box center [569, 461] width 11 height 11
radio input "true"
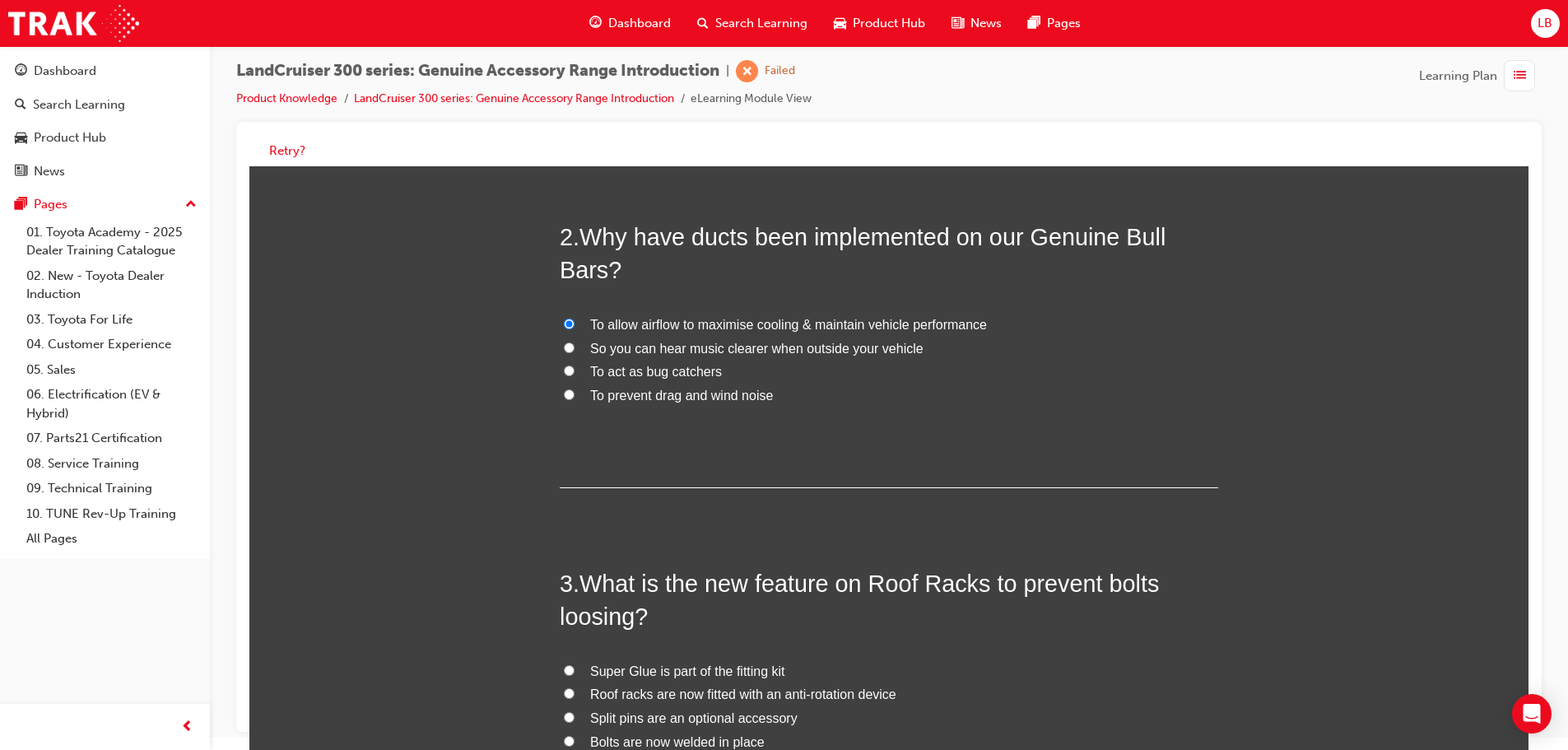
scroll to position [676, 0]
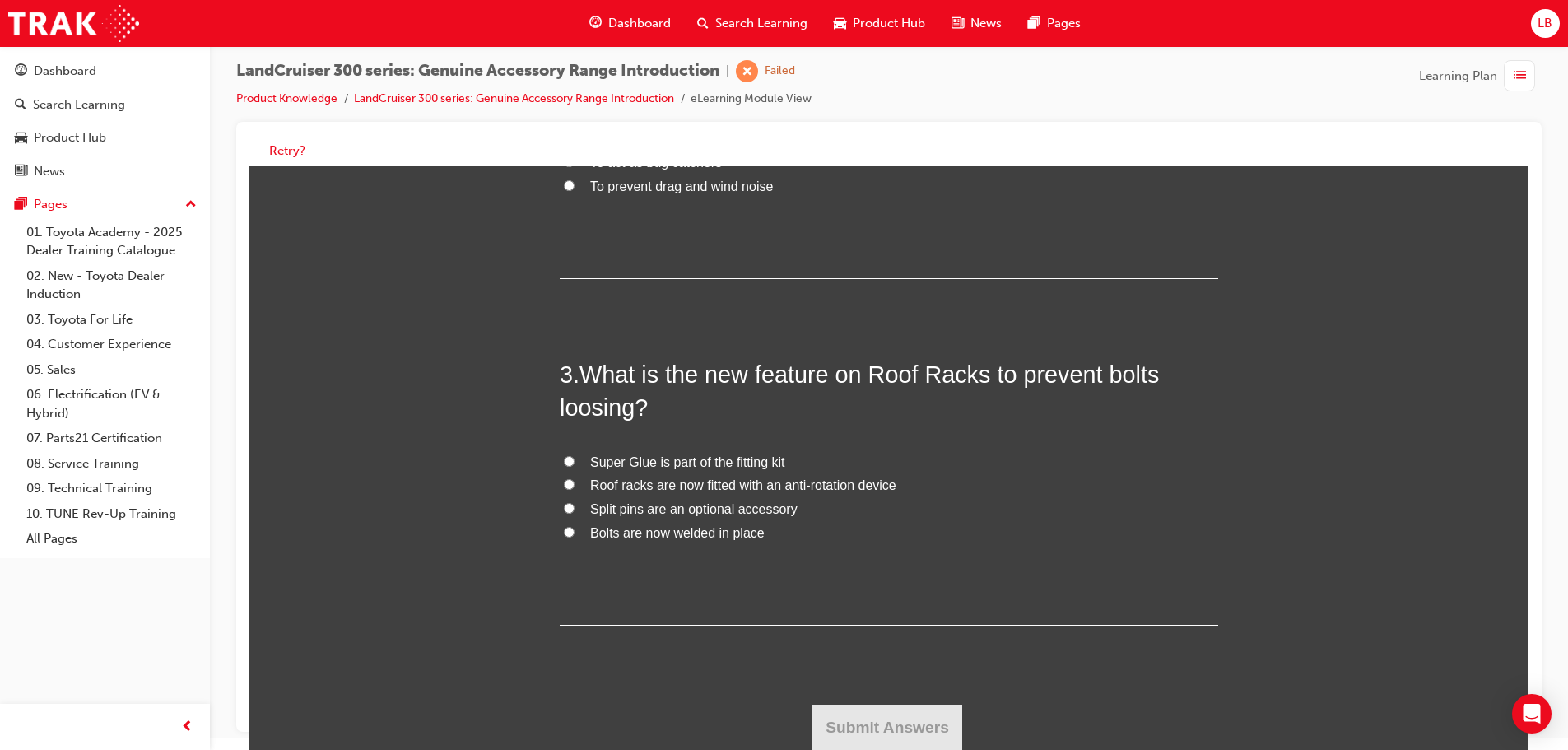
click at [568, 531] on label "Bolts are now welded in place" at bounding box center [888, 533] width 658 height 24
click at [568, 531] on input "Bolts are now welded in place" at bounding box center [569, 532] width 11 height 11
radio input "true"
click at [867, 708] on button "Submit Answers" at bounding box center [888, 727] width 150 height 46
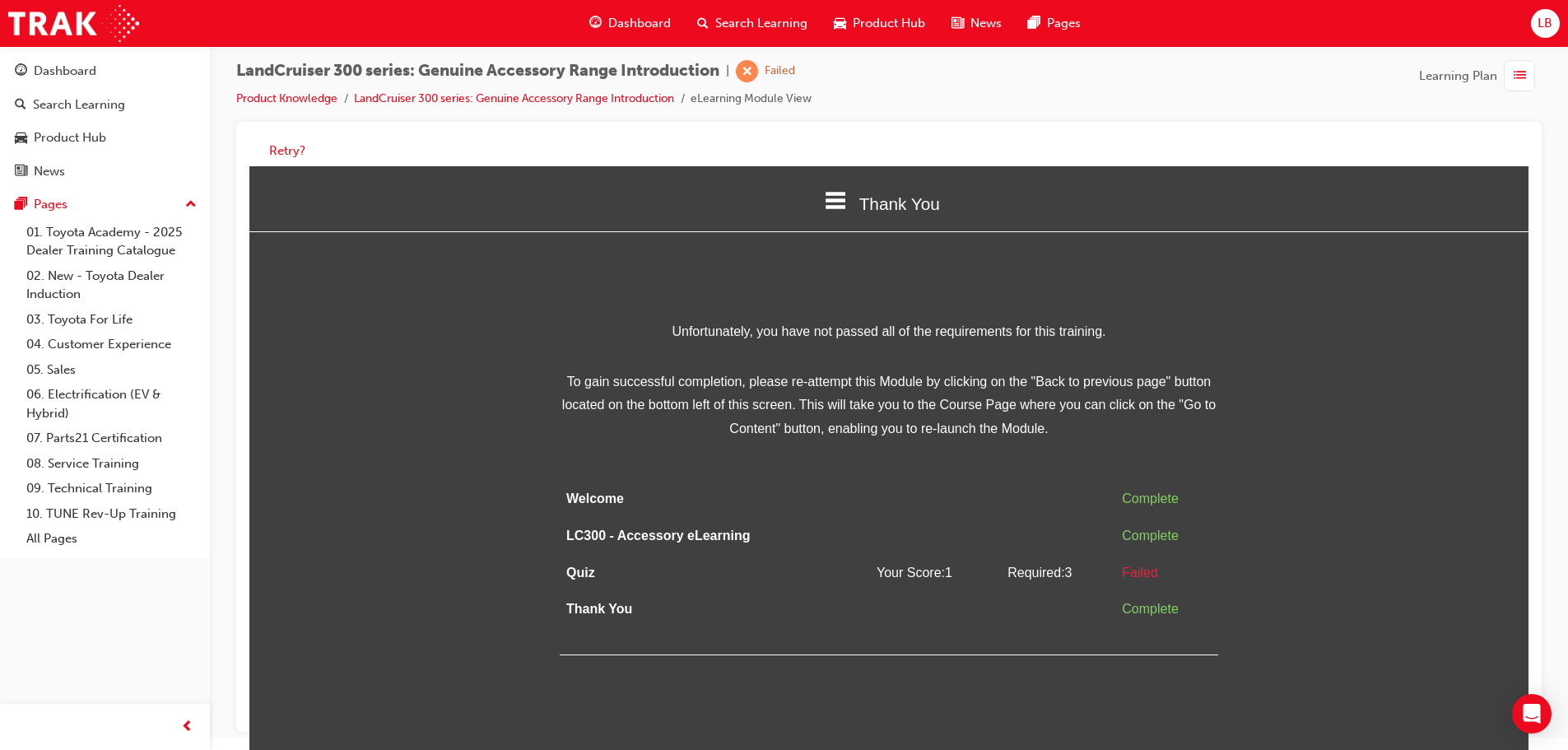
click at [836, 214] on span at bounding box center [836, 203] width 21 height 23
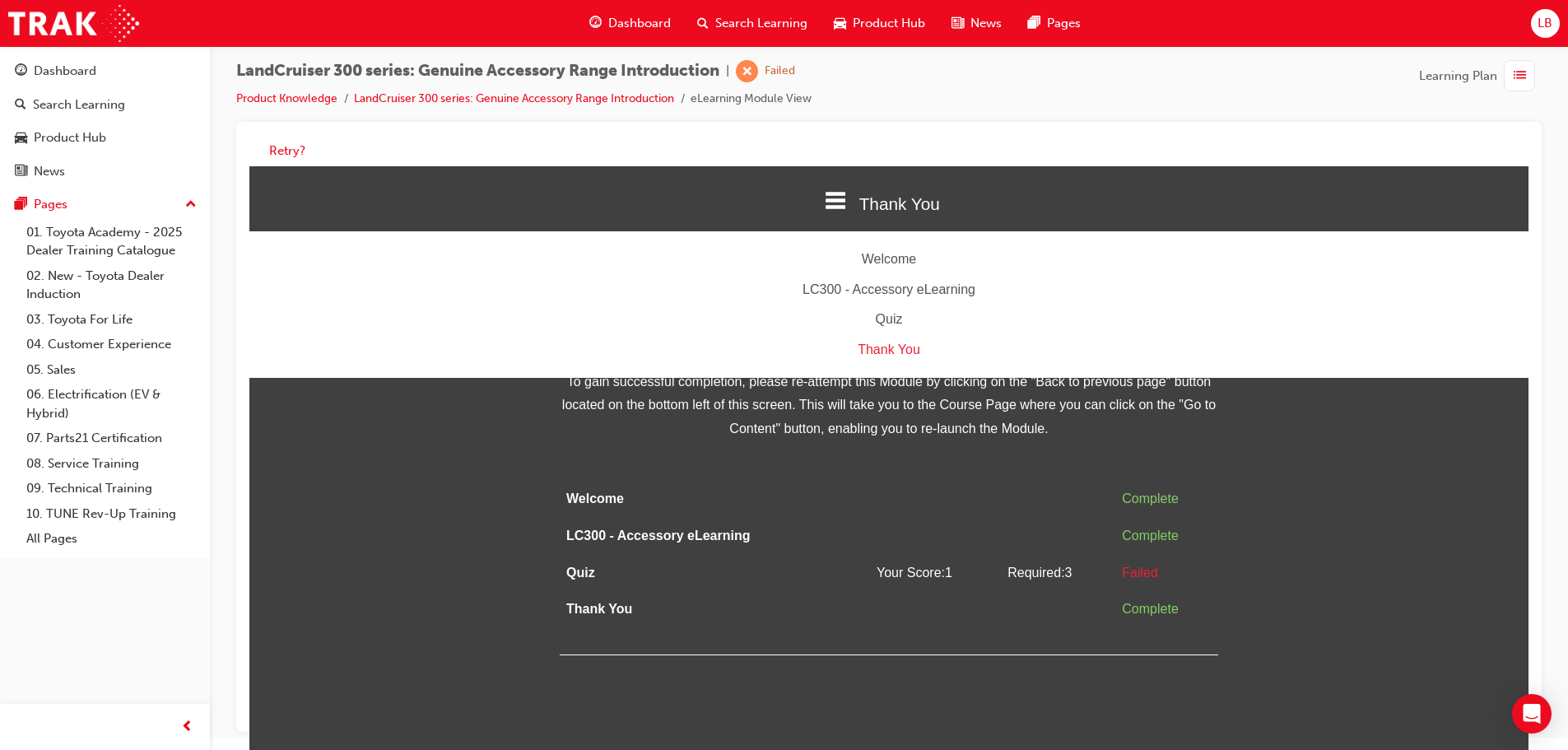
click at [898, 314] on div "Quiz" at bounding box center [888, 319] width 1279 height 24
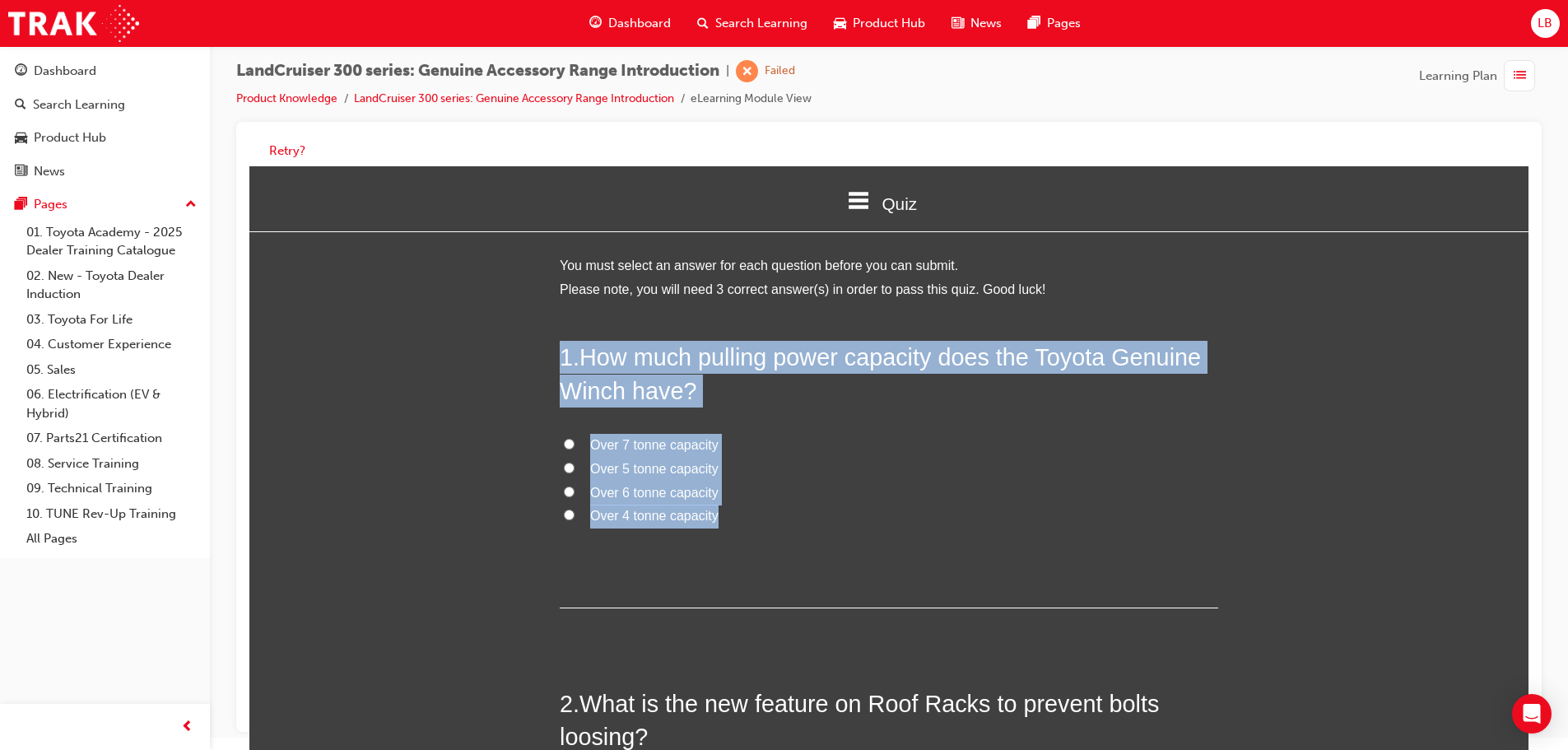
drag, startPoint x: 719, startPoint y: 511, endPoint x: 560, endPoint y: 338, distance: 235.0
copy div "1 . How much pulling power capacity does the Toyota Genuine Winch have? Over 7 …"
drag, startPoint x: 563, startPoint y: 442, endPoint x: 598, endPoint y: 450, distance: 35.9
click at [564, 441] on input "Over 7 tonne capacity" at bounding box center [569, 444] width 11 height 11
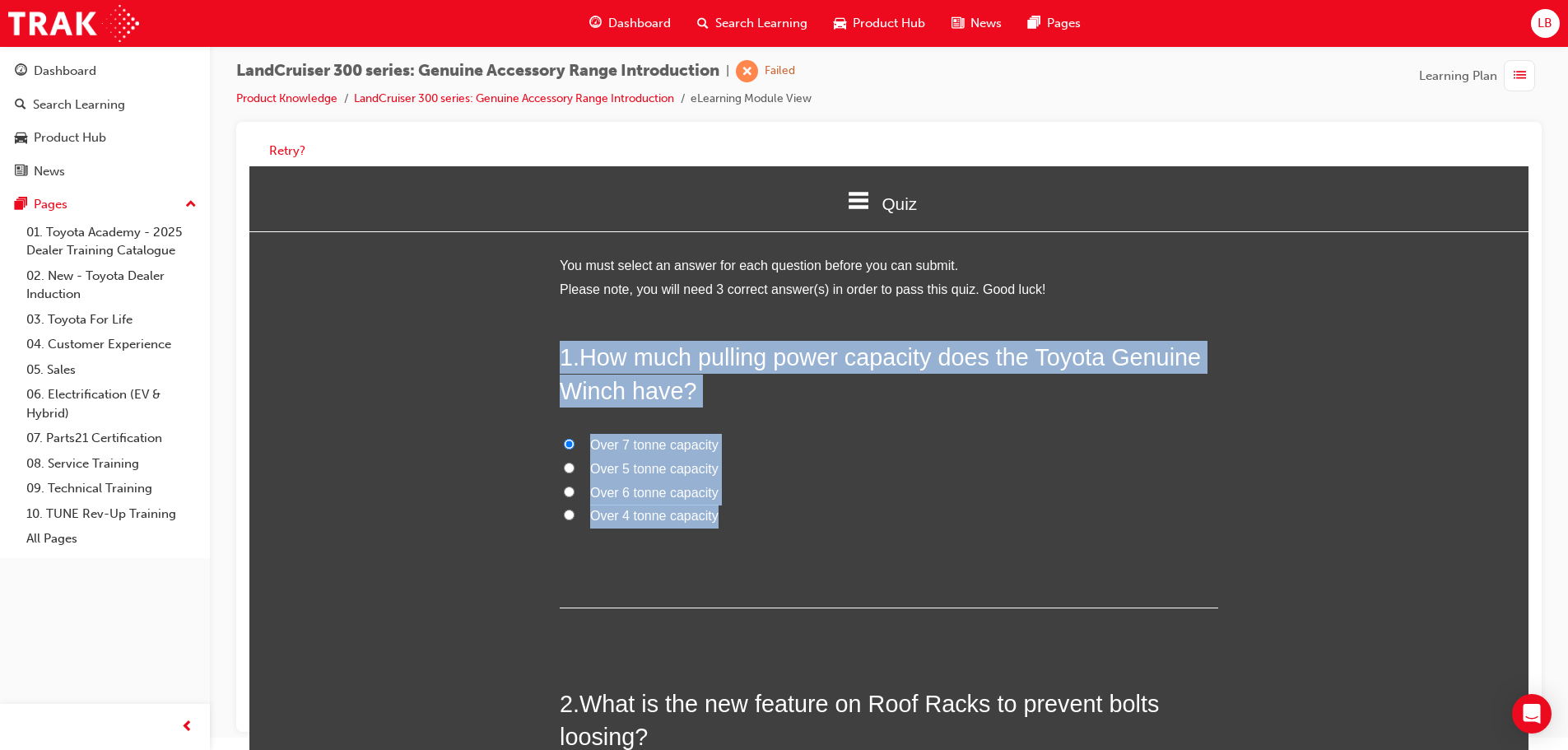
radio input "true"
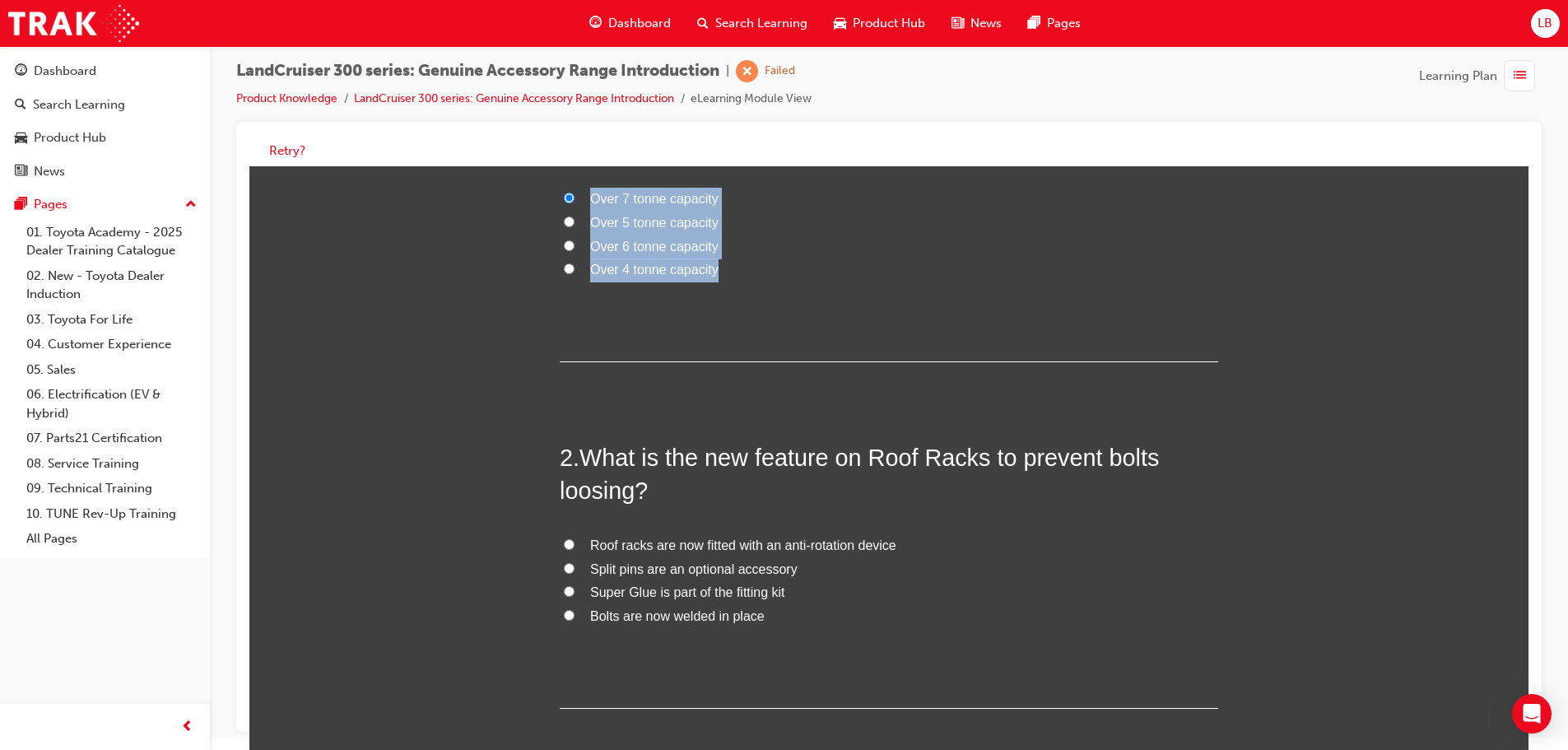
scroll to position [247, 0]
click at [800, 443] on span "What is the new feature on Roof Racks to prevent bolts loosing?" at bounding box center [859, 472] width 599 height 59
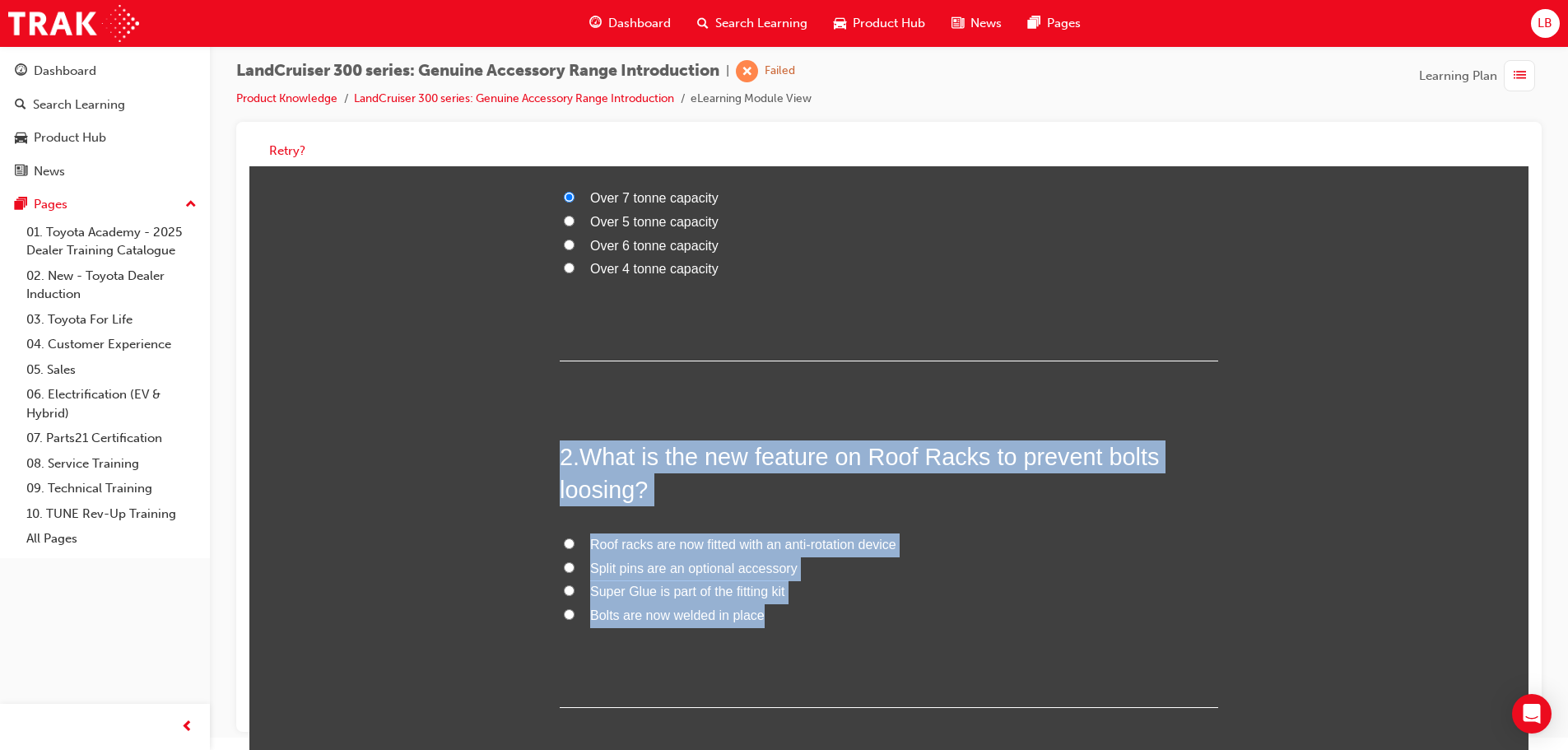
drag, startPoint x: 769, startPoint y: 607, endPoint x: 551, endPoint y: 460, distance: 262.9
click at [551, 460] on div "You must select an answer for each question before you can submit. Please note,…" at bounding box center [888, 593] width 1279 height 1172
copy div "2 . What is the new feature on Roof Racks to prevent bolts loosing? Roof racks …"
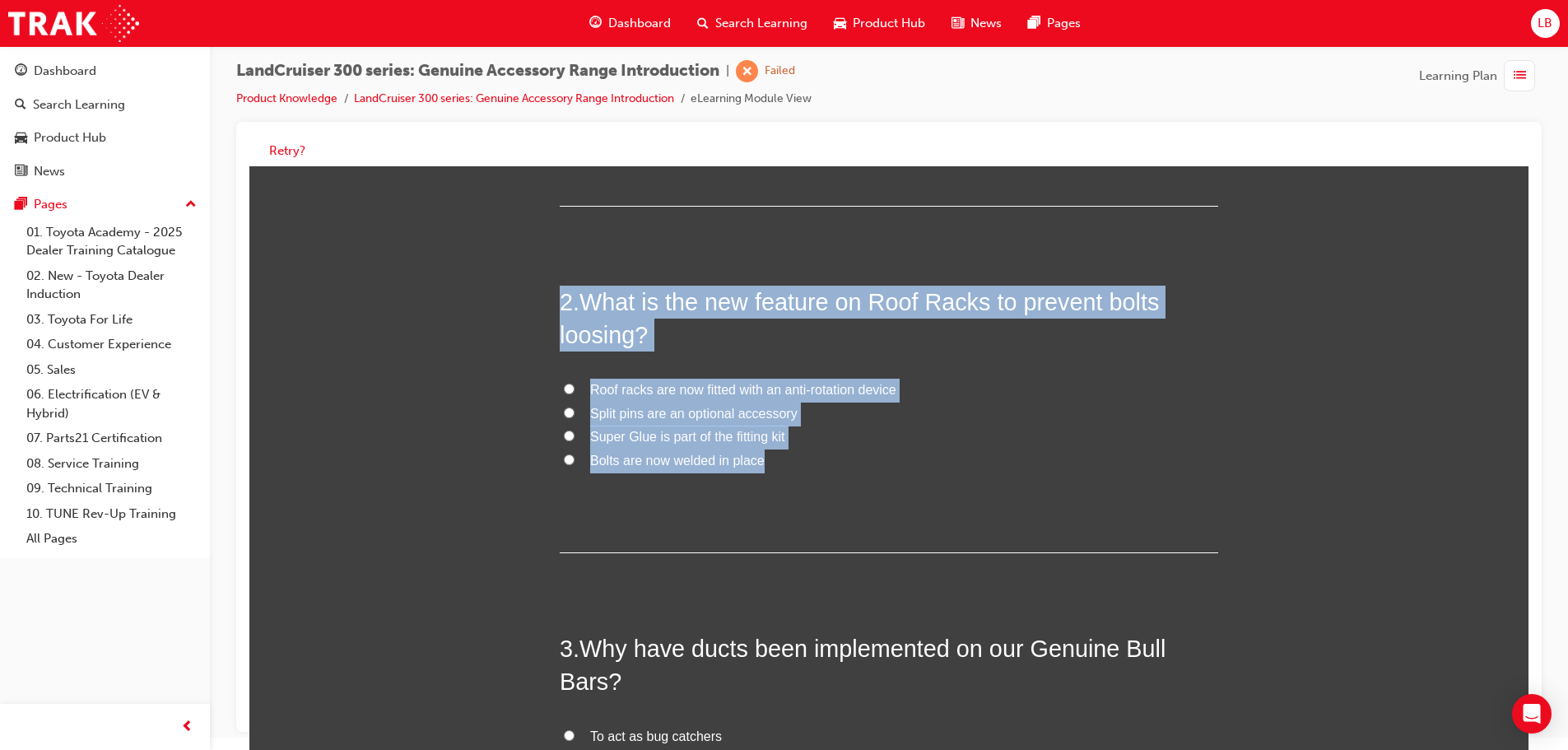
scroll to position [658, 0]
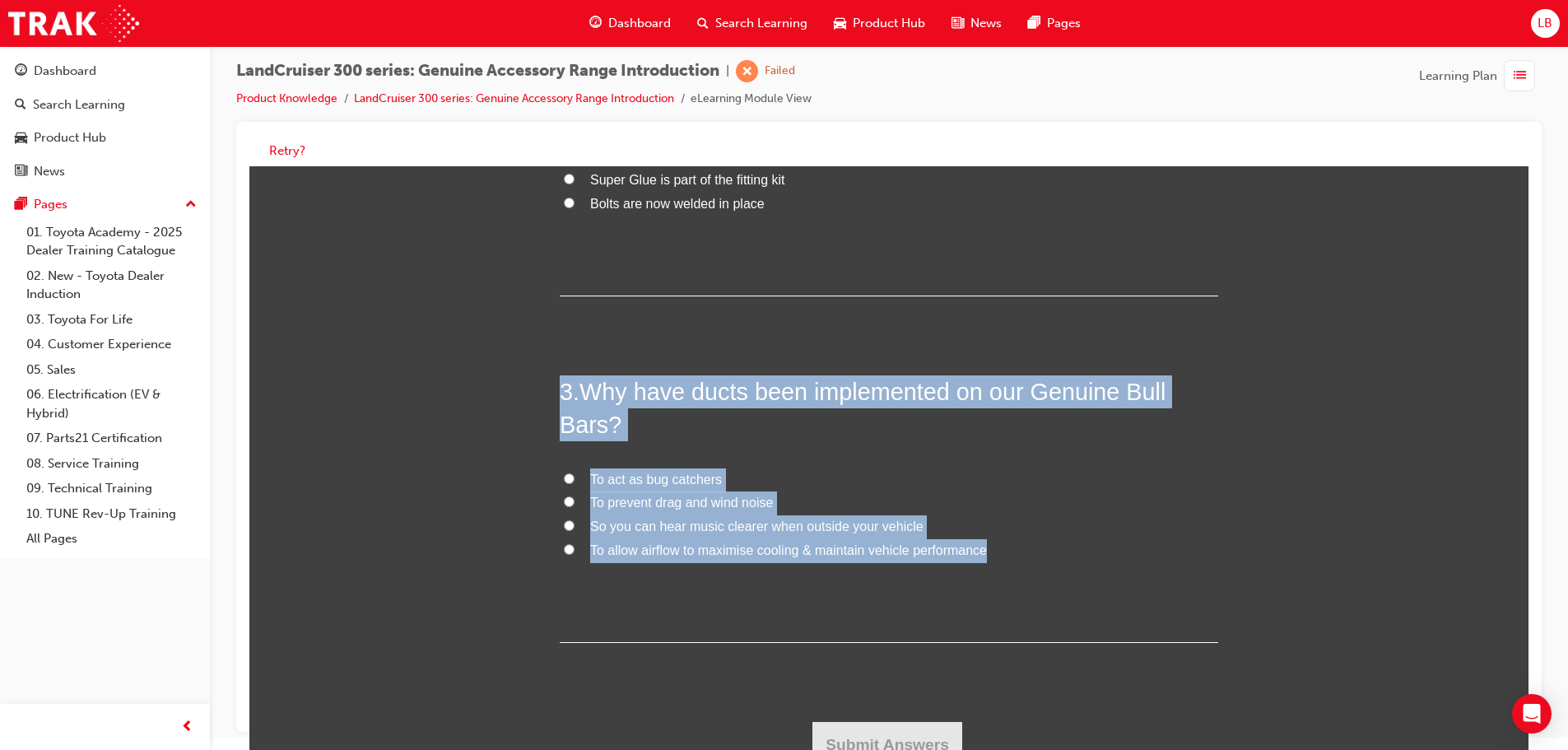
drag, startPoint x: 984, startPoint y: 546, endPoint x: 557, endPoint y: 385, distance: 456.3
click at [560, 385] on div "3 . Why have ducts been implemented on our Genuine Bull Bars? To act as bug cat…" at bounding box center [888, 509] width 658 height 267
copy div "3 . Why have ducts been implemented on our Genuine Bull Bars? To act as bug cat…"
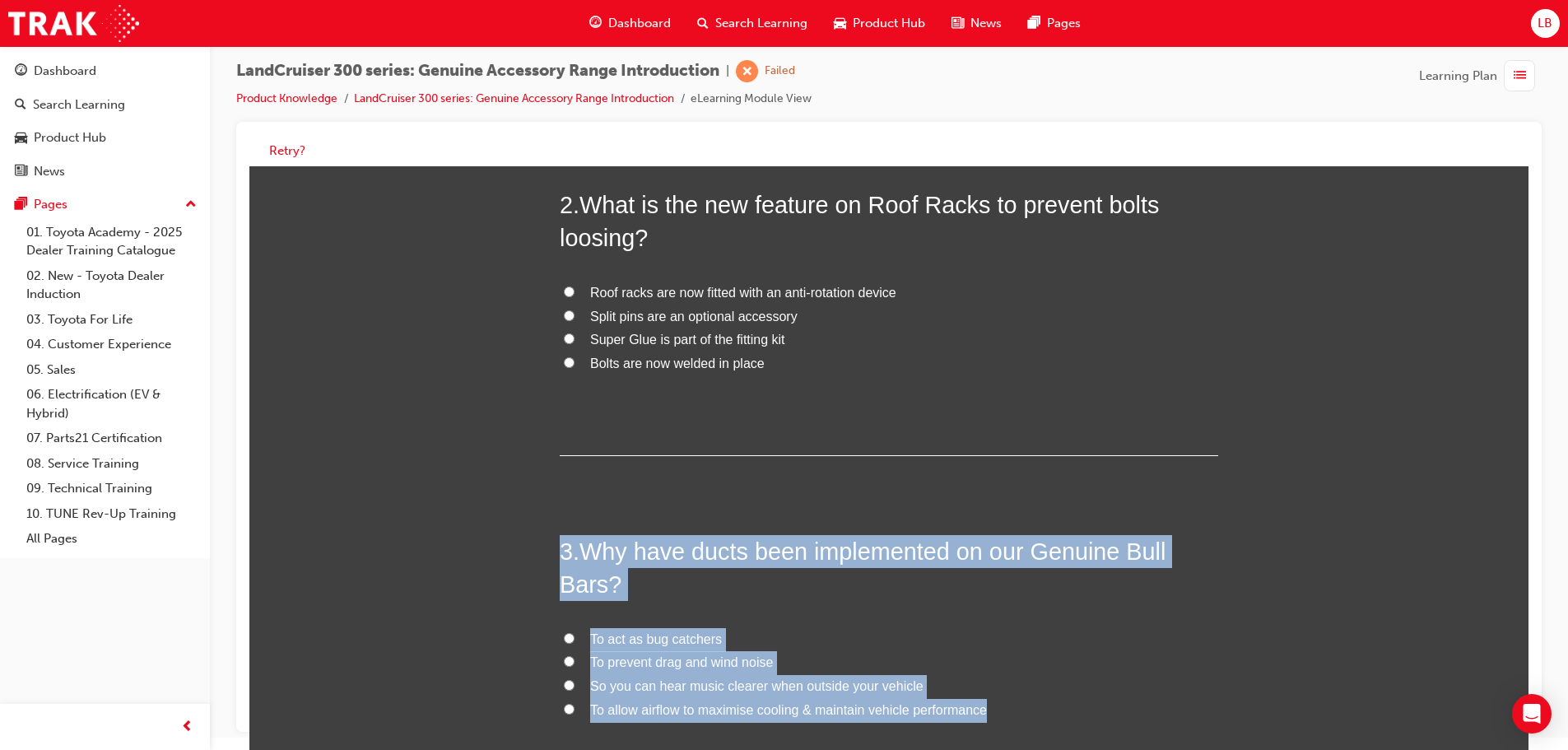
scroll to position [494, 0]
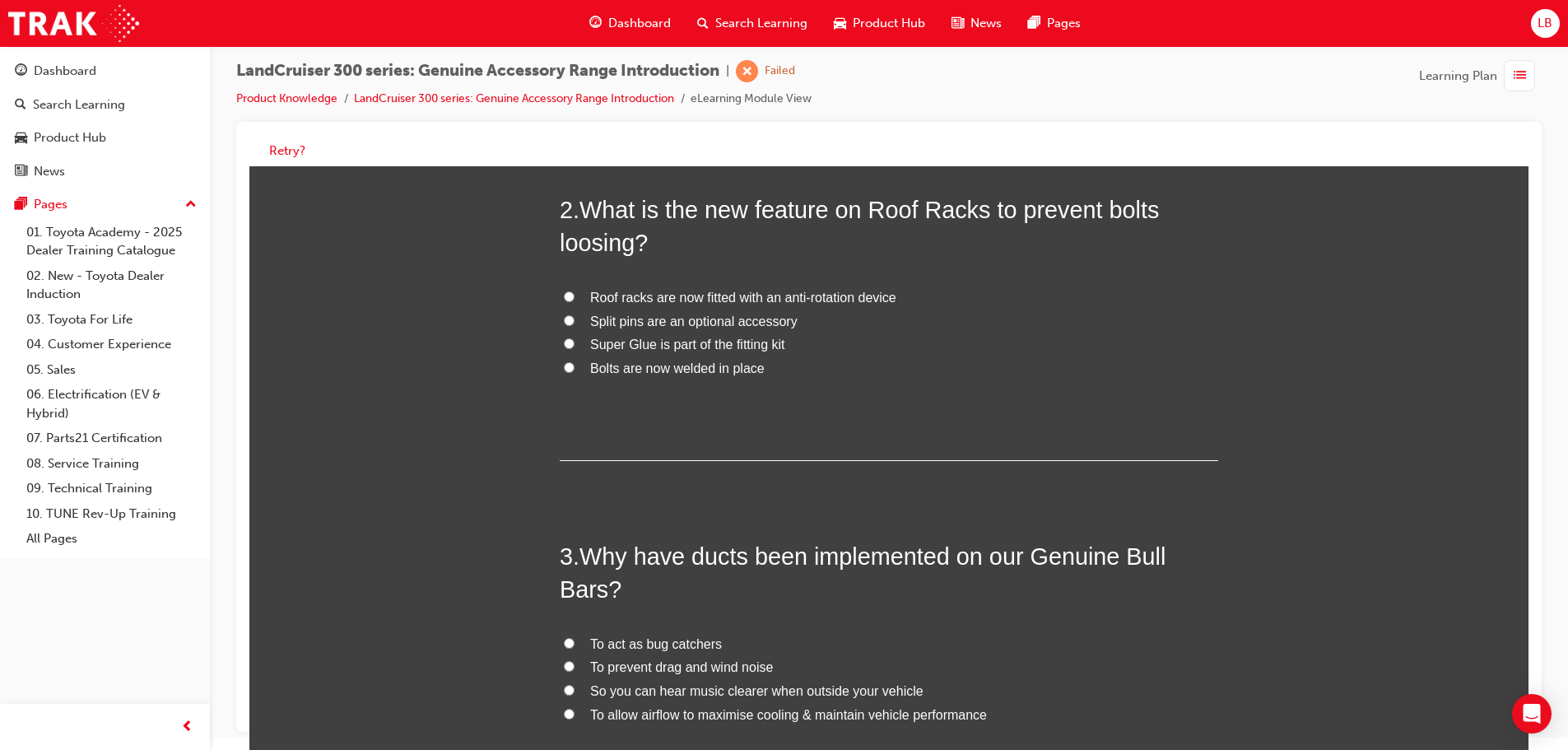
click at [571, 290] on label "Roof racks are now fitted with an anti-rotation device" at bounding box center [888, 298] width 658 height 24
click at [571, 292] on input "Roof racks are now fitted with an anti-rotation device" at bounding box center [569, 297] width 11 height 11
radio input "true"
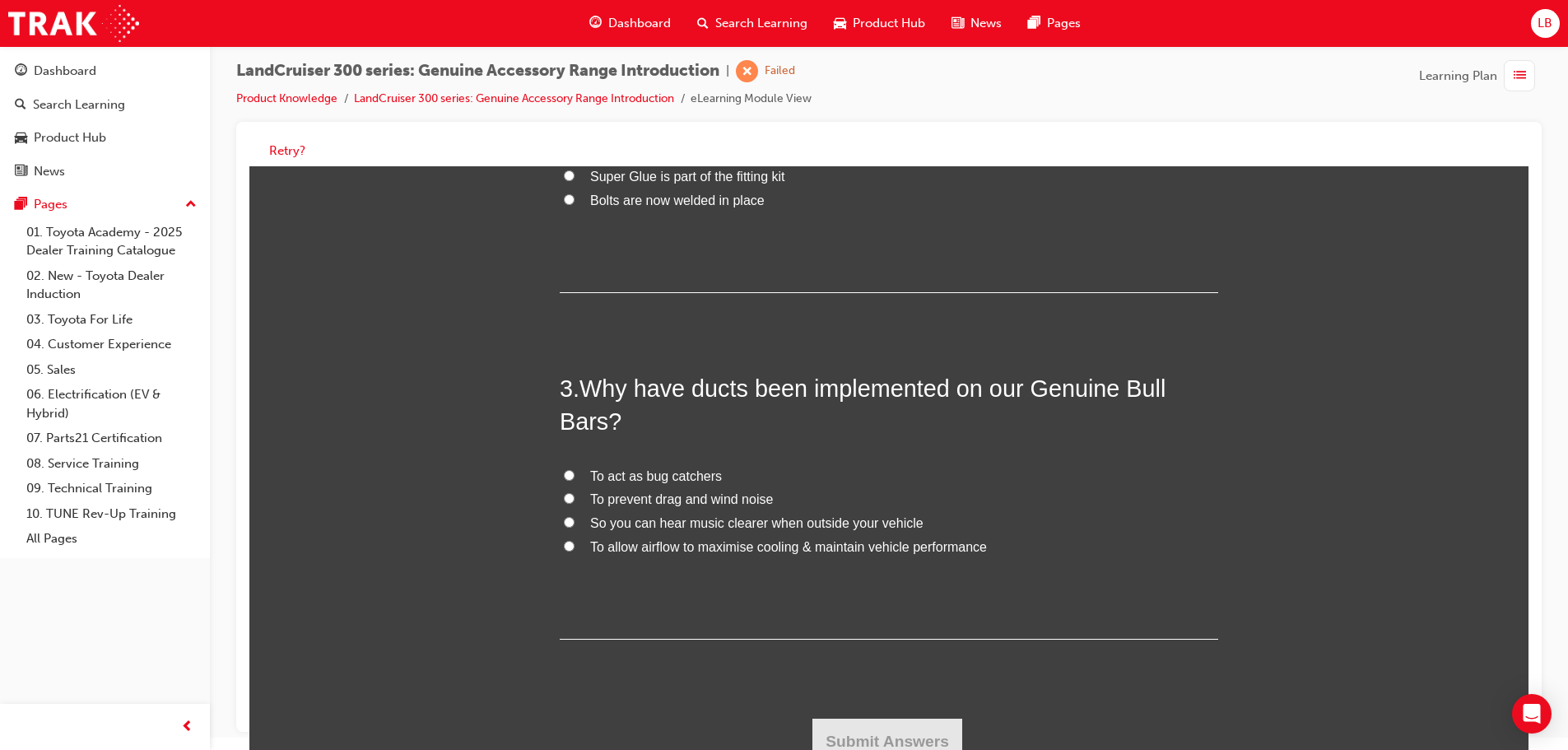
scroll to position [676, 0]
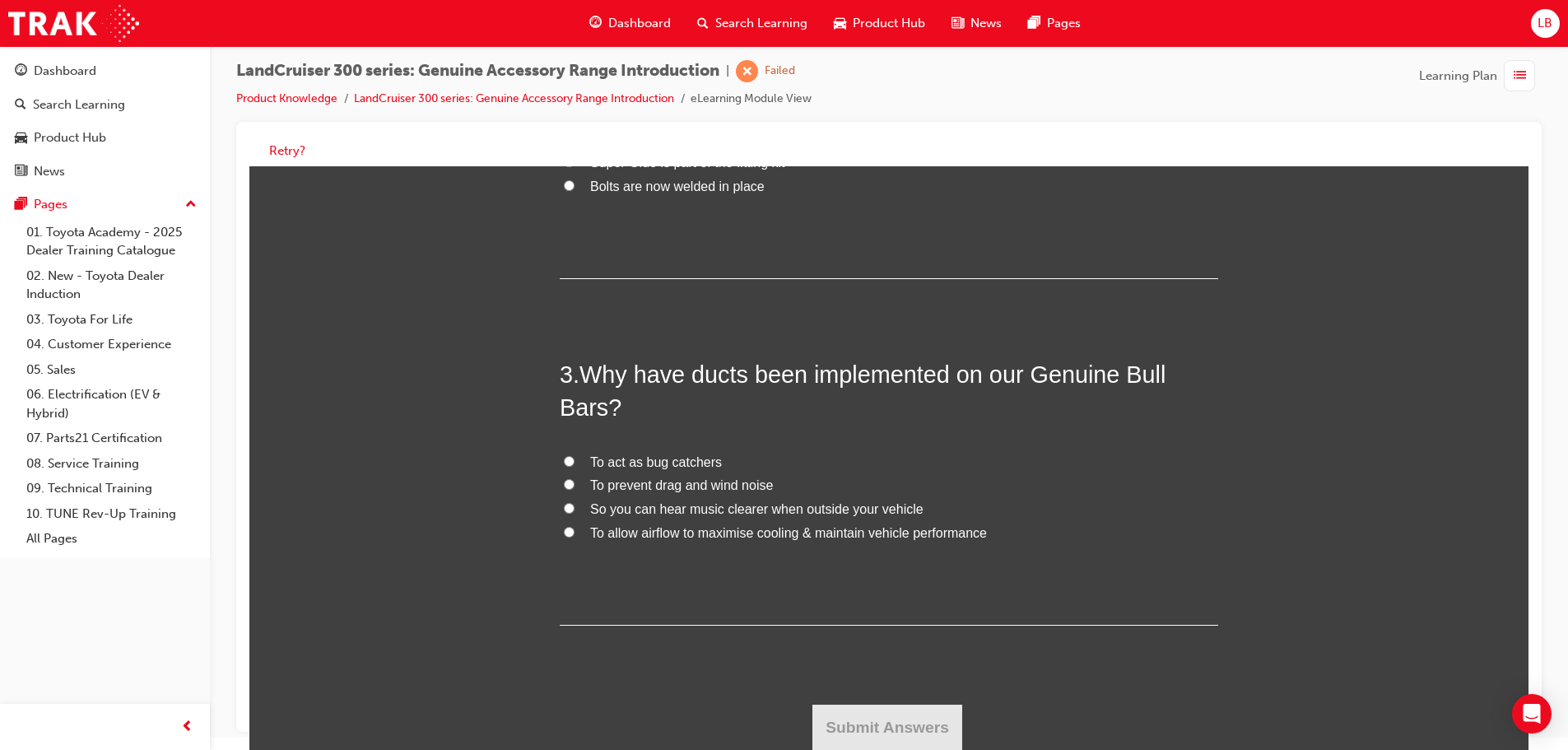
drag, startPoint x: 564, startPoint y: 527, endPoint x: 601, endPoint y: 562, distance: 50.9
click at [564, 527] on input "To allow airflow to maximise cooling & maintain vehicle performance" at bounding box center [569, 532] width 11 height 11
radio input "true"
click at [858, 715] on button "Submit Answers" at bounding box center [888, 727] width 150 height 46
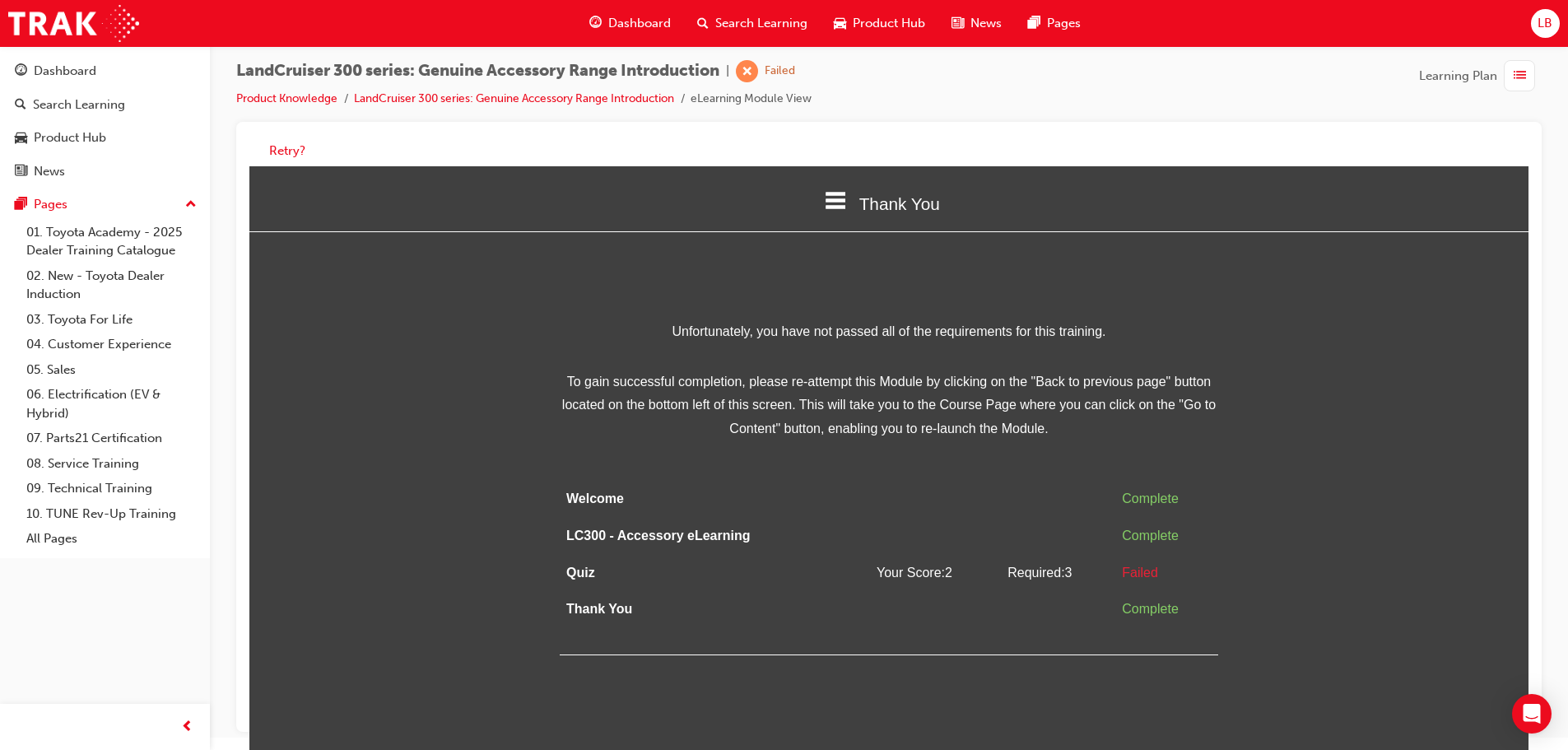
click at [837, 197] on icon at bounding box center [836, 201] width 21 height 21
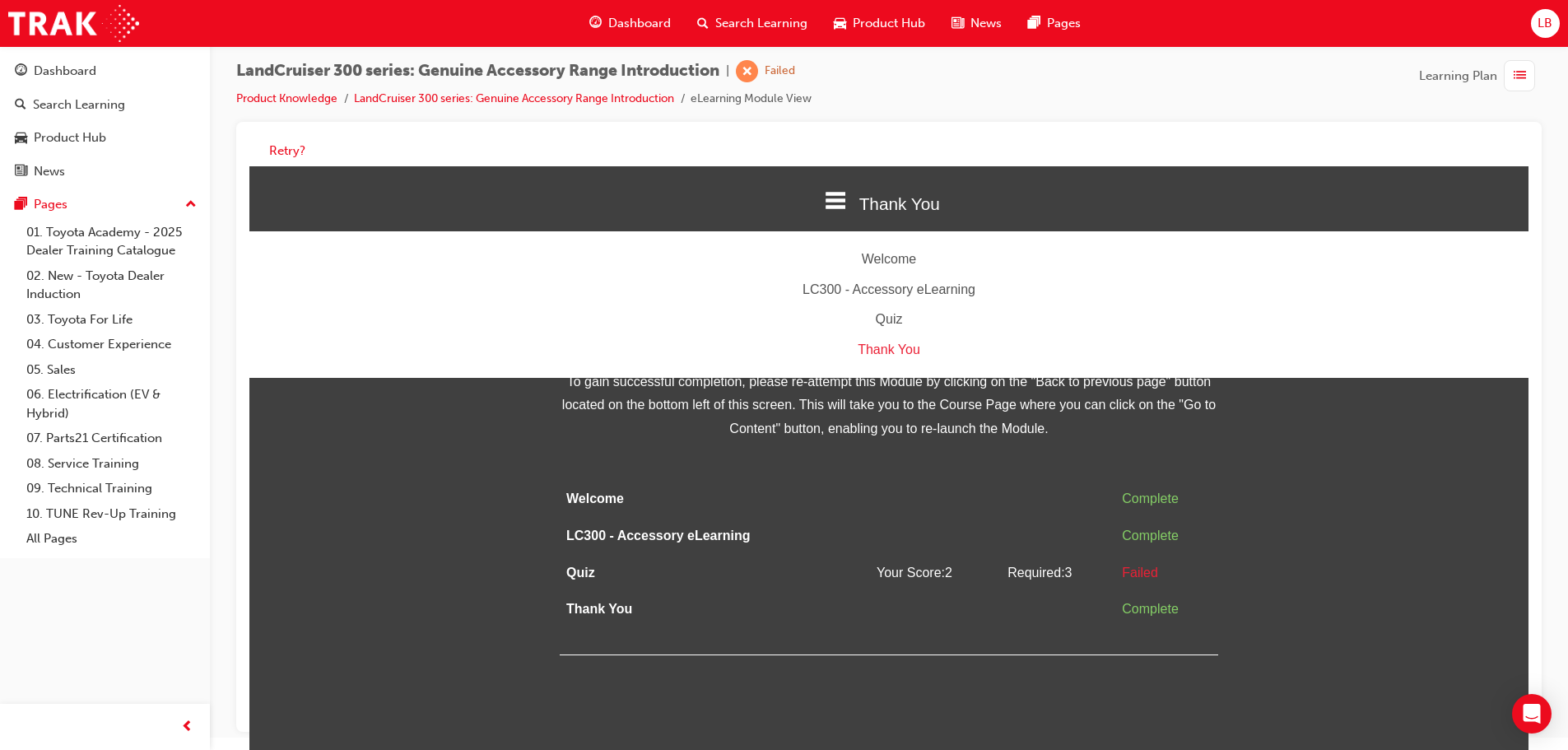
click at [904, 323] on div "Quiz" at bounding box center [888, 319] width 1279 height 24
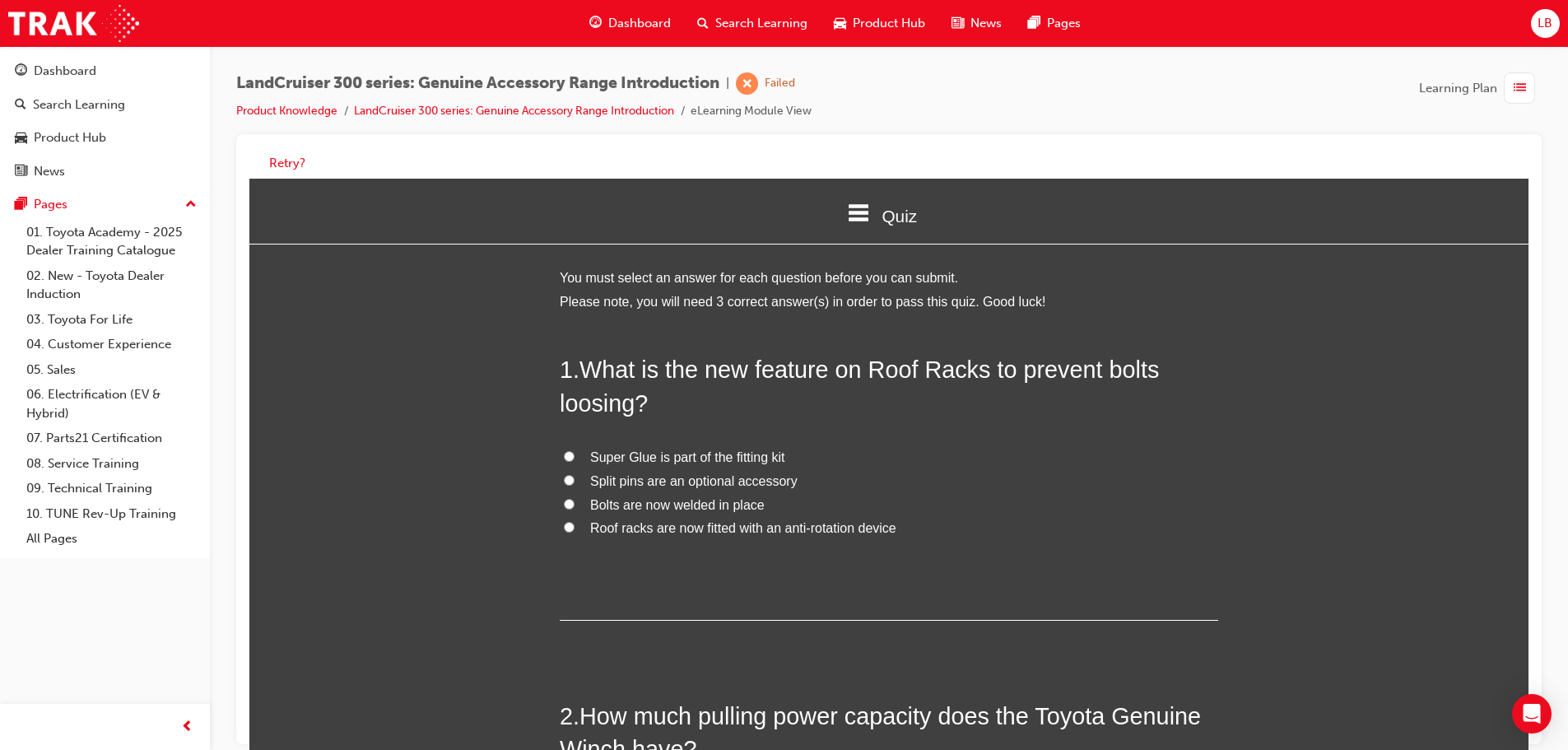
click at [568, 503] on label "Bolts are now welded in place" at bounding box center [888, 505] width 658 height 24
click at [568, 503] on input "Bolts are now welded in place" at bounding box center [569, 504] width 11 height 11
radio input "true"
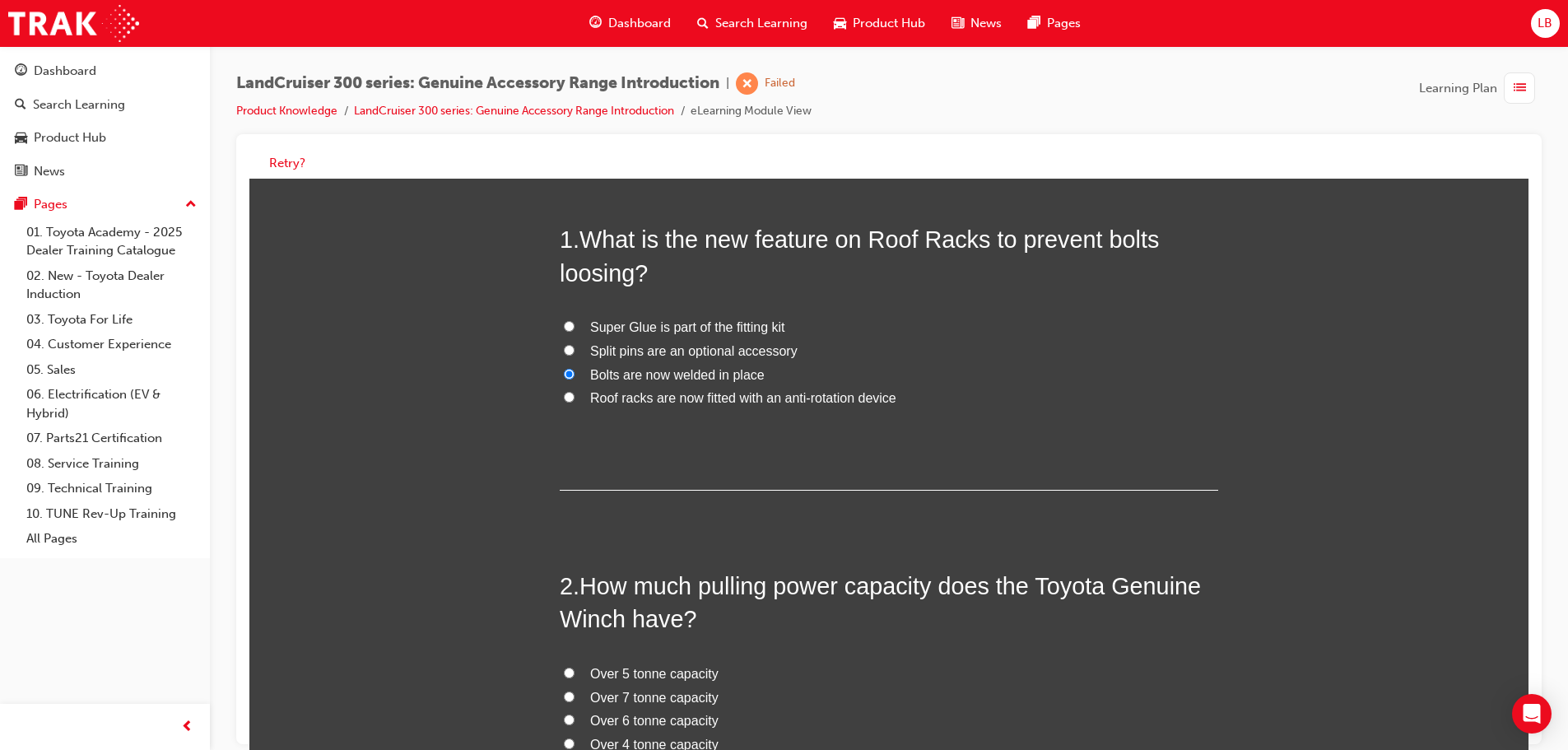
scroll to position [412, 0]
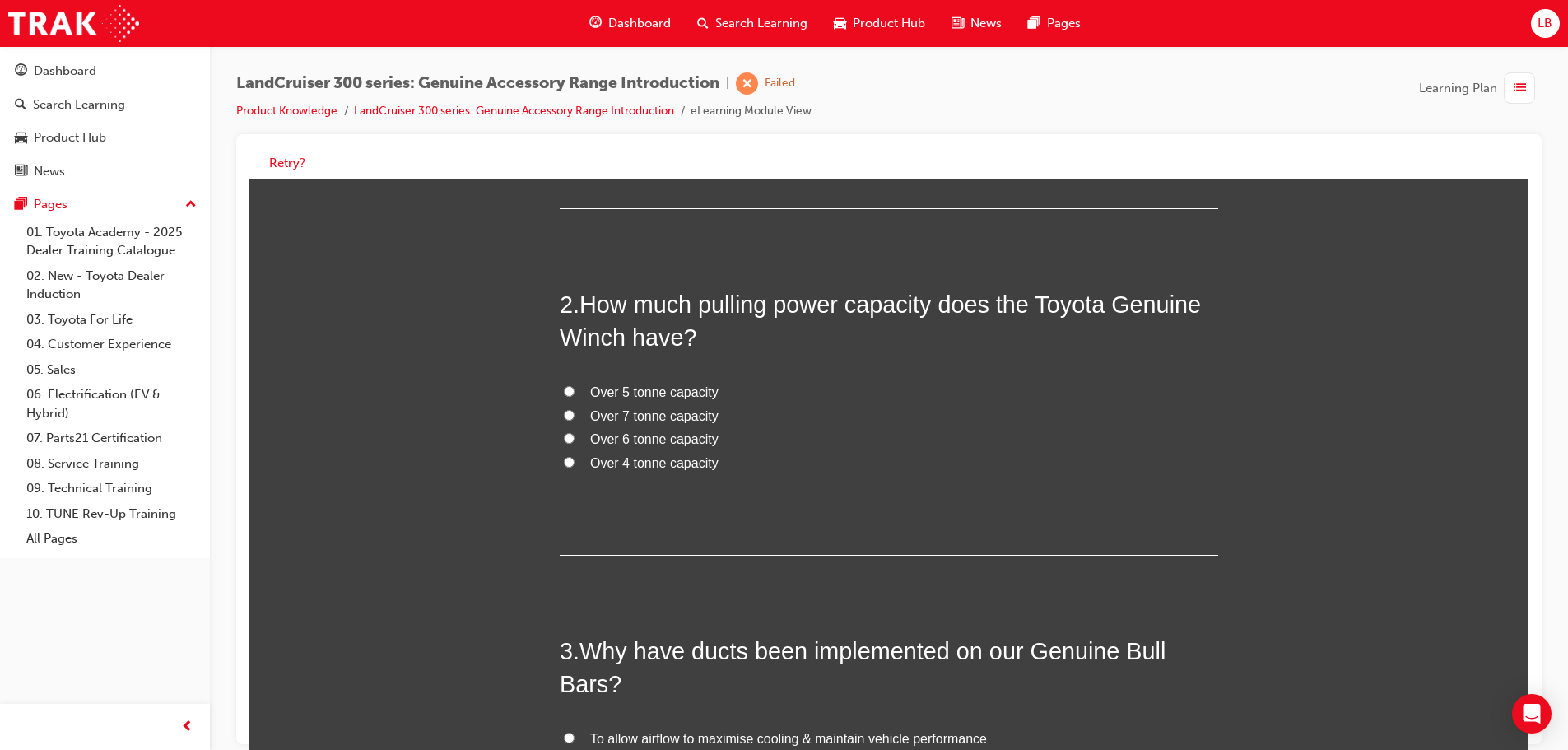
click at [562, 405] on label "Over 7 tonne capacity" at bounding box center [888, 416] width 658 height 24
click at [564, 410] on input "Over 7 tonne capacity" at bounding box center [569, 415] width 11 height 11
radio input "true"
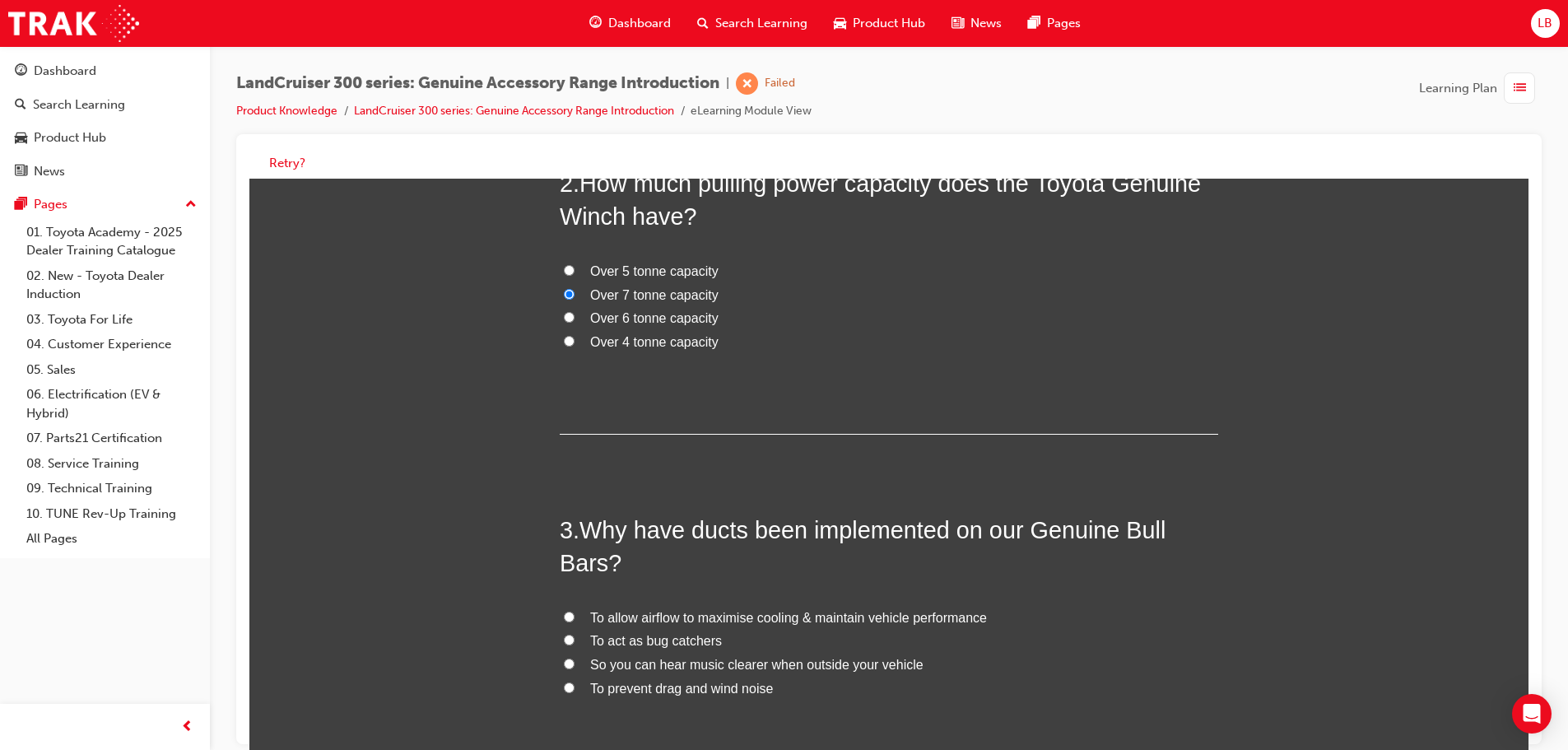
scroll to position [676, 0]
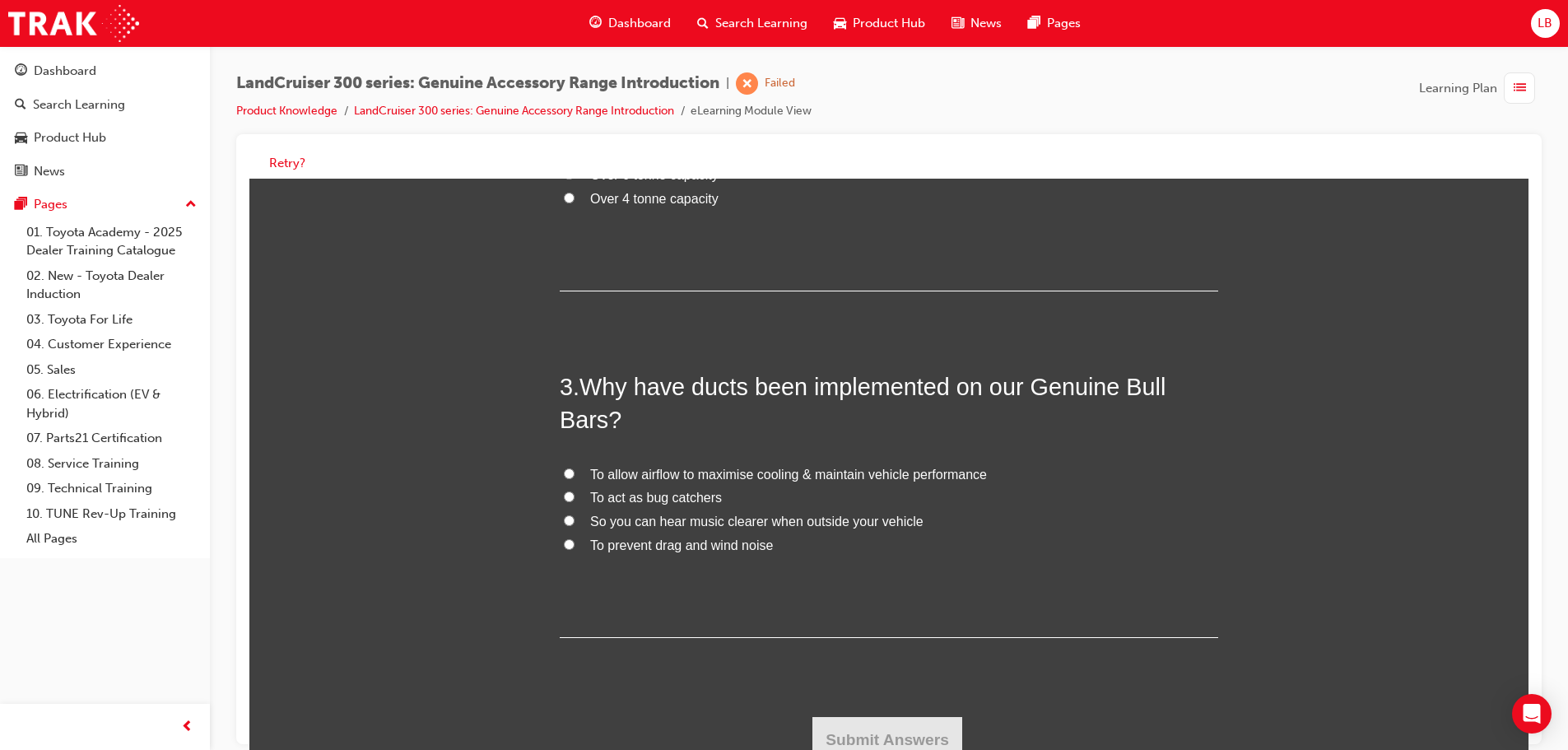
click at [560, 465] on label "To allow airflow to maximise cooling & maintain vehicle performance" at bounding box center [888, 475] width 658 height 24
click at [564, 468] on input "To allow airflow to maximise cooling & maintain vehicle performance" at bounding box center [569, 473] width 11 height 11
radio input "true"
click at [863, 709] on div "1 . What is the new feature on Roof Racks to prevent bolts loosing? Super Glue …" at bounding box center [888, 219] width 658 height 1085
click at [874, 729] on button "Submit Answers" at bounding box center [888, 739] width 150 height 46
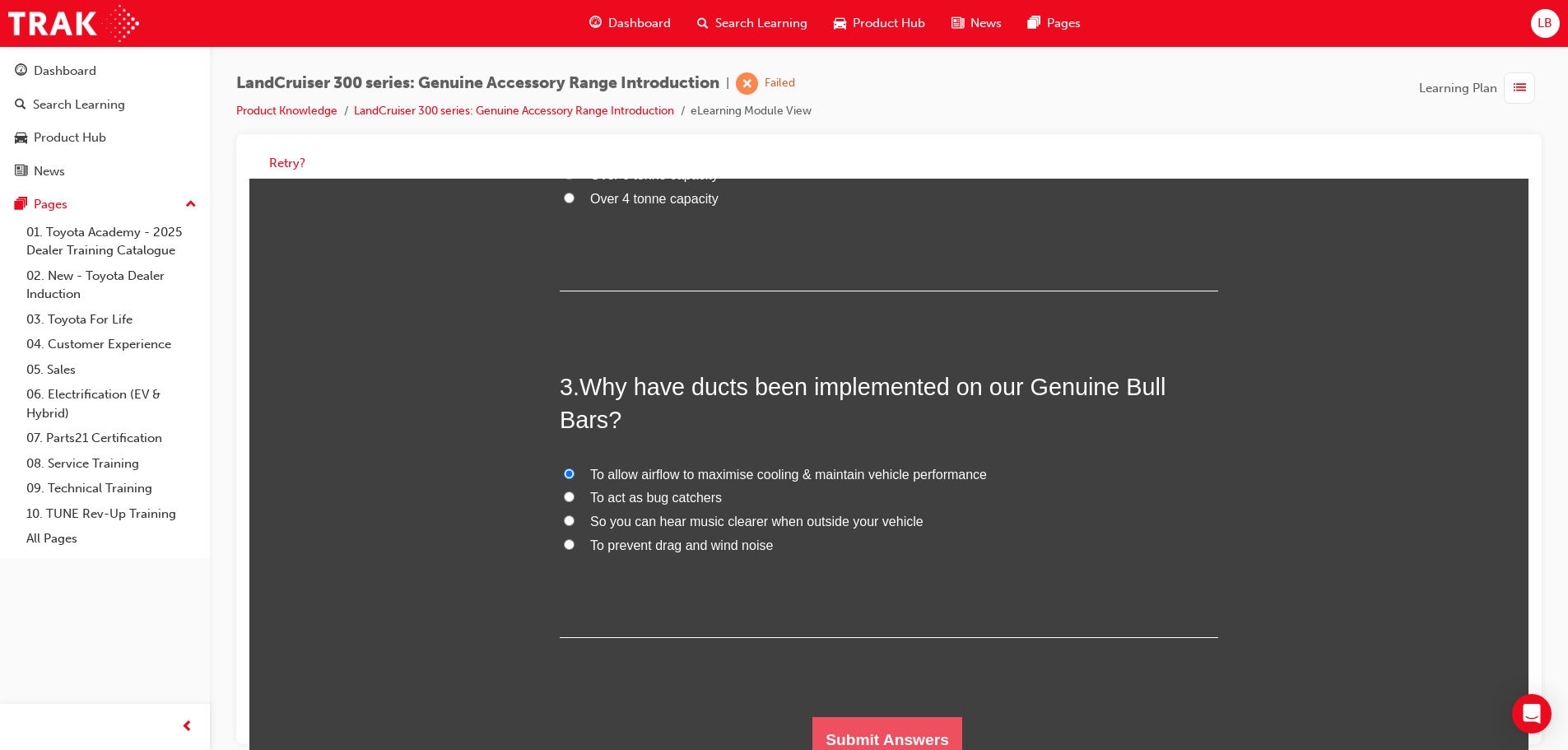
scroll to position [0, 0]
